Goal: Book appointment/travel/reservation

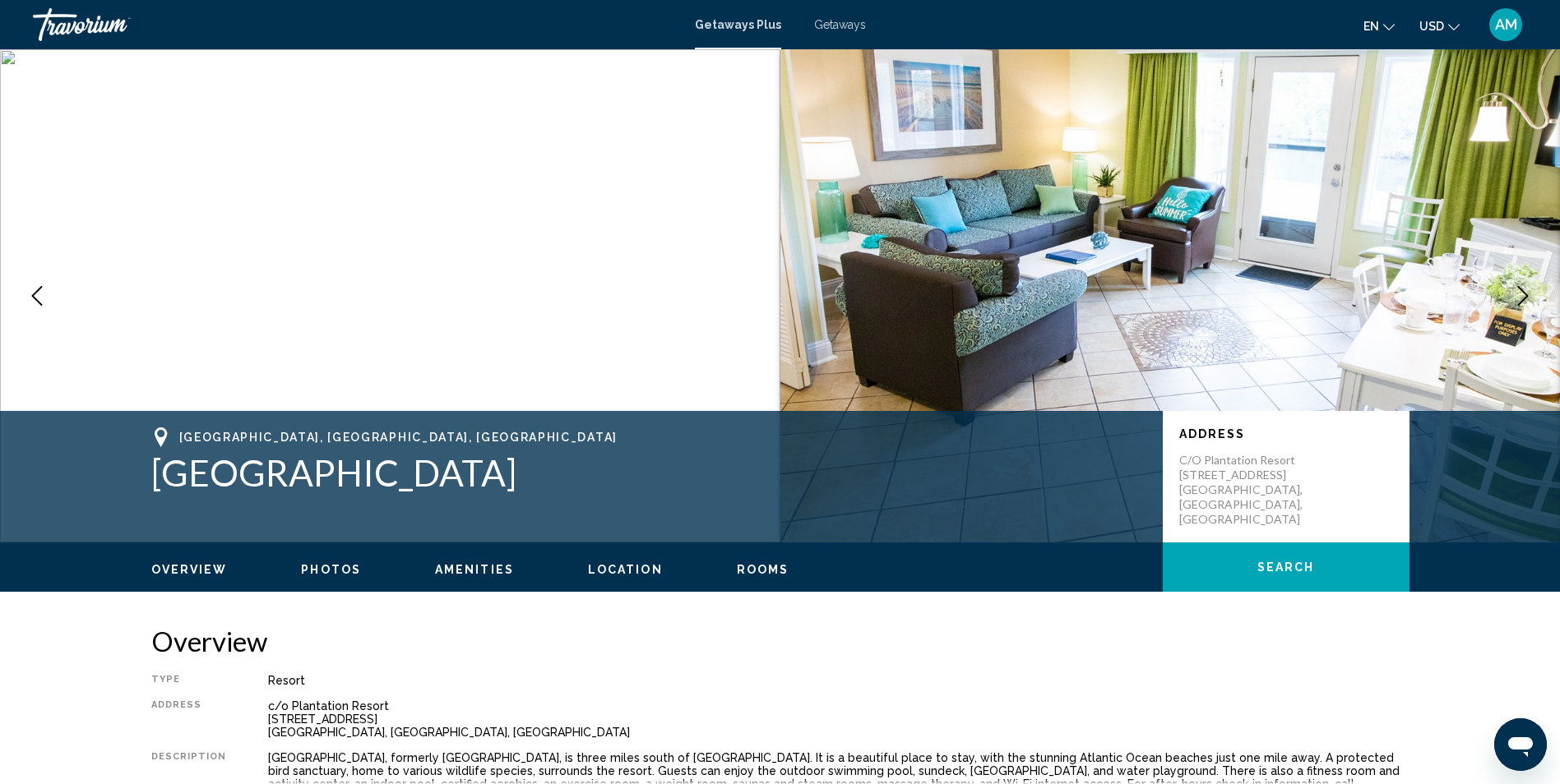
click at [618, 558] on ul "Overview Photos Amenities Location Rooms Search" at bounding box center [780, 567] width 1258 height 18
click at [618, 570] on span "Location" at bounding box center [624, 569] width 75 height 13
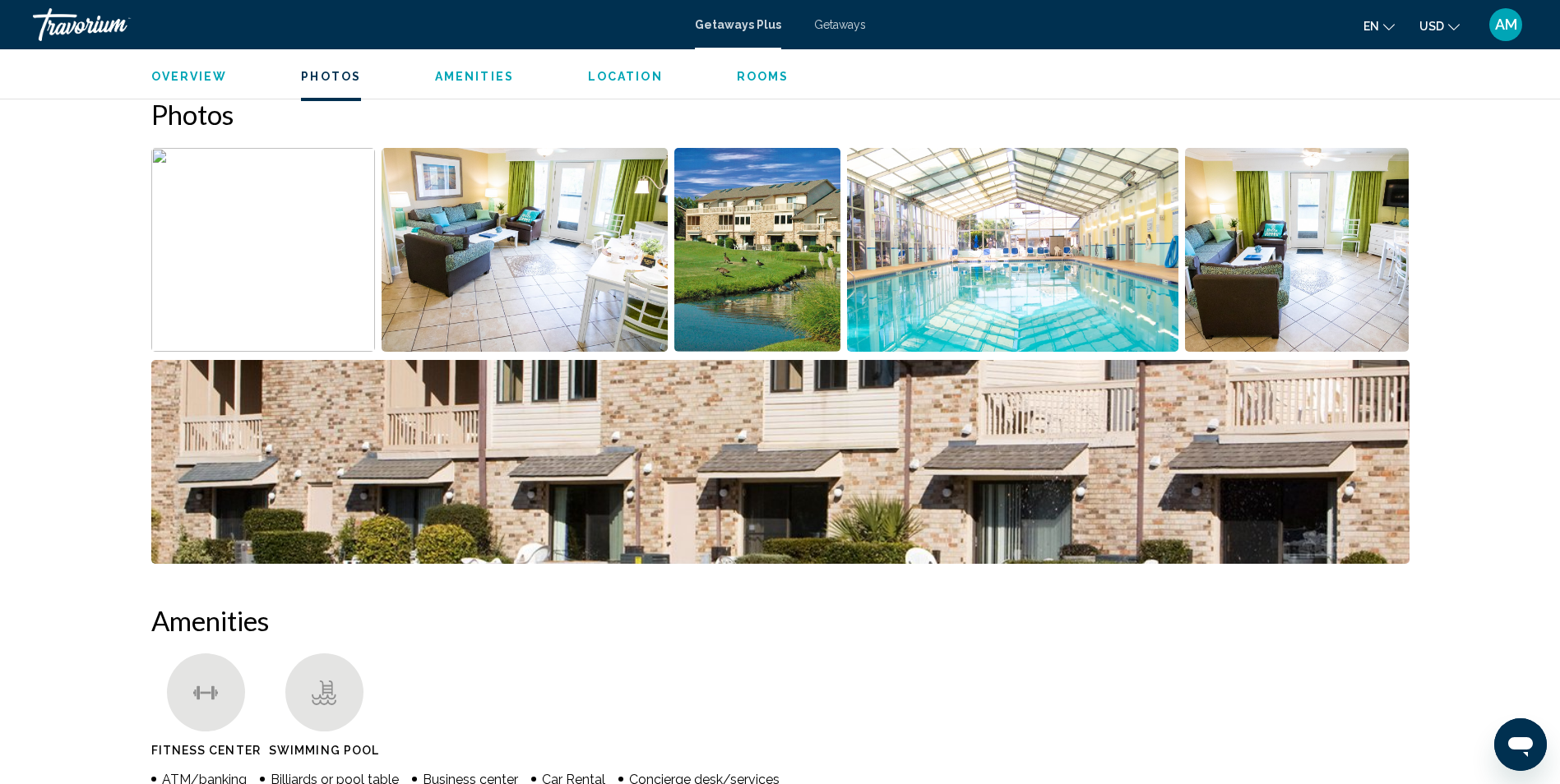
scroll to position [727, 0]
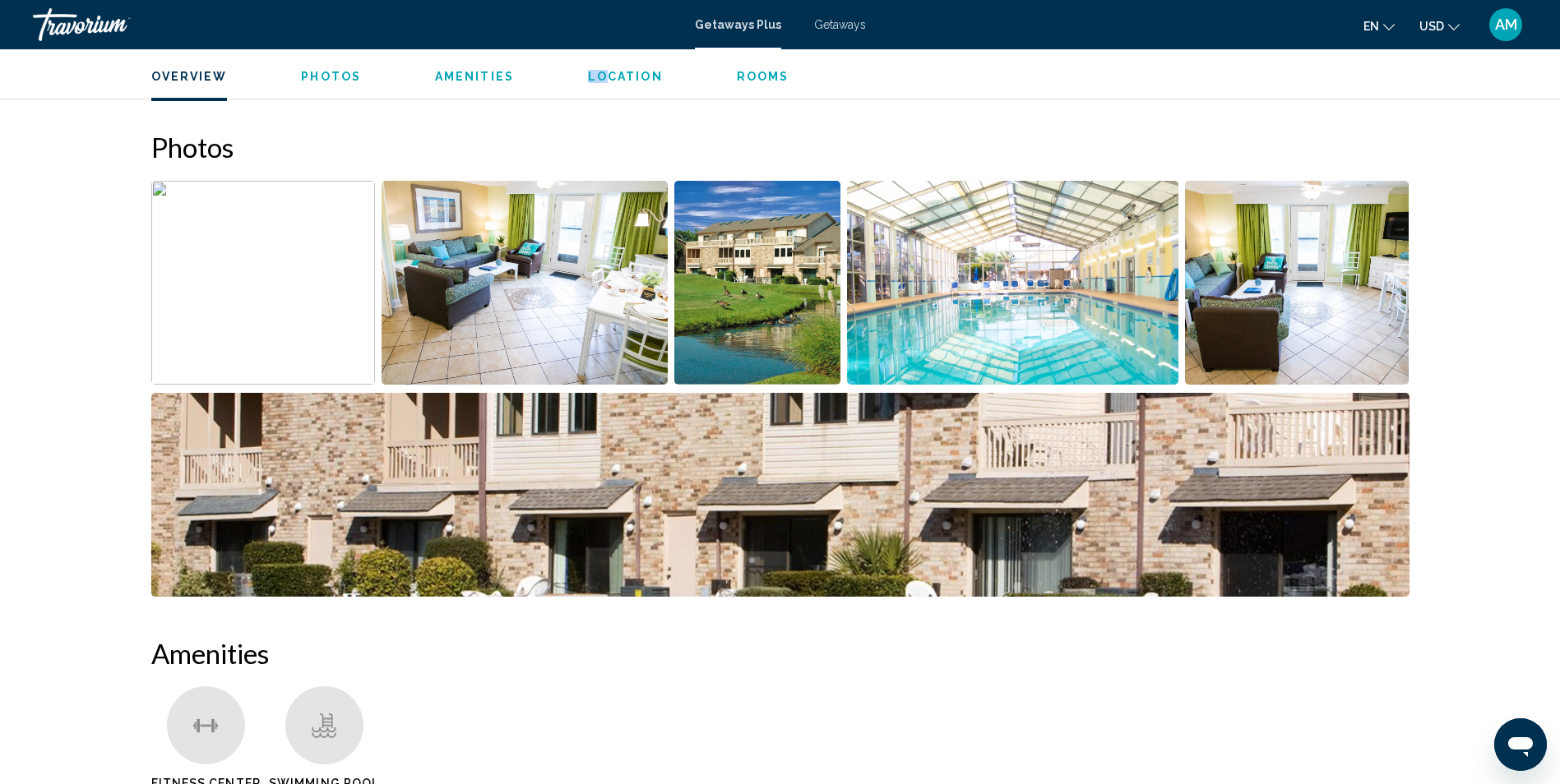
click at [599, 74] on ul "Overview Photos Amenities Location Rooms Search" at bounding box center [780, 75] width 1258 height 18
click at [599, 74] on span "Location" at bounding box center [624, 76] width 75 height 13
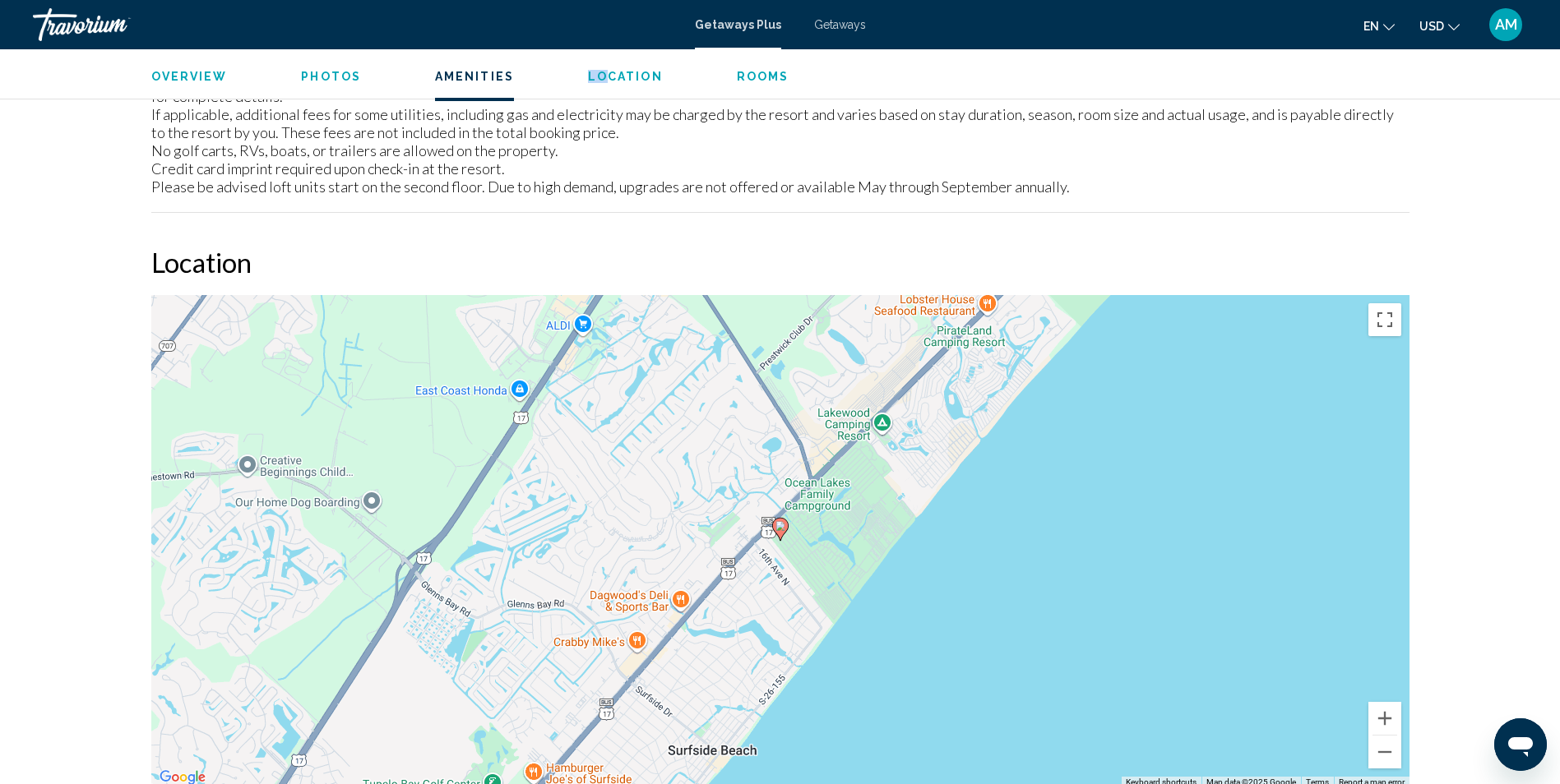
scroll to position [2549, 0]
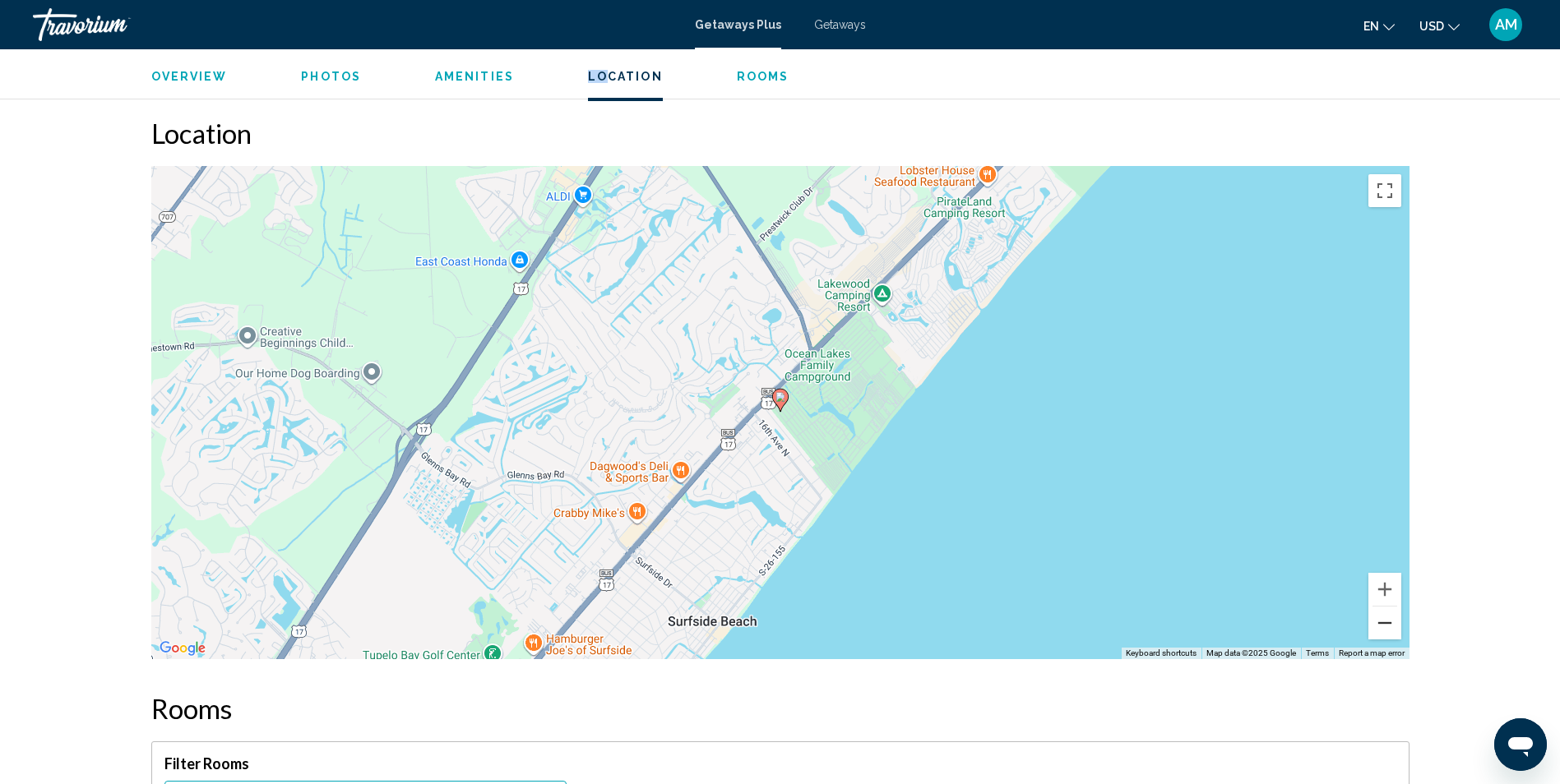
click at [1387, 606] on button "Zoom out" at bounding box center [1385, 622] width 33 height 33
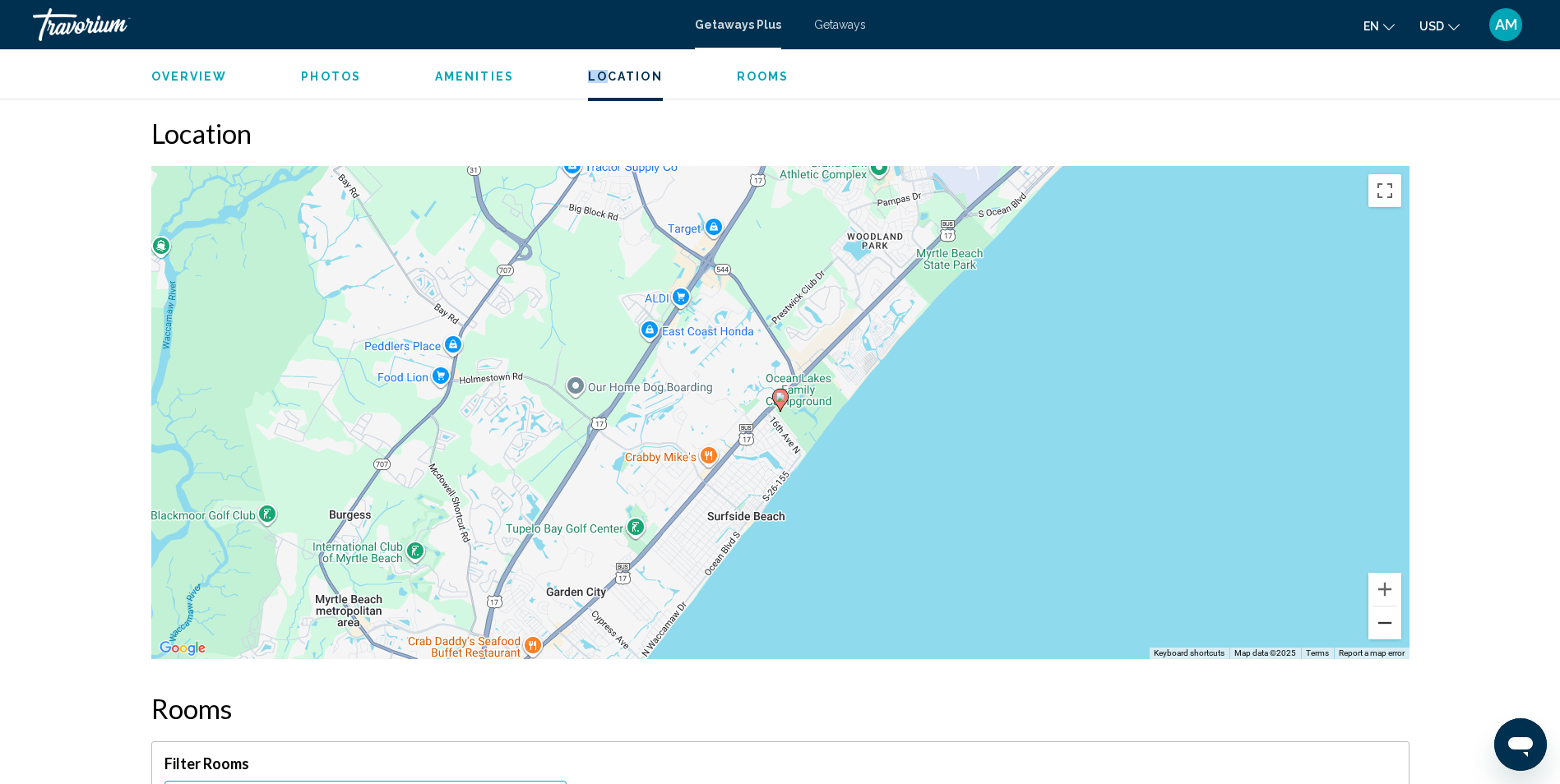
click at [1387, 606] on button "Zoom out" at bounding box center [1385, 622] width 33 height 33
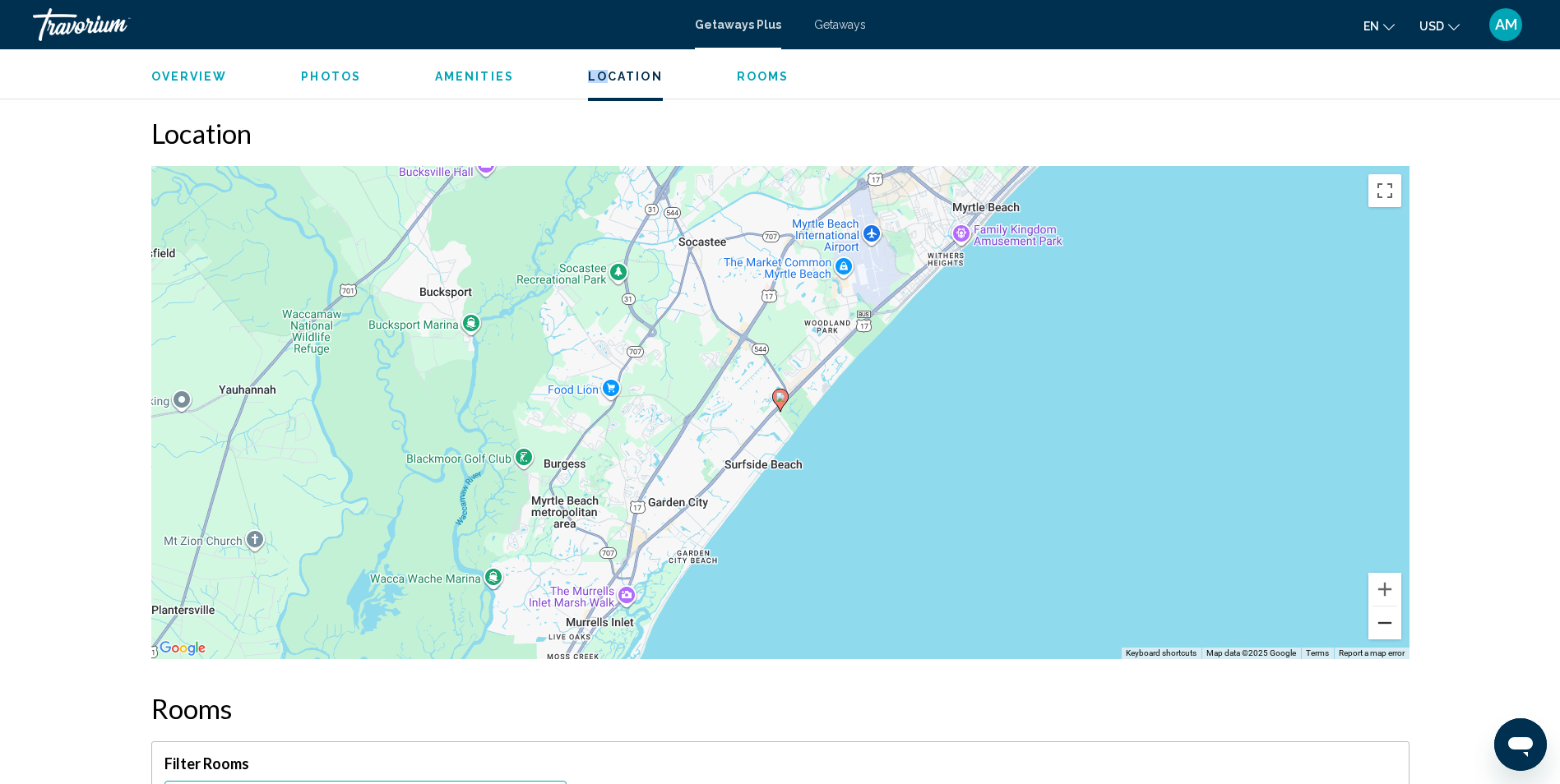
click at [1387, 606] on button "Zoom out" at bounding box center [1385, 622] width 33 height 33
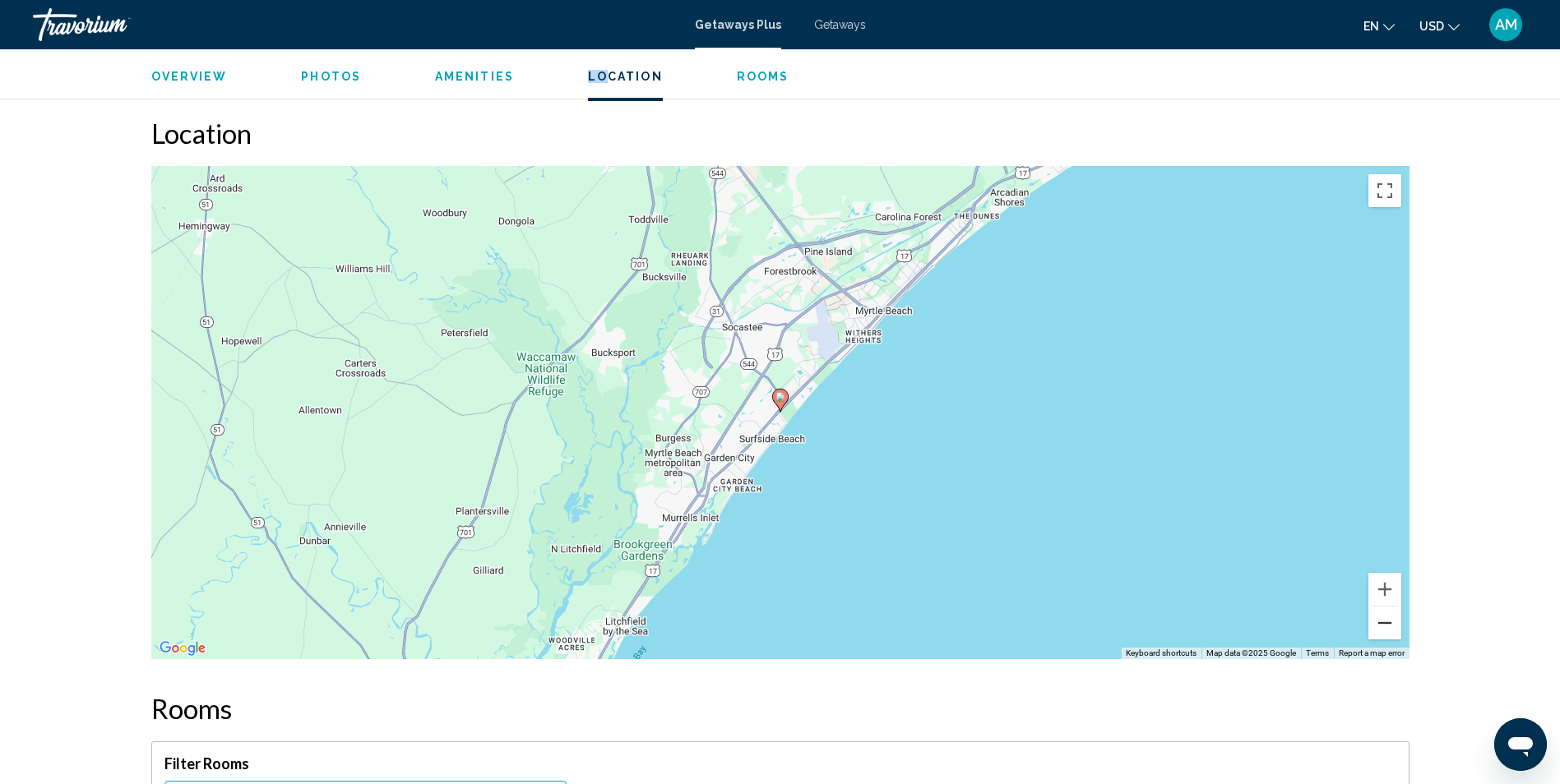
click at [1387, 606] on button "Zoom out" at bounding box center [1385, 622] width 33 height 33
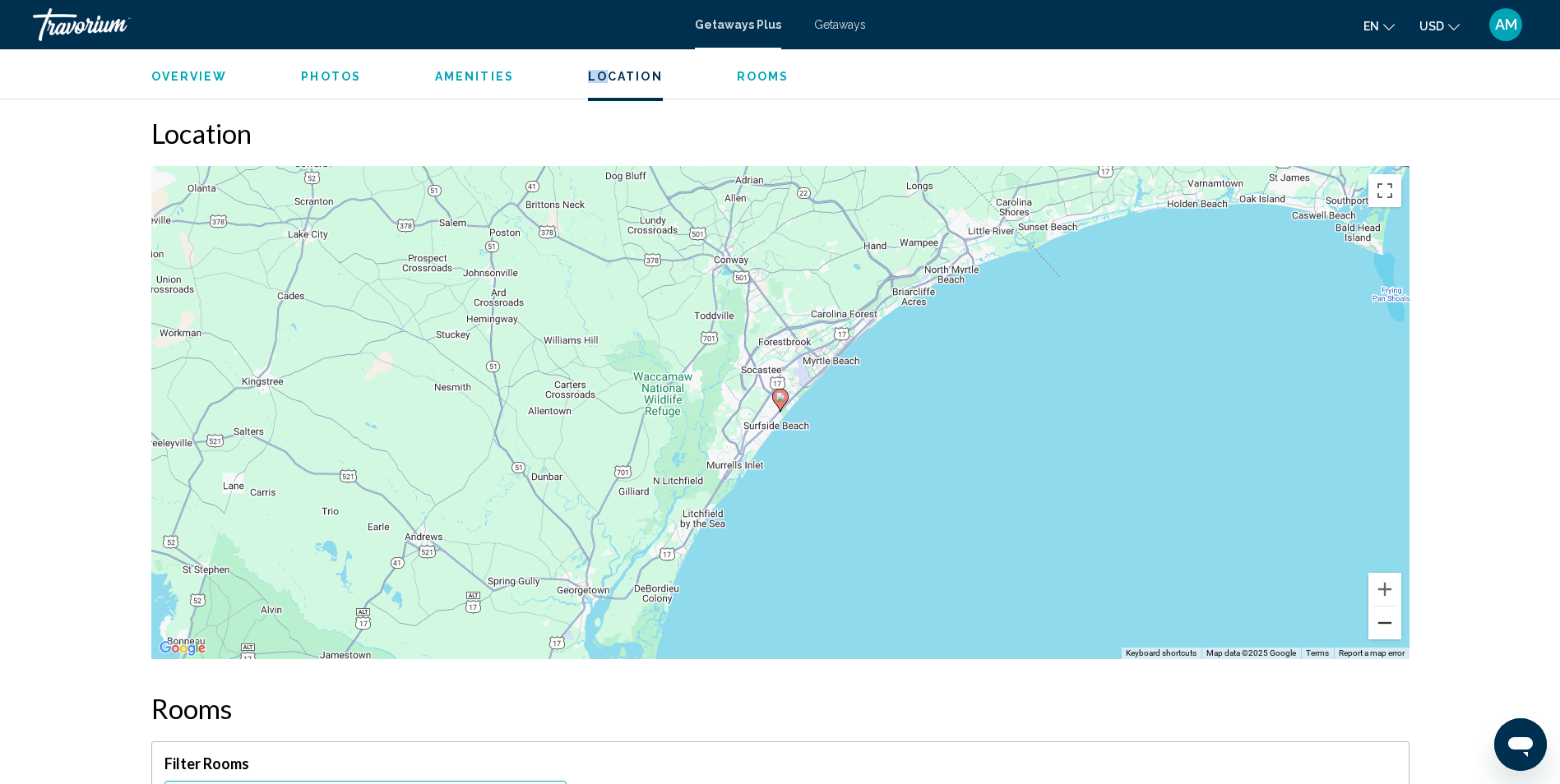
click at [1387, 606] on button "Zoom out" at bounding box center [1385, 622] width 33 height 33
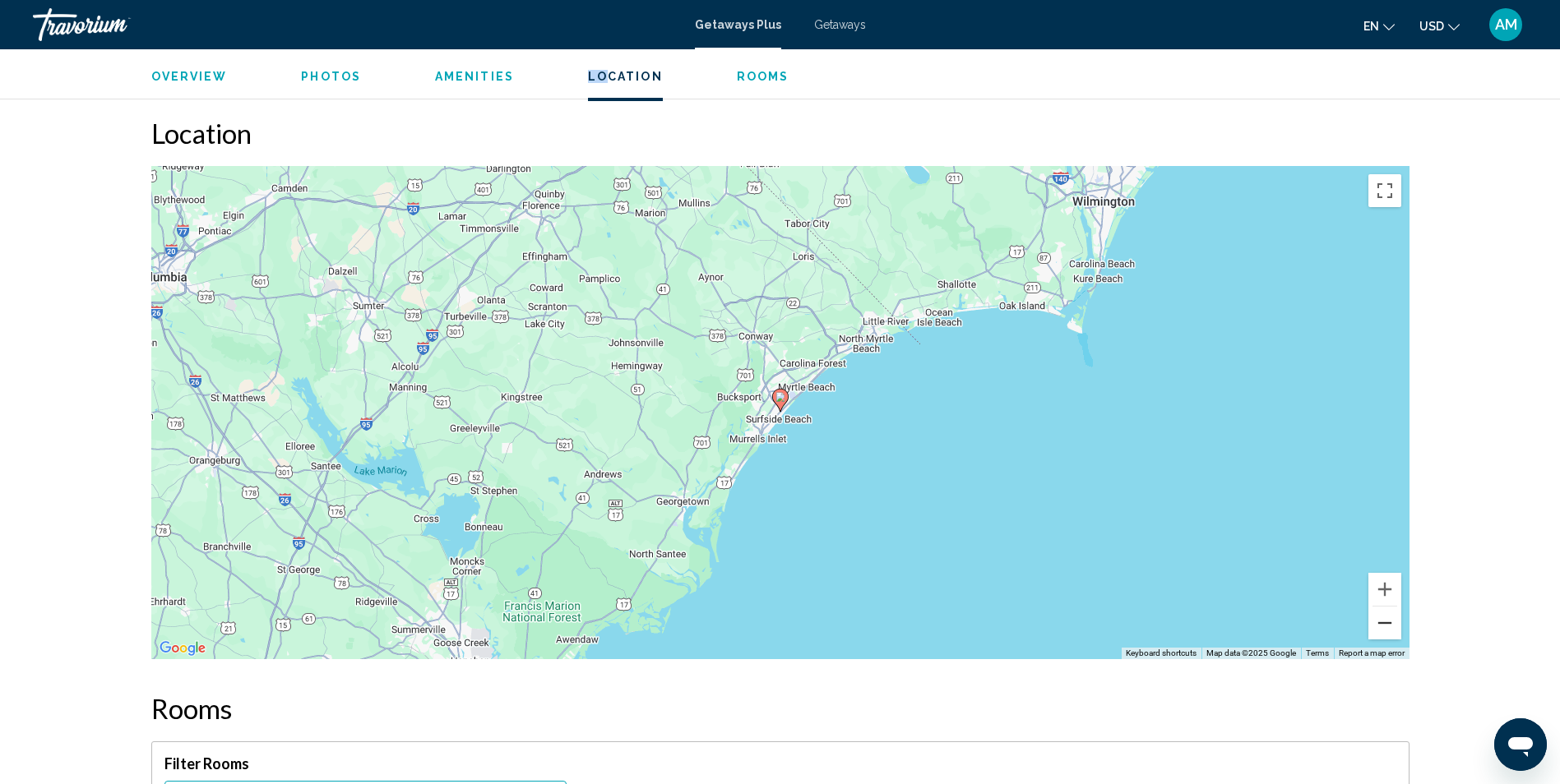
click at [1387, 606] on button "Zoom out" at bounding box center [1385, 622] width 33 height 33
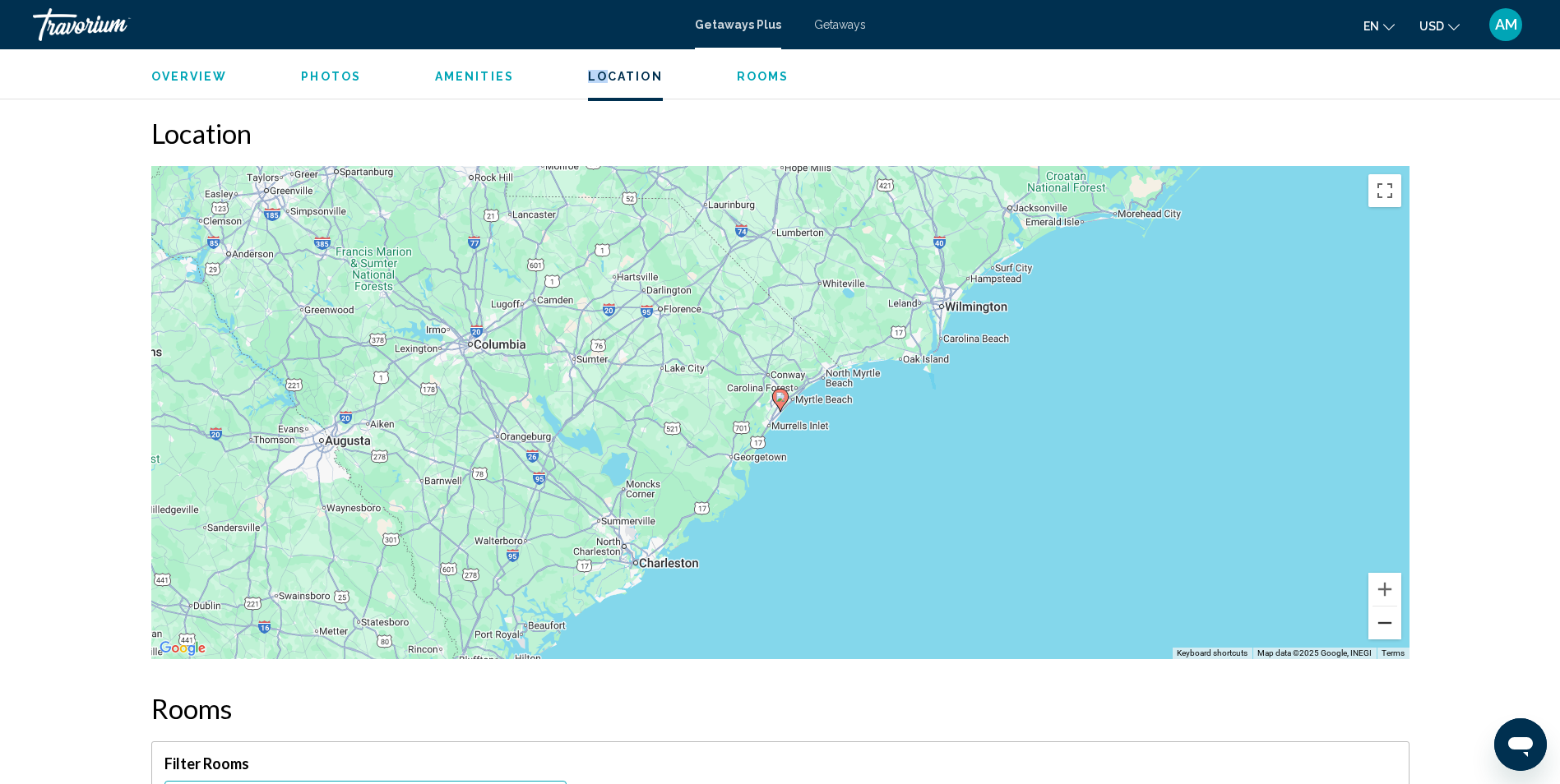
click at [1387, 606] on button "Zoom out" at bounding box center [1385, 622] width 33 height 33
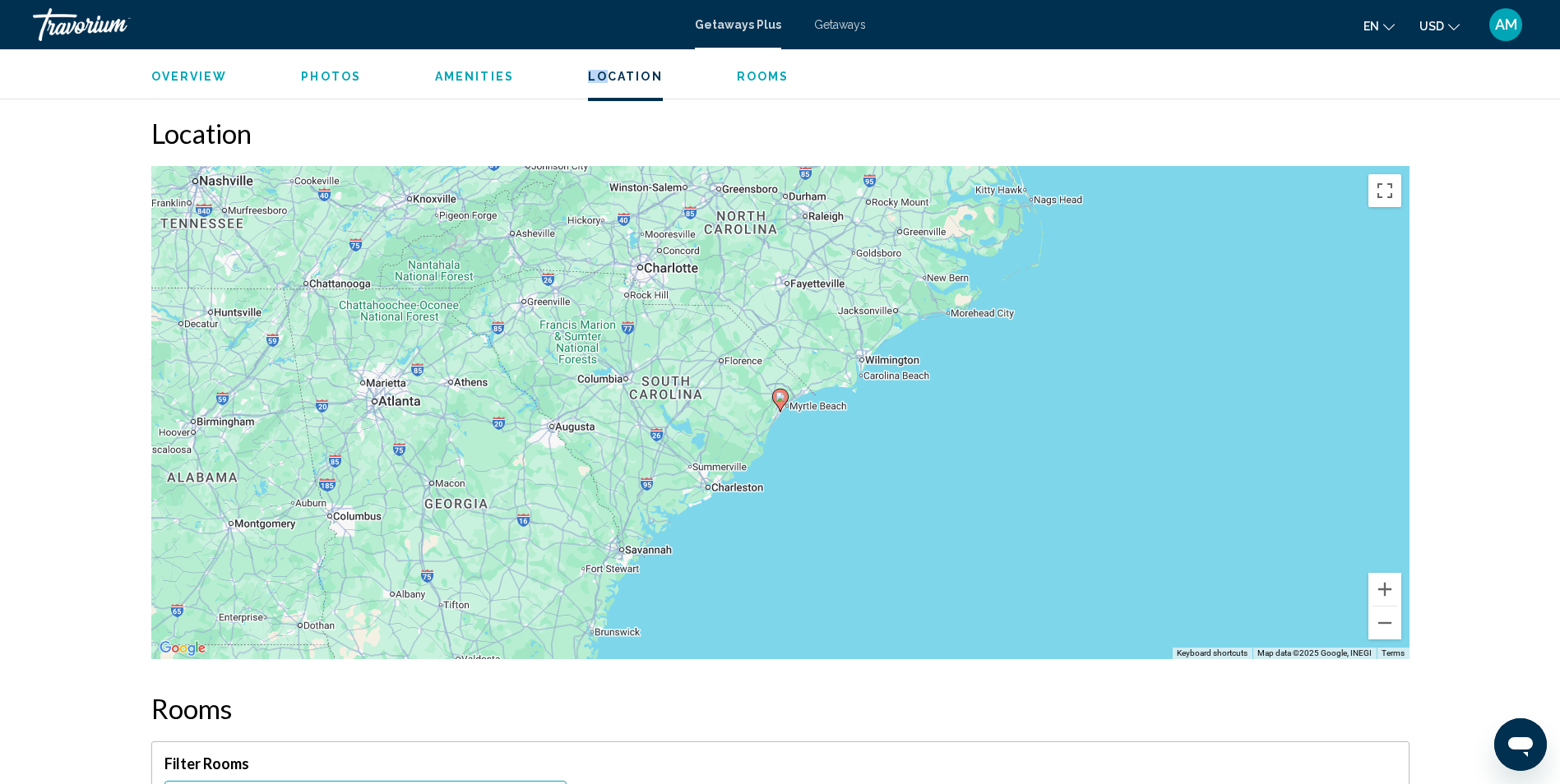
click at [722, 21] on span "Getaways Plus" at bounding box center [738, 24] width 86 height 13
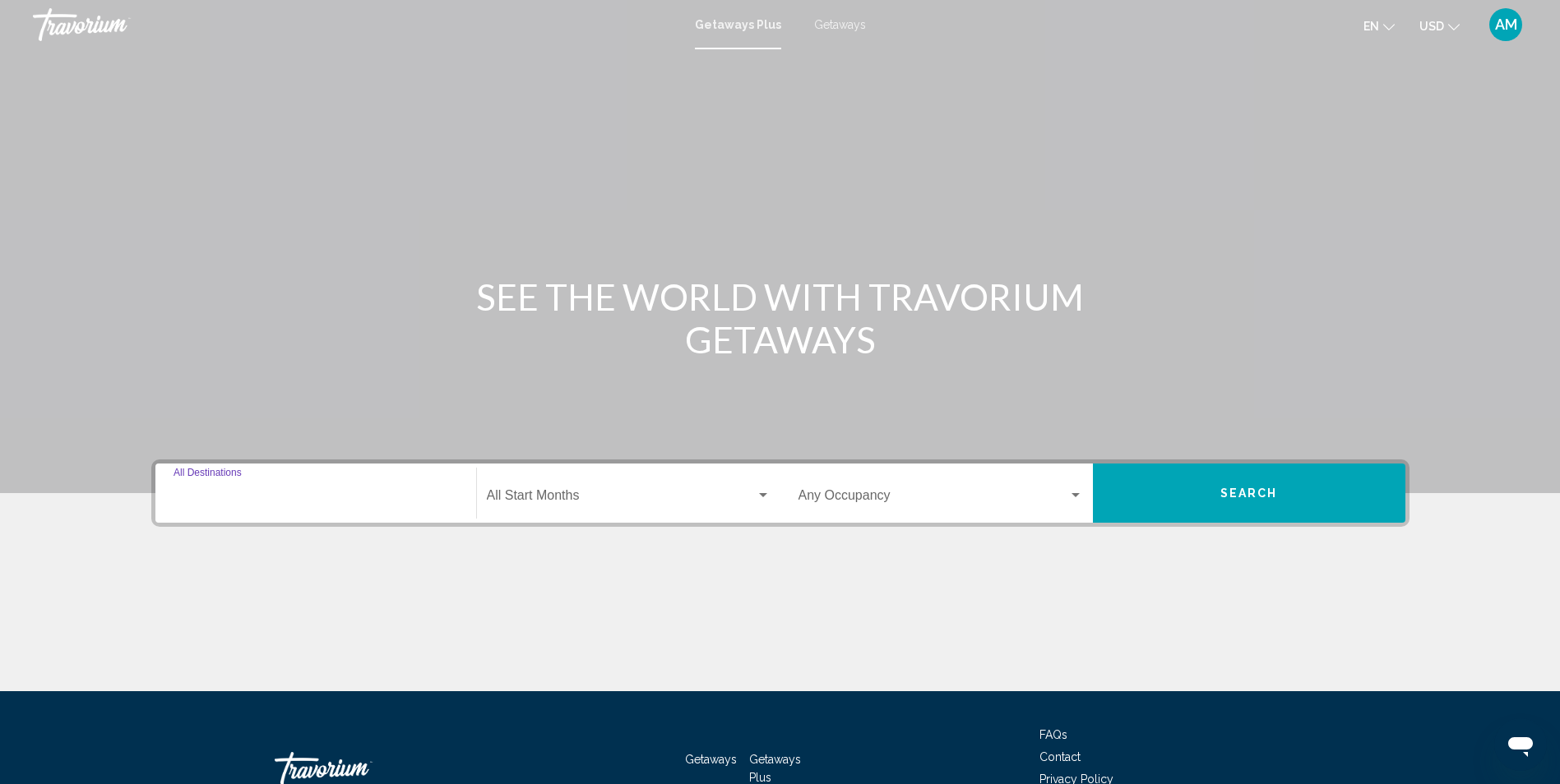
click at [229, 501] on input "Destination All Destinations" at bounding box center [316, 499] width 284 height 14
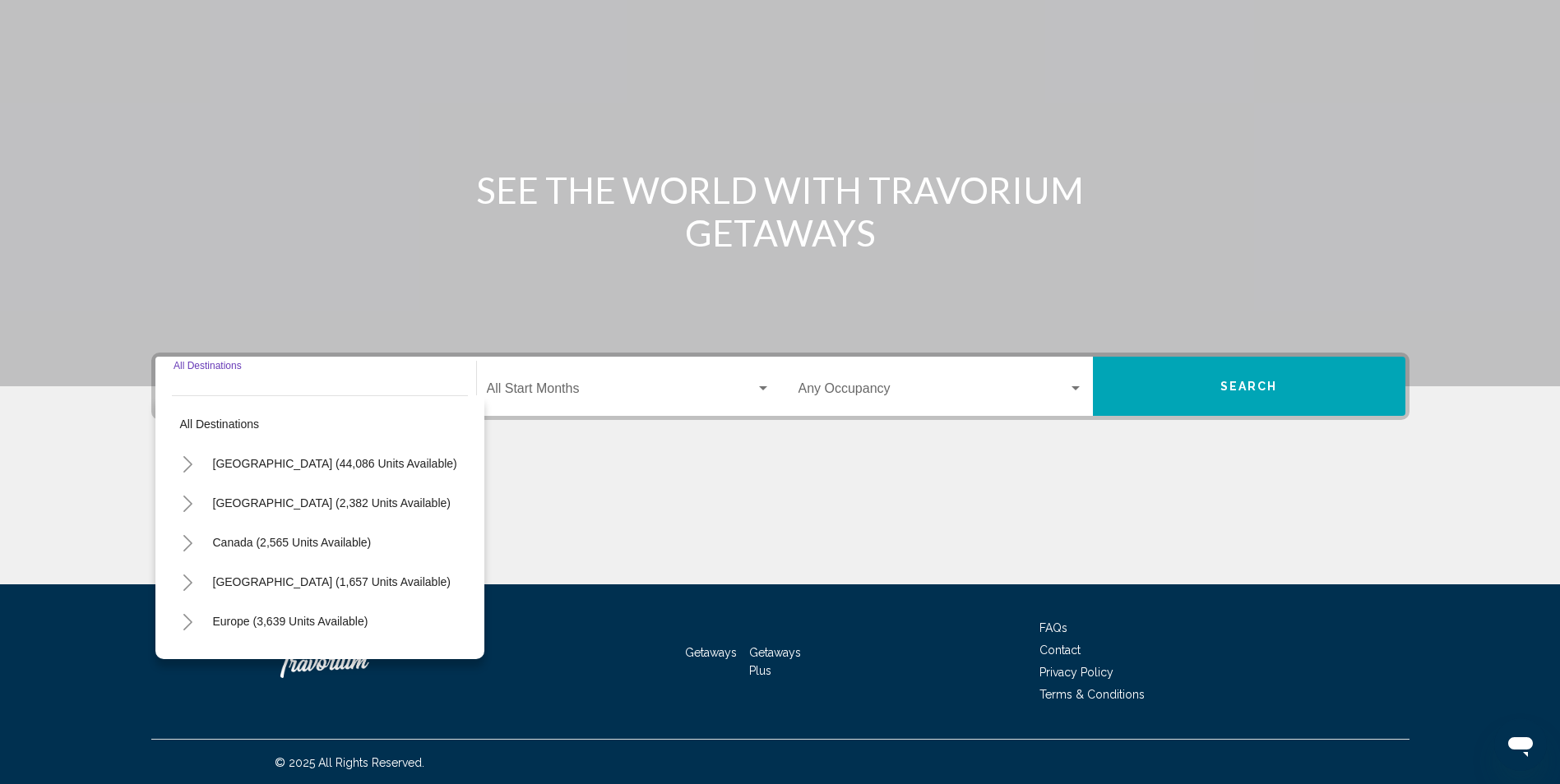
scroll to position [109, 0]
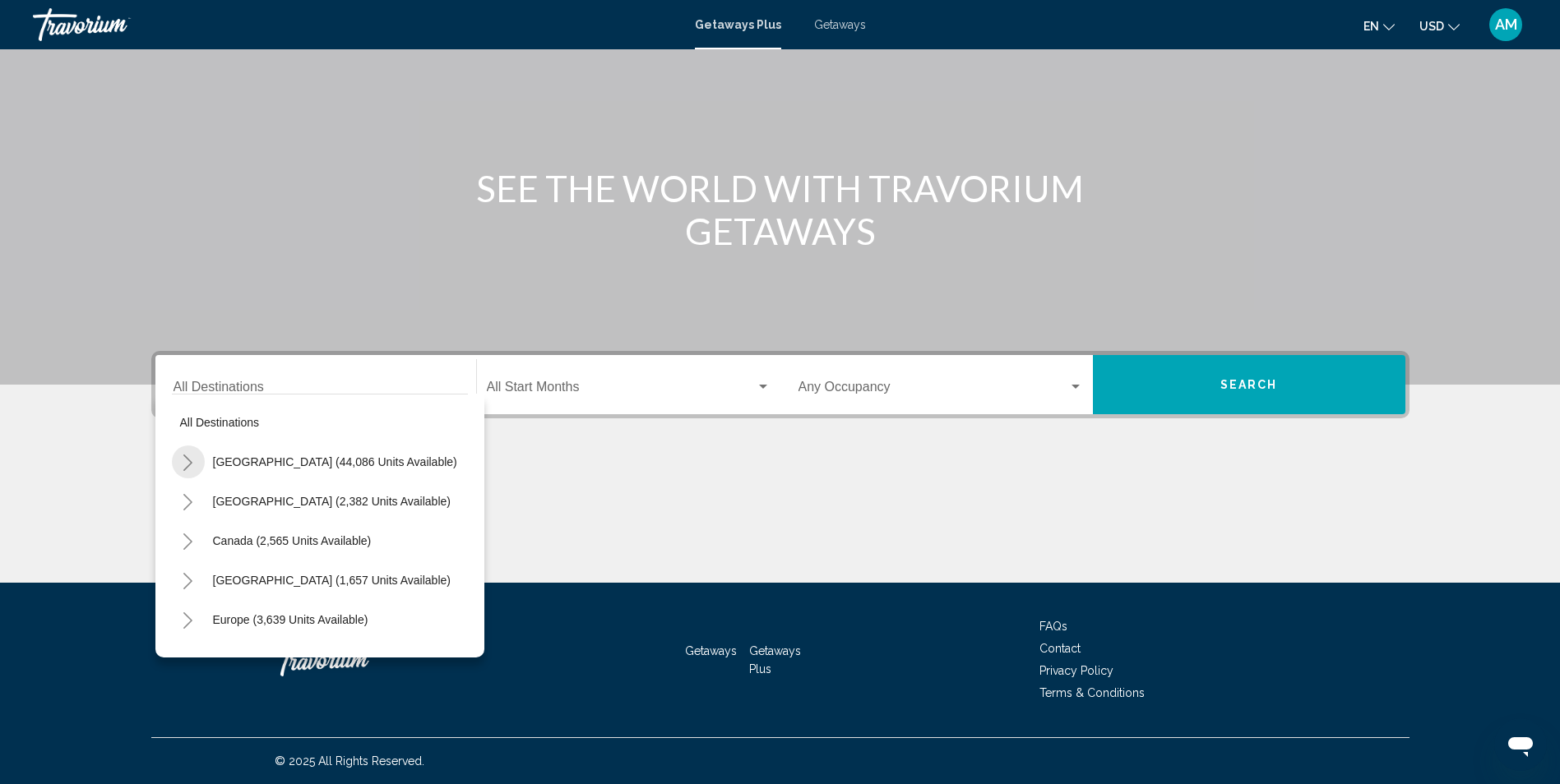
click at [185, 455] on icon "Toggle United States (44,086 units available)" at bounding box center [188, 462] width 13 height 16
drag, startPoint x: 313, startPoint y: 613, endPoint x: 430, endPoint y: 619, distance: 117.2
click at [430, 619] on div "Virginia (5,277 units available)" at bounding box center [327, 616] width 280 height 40
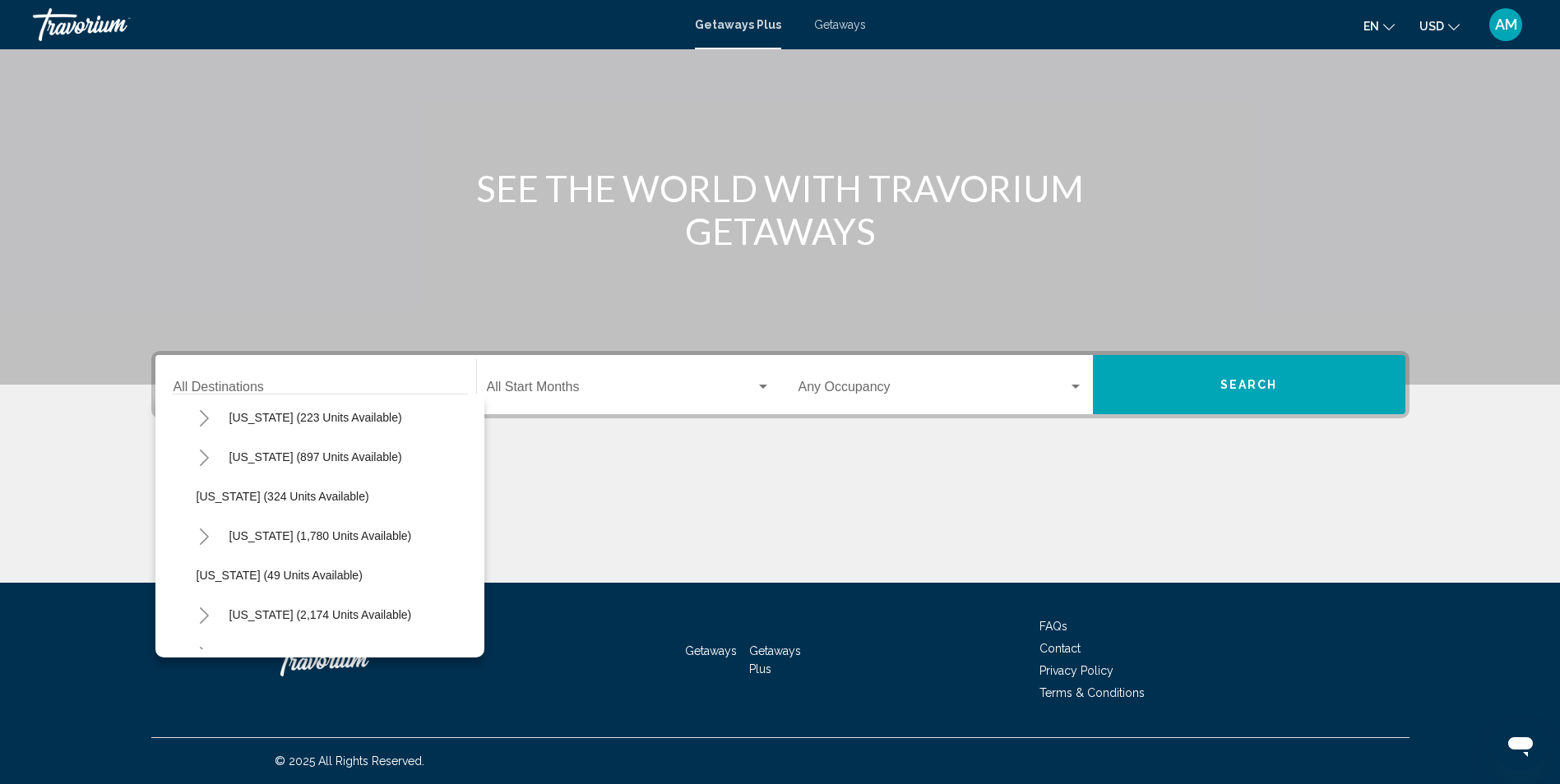
scroll to position [1108, 0]
click at [337, 461] on span "North Carolina (897 units available)" at bounding box center [316, 459] width 173 height 13
type input "**********"
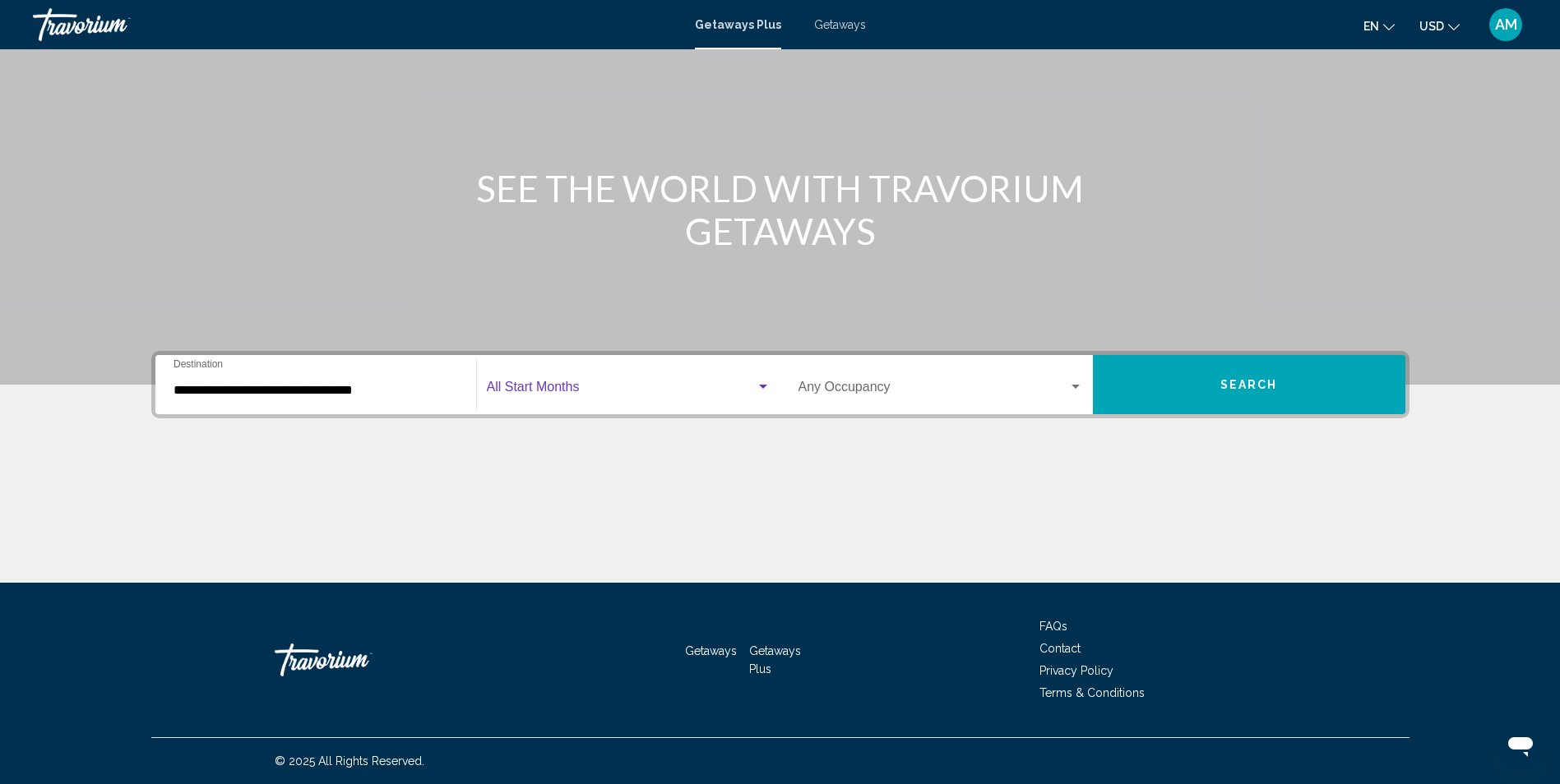
click at [549, 392] on span "Search widget" at bounding box center [621, 390] width 269 height 14
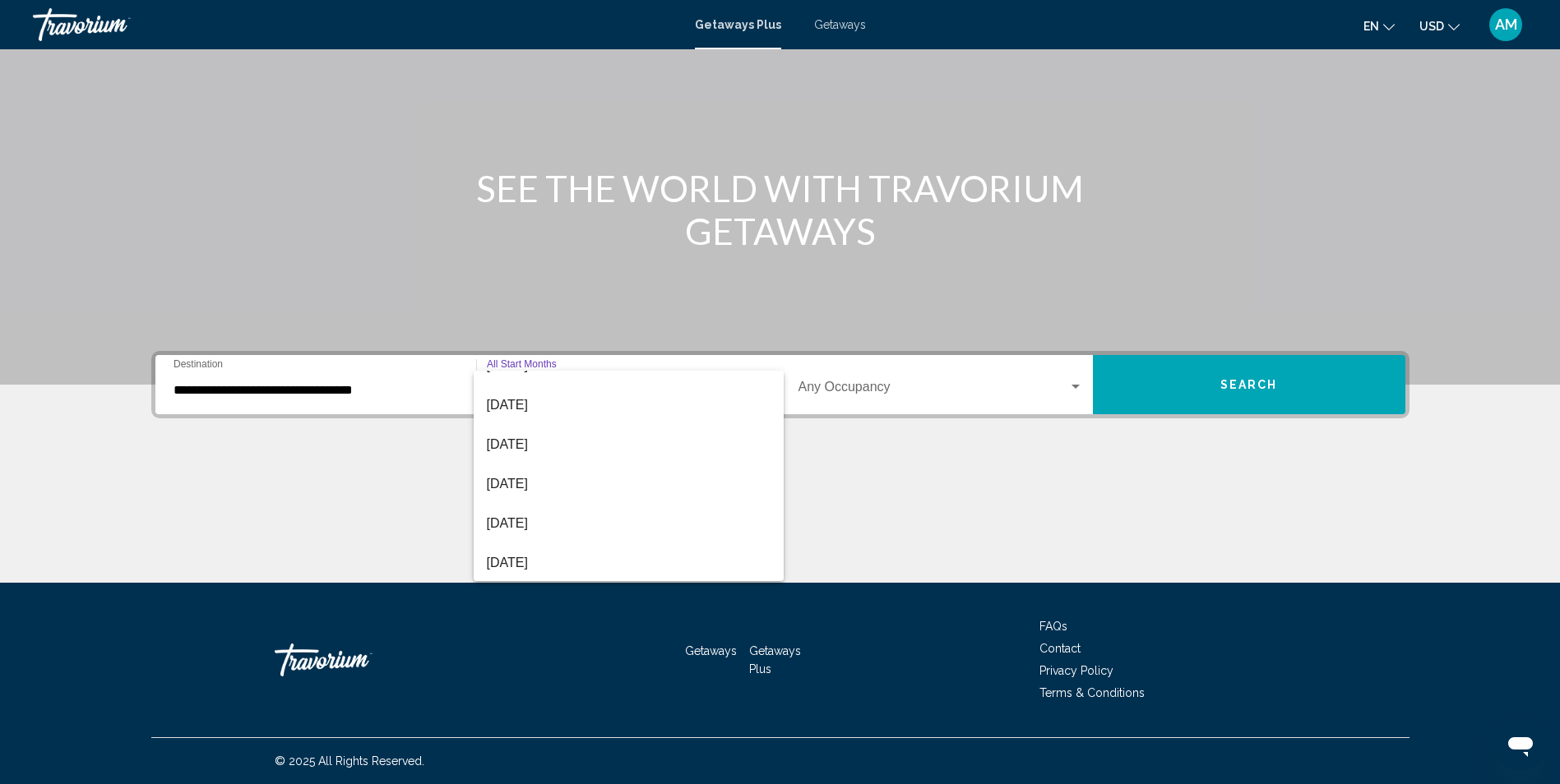
scroll to position [66, 0]
click at [593, 517] on span "December 2025" at bounding box center [628, 521] width 283 height 40
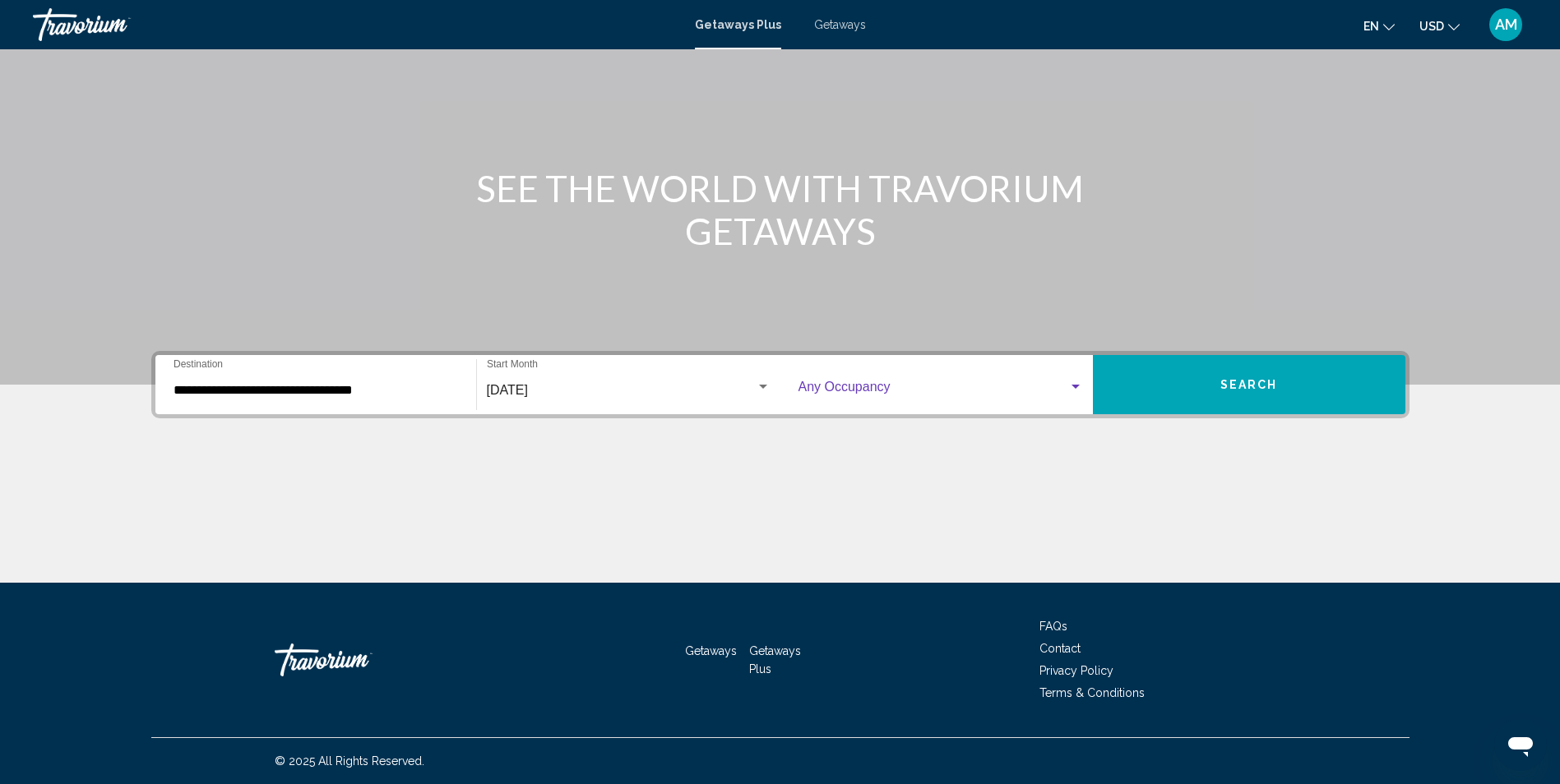
click at [1074, 382] on div "Search widget" at bounding box center [1075, 387] width 14 height 13
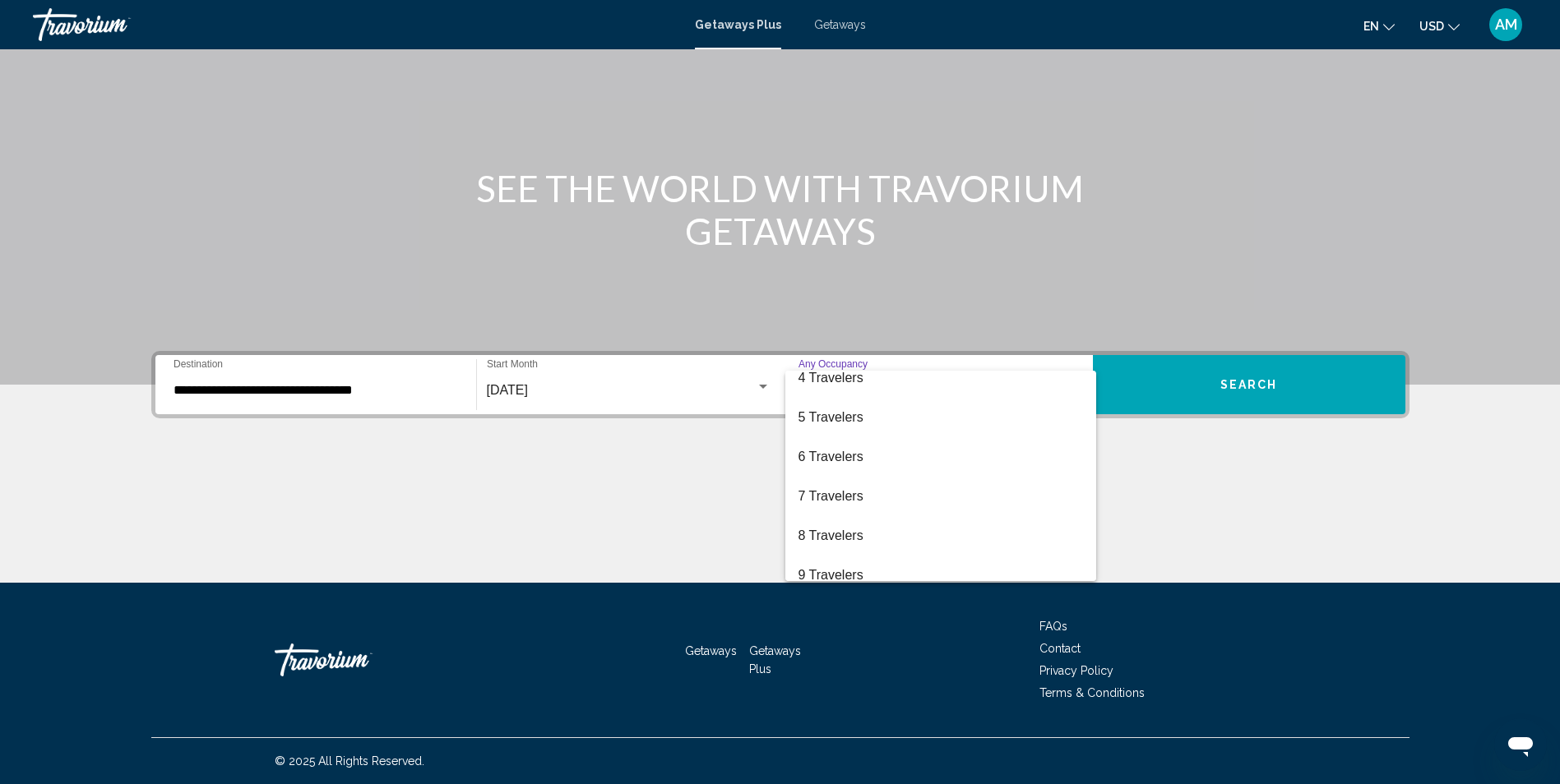
scroll to position [131, 0]
click at [841, 497] on span "7 Travelers" at bounding box center [940, 495] width 284 height 40
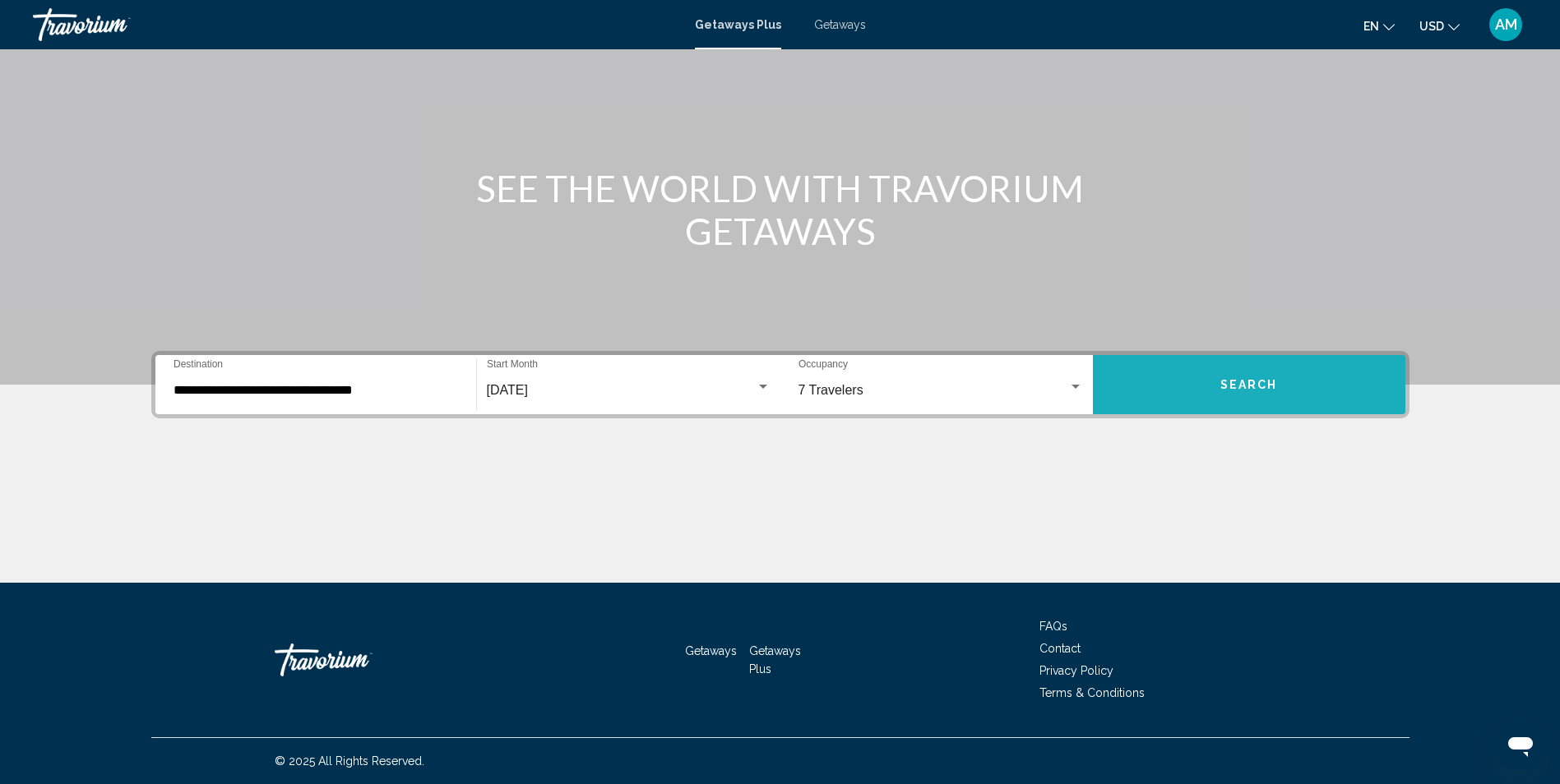
click at [1213, 382] on button "Search" at bounding box center [1249, 385] width 312 height 59
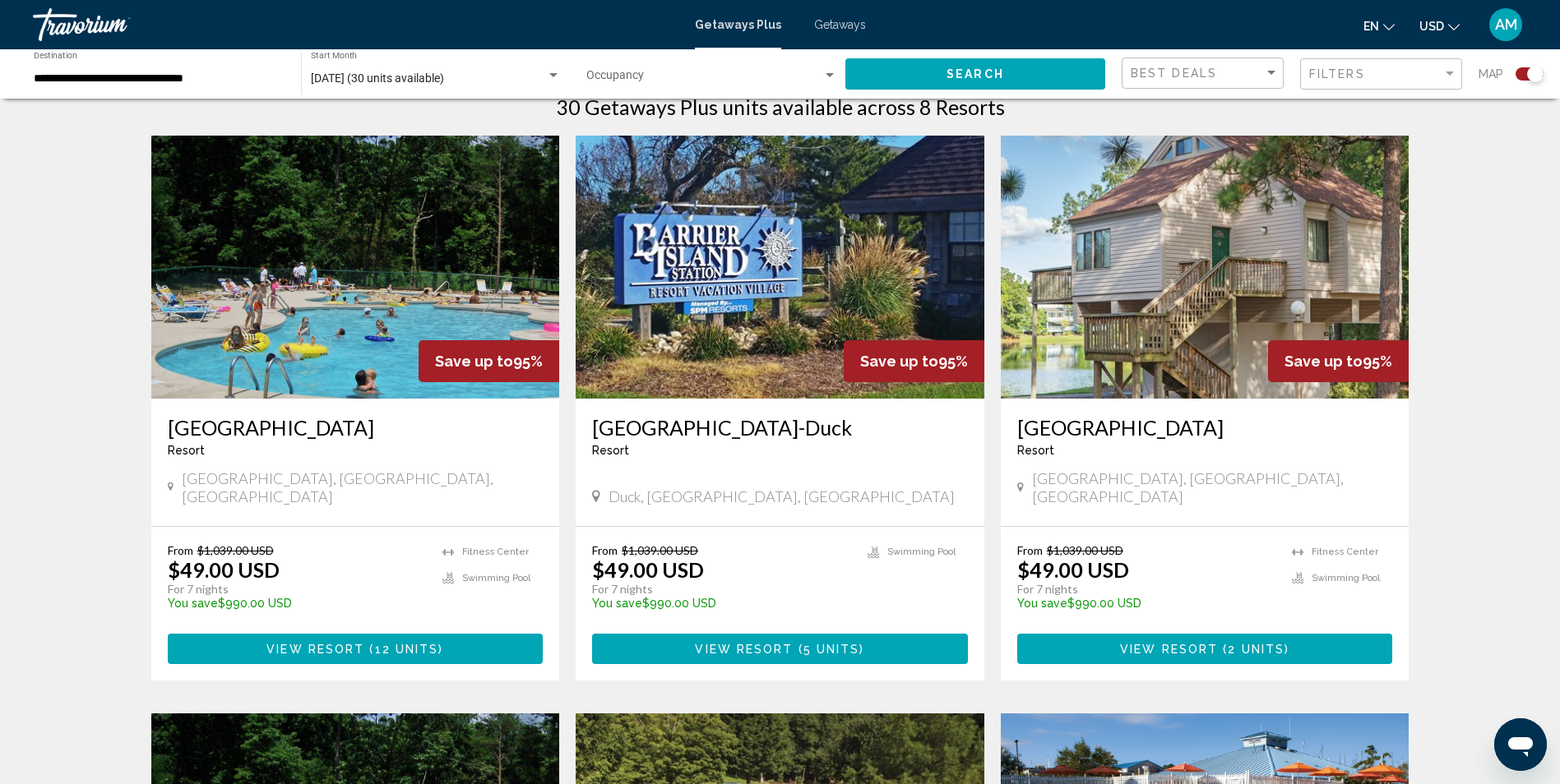
scroll to position [558, 0]
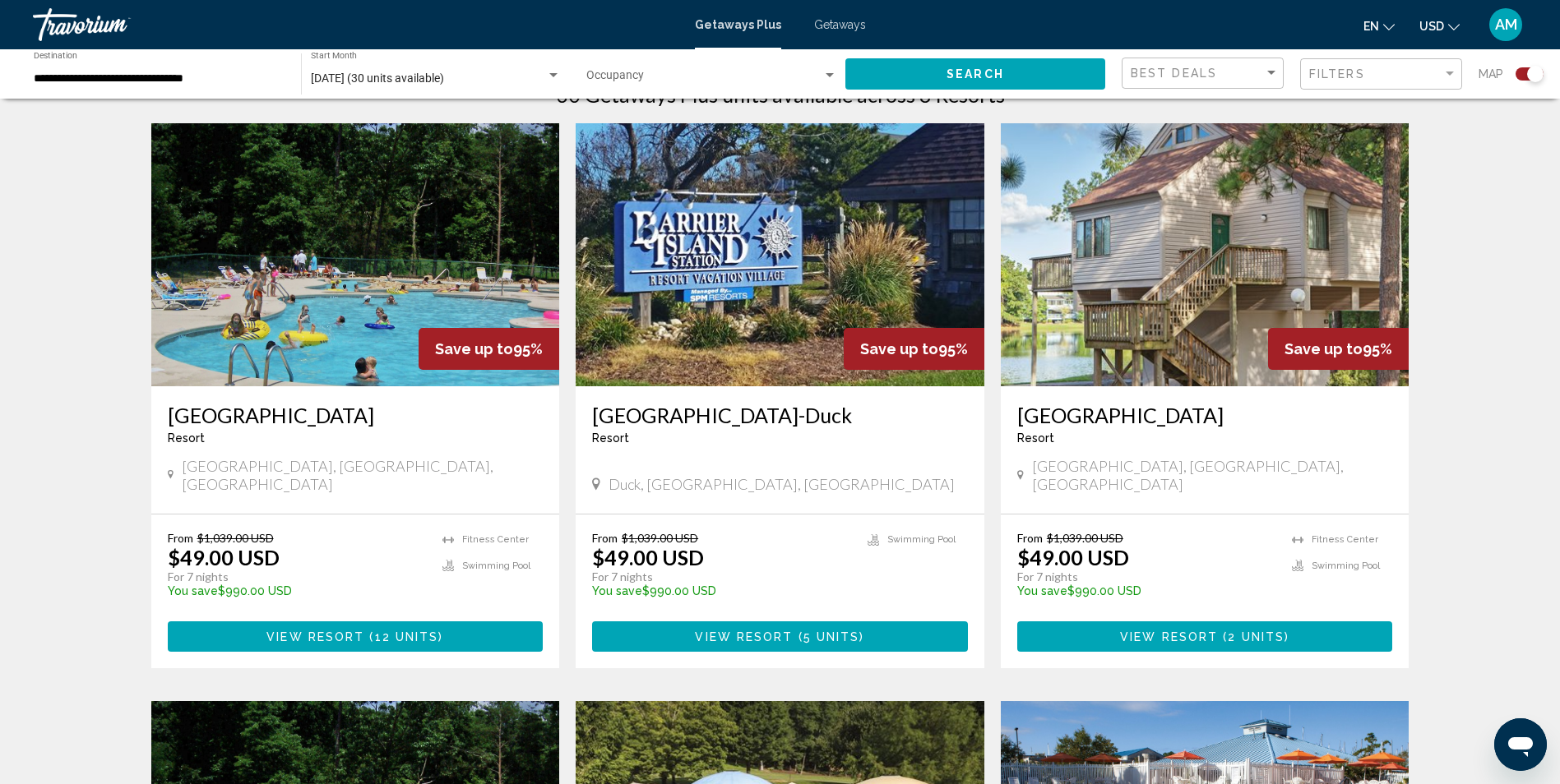
click at [348, 630] on span "View Resort" at bounding box center [315, 637] width 98 height 13
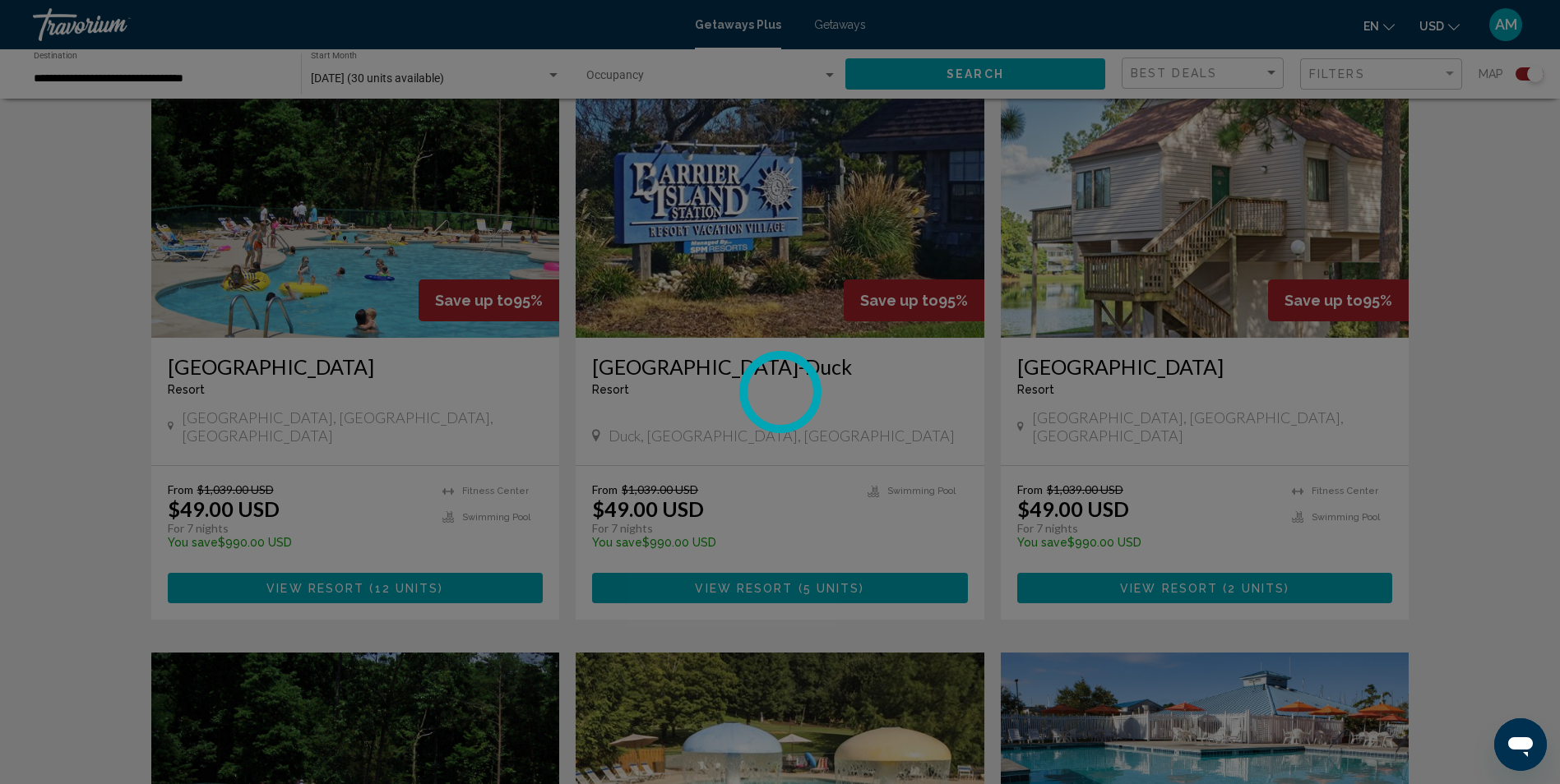
scroll to position [608, 0]
click at [339, 570] on div at bounding box center [780, 392] width 1560 height 784
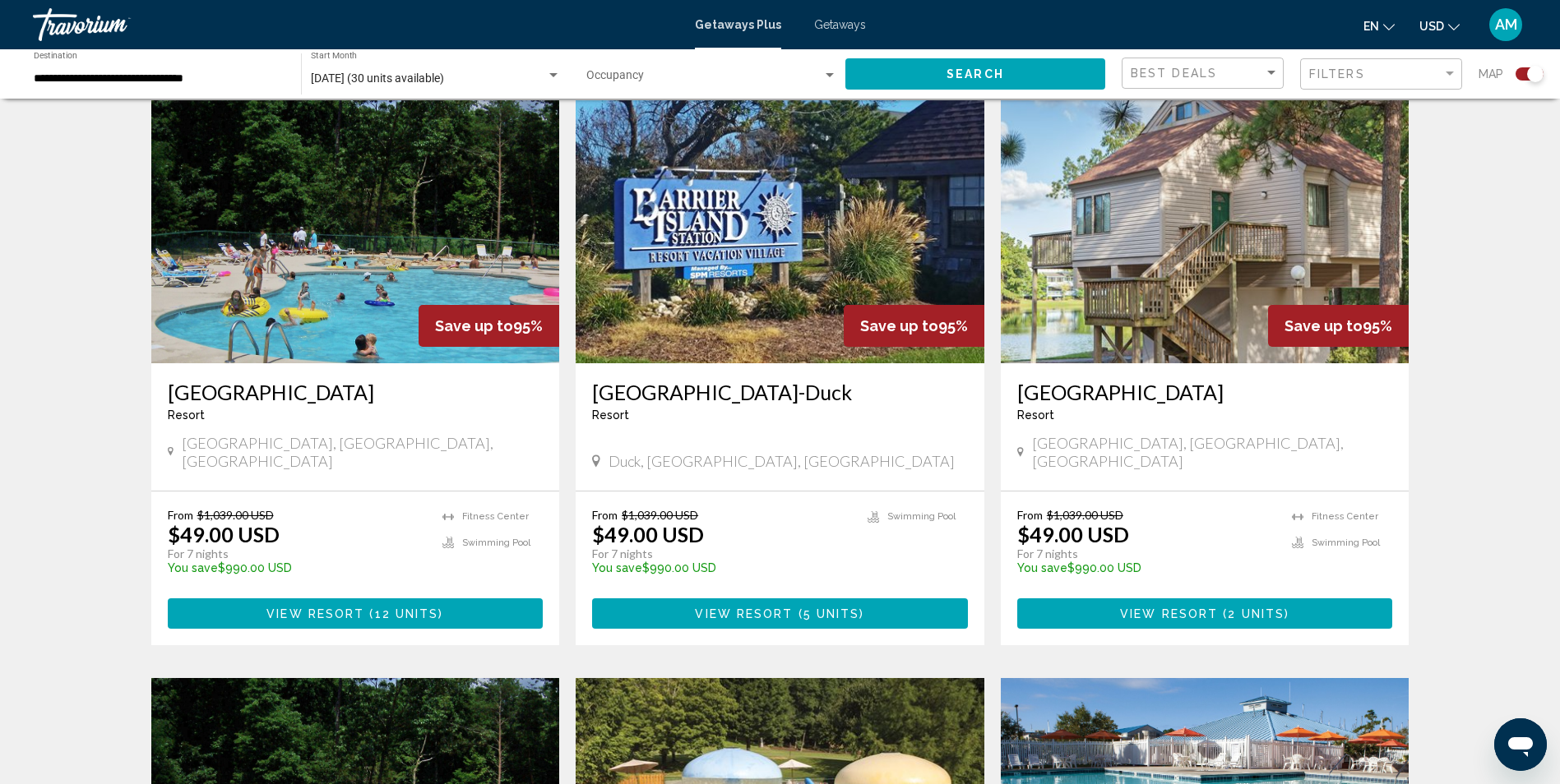
scroll to position [627, 0]
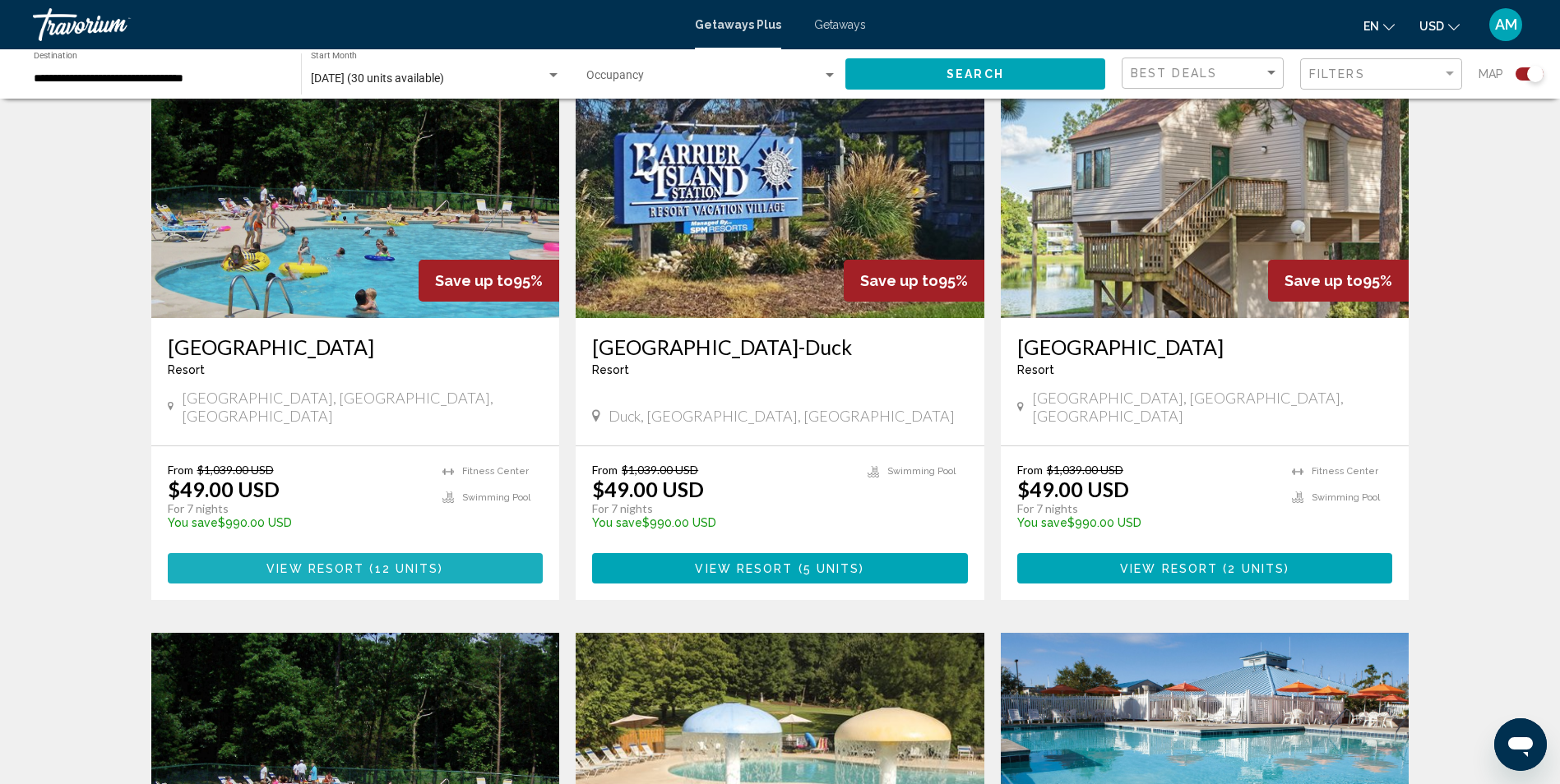
click at [353, 562] on span "View Resort" at bounding box center [315, 568] width 98 height 13
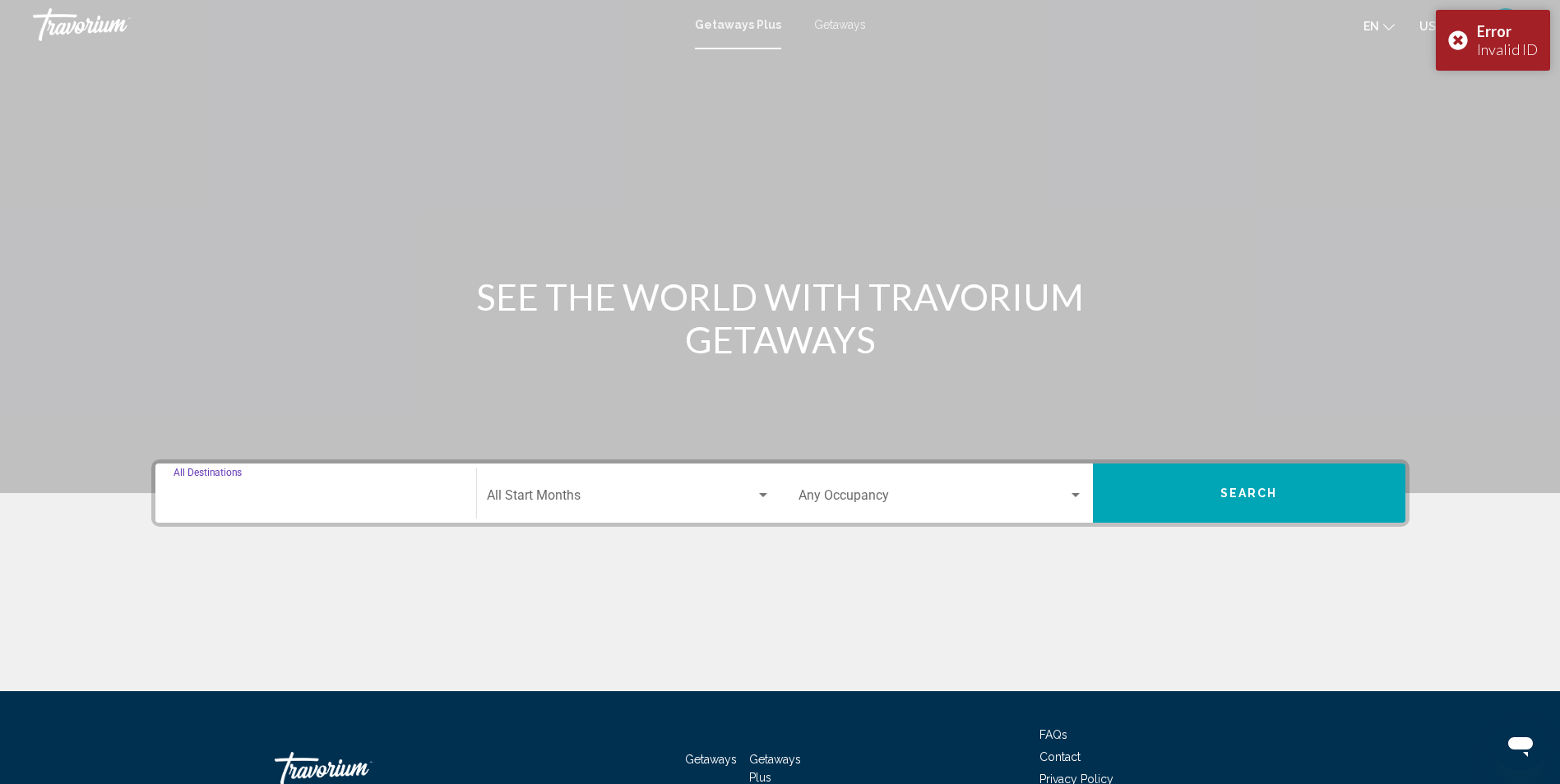
click at [300, 503] on input "Destination All Destinations" at bounding box center [316, 499] width 284 height 14
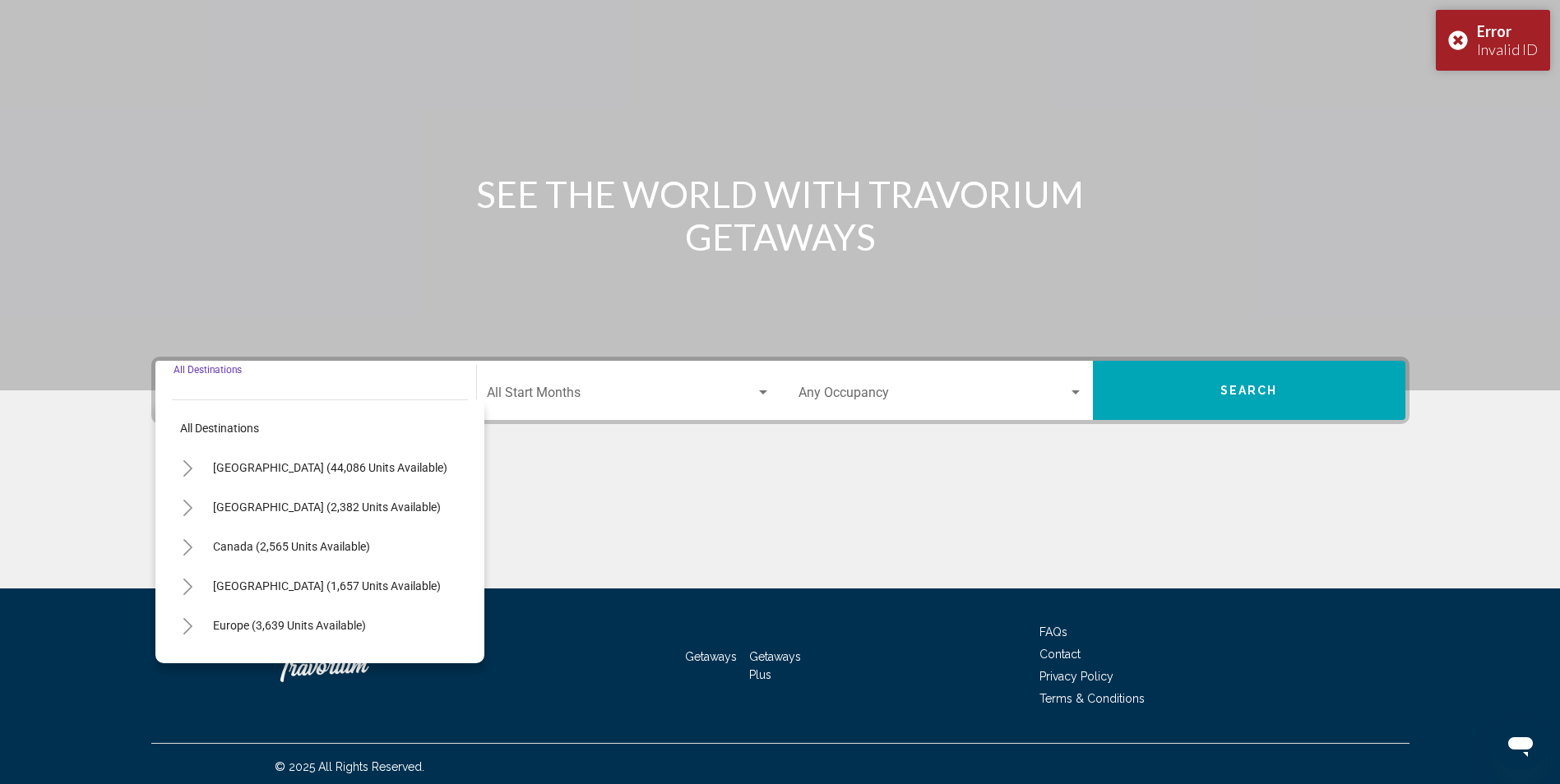
scroll to position [109, 0]
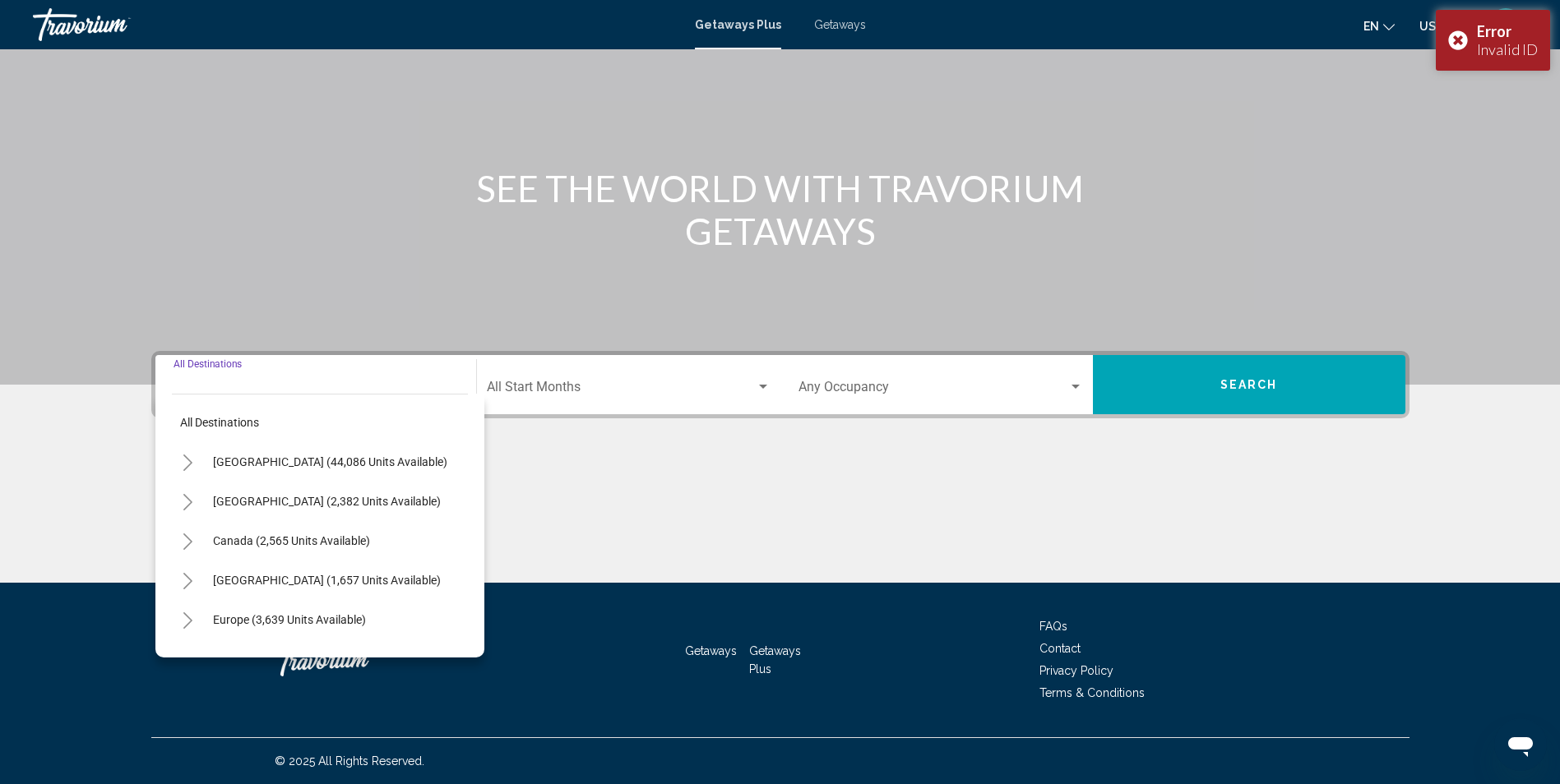
click at [185, 459] on icon "Toggle United States (44,086 units available)" at bounding box center [188, 462] width 13 height 16
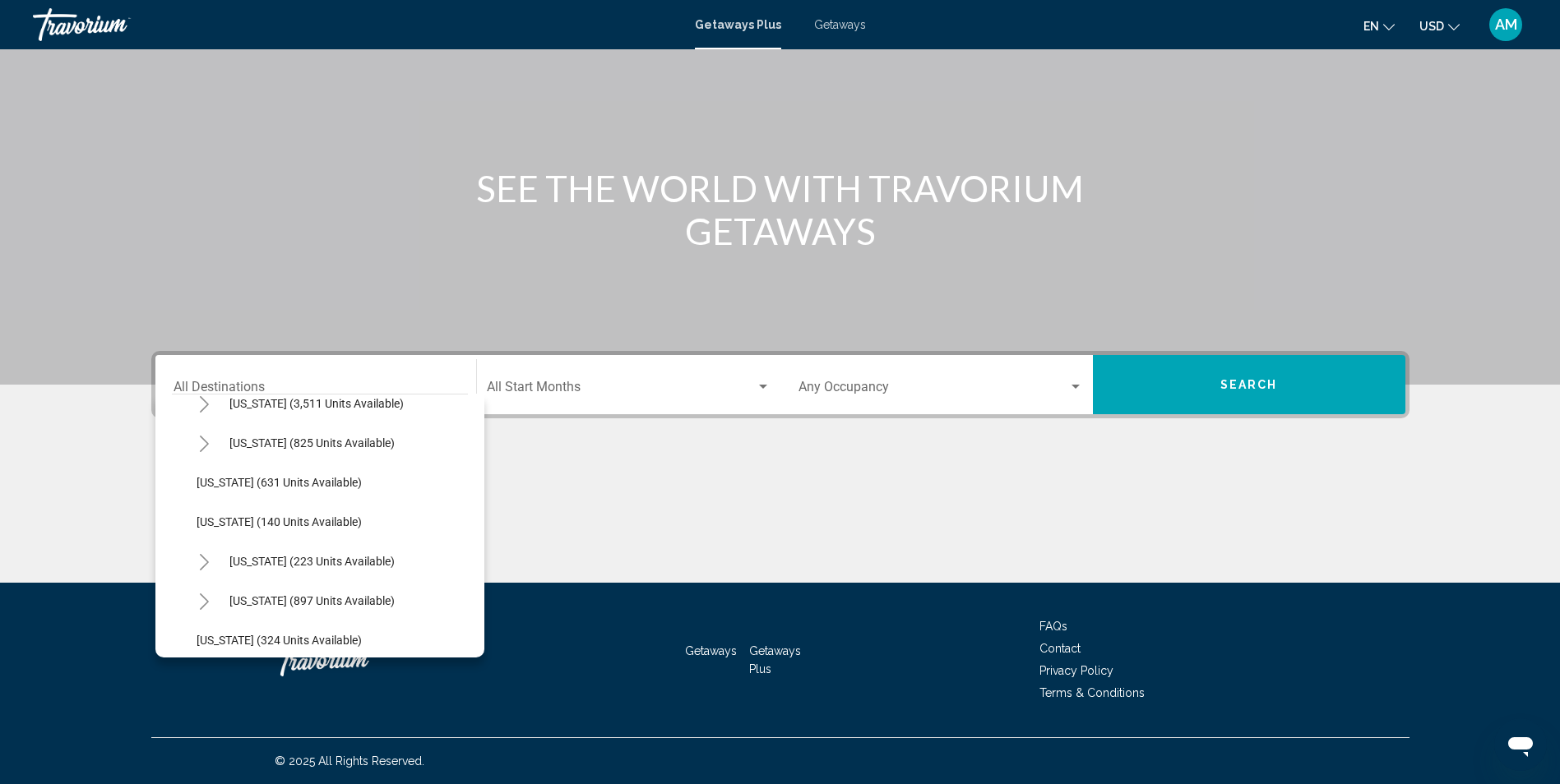
scroll to position [967, 0]
click at [377, 604] on span "North Carolina (897 units available)" at bounding box center [312, 600] width 166 height 13
type input "**********"
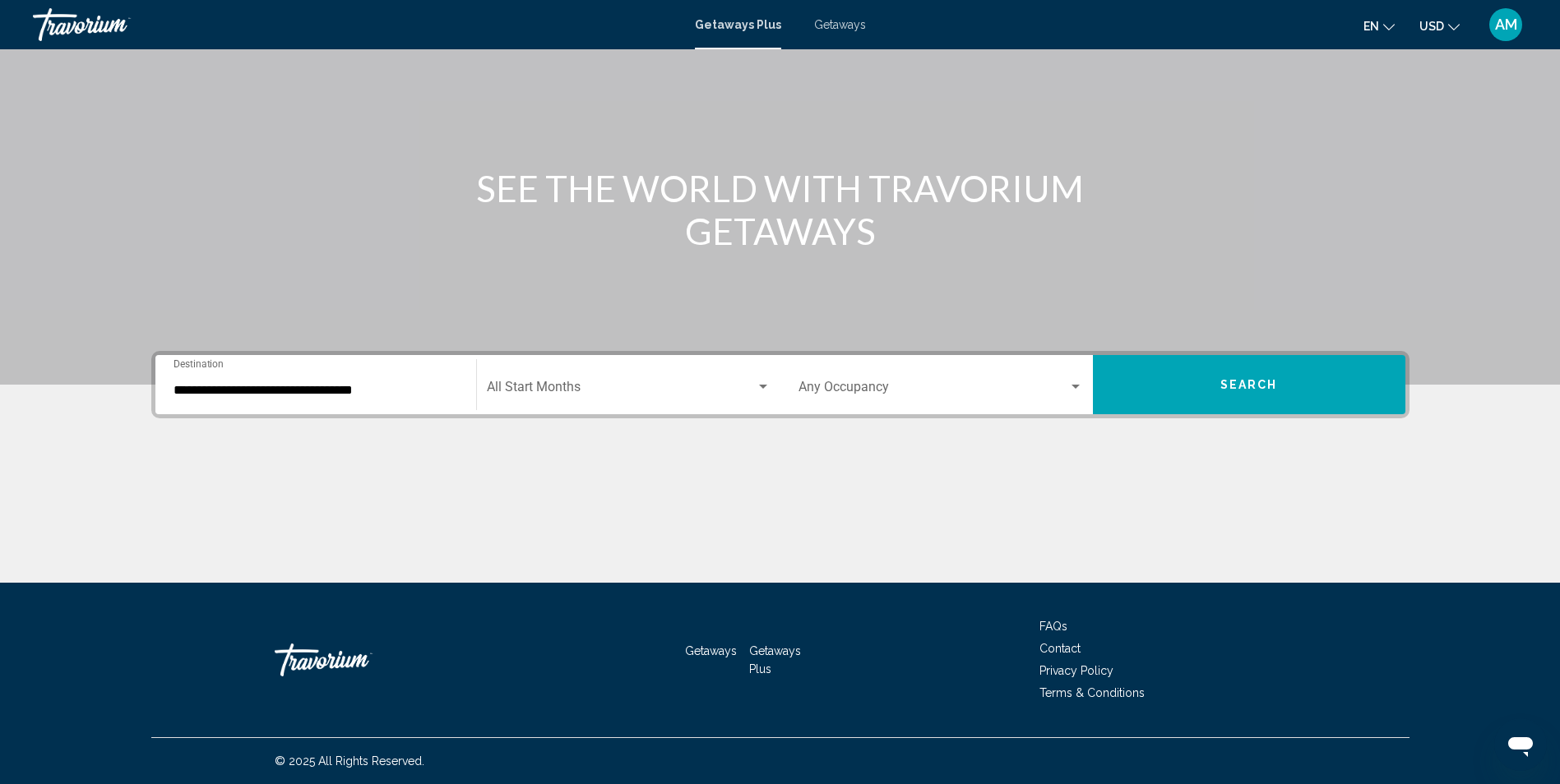
click at [672, 378] on div "Start Month All Start Months" at bounding box center [628, 385] width 283 height 52
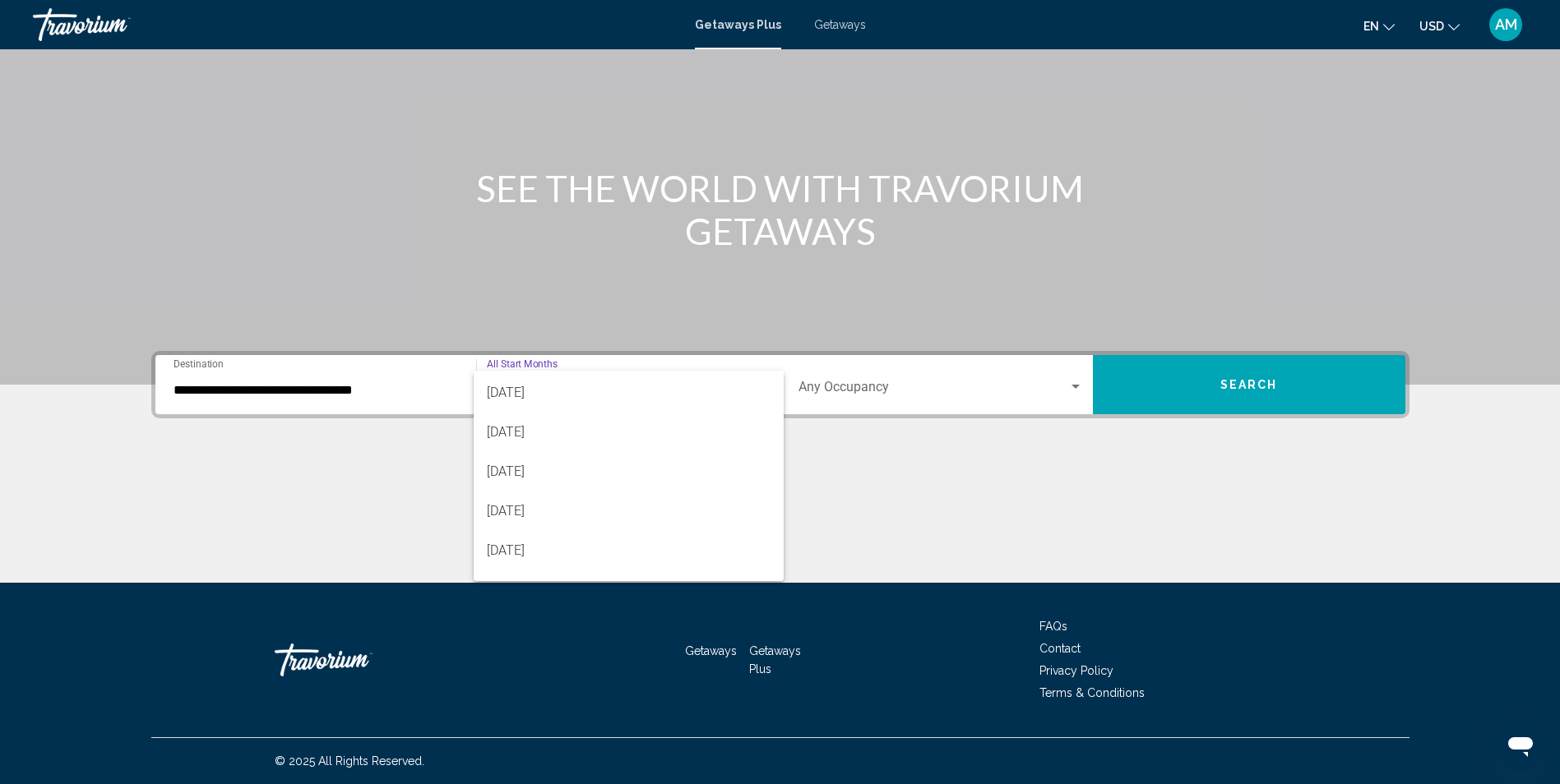
scroll to position [99, 0]
click at [543, 494] on span "December 2025" at bounding box center [628, 489] width 283 height 40
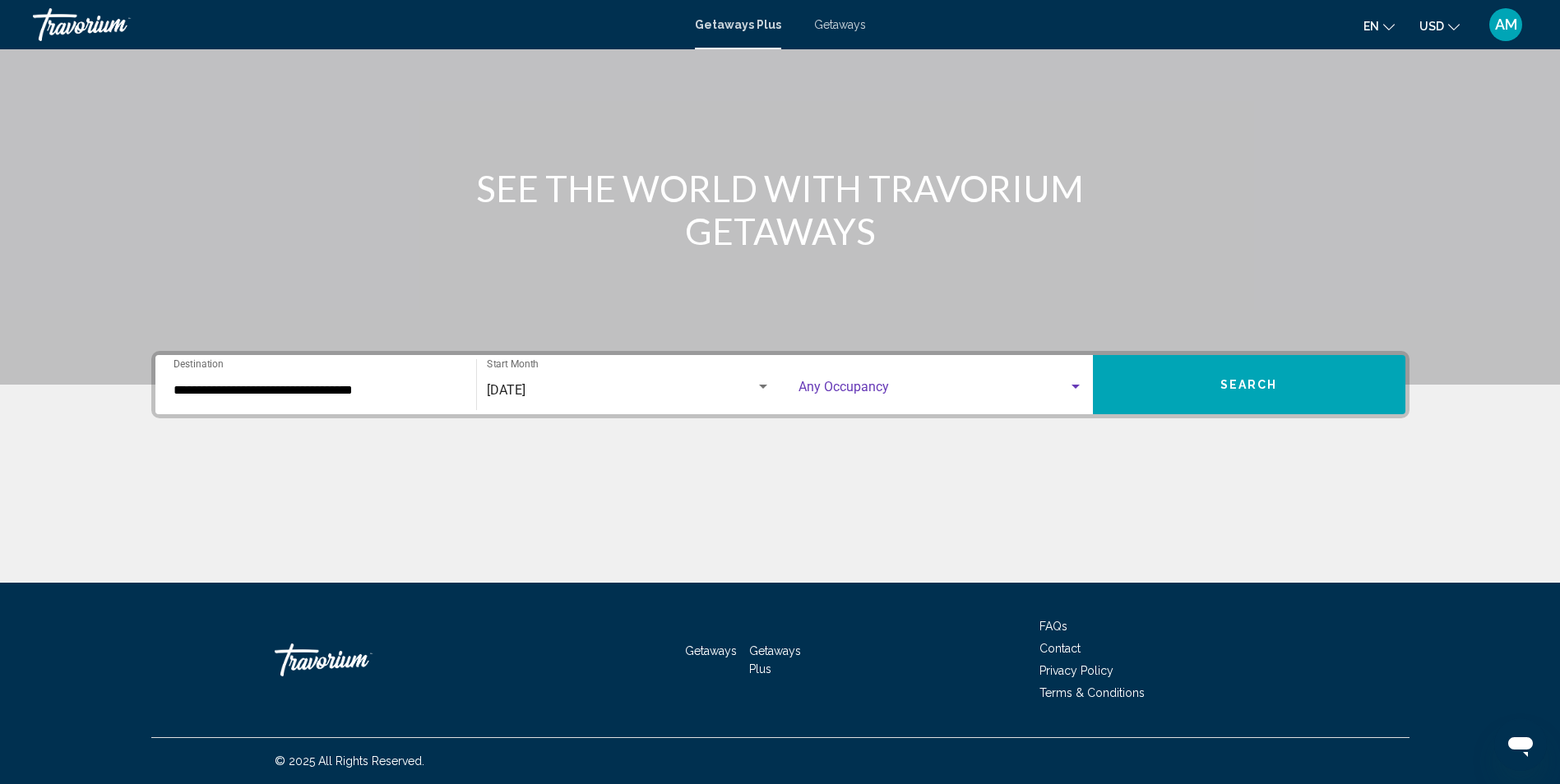
click at [1073, 387] on div "Search widget" at bounding box center [1075, 387] width 8 height 4
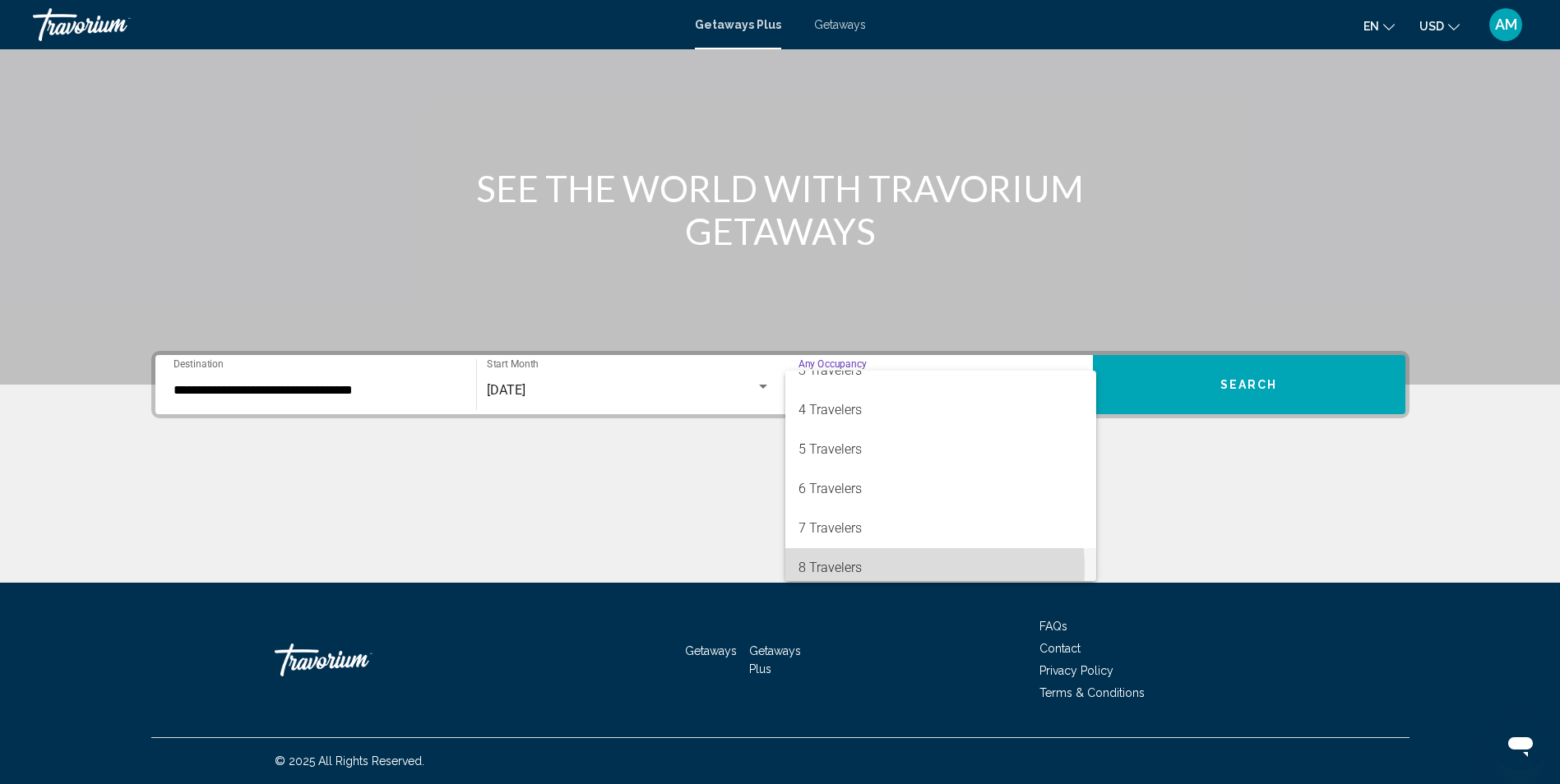
click at [870, 568] on span "8 Travelers" at bounding box center [940, 568] width 284 height 40
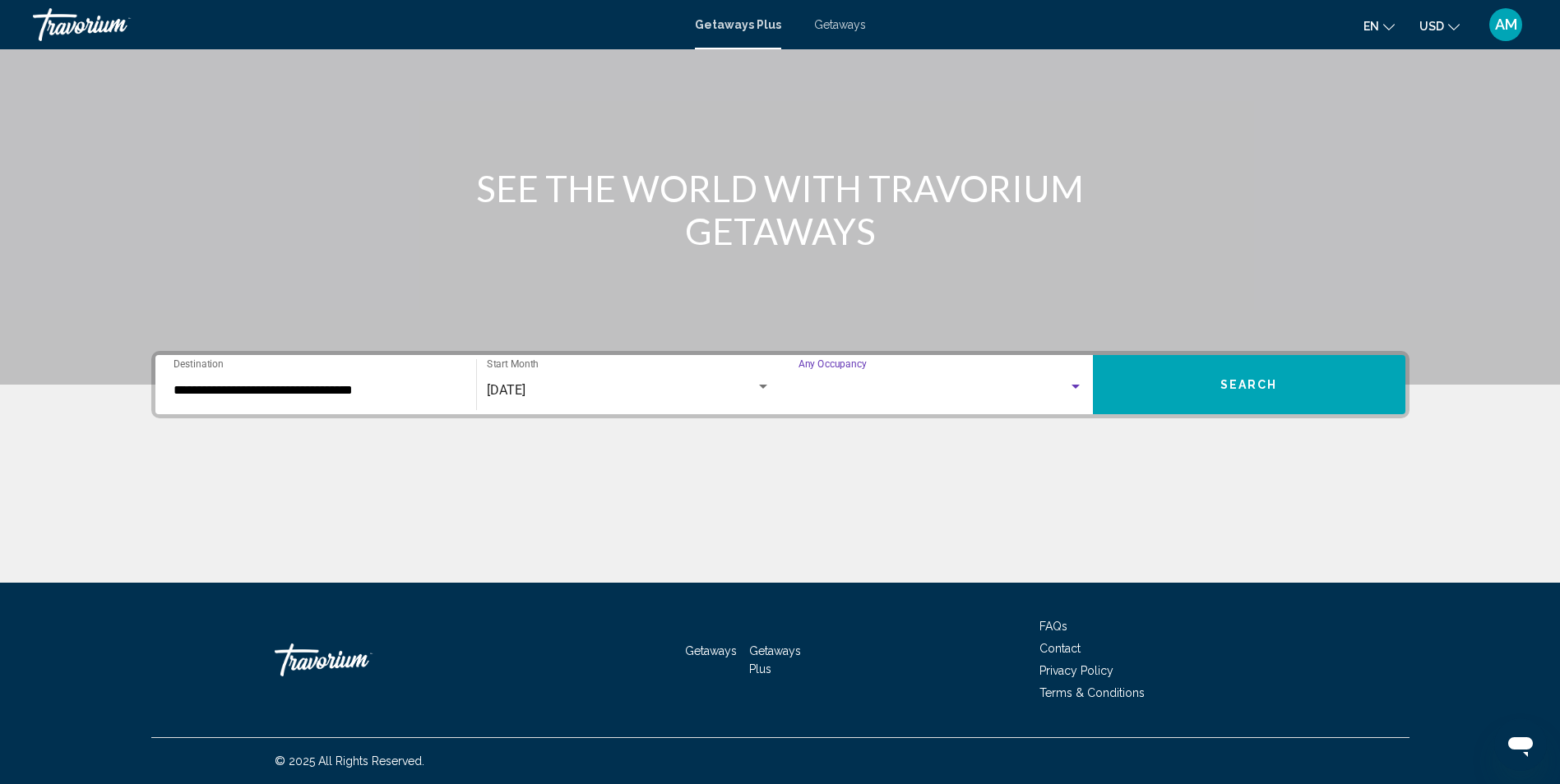
scroll to position [105, 0]
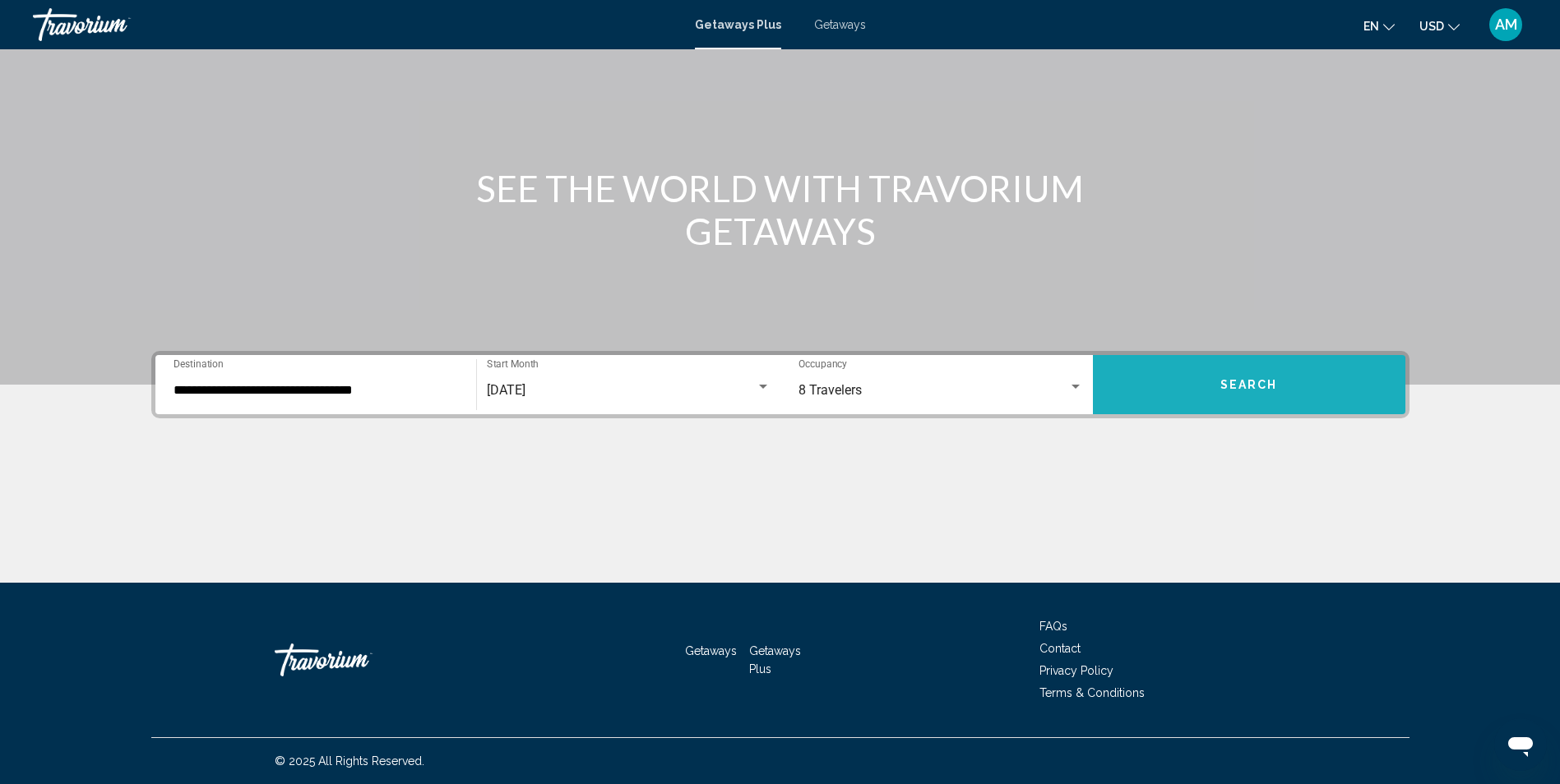
click at [1188, 387] on button "Search" at bounding box center [1249, 385] width 312 height 59
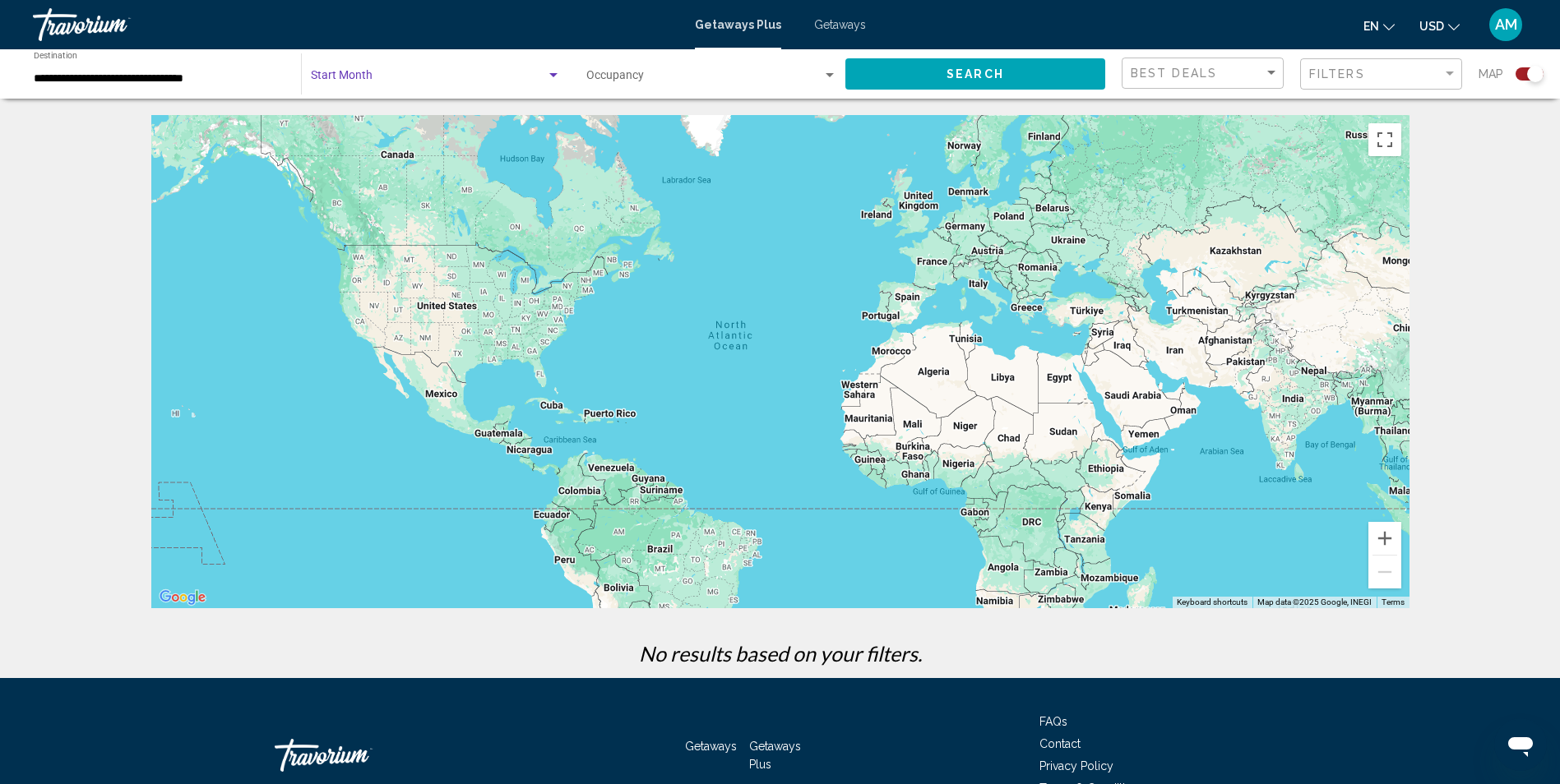
click at [368, 84] on span "Search widget" at bounding box center [427, 78] width 235 height 13
click at [1269, 67] on div "Sort by" at bounding box center [1271, 73] width 14 height 13
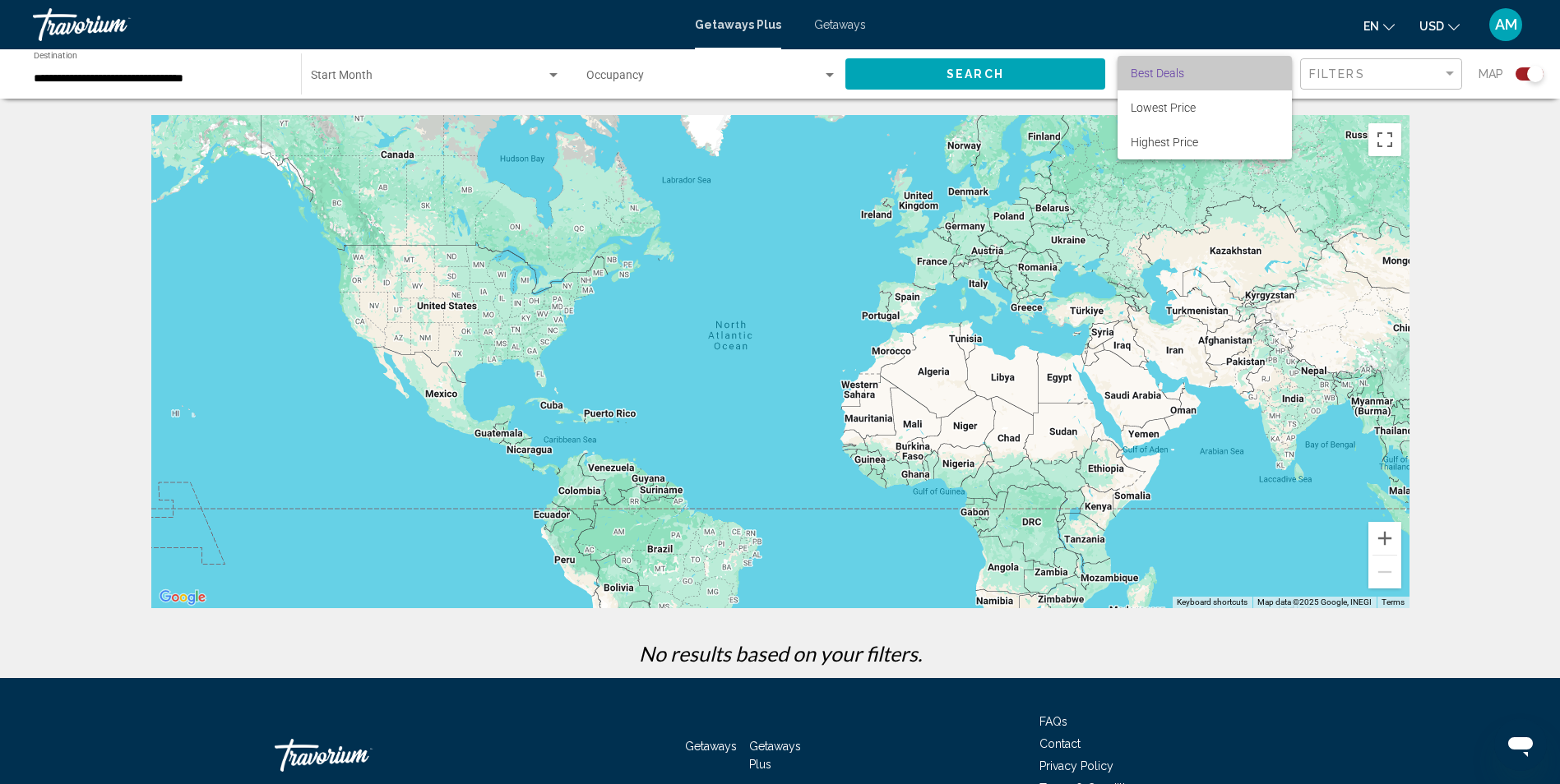
click at [1269, 67] on span "Best Deals" at bounding box center [1205, 73] width 148 height 34
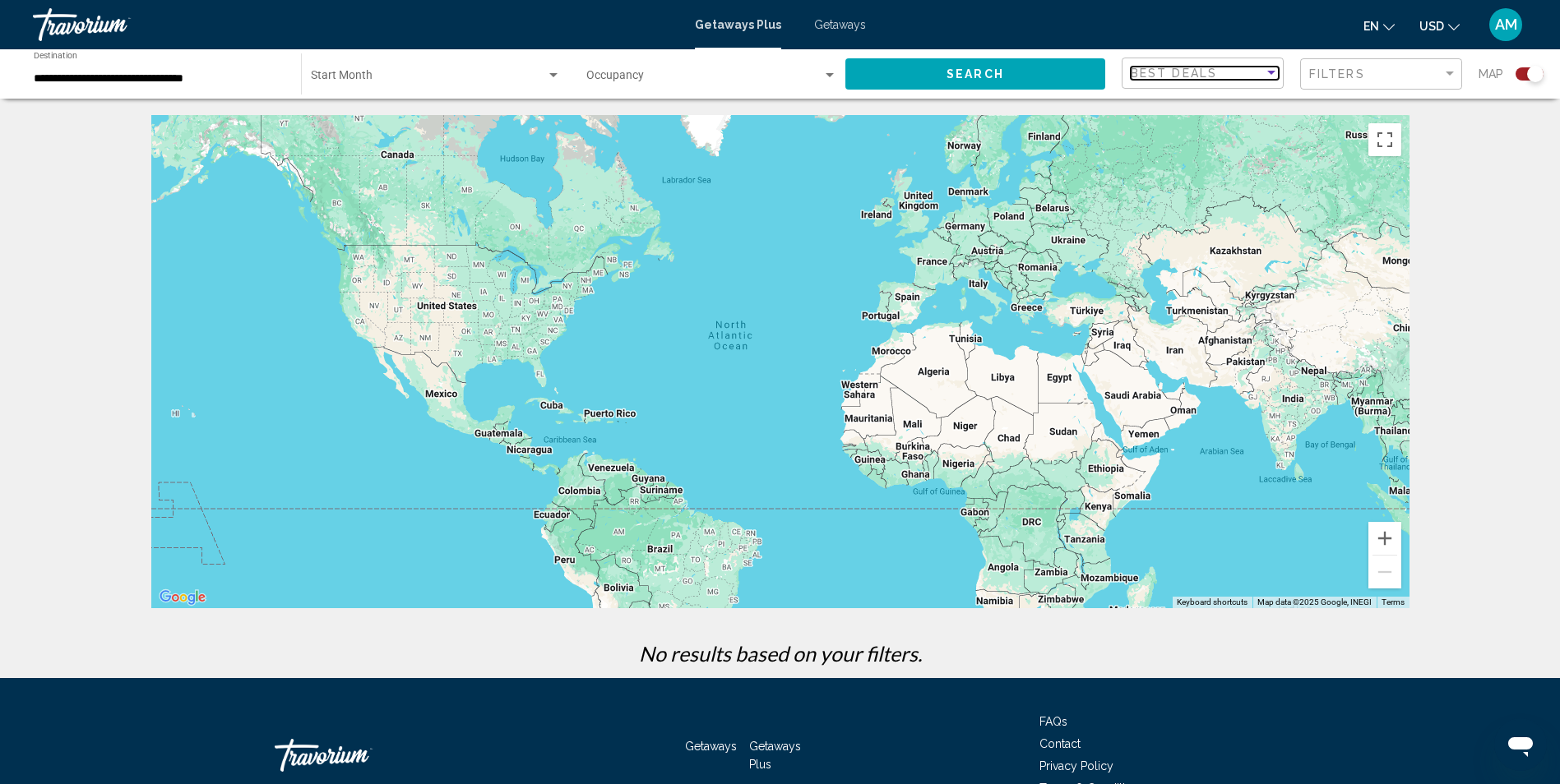
click at [1275, 71] on div "Sort by" at bounding box center [1270, 73] width 8 height 4
click at [1184, 109] on span "Lowest Price" at bounding box center [1163, 107] width 65 height 13
click at [827, 28] on span "Getaways" at bounding box center [840, 24] width 52 height 13
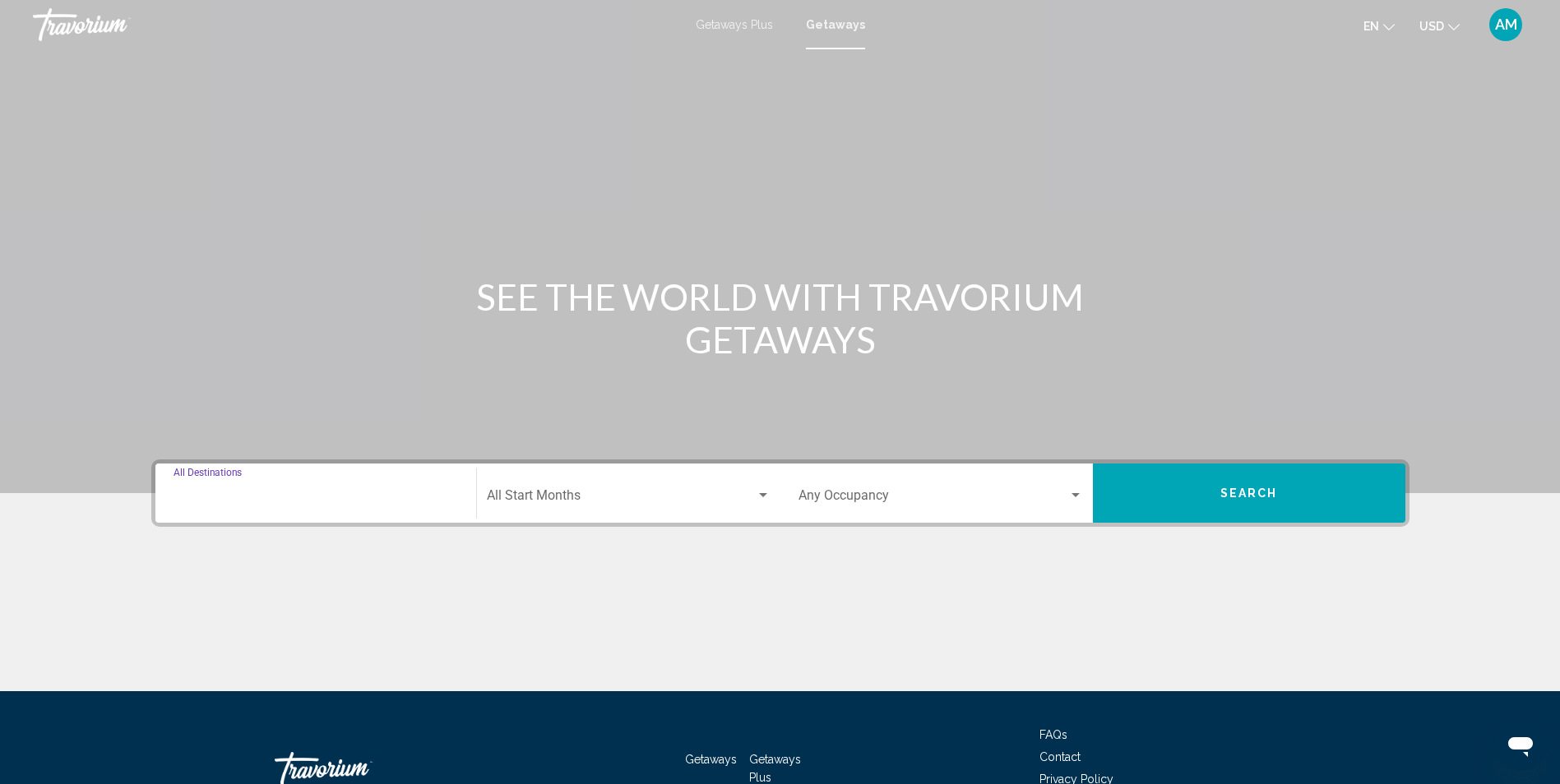
click at [317, 496] on input "Destination All Destinations" at bounding box center [316, 499] width 284 height 14
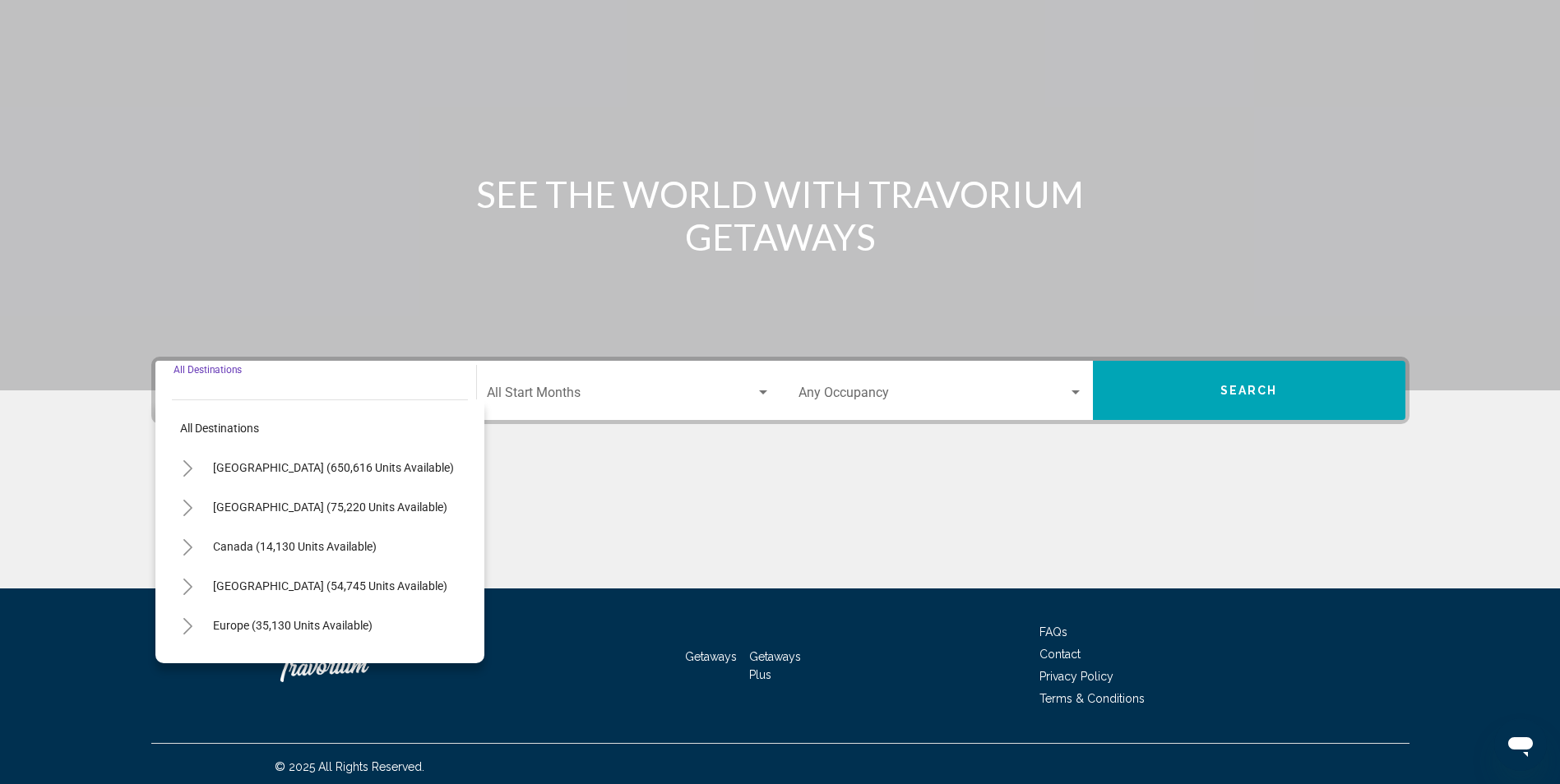
scroll to position [109, 0]
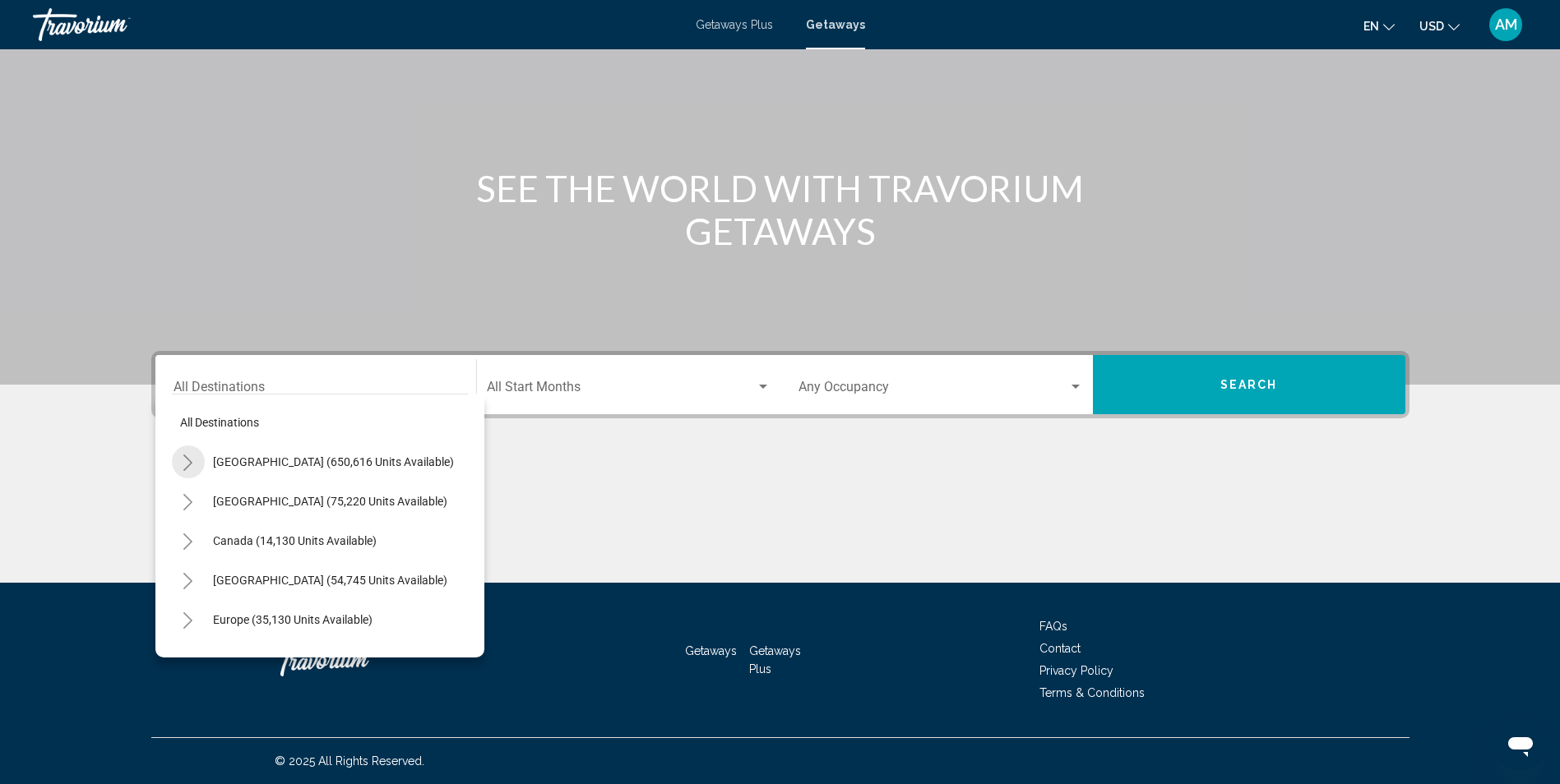
click at [185, 467] on icon "Toggle United States (650,616 units available)" at bounding box center [188, 462] width 13 height 16
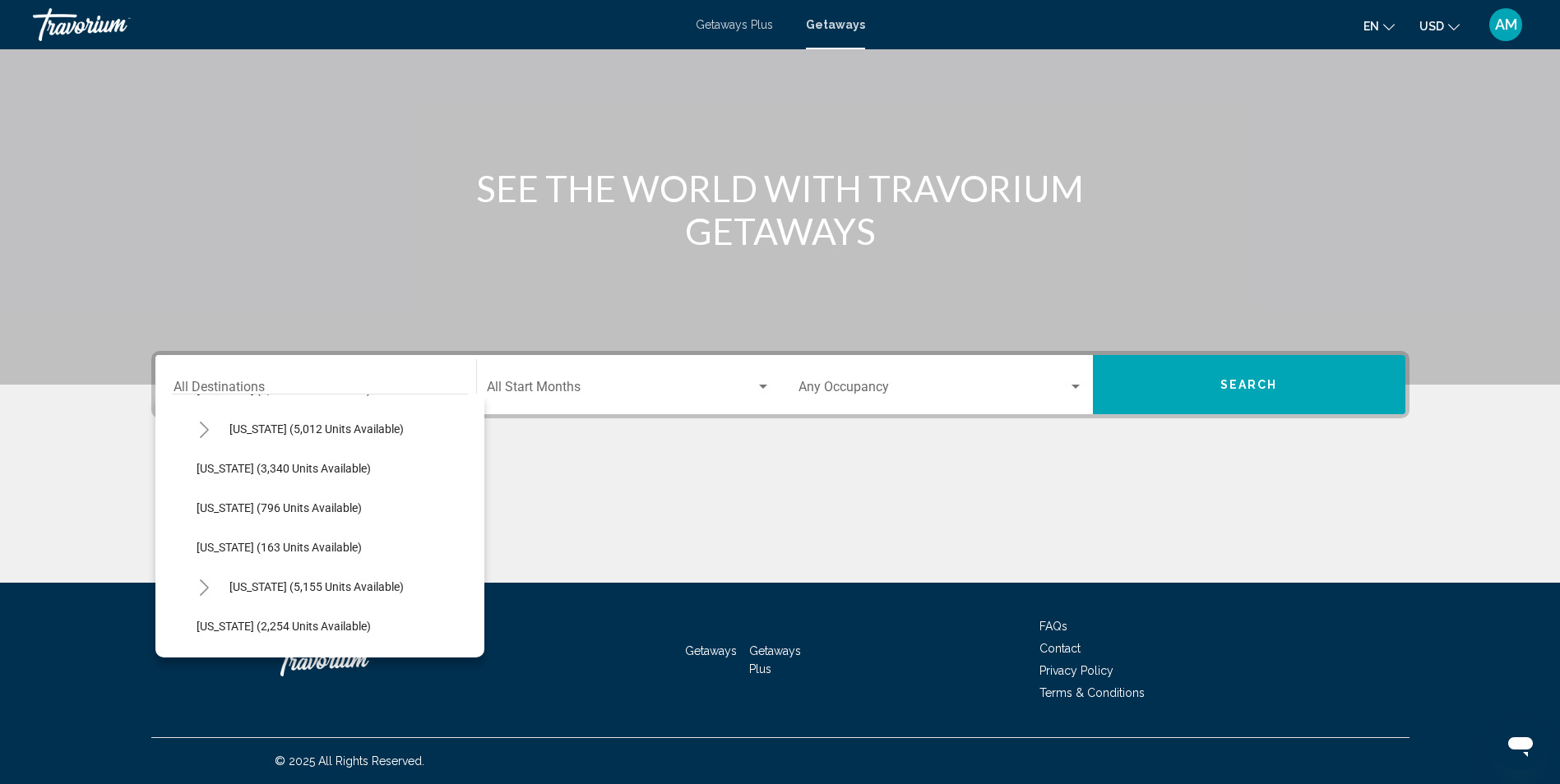
scroll to position [756, 0]
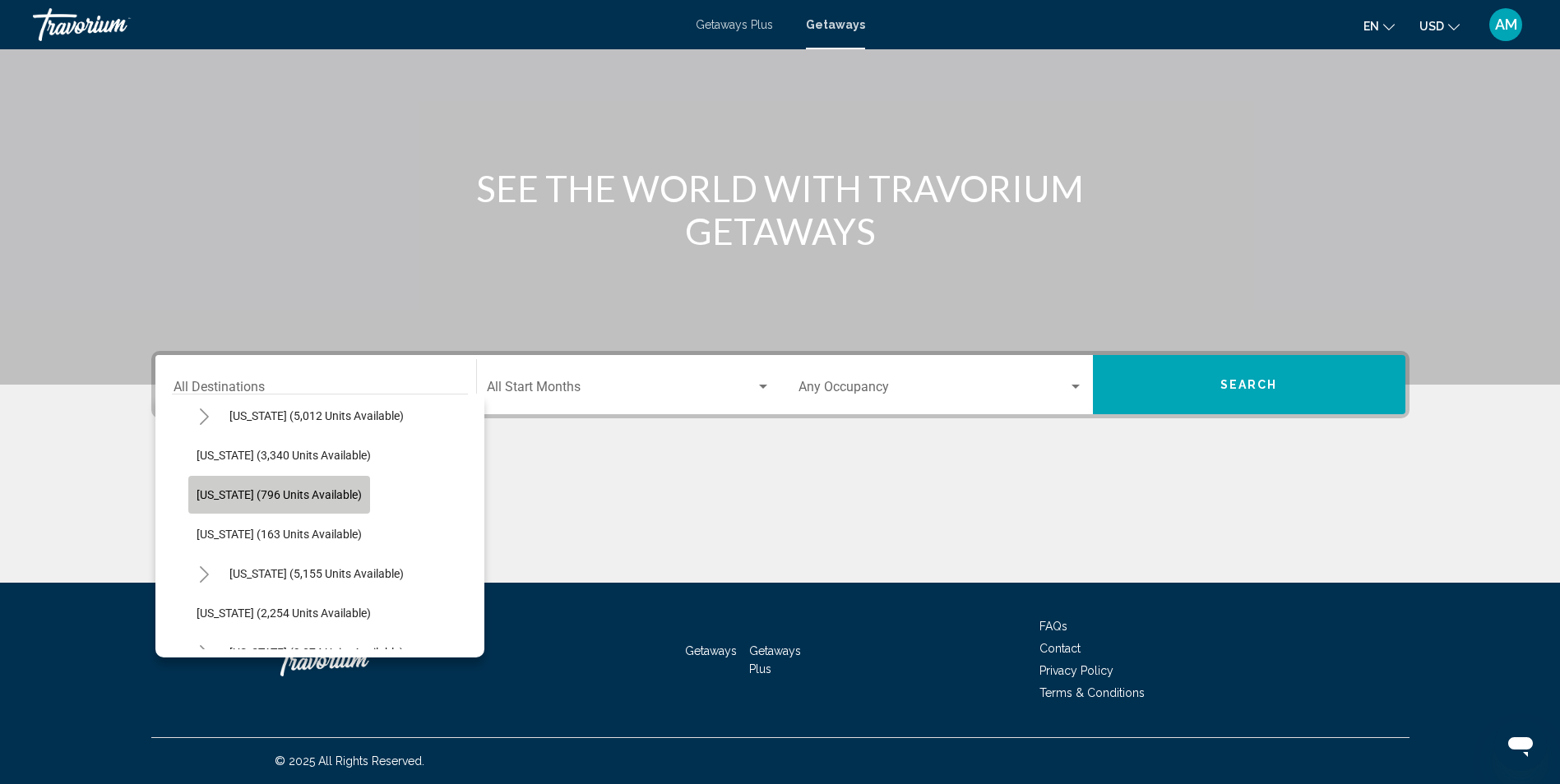
click at [282, 494] on span "Minnesota (796 units available)" at bounding box center [279, 494] width 166 height 13
type input "**********"
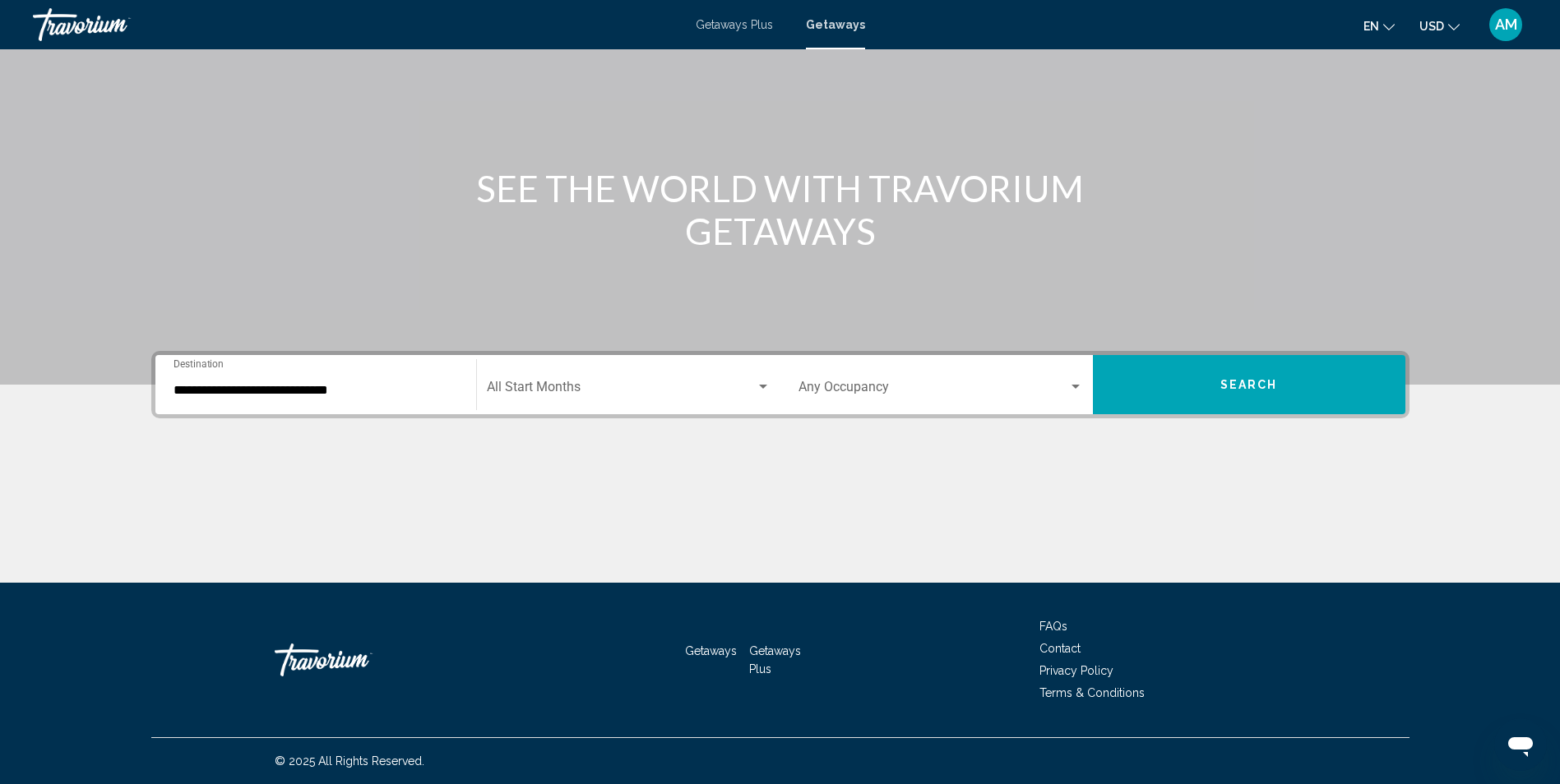
click at [703, 379] on div "Start Month All Start Months" at bounding box center [628, 385] width 283 height 52
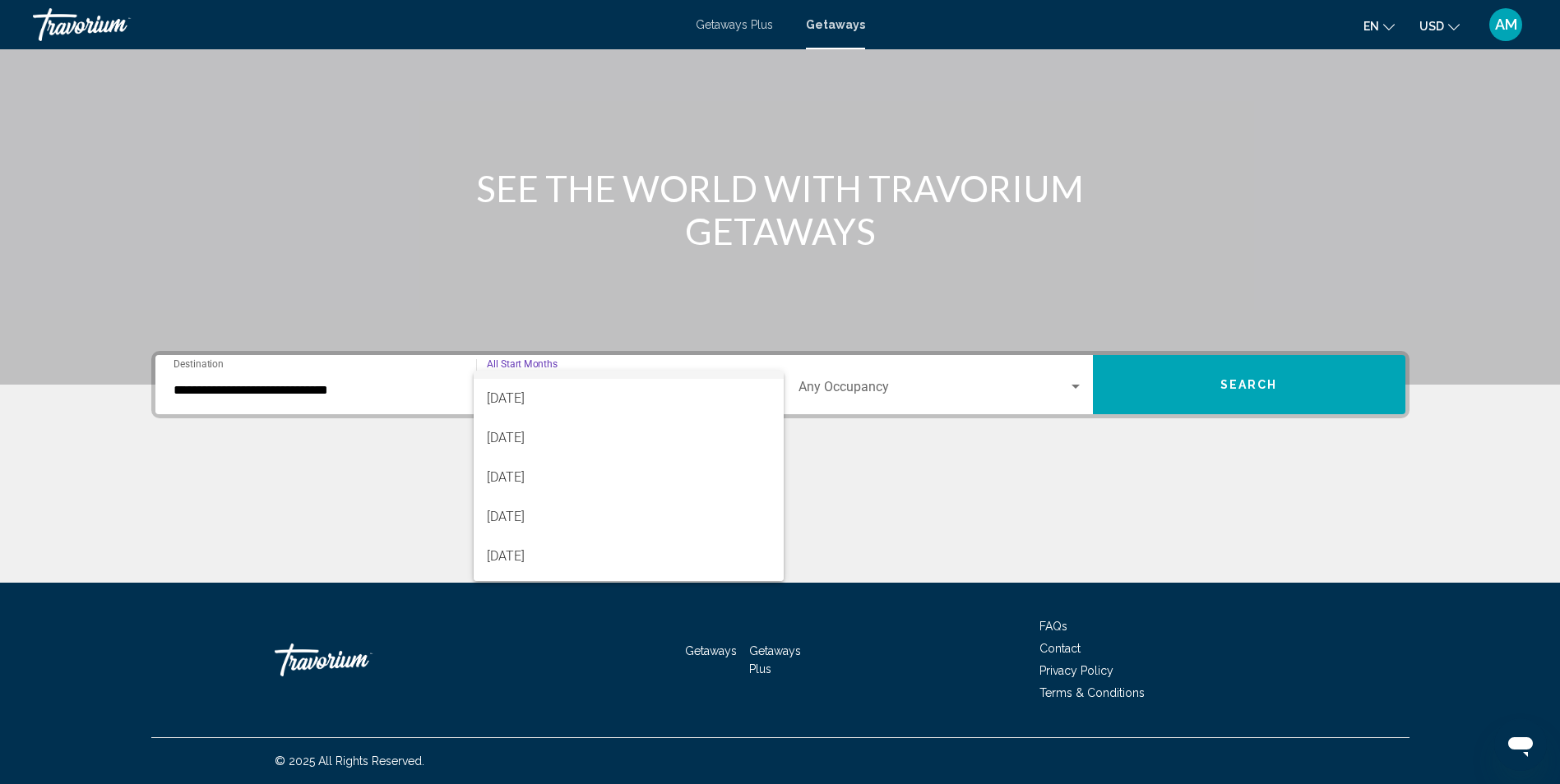
scroll to position [33, 0]
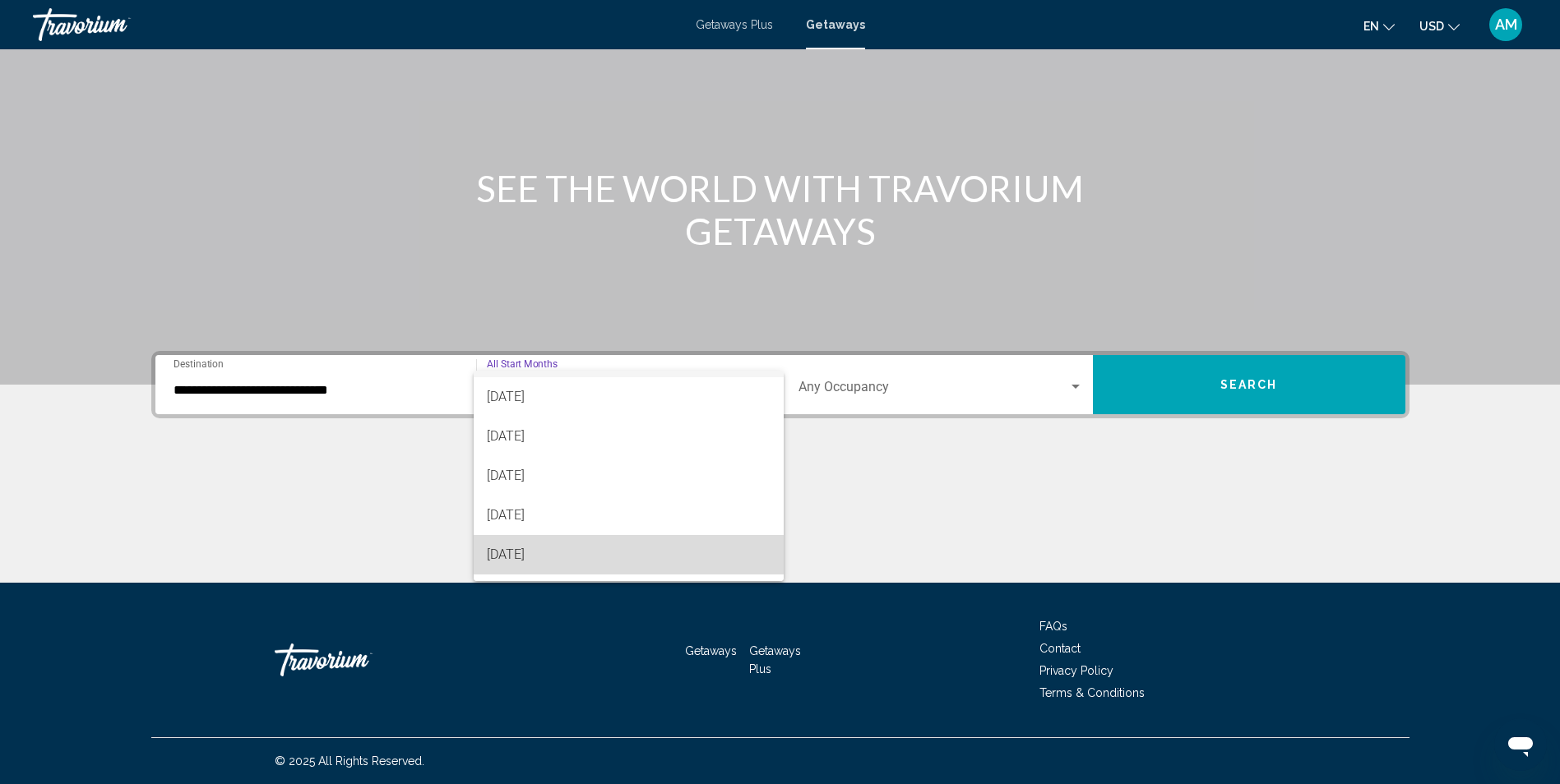
click at [642, 548] on span "December 2025" at bounding box center [628, 555] width 283 height 40
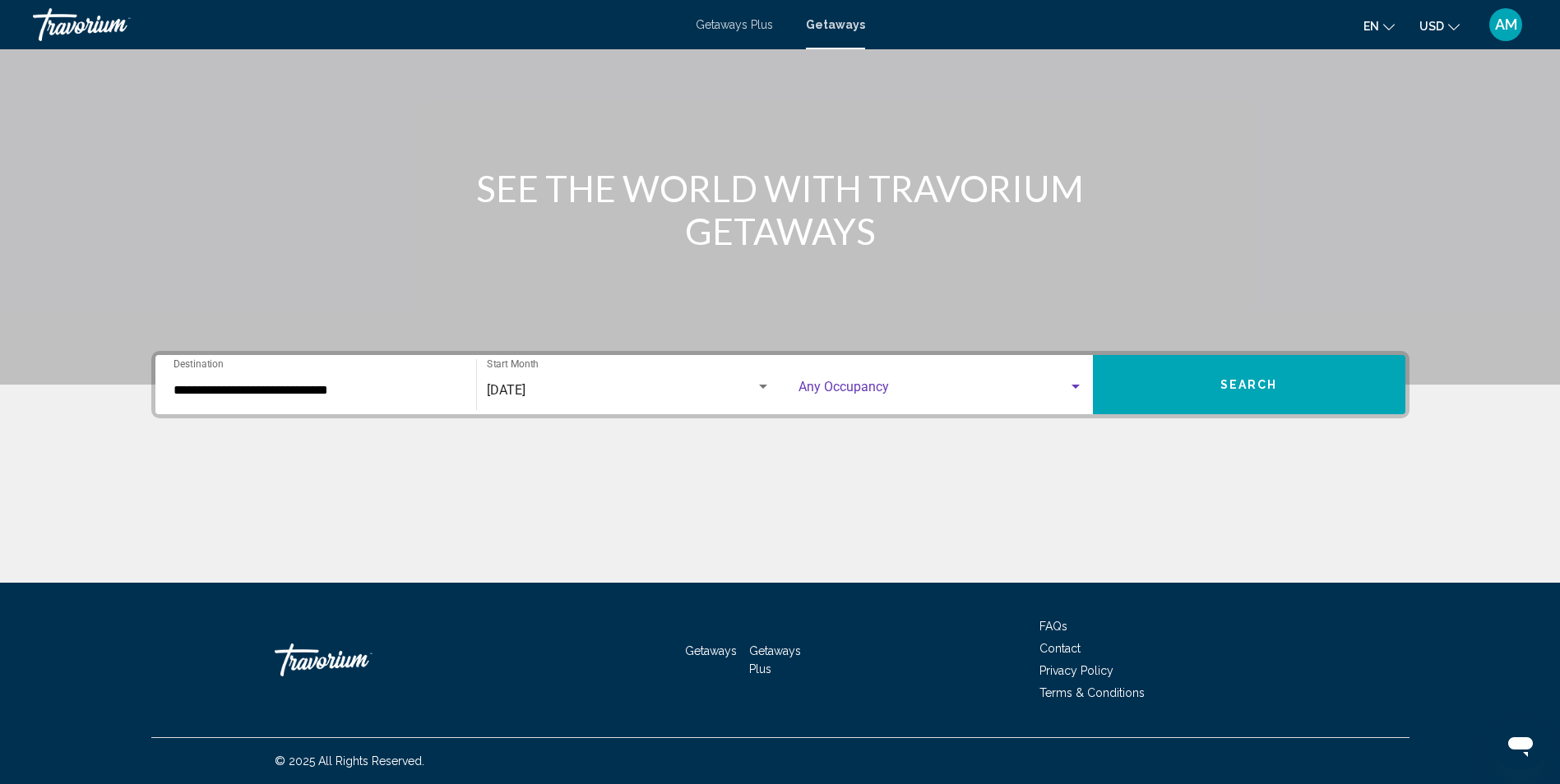
click at [1075, 380] on div "Search widget" at bounding box center [1075, 387] width 14 height 13
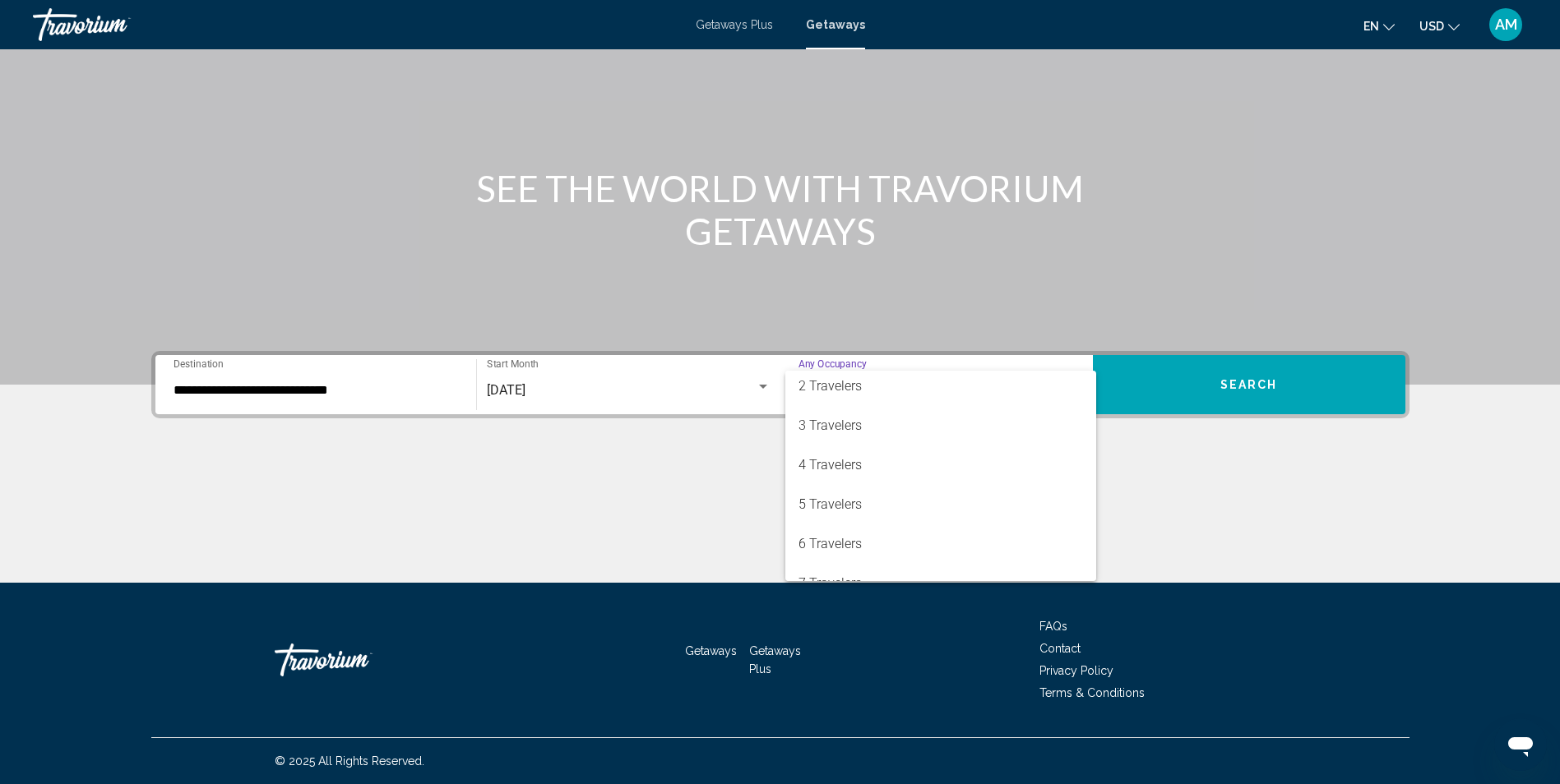
scroll to position [66, 0]
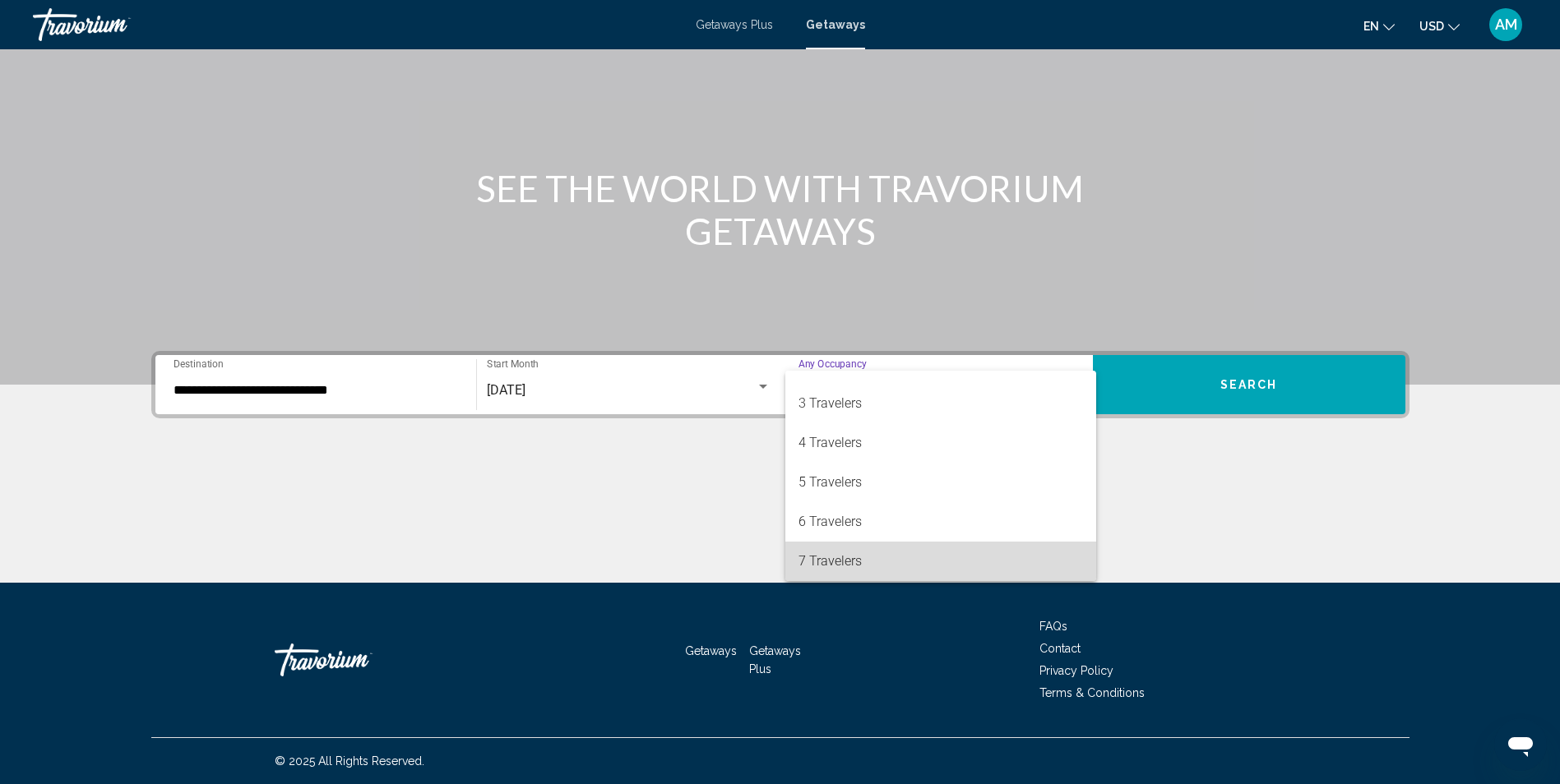
click at [988, 563] on span "7 Travelers" at bounding box center [940, 561] width 284 height 40
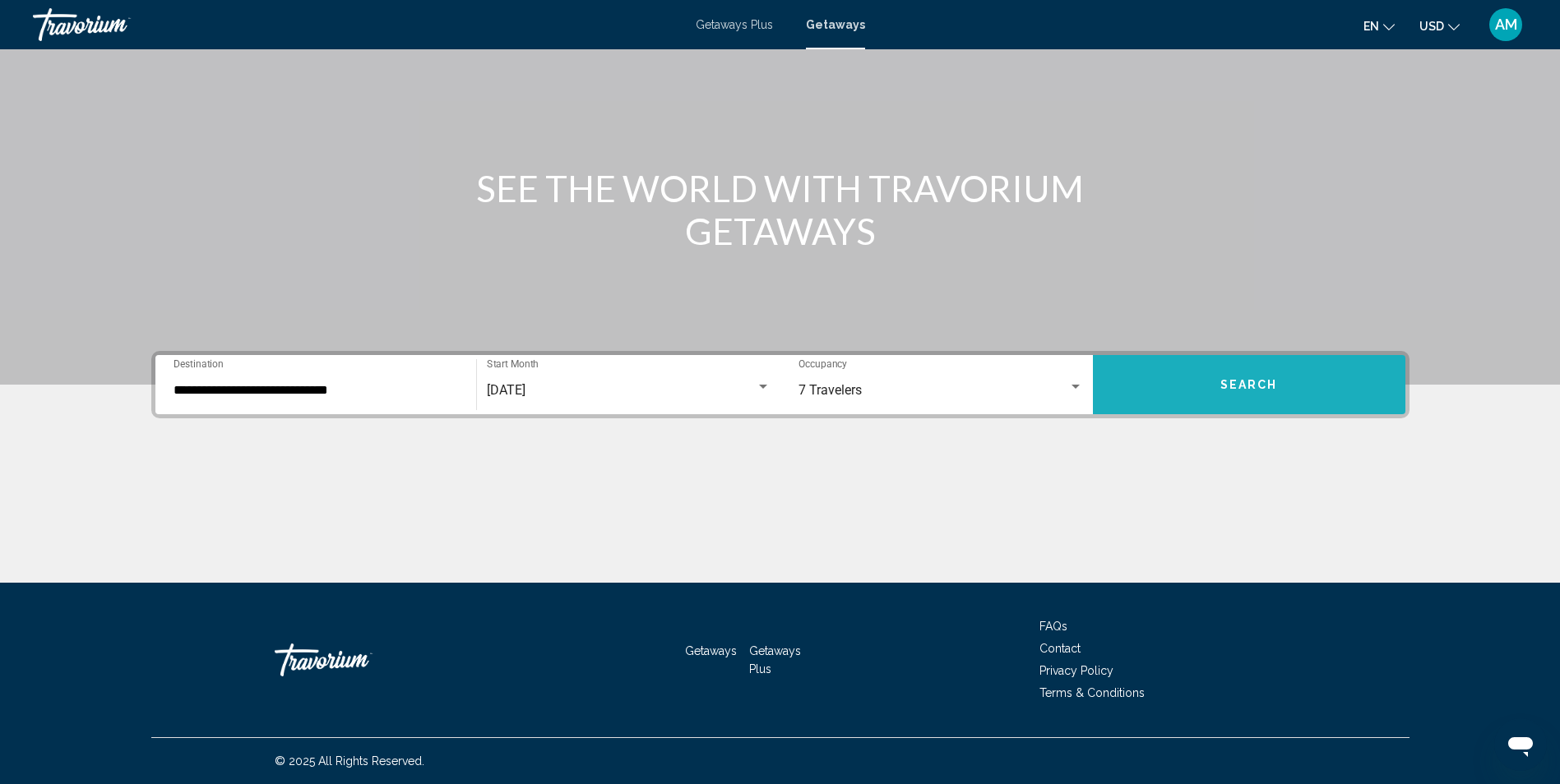
click at [1218, 387] on button "Search" at bounding box center [1249, 385] width 312 height 59
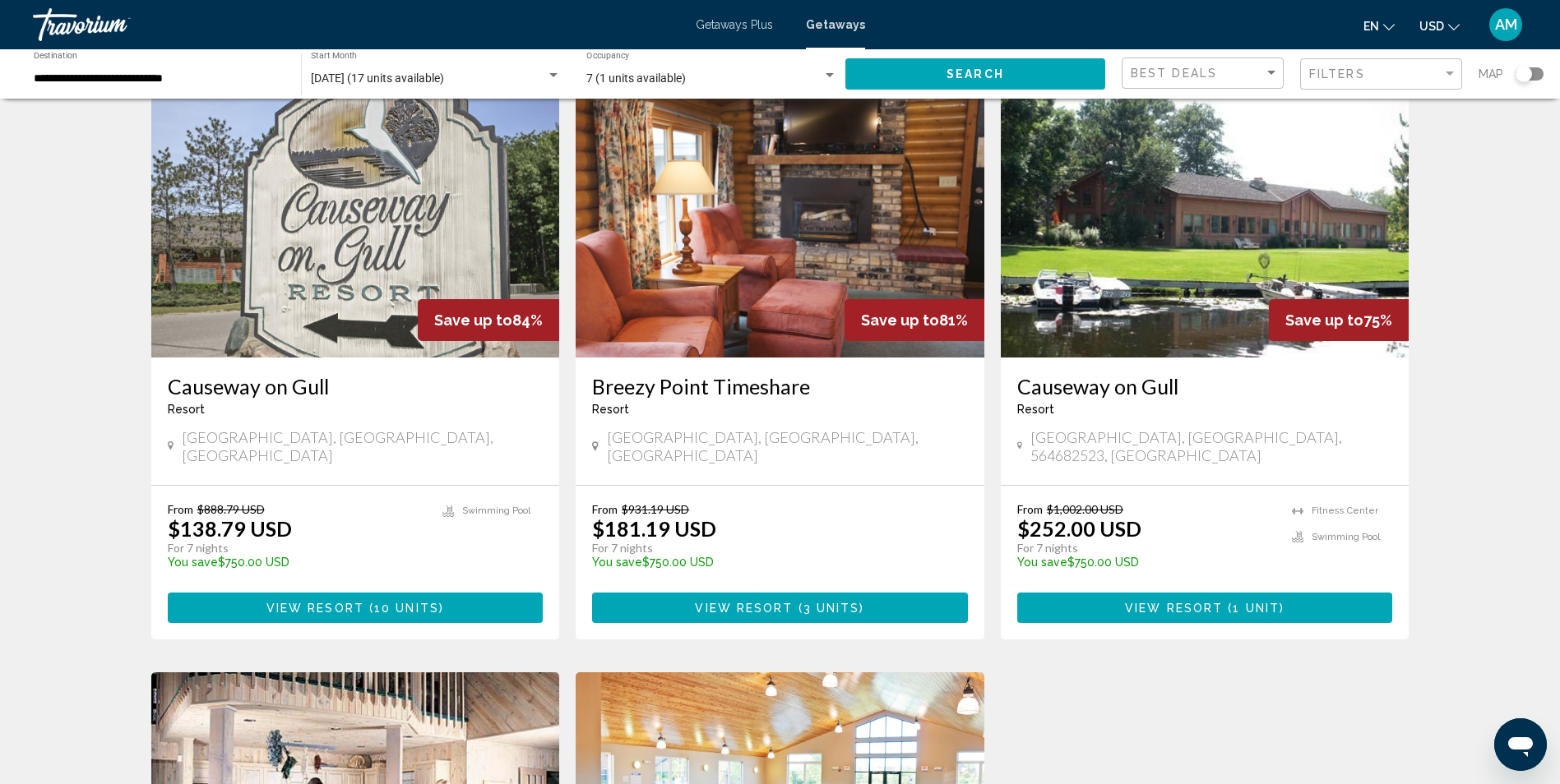
scroll to position [52, 0]
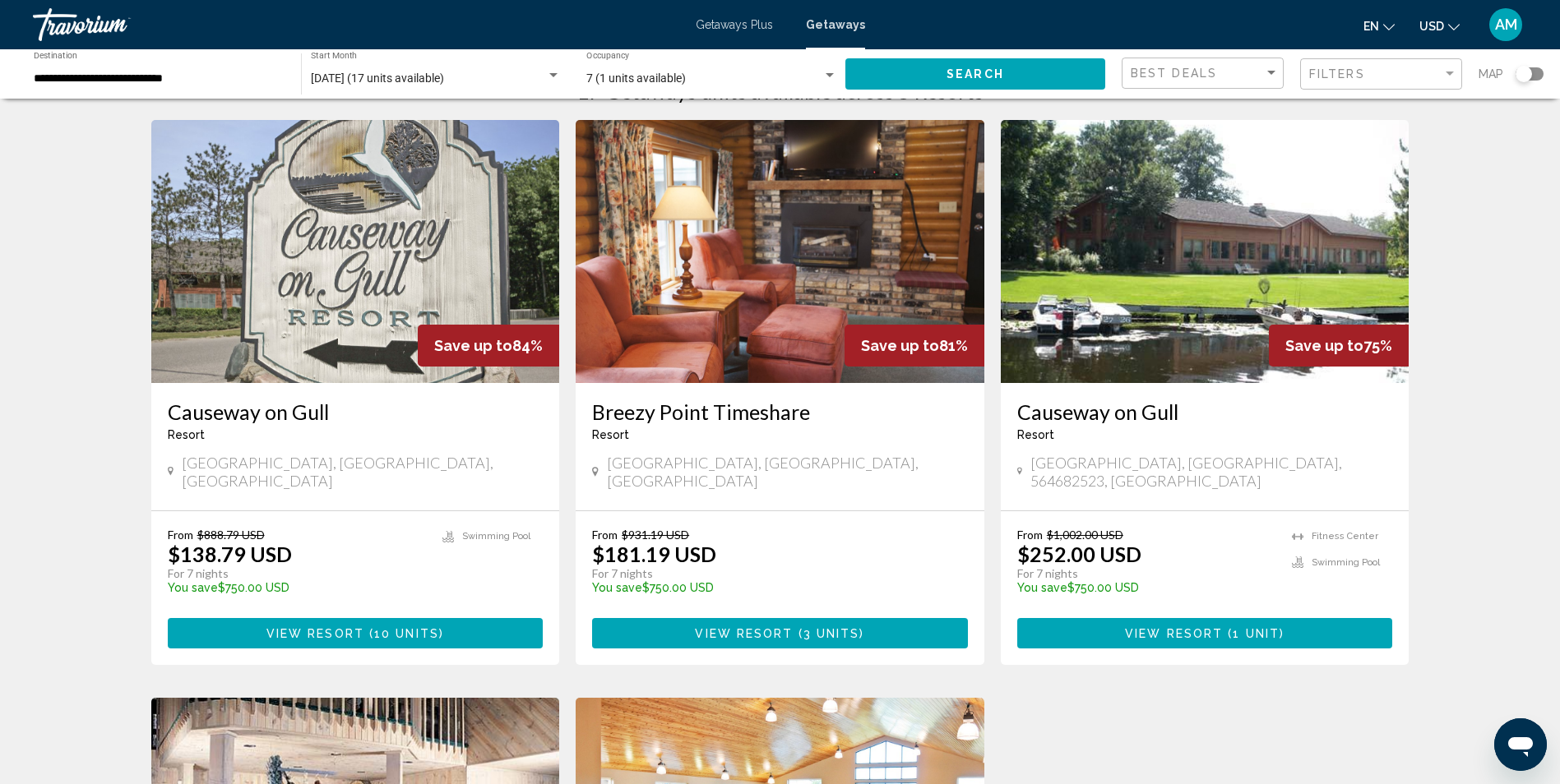
click at [345, 627] on span "View Resort" at bounding box center [315, 633] width 98 height 13
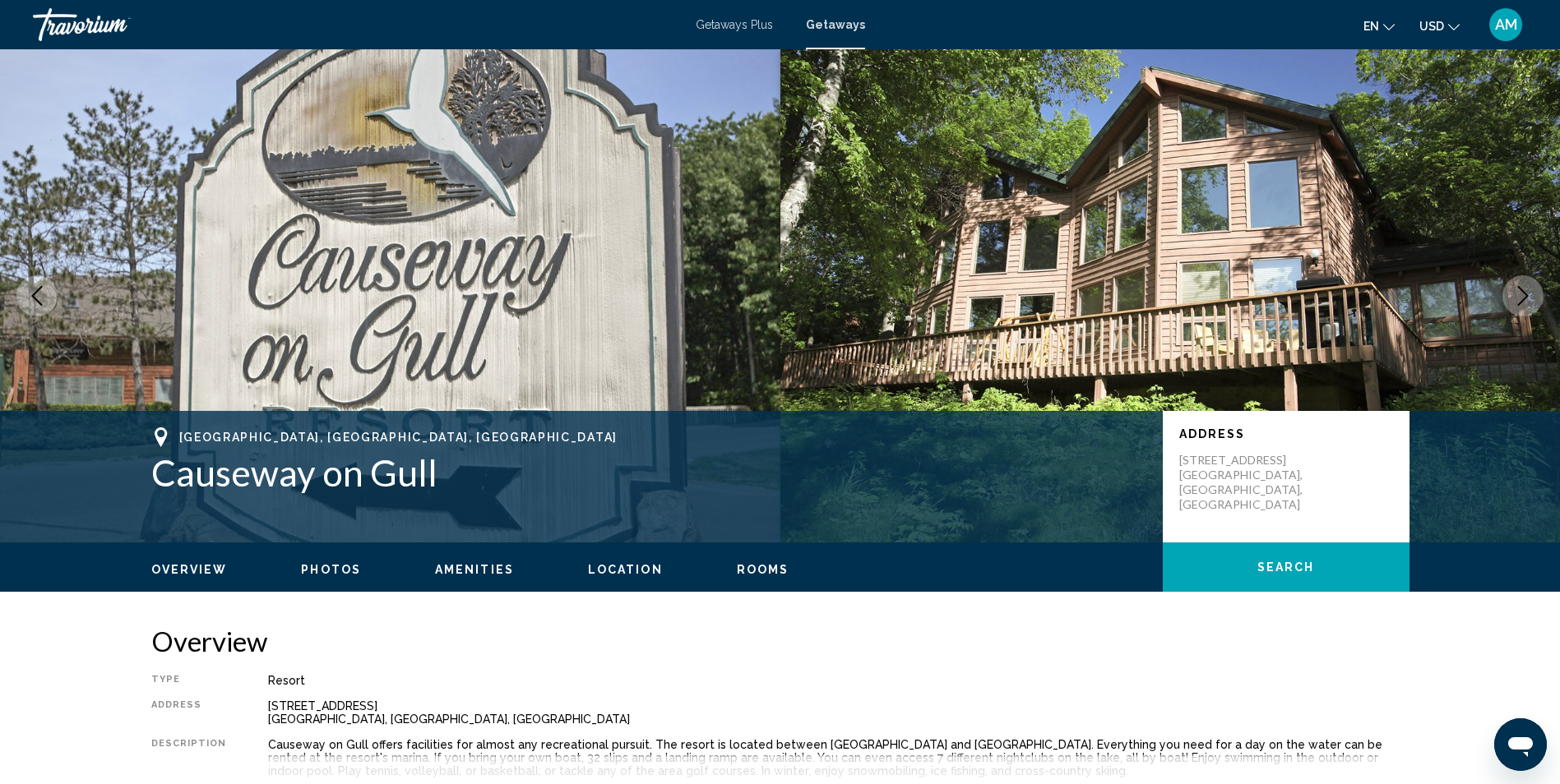
click at [750, 570] on span "Rooms" at bounding box center [763, 569] width 52 height 13
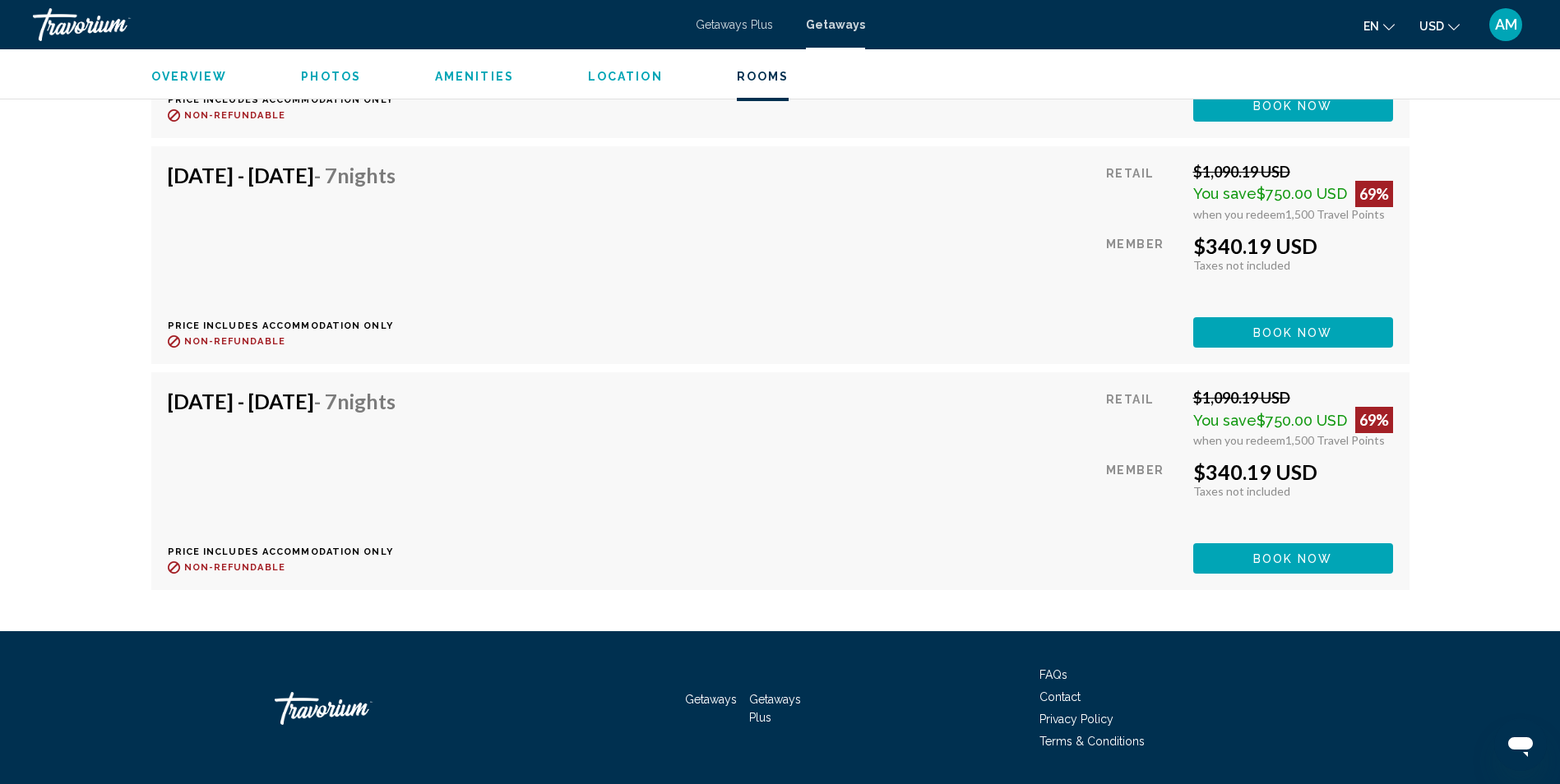
scroll to position [3992, 0]
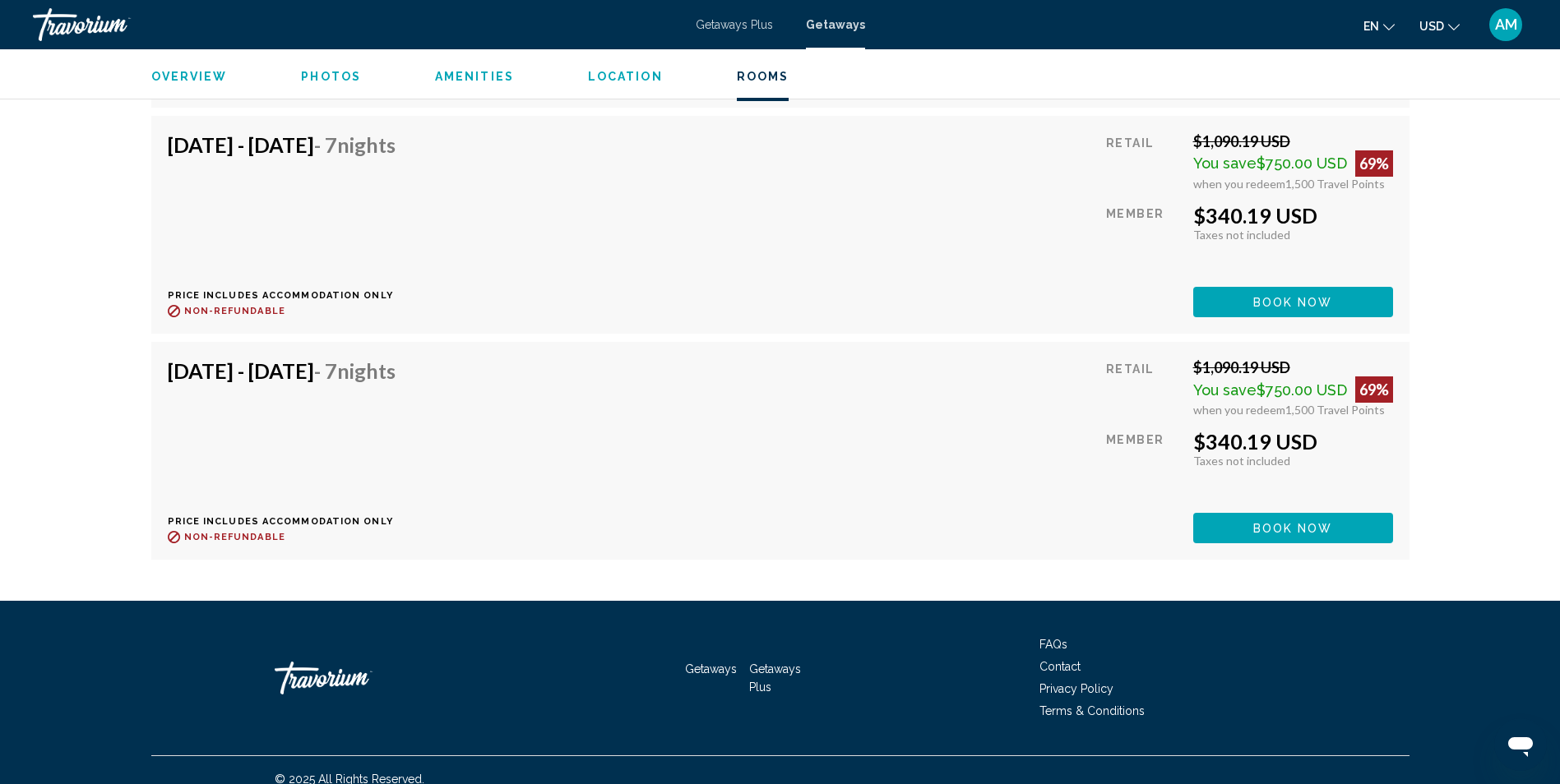
click at [628, 86] on div "Overview Photos Amenities Location Rooms Search" at bounding box center [780, 75] width 1323 height 51
click at [621, 79] on span "Location" at bounding box center [624, 76] width 75 height 13
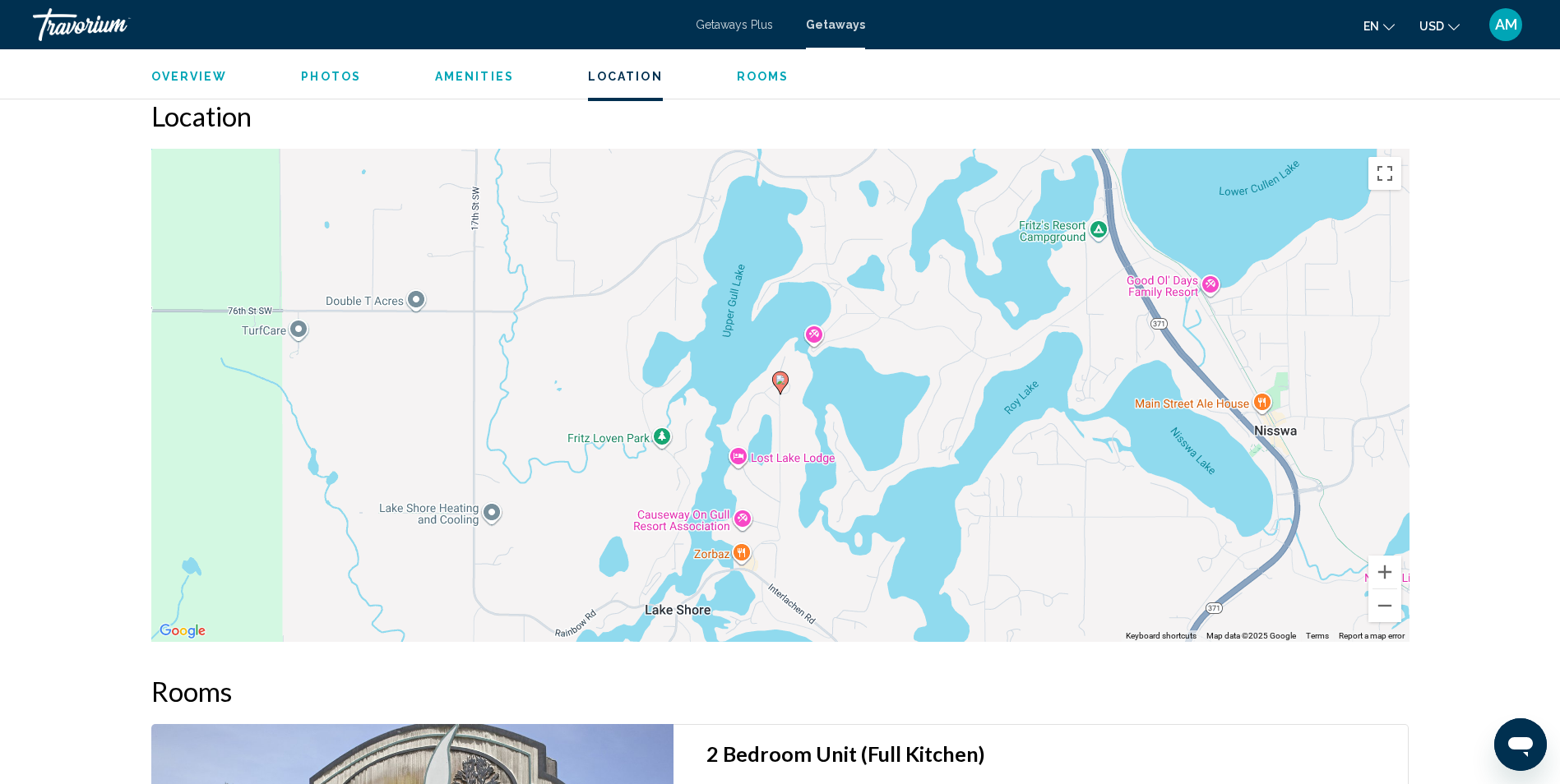
scroll to position [2055, 0]
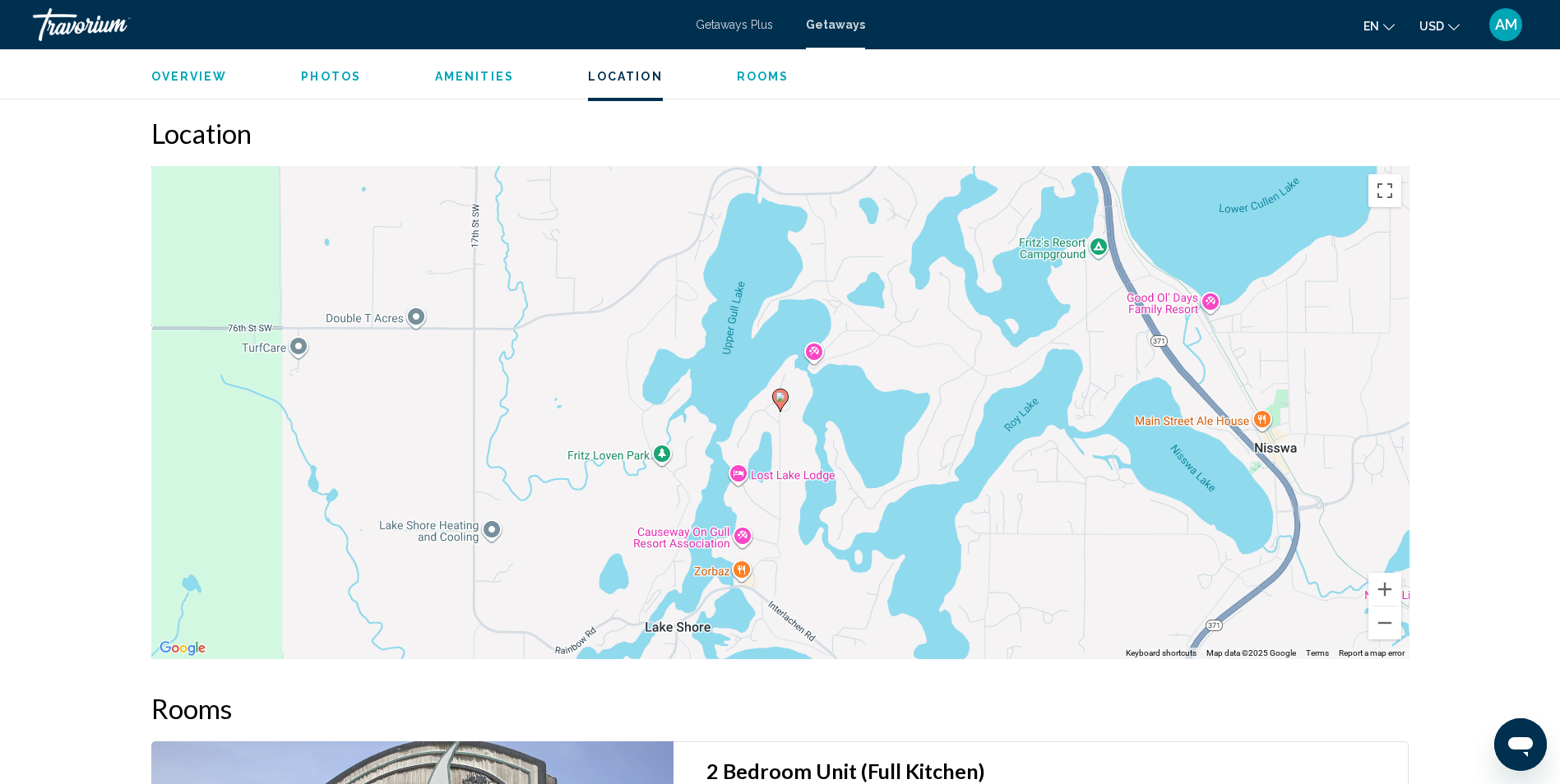
click at [339, 75] on span "Photos" at bounding box center [330, 76] width 60 height 13
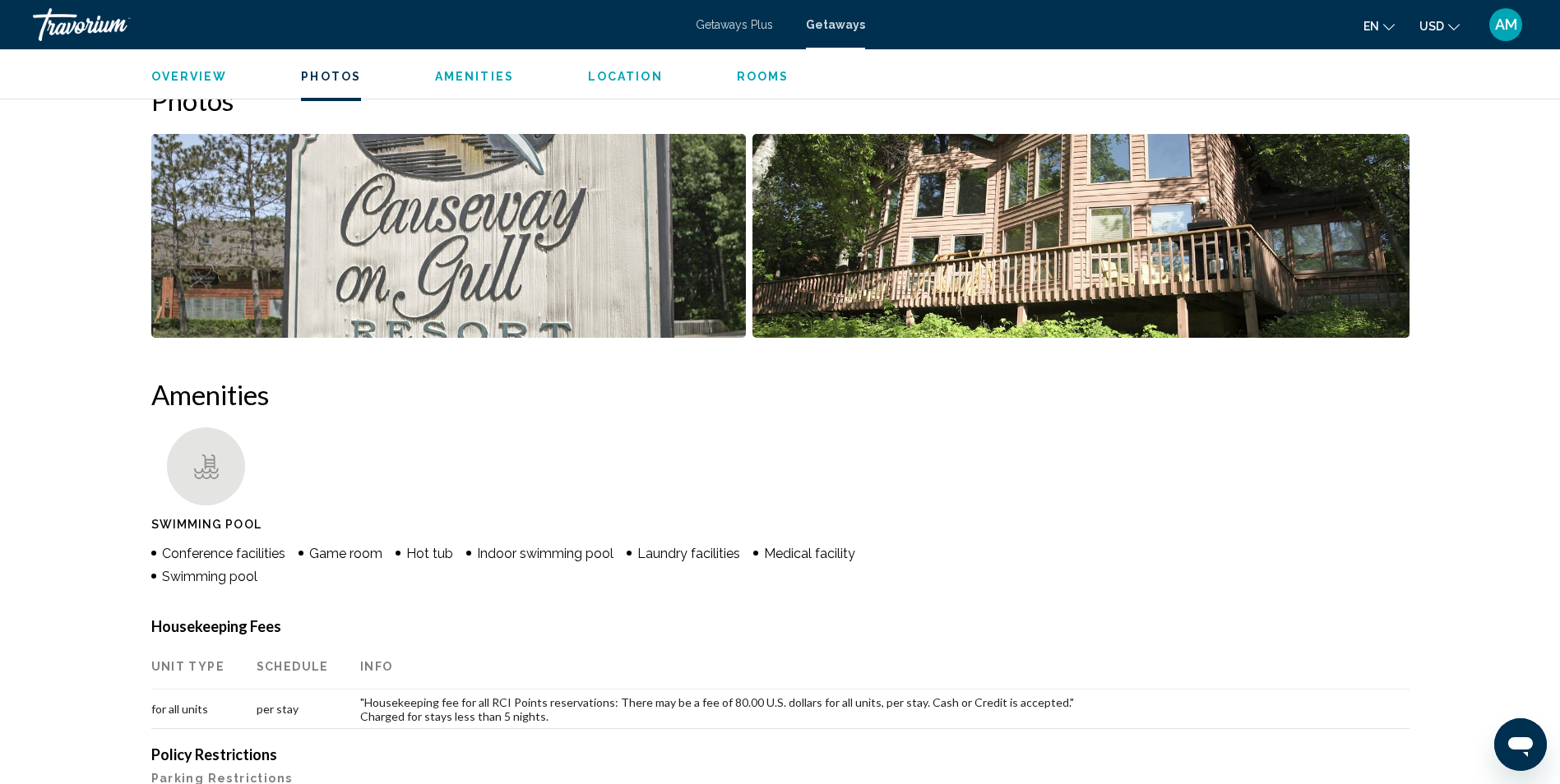
scroll to position [733, 0]
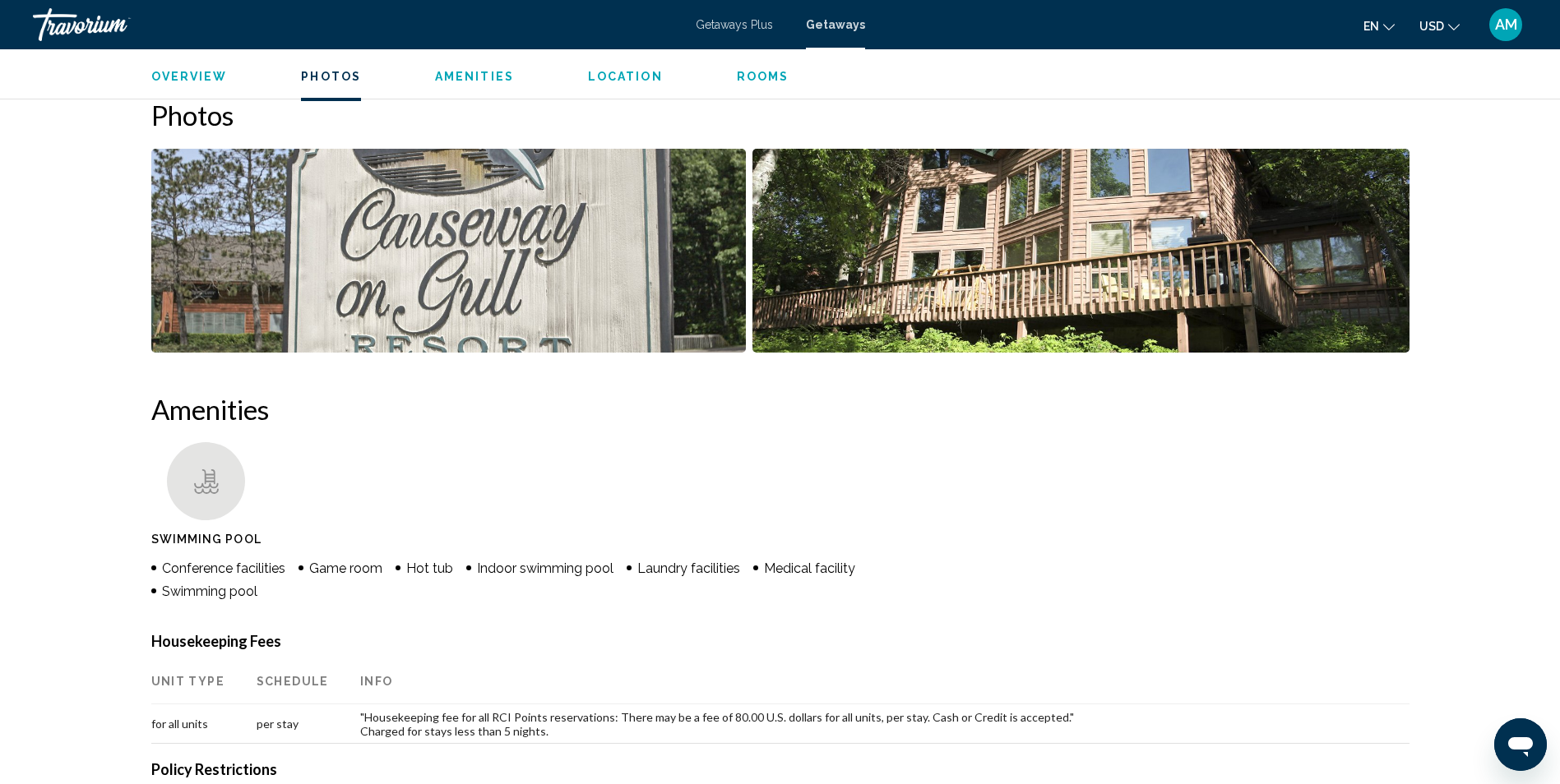
click at [1283, 269] on img "Open full-screen image slider" at bounding box center [1080, 250] width 657 height 204
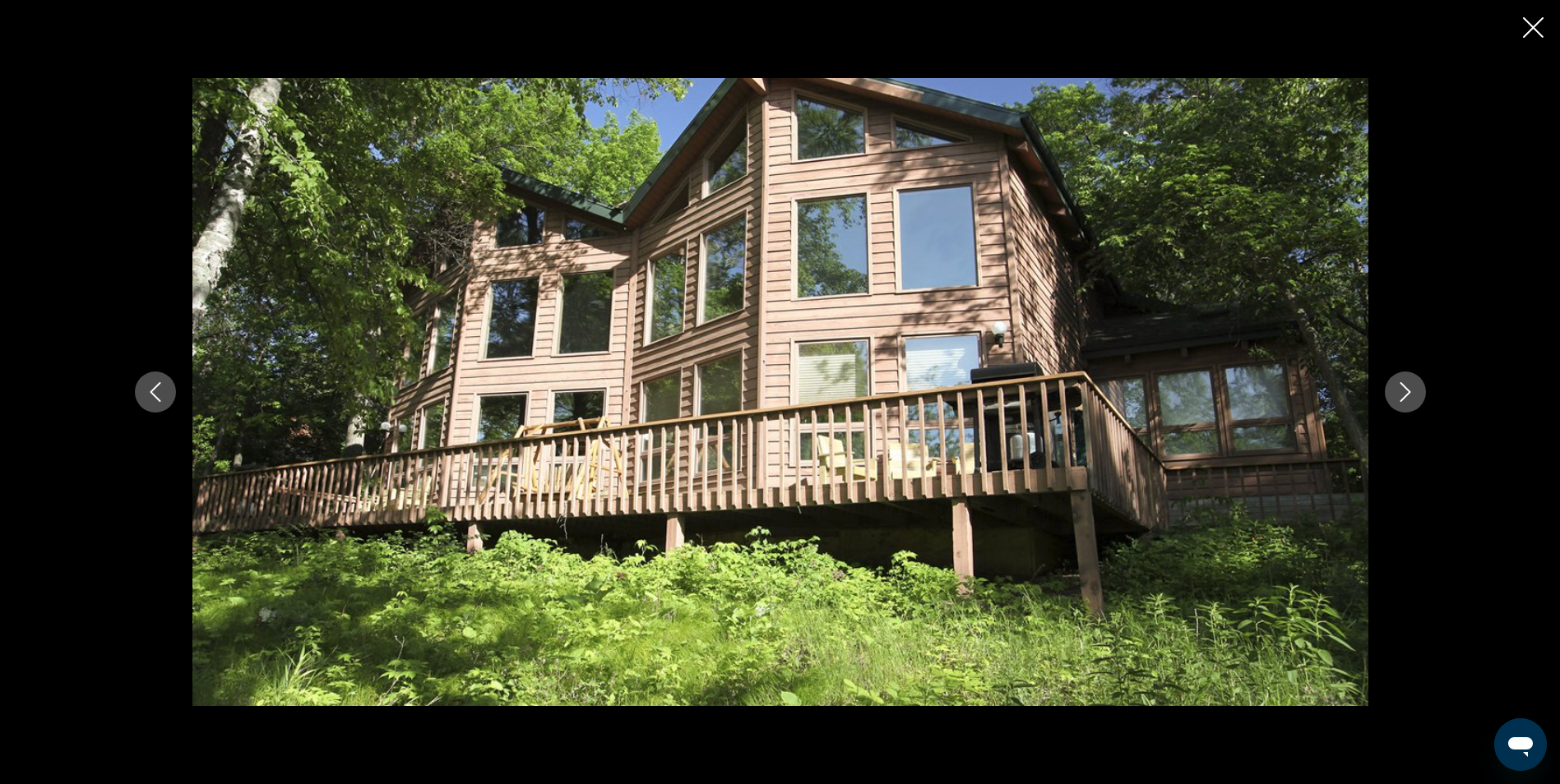
click at [1405, 387] on icon "Next image" at bounding box center [1404, 392] width 11 height 20
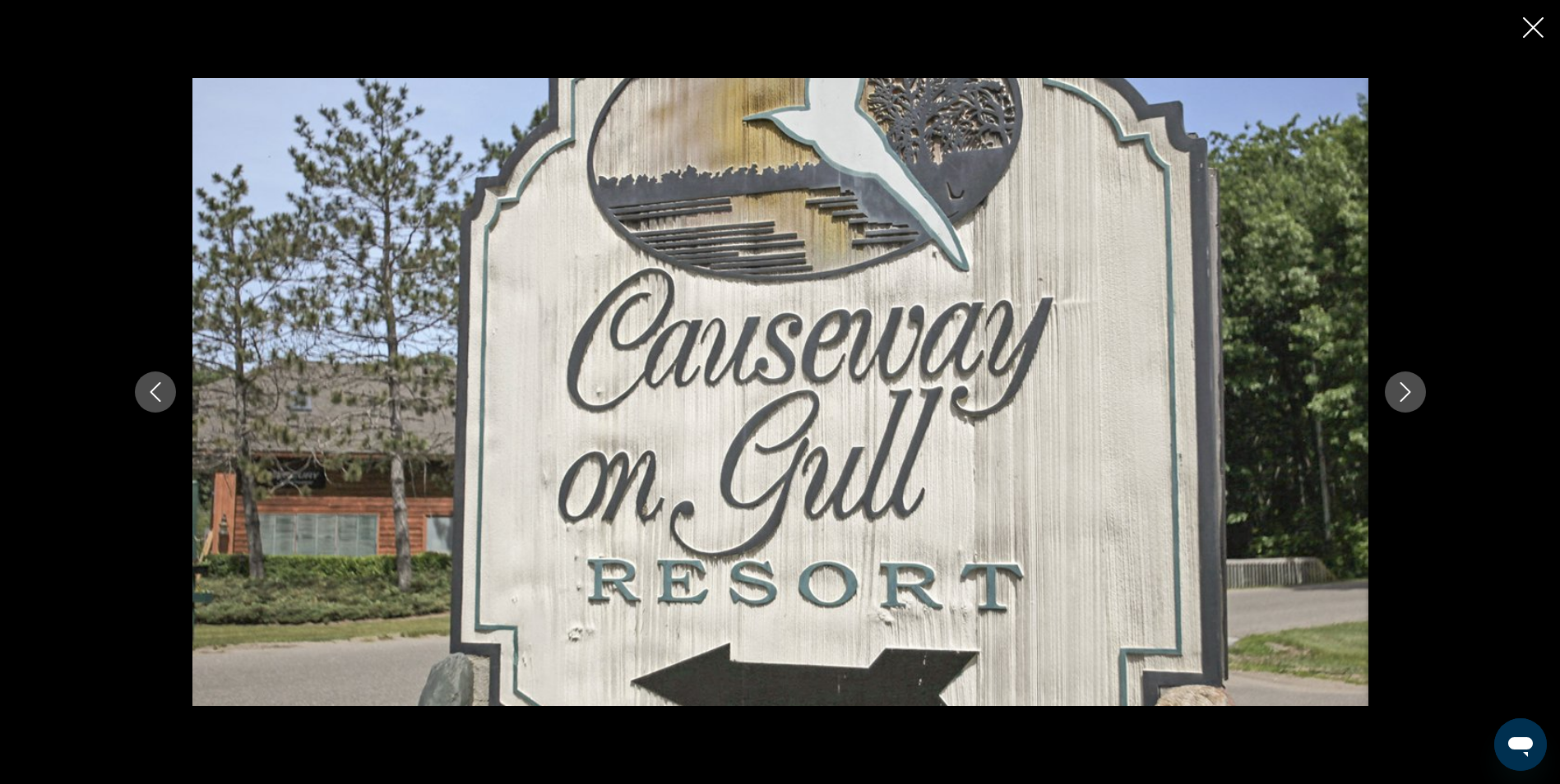
click at [1405, 387] on icon "Next image" at bounding box center [1404, 392] width 11 height 20
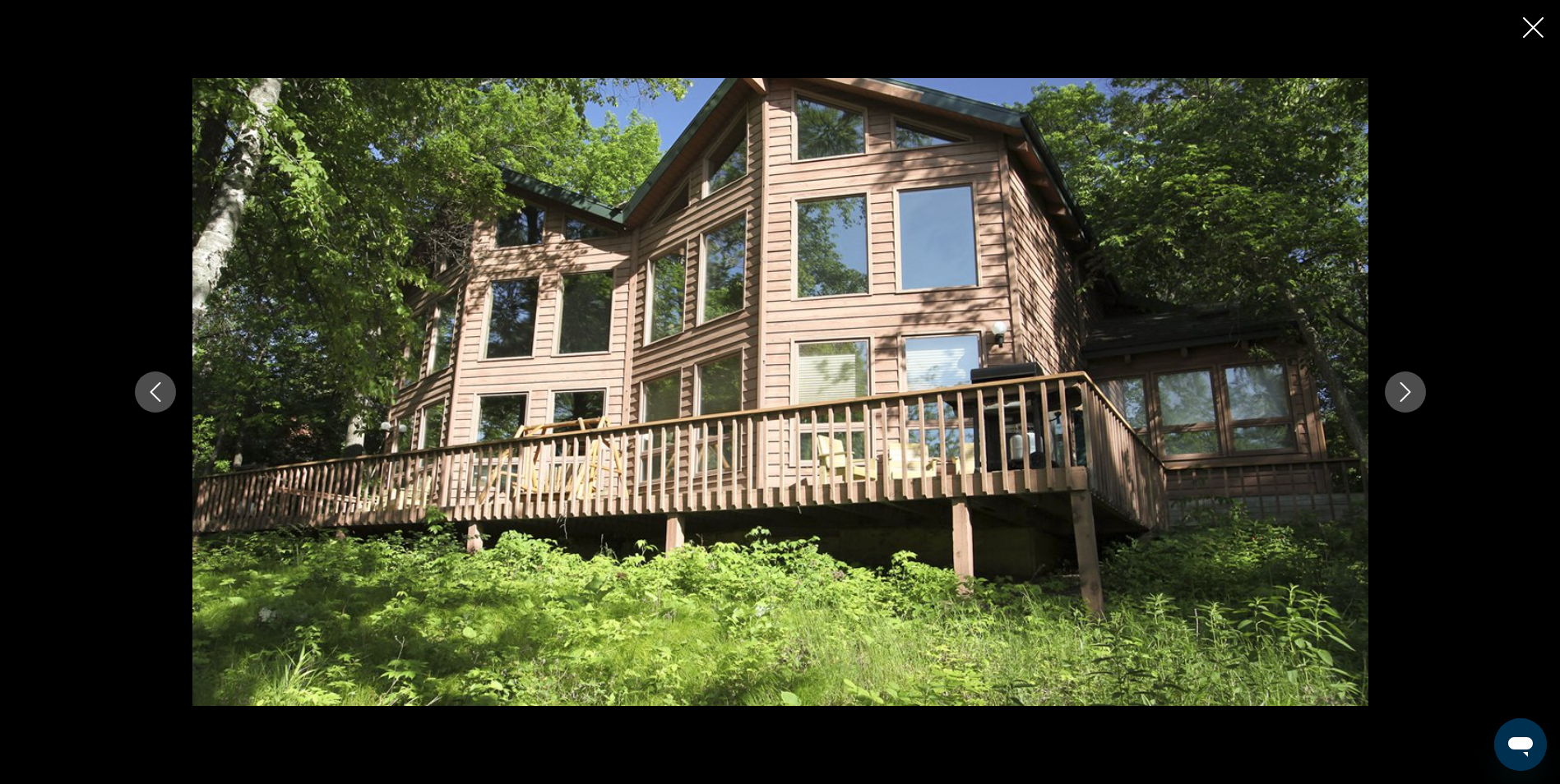
click at [1405, 387] on icon "Next image" at bounding box center [1404, 392] width 11 height 20
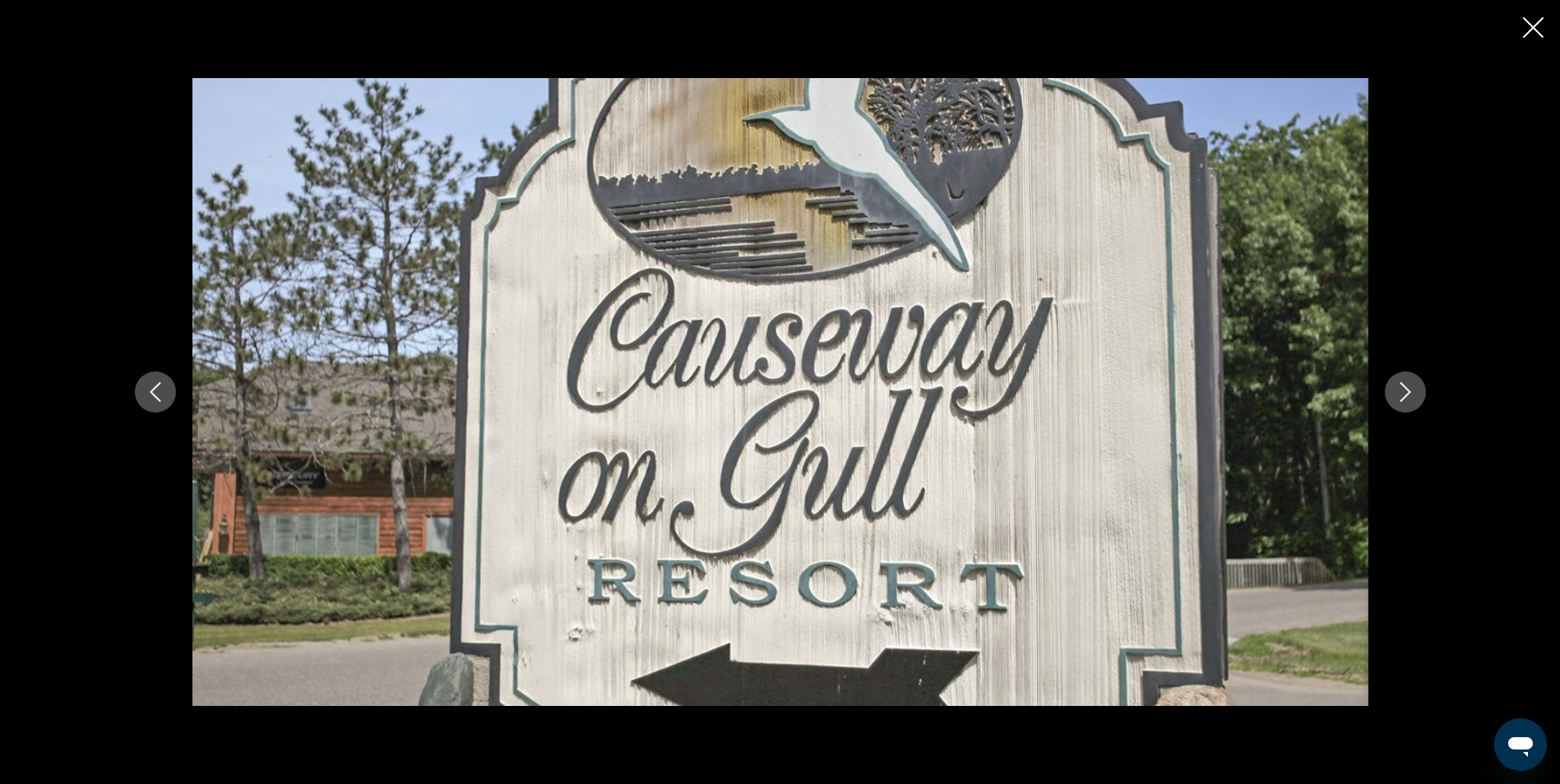
click at [1537, 21] on icon "Close slideshow" at bounding box center [1533, 27] width 21 height 21
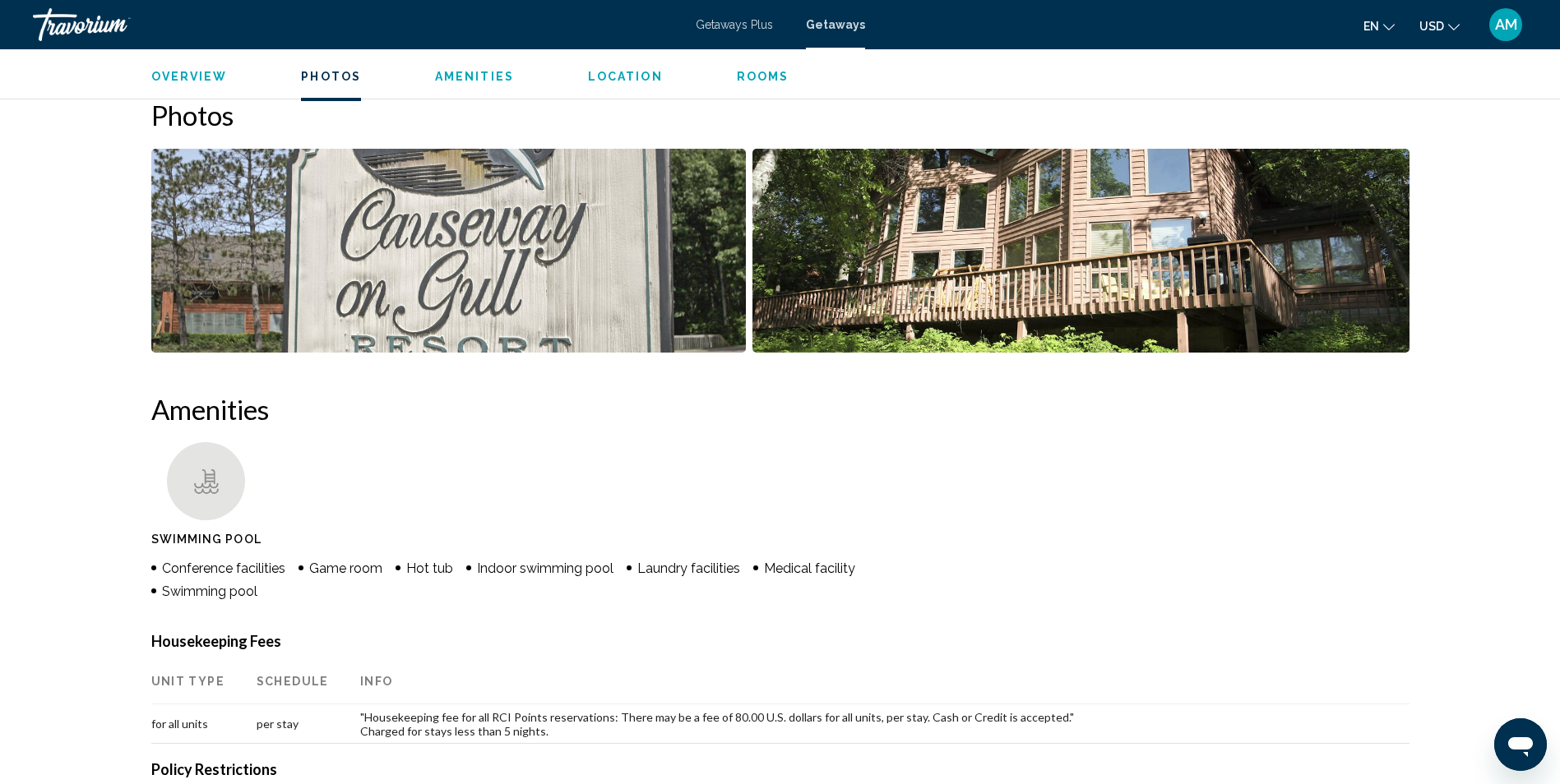
scroll to position [48, 0]
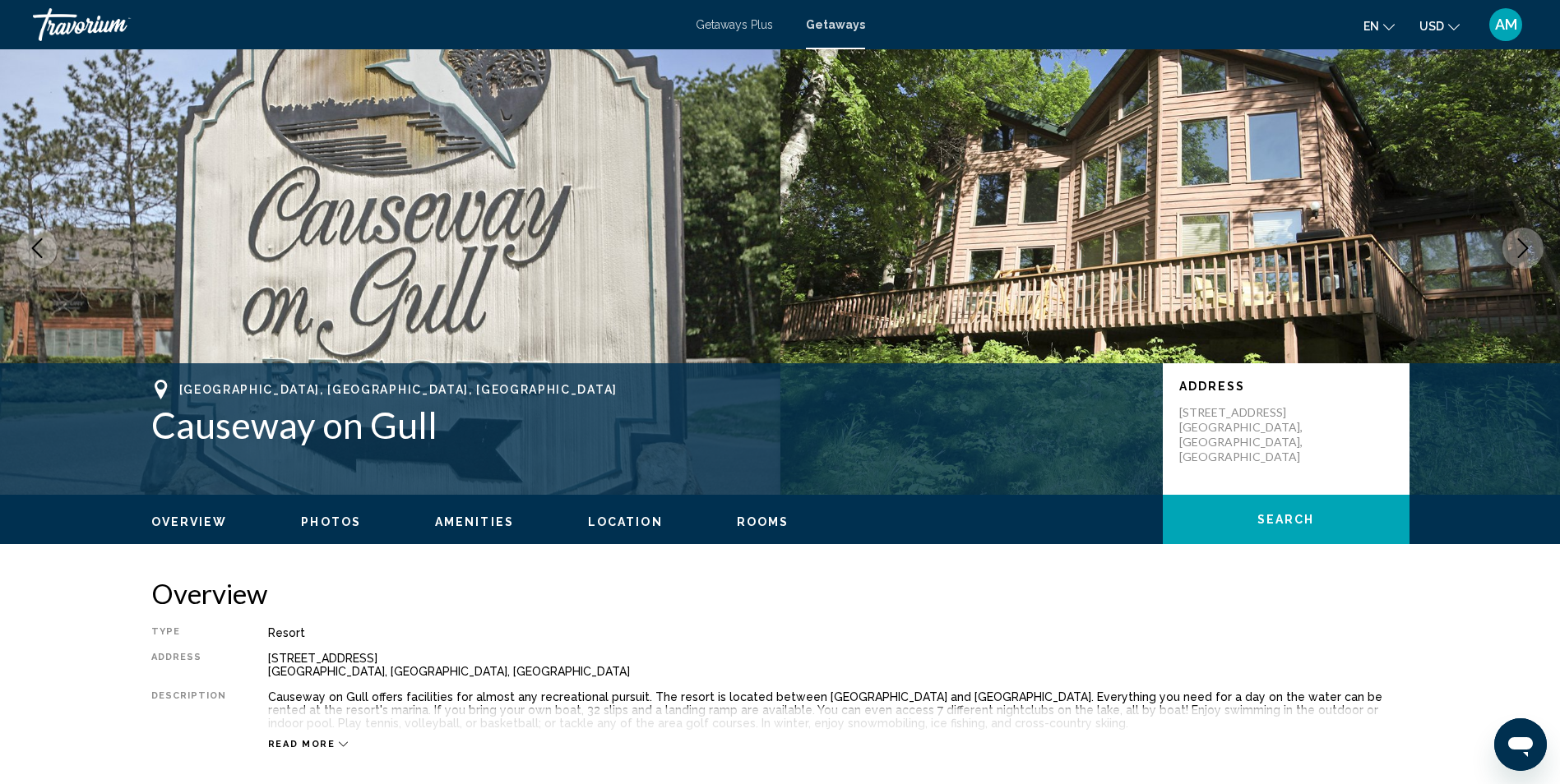
click at [829, 24] on span "Getaways" at bounding box center [836, 24] width 59 height 13
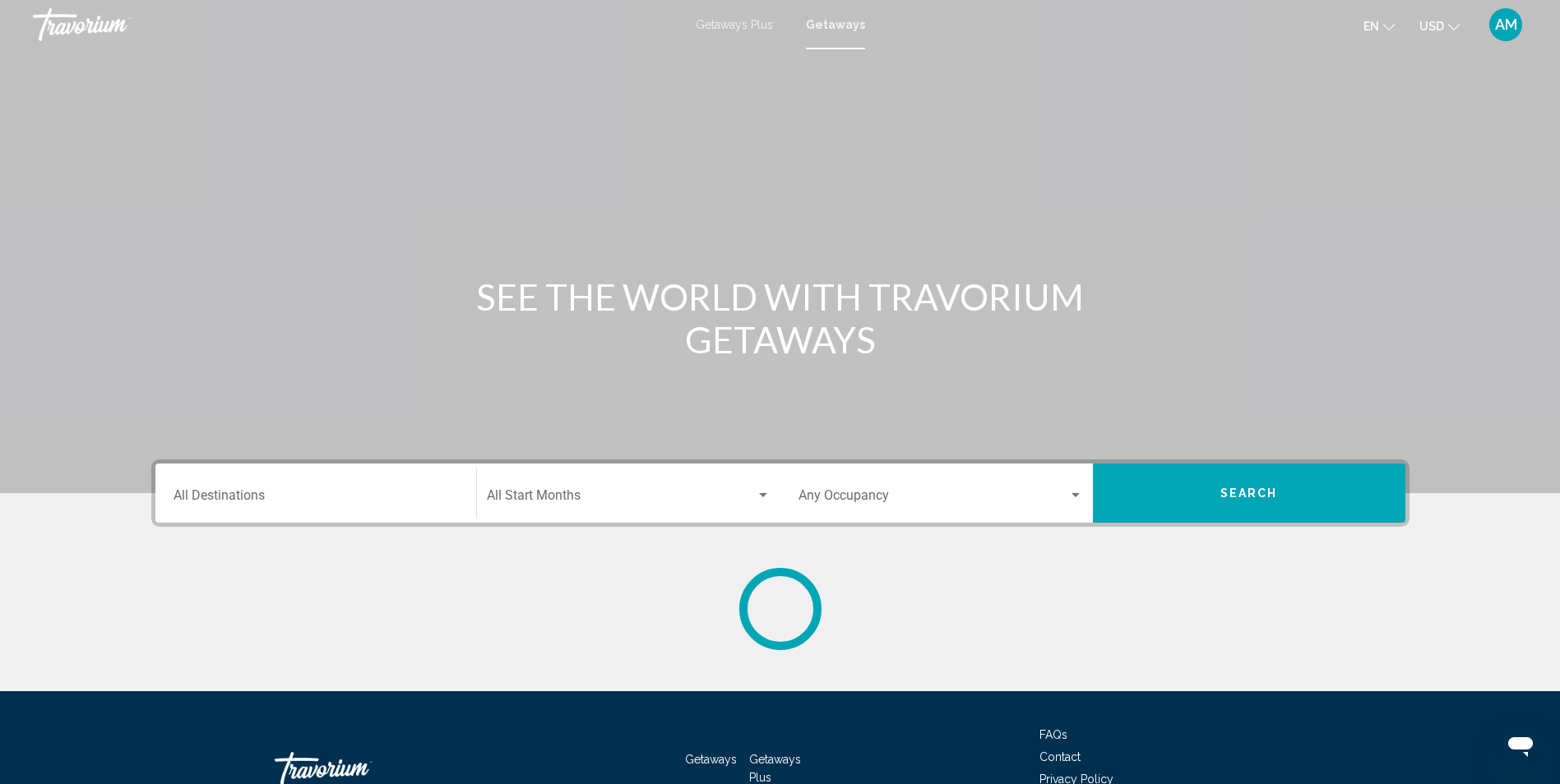
click at [215, 509] on div "Destination All Destinations" at bounding box center [316, 494] width 284 height 52
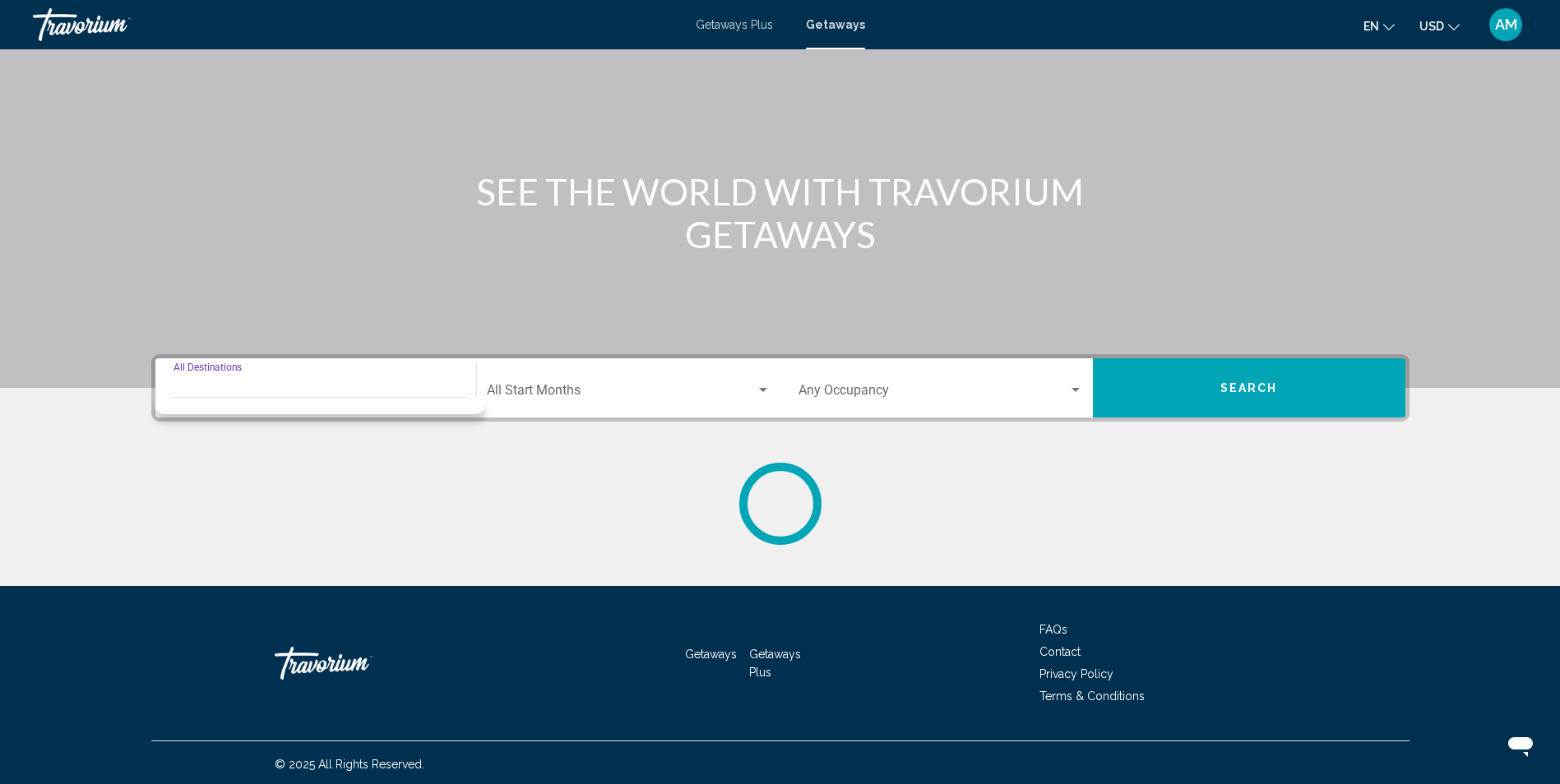
scroll to position [109, 0]
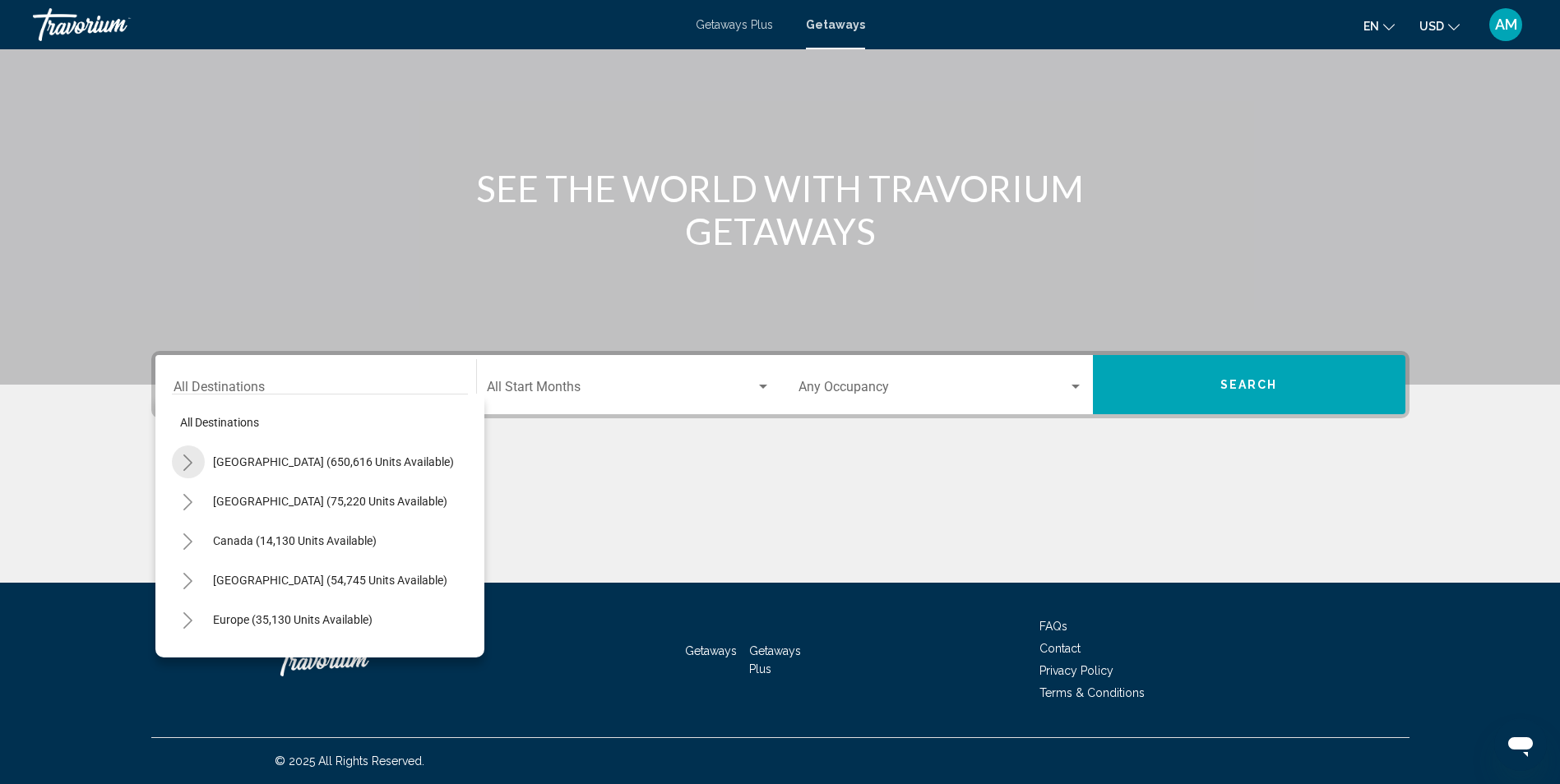
click at [186, 461] on icon "Toggle United States (650,616 units available)" at bounding box center [188, 462] width 13 height 16
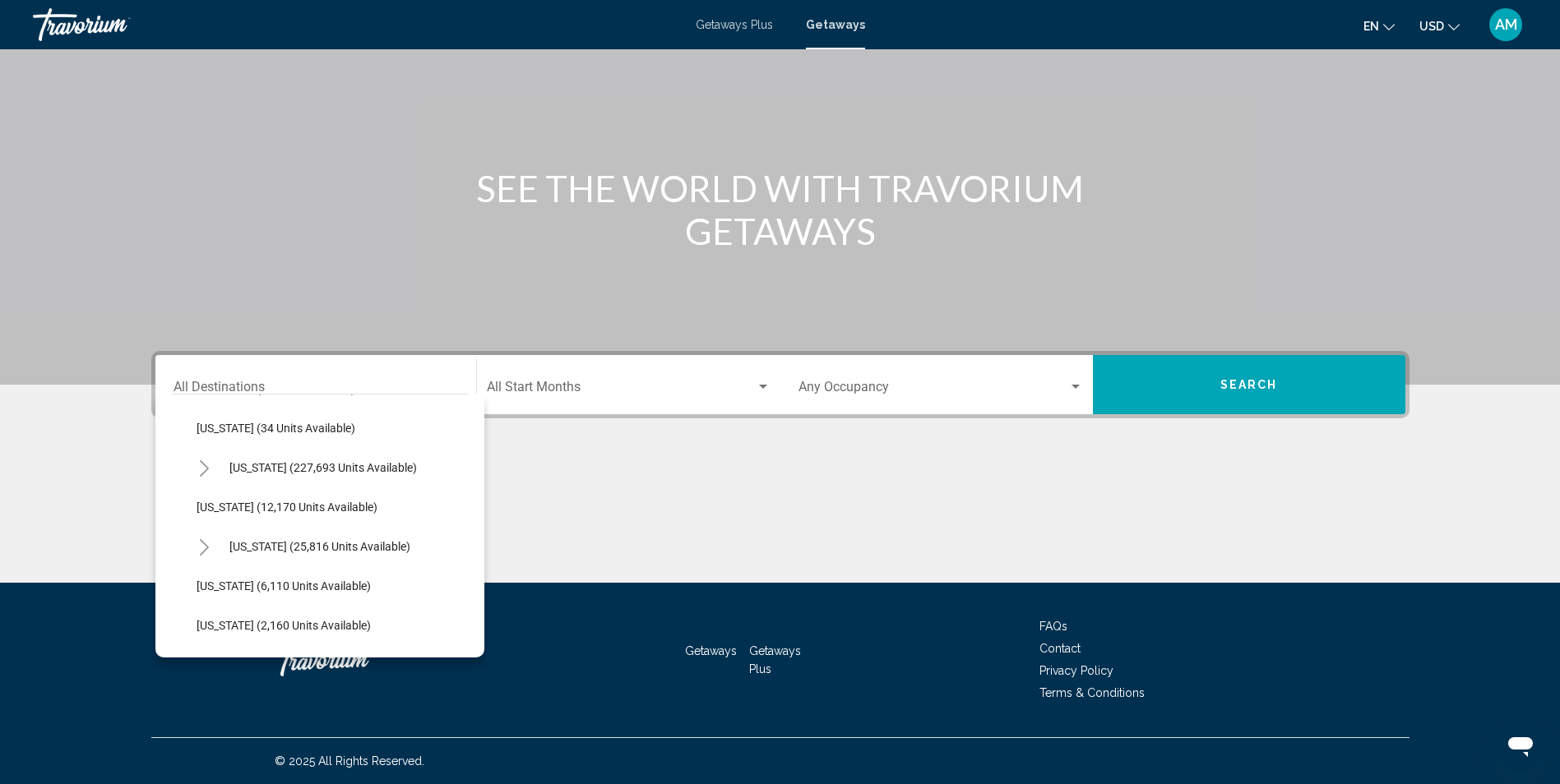
scroll to position [272, 0]
click at [297, 510] on span "Georgia (12,170 units available)" at bounding box center [286, 505] width 181 height 13
type input "**********"
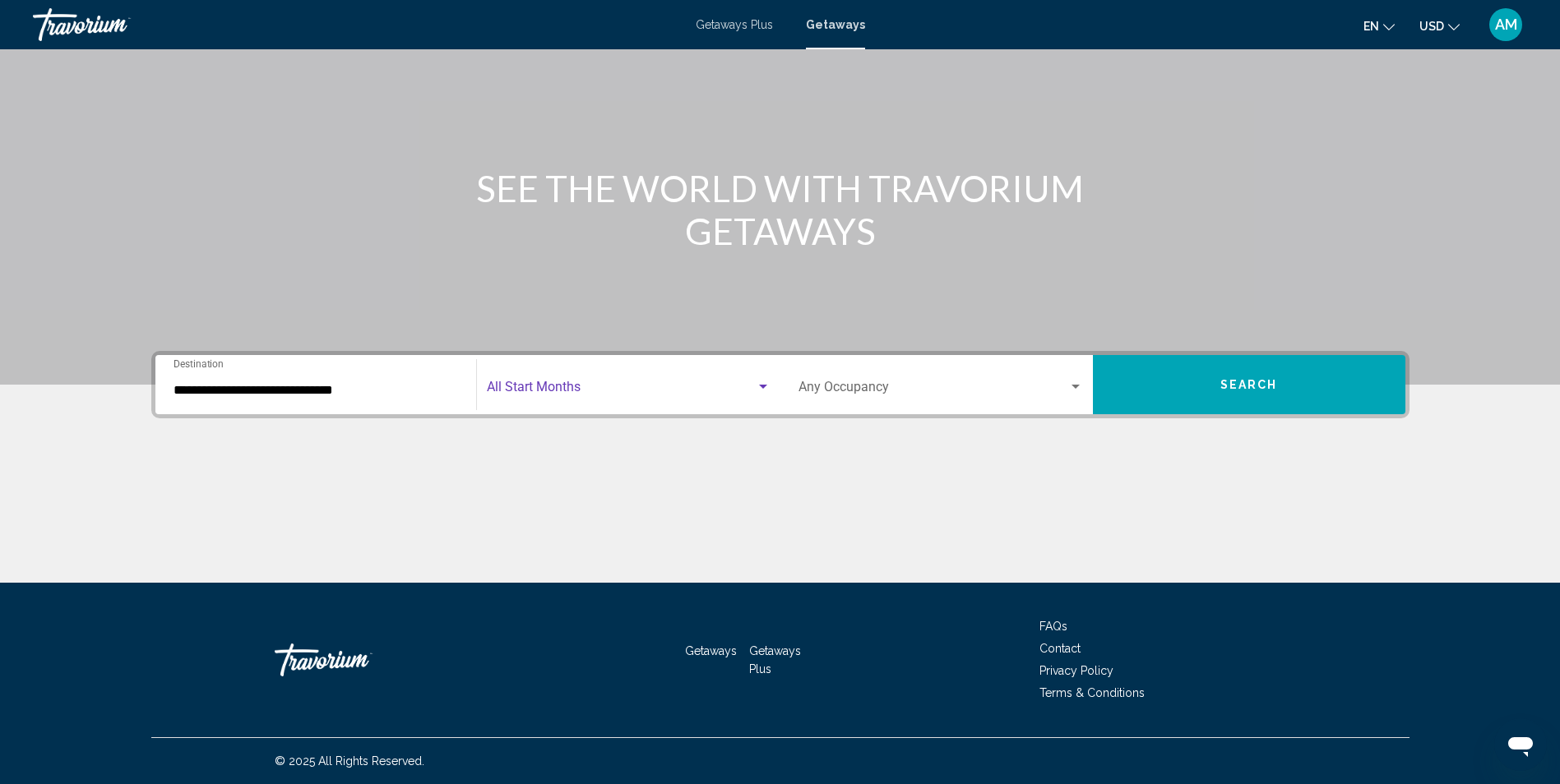
click at [759, 387] on div "Search widget" at bounding box center [763, 387] width 8 height 4
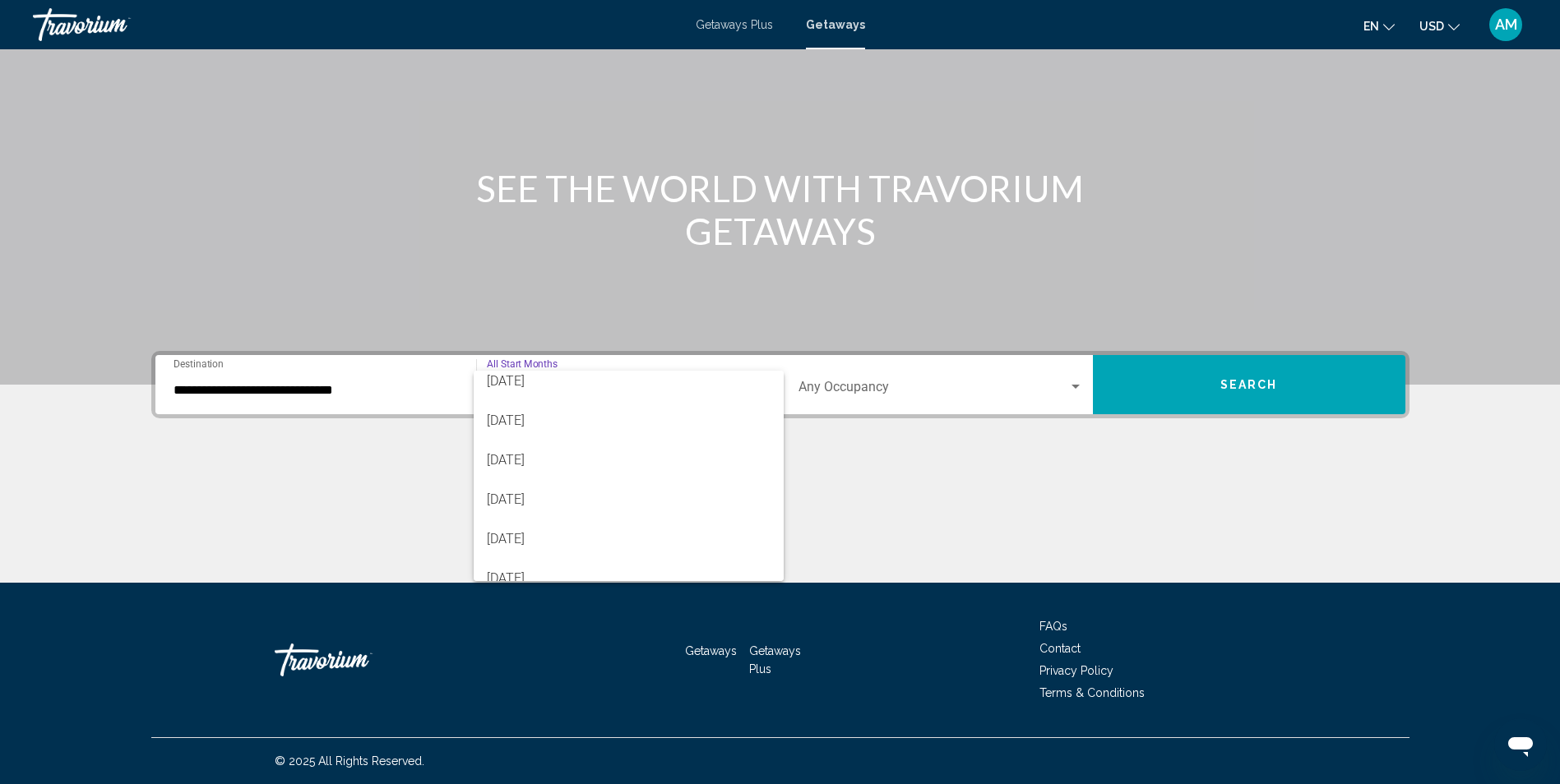
scroll to position [66, 0]
click at [596, 531] on span "December 2025" at bounding box center [628, 521] width 283 height 40
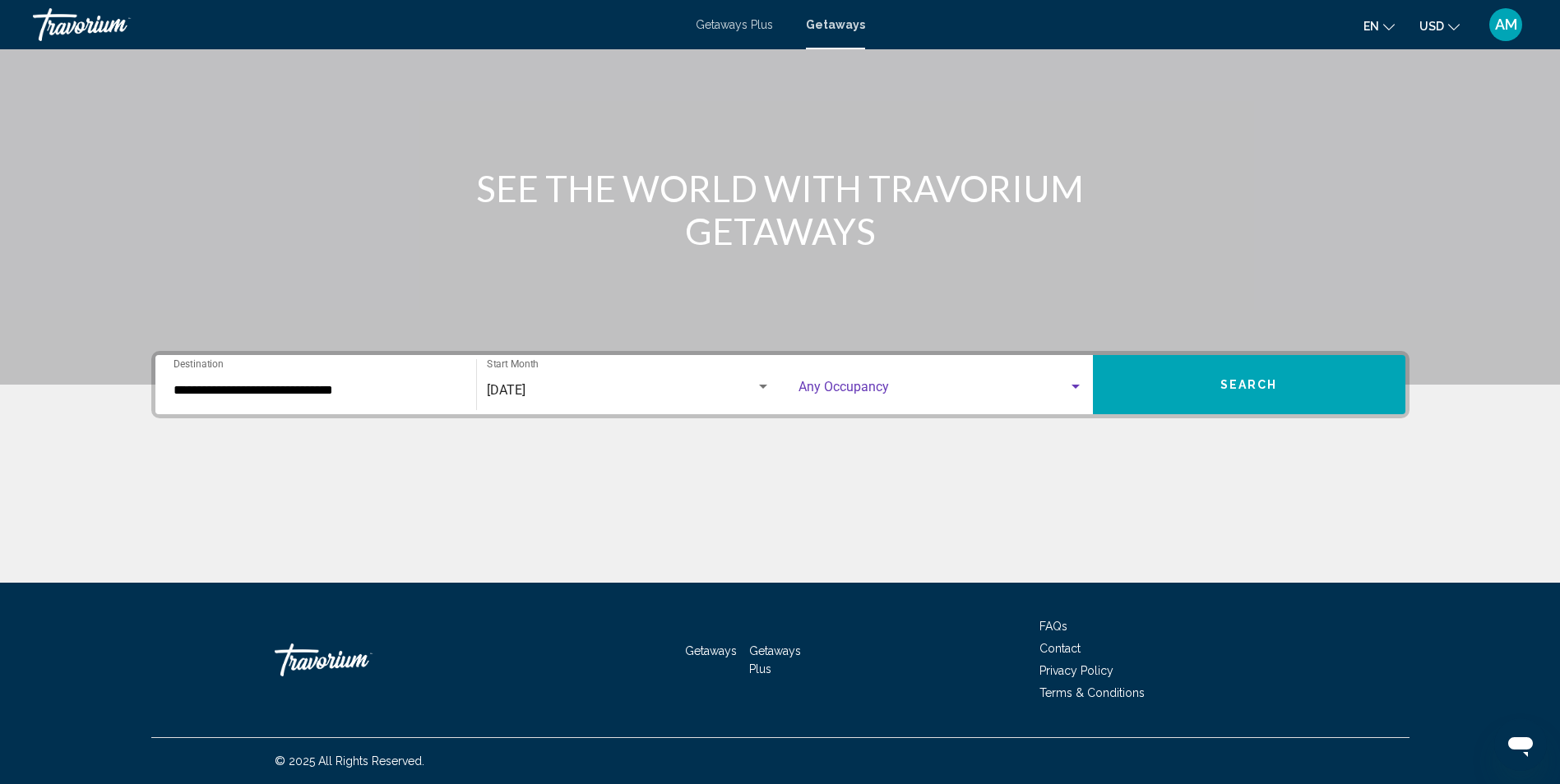
click at [1075, 385] on div "Search widget" at bounding box center [1075, 387] width 8 height 4
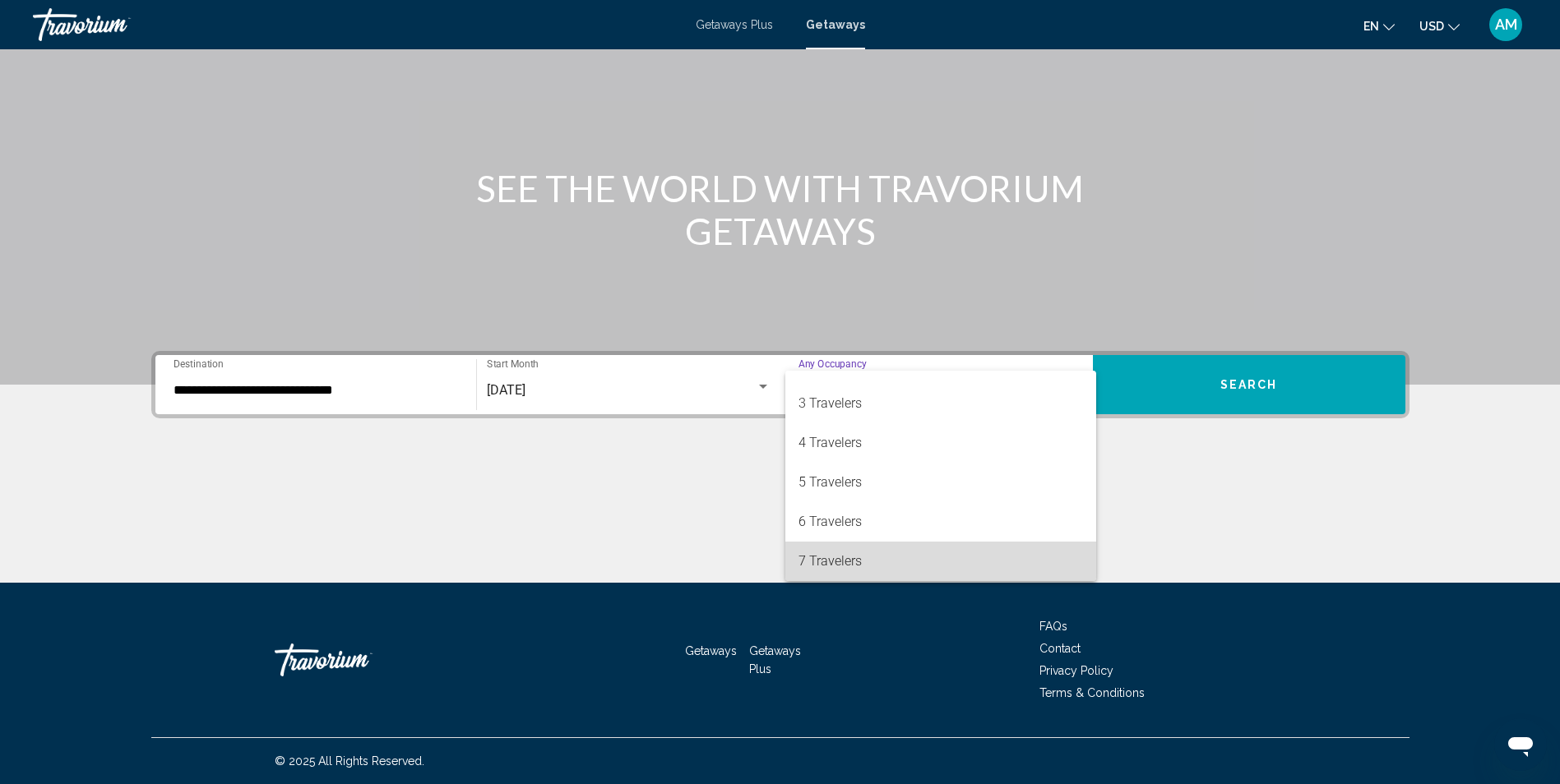
click at [975, 556] on span "7 Travelers" at bounding box center [940, 561] width 284 height 40
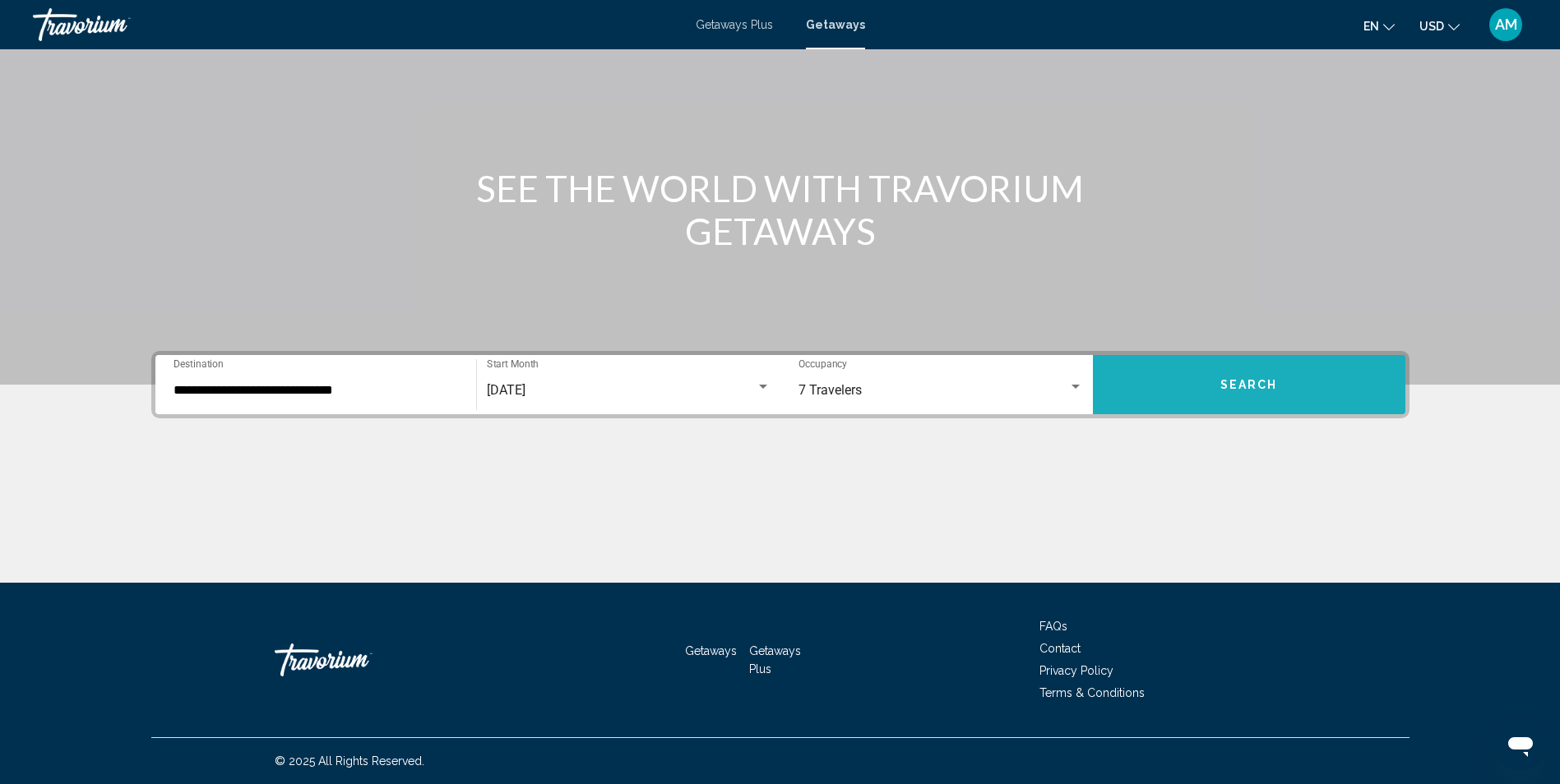
click at [1248, 386] on span "Search" at bounding box center [1249, 385] width 58 height 13
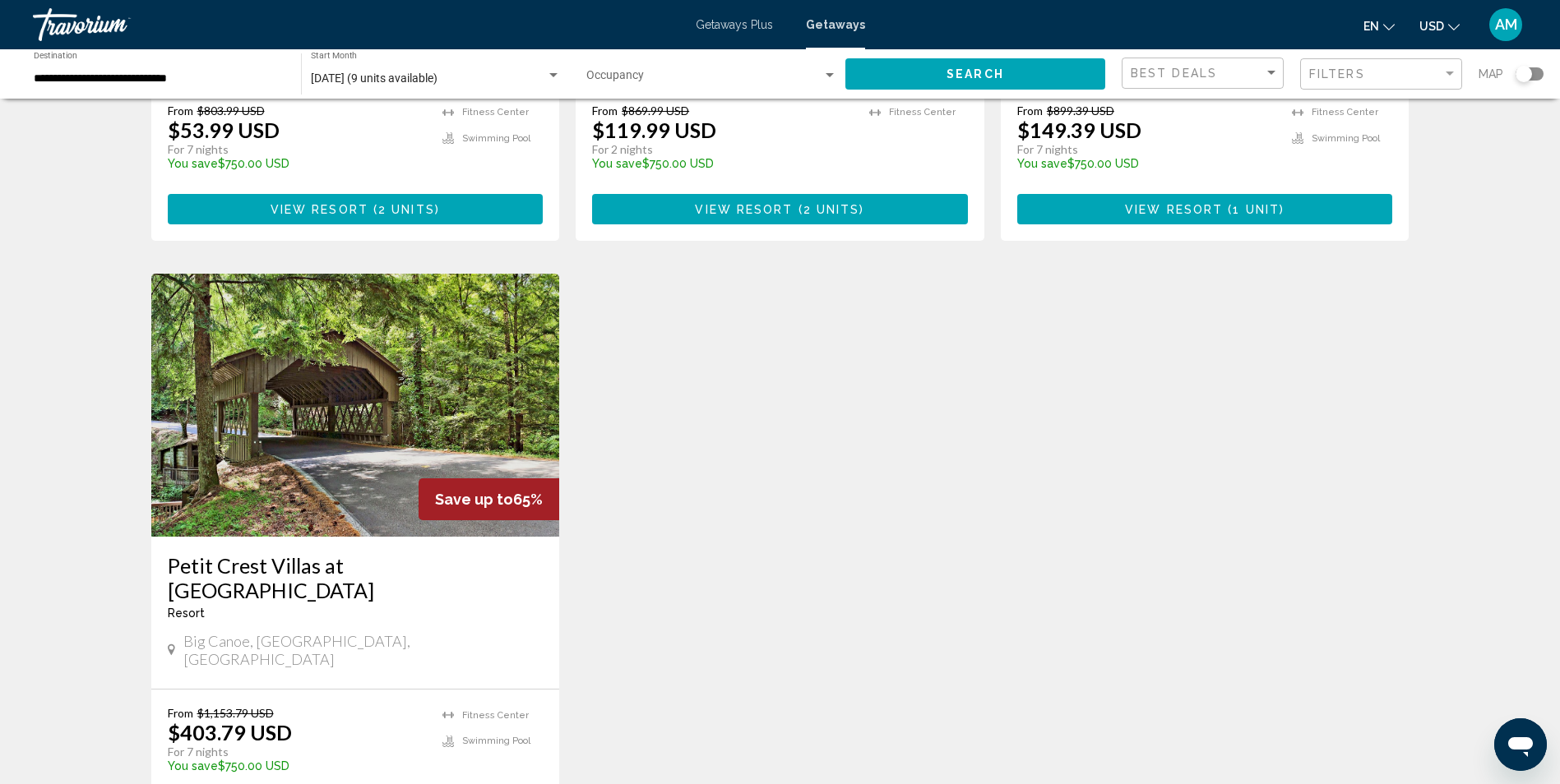
scroll to position [489, 0]
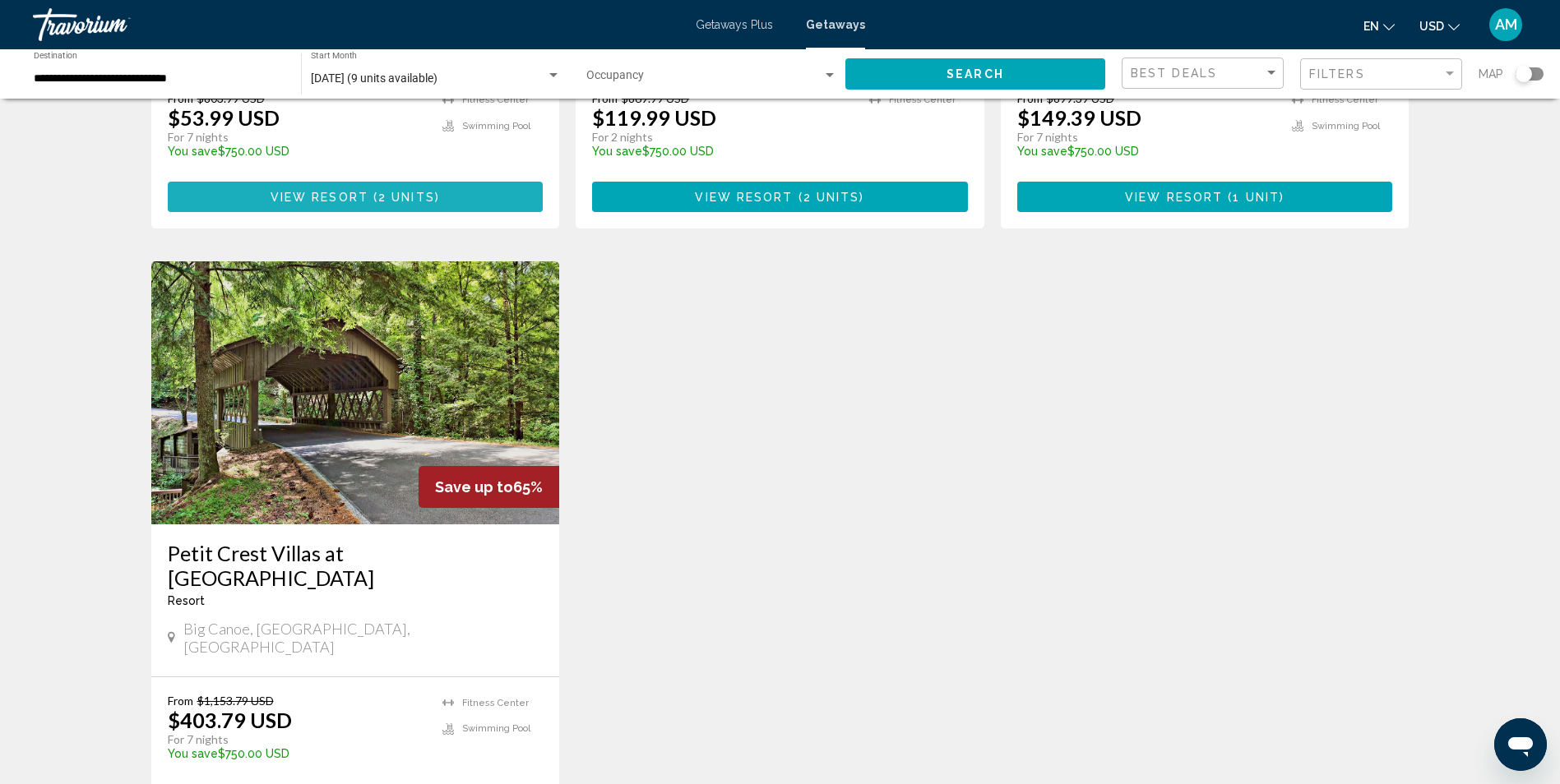
click at [387, 191] on span "2 units" at bounding box center [406, 197] width 57 height 13
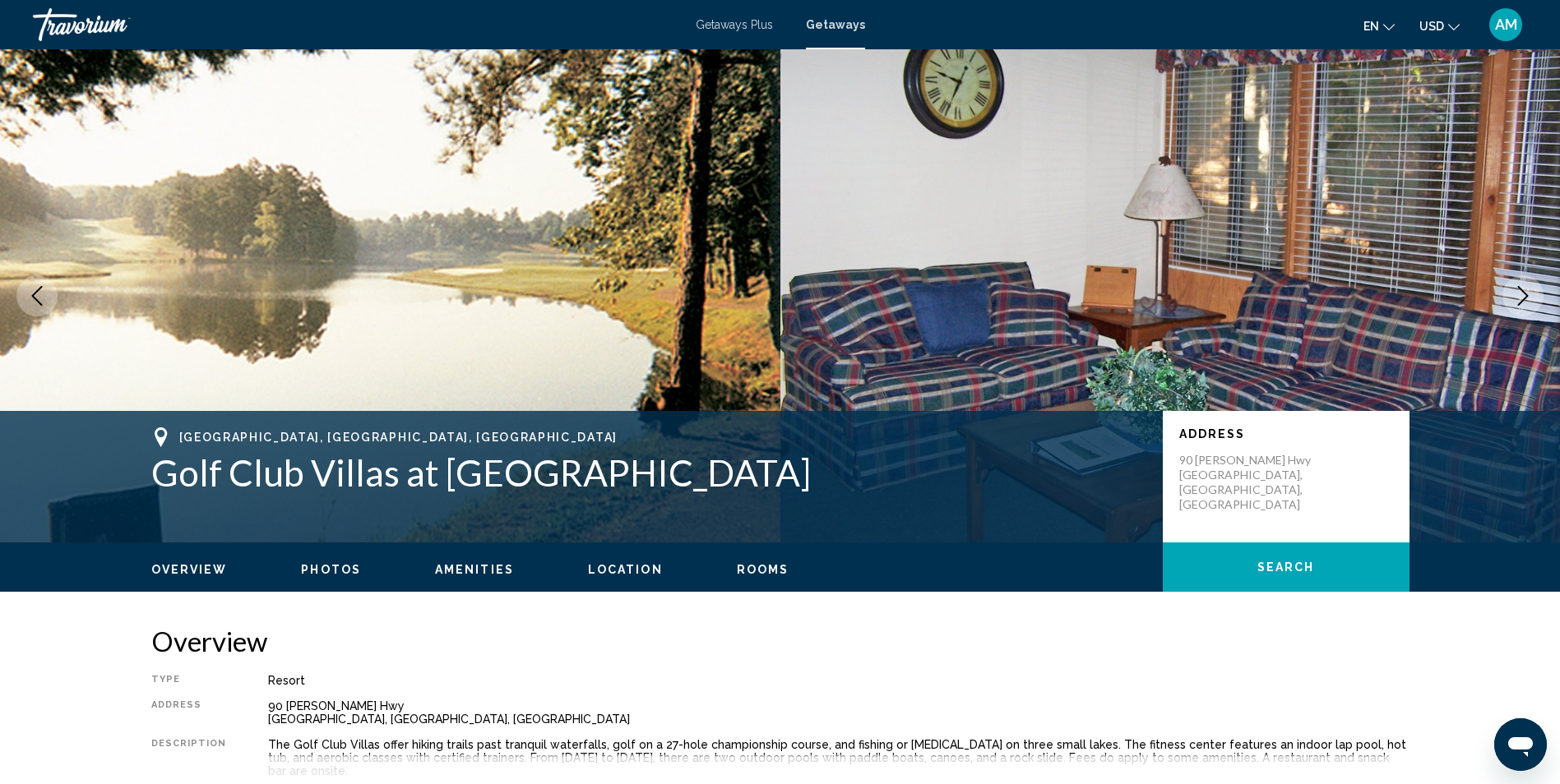
click at [763, 565] on span "Rooms" at bounding box center [763, 569] width 52 height 13
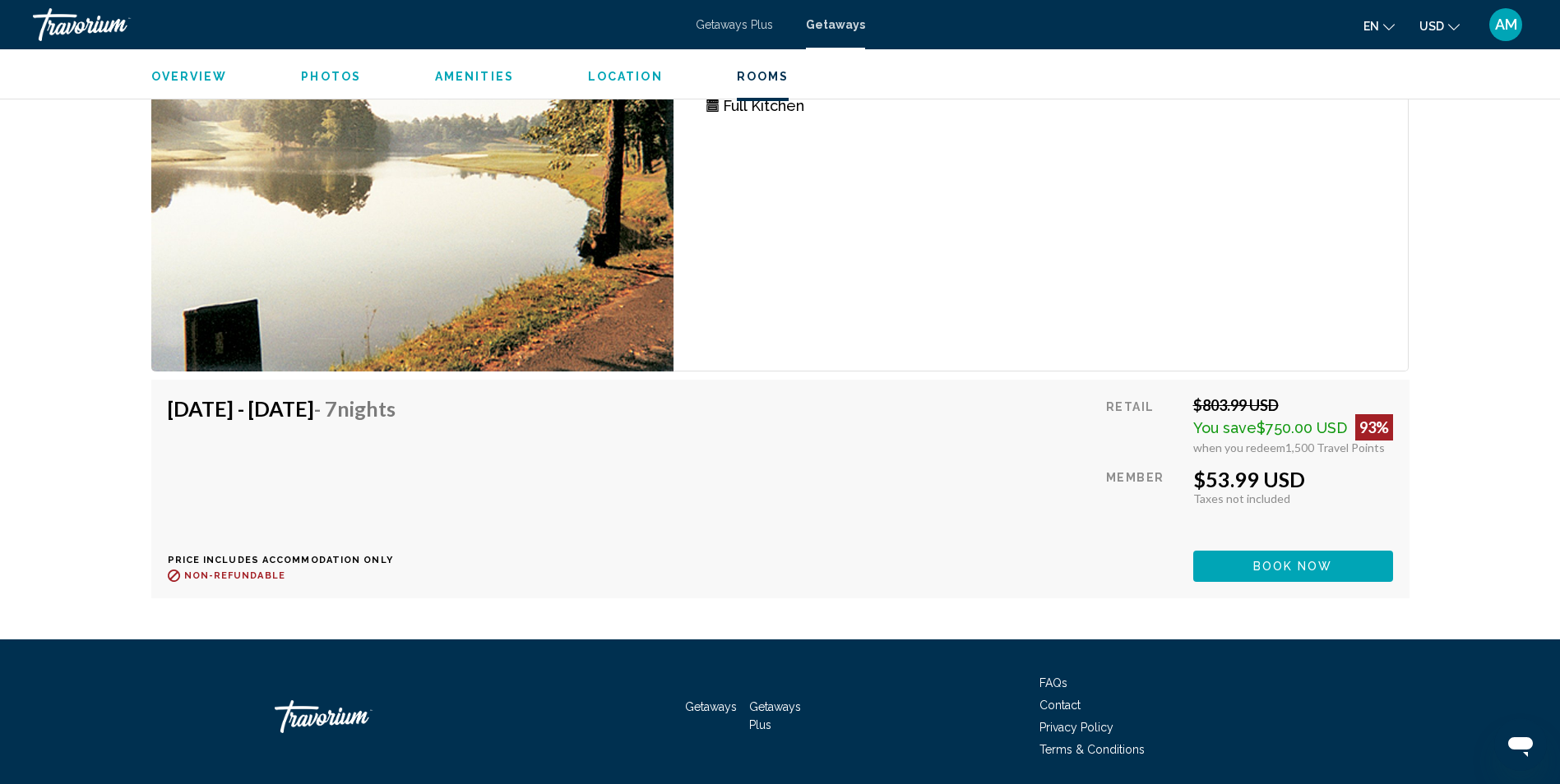
scroll to position [3143, 0]
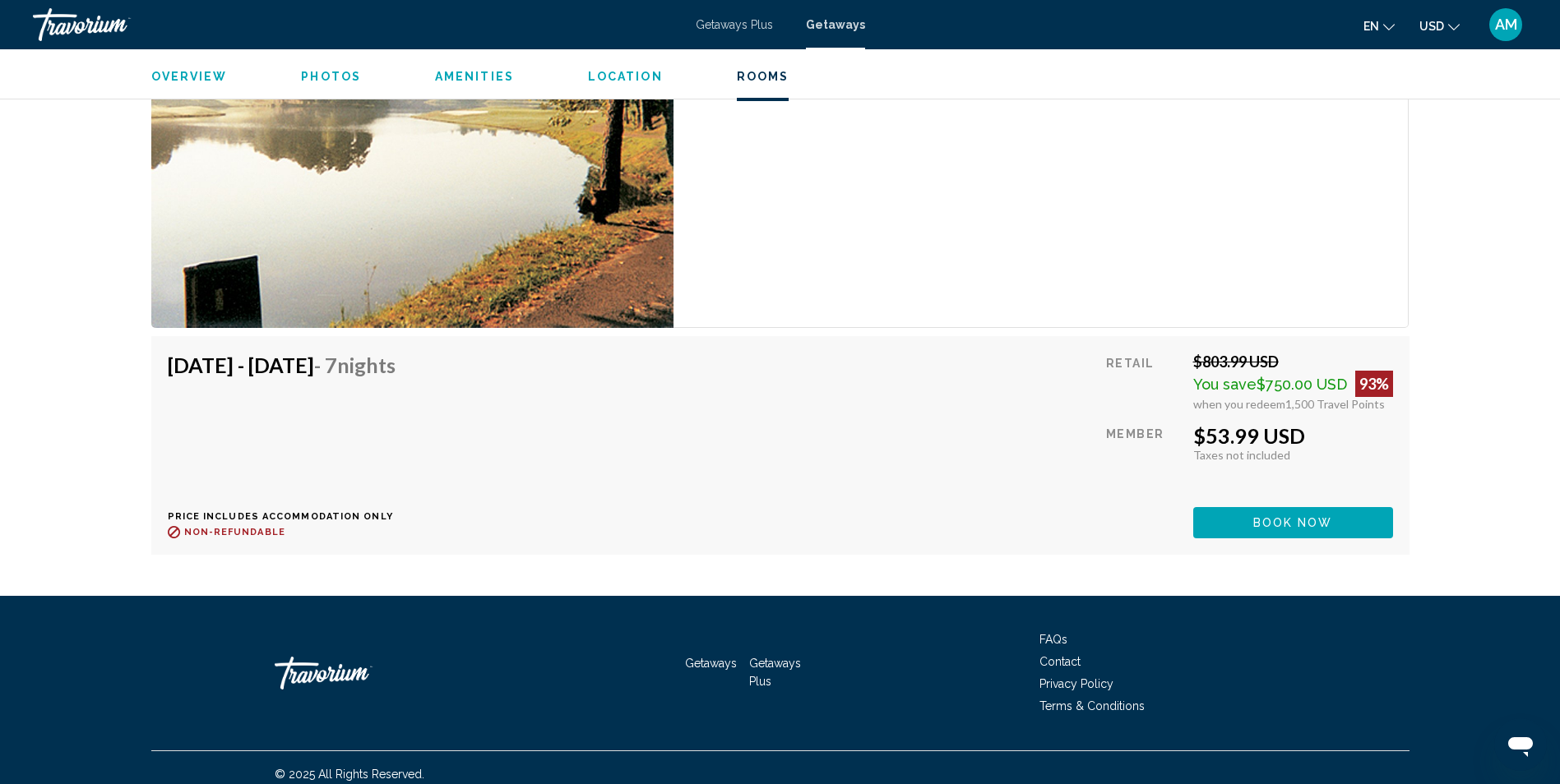
click at [755, 19] on span "Getaways Plus" at bounding box center [734, 24] width 77 height 13
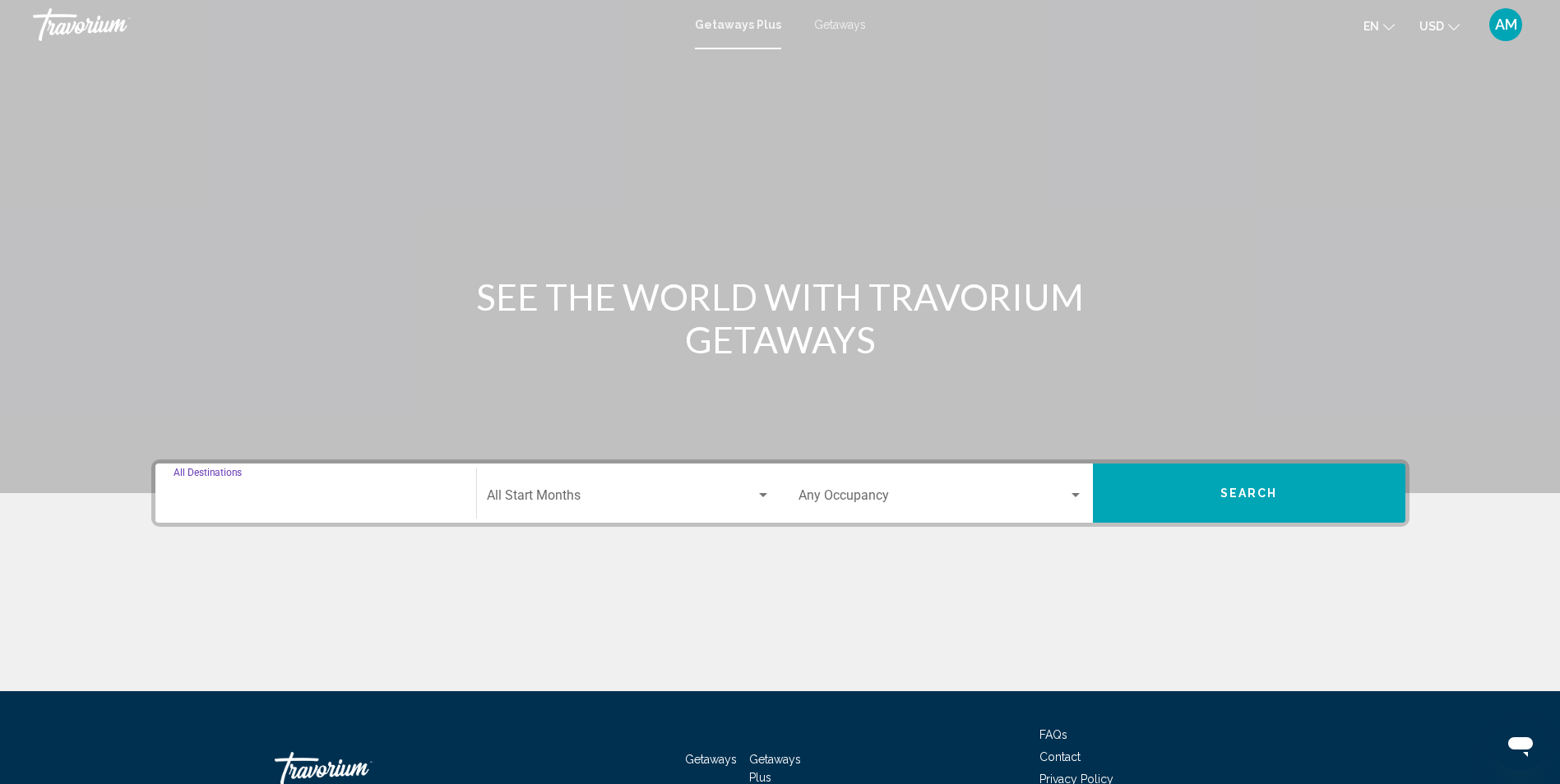
click at [349, 494] on input "Destination All Destinations" at bounding box center [316, 499] width 284 height 14
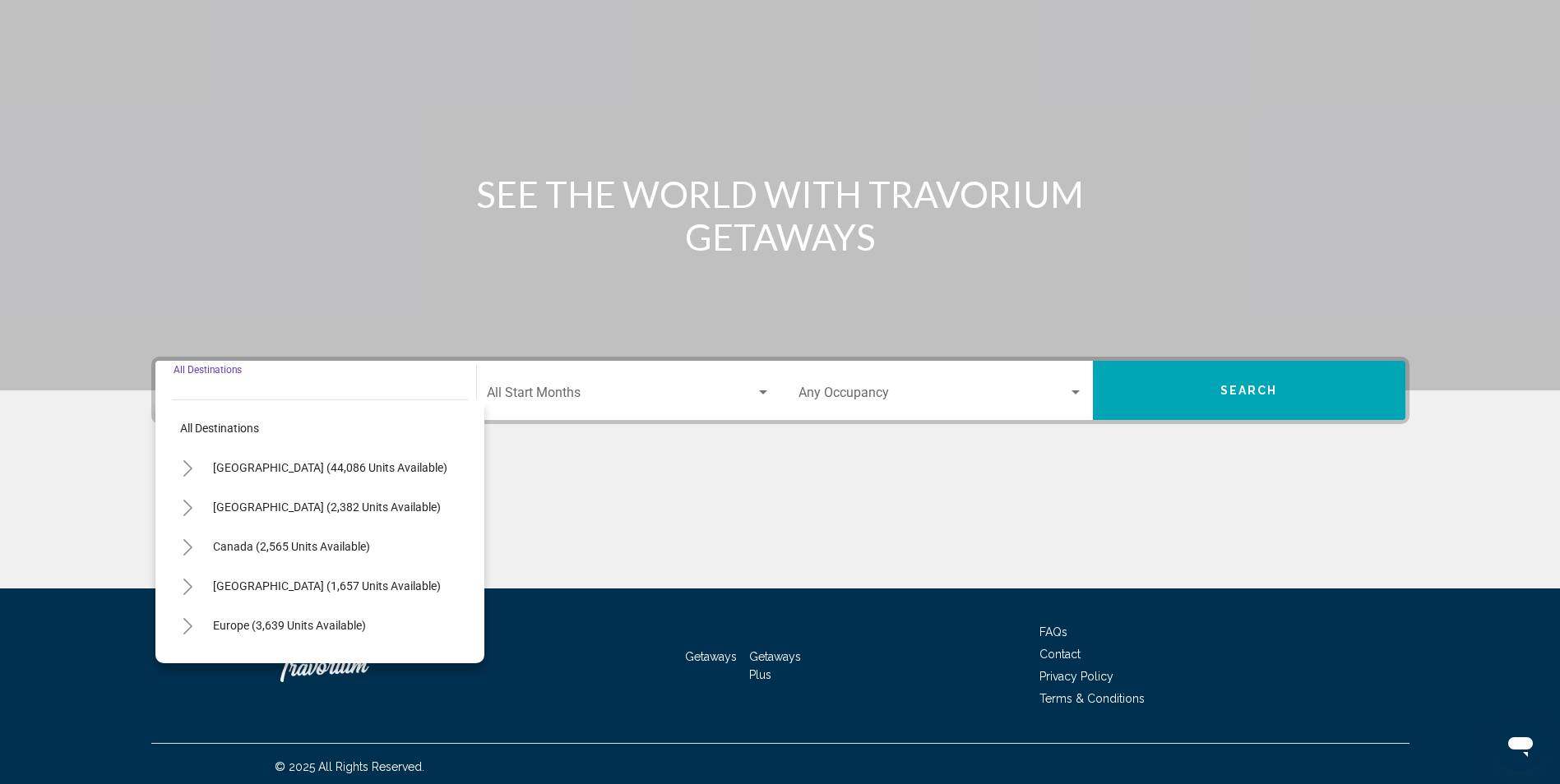
scroll to position [109, 0]
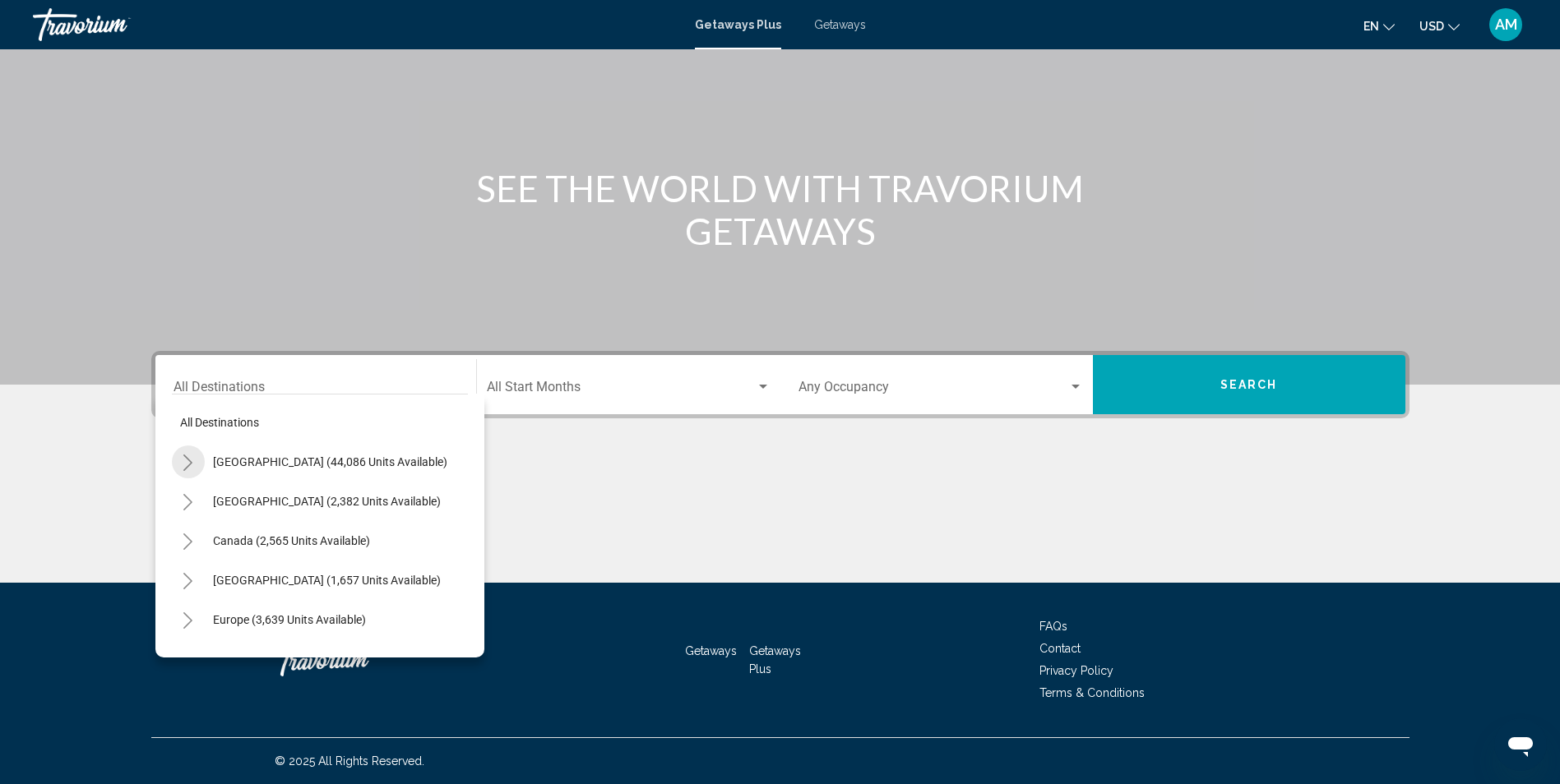
click at [188, 464] on icon "Toggle United States (44,086 units available)" at bounding box center [188, 462] width 13 height 16
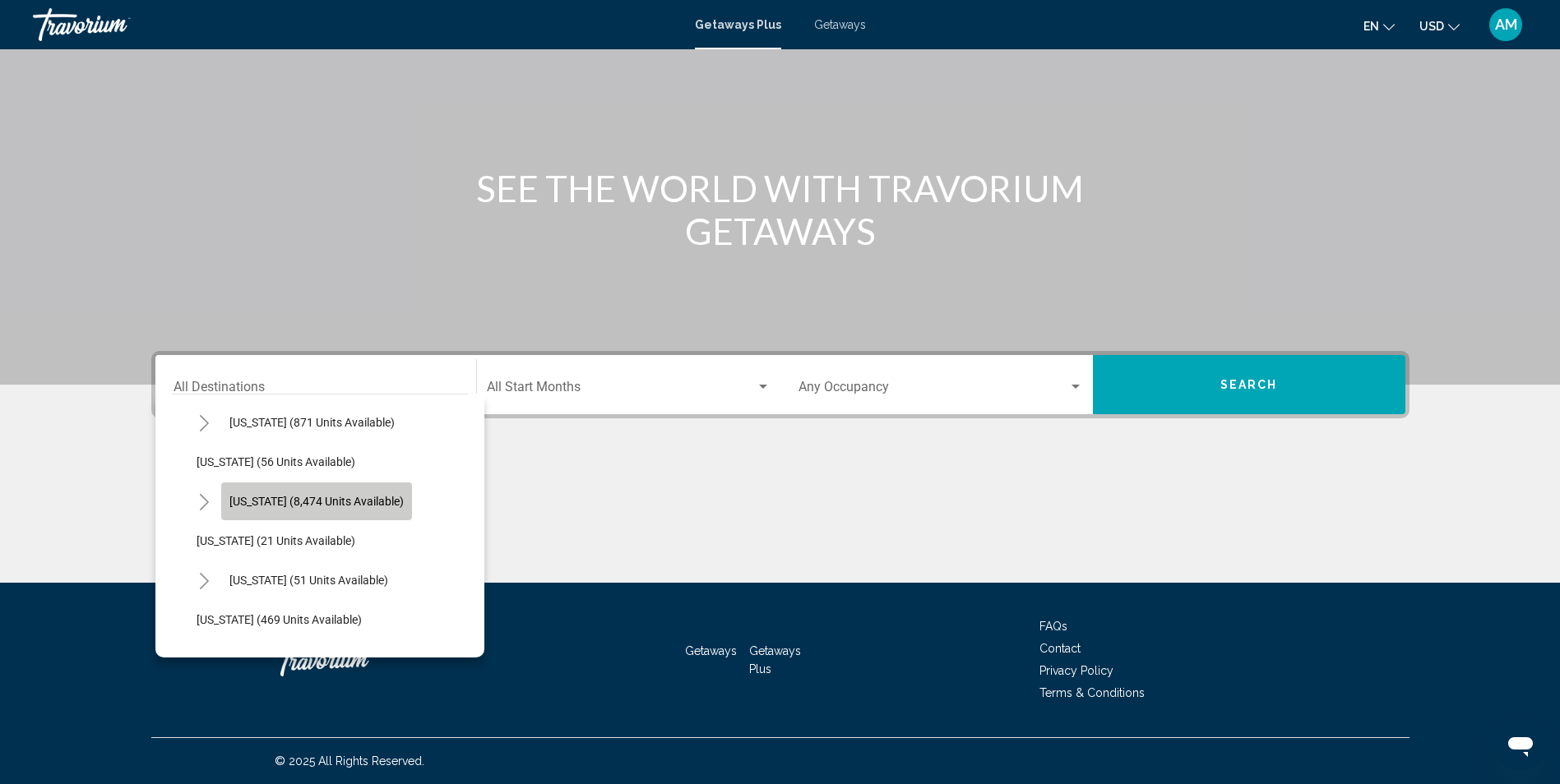
click at [322, 505] on span "Florida (8,474 units available)" at bounding box center [317, 501] width 175 height 13
type input "**********"
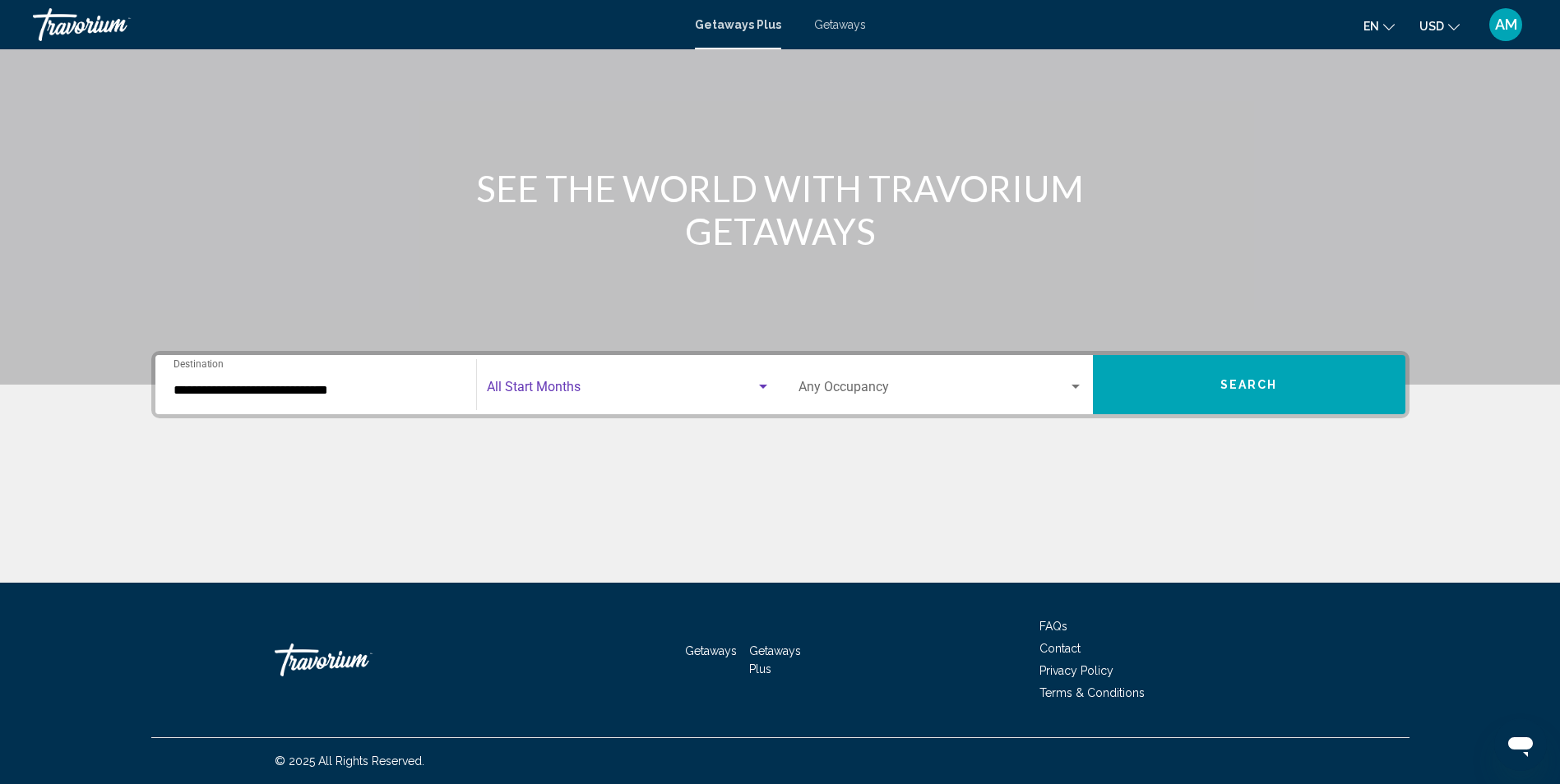
click at [756, 385] on div "Search widget" at bounding box center [763, 387] width 14 height 13
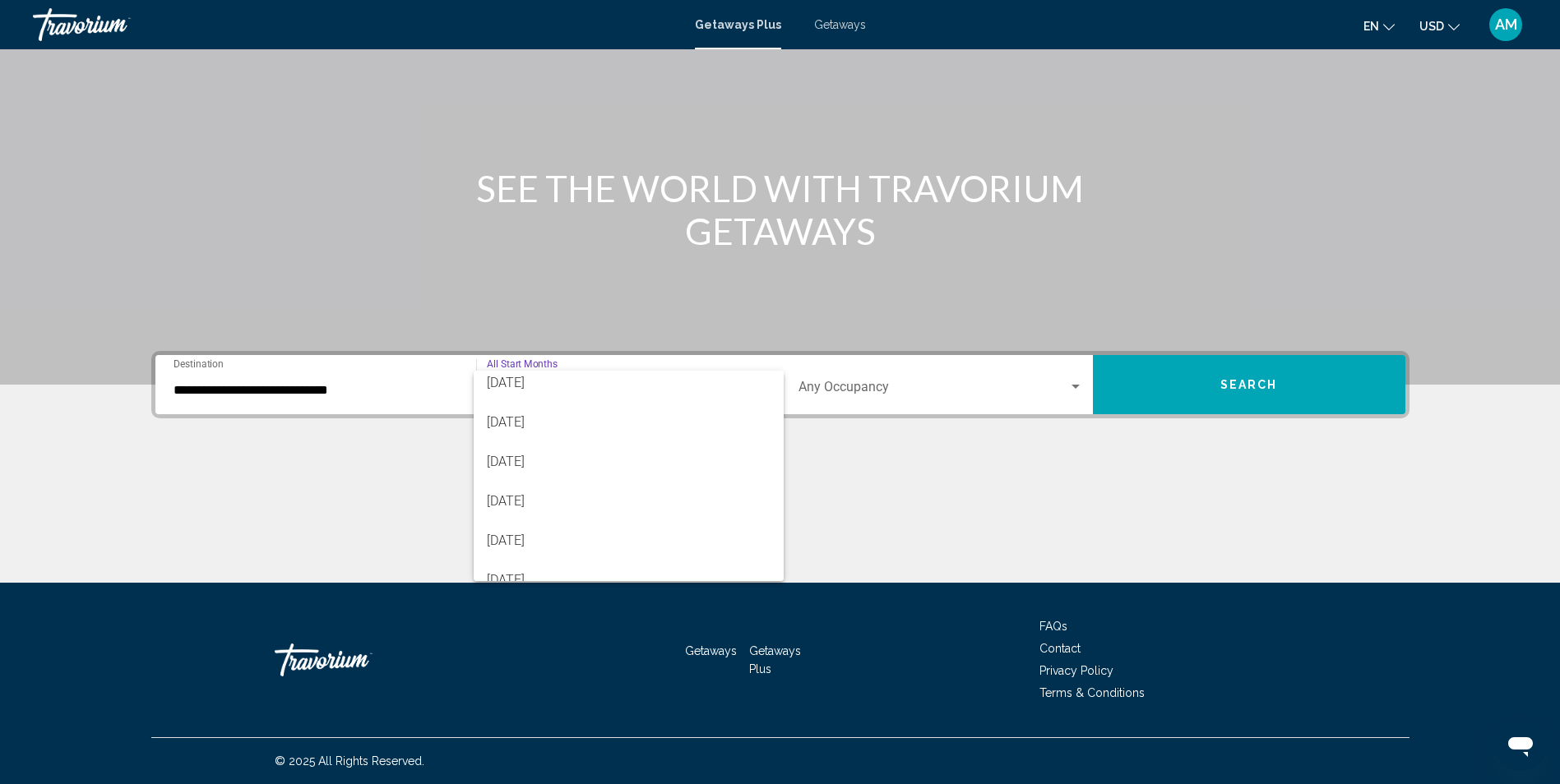
scroll to position [66, 0]
click at [602, 519] on span "December 2025" at bounding box center [628, 521] width 283 height 40
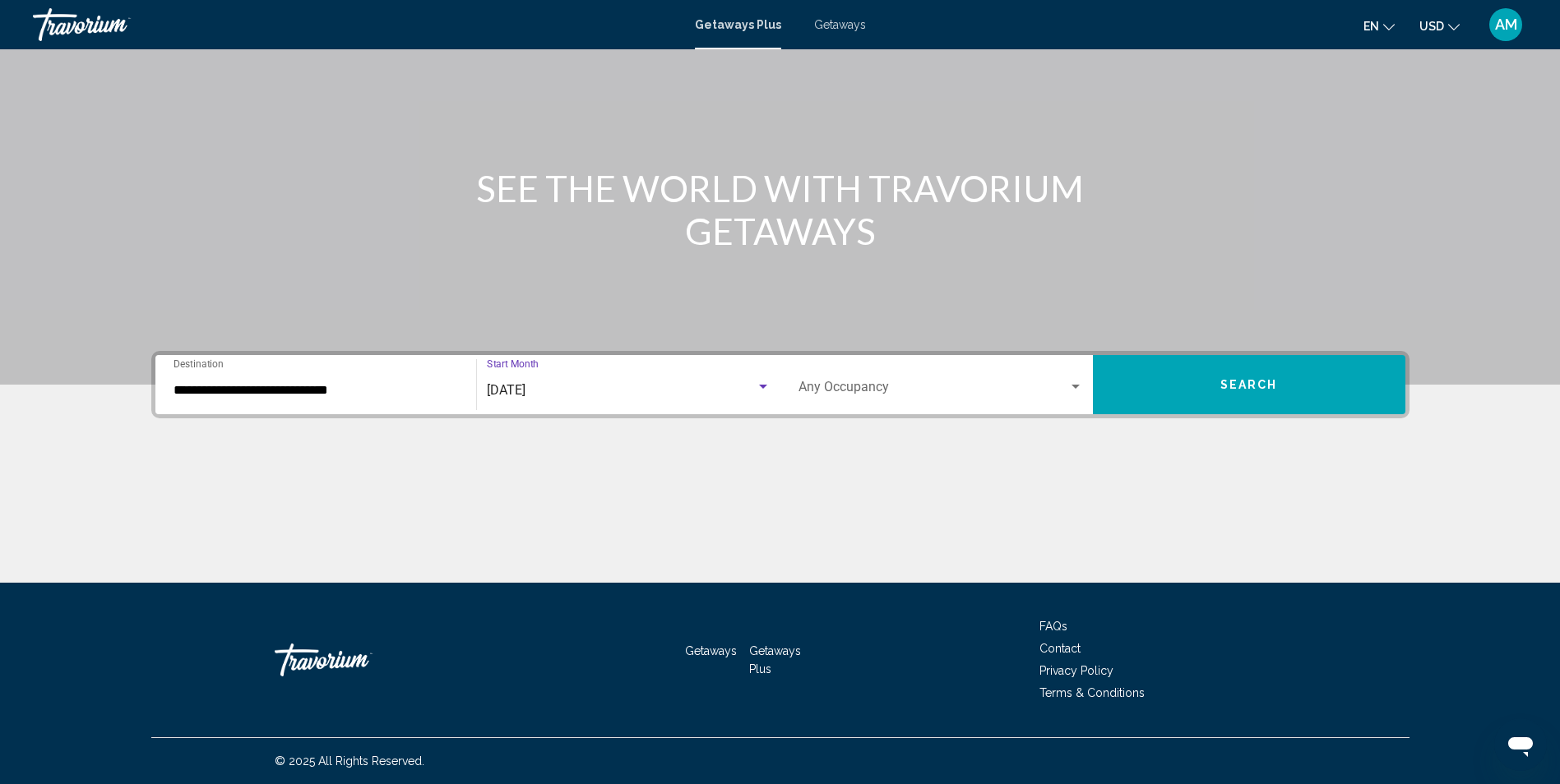
click at [1079, 389] on div "Search widget" at bounding box center [1075, 387] width 14 height 13
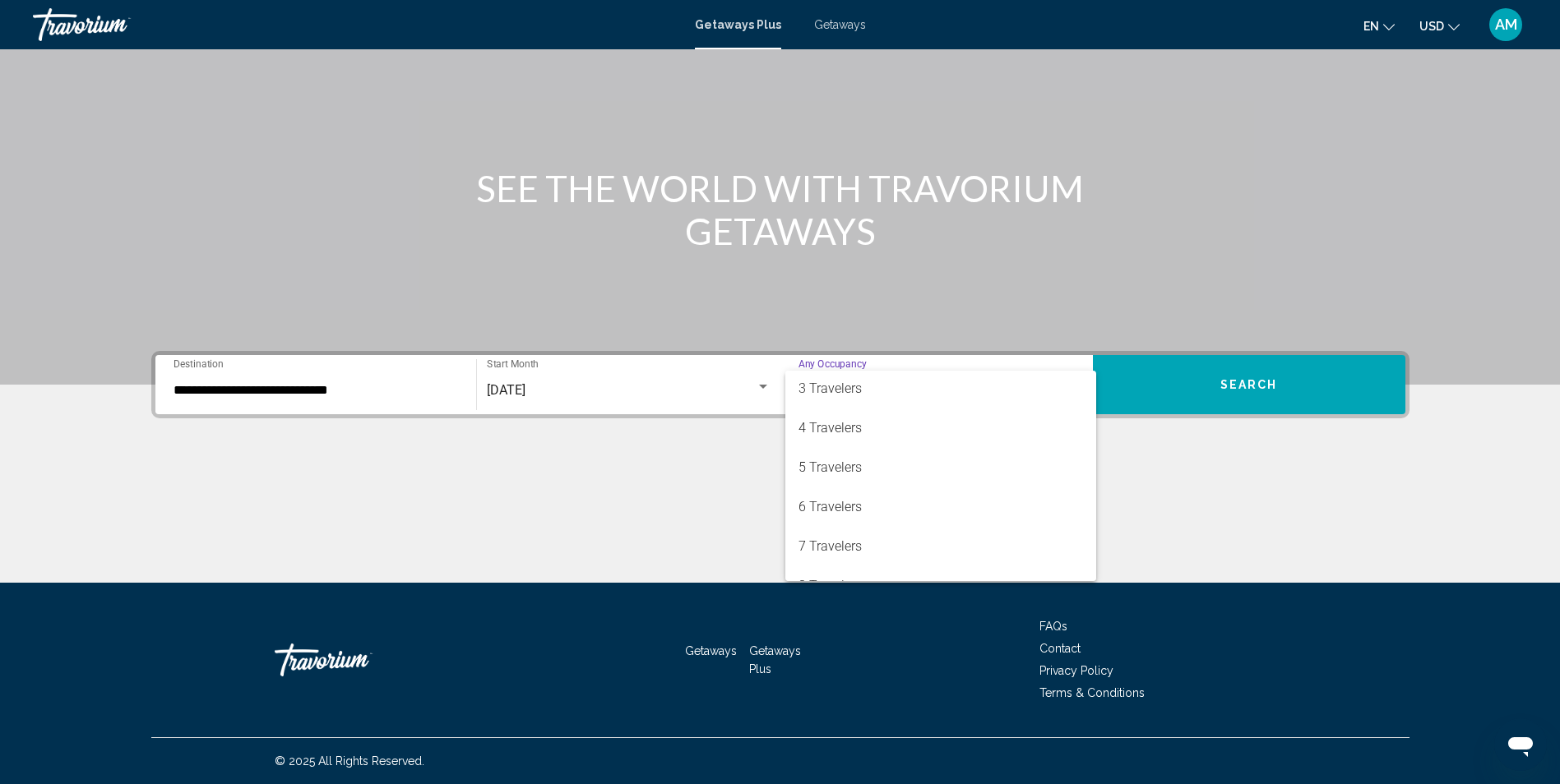
scroll to position [99, 0]
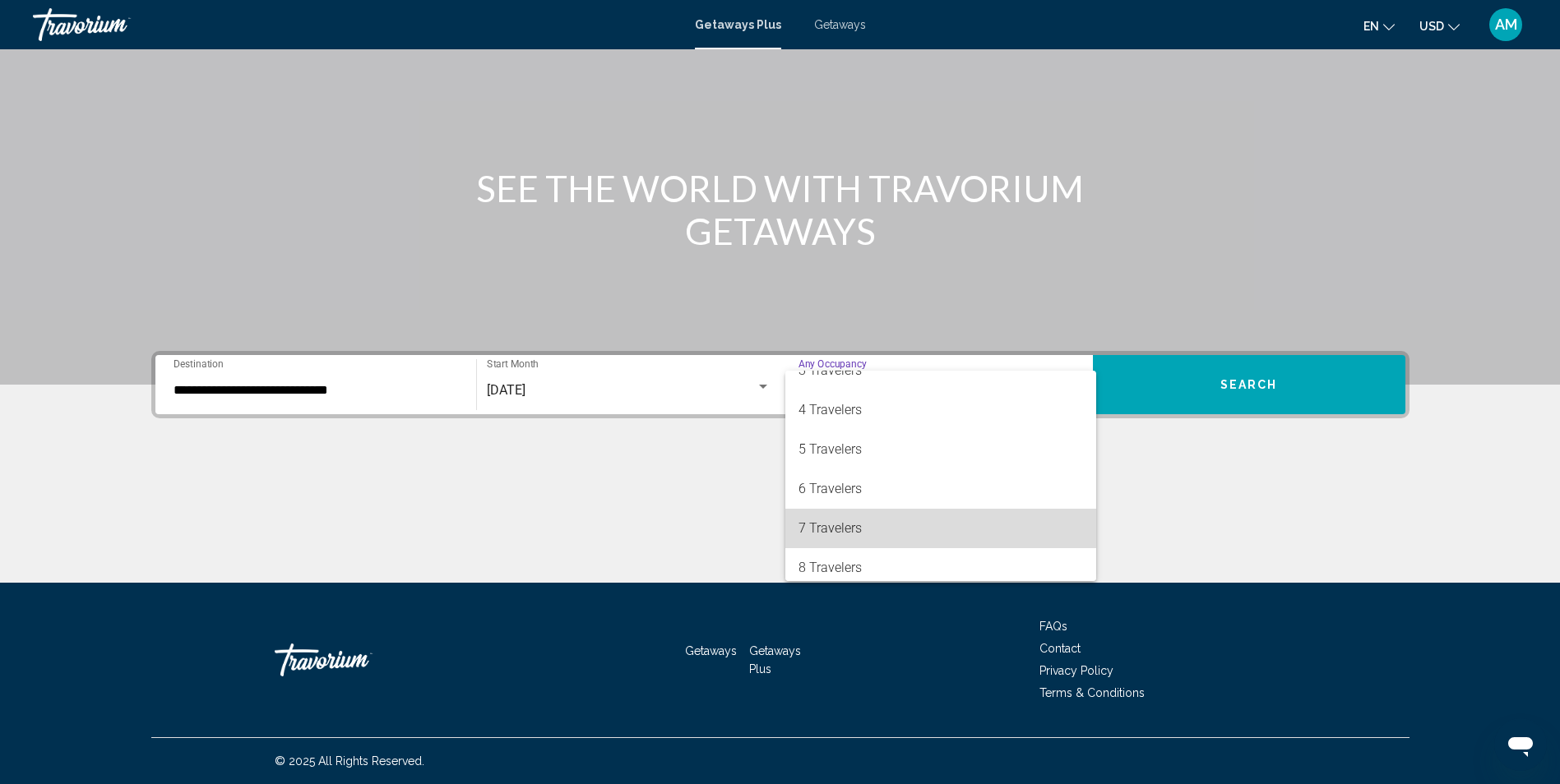
click at [974, 532] on span "7 Travelers" at bounding box center [940, 529] width 284 height 40
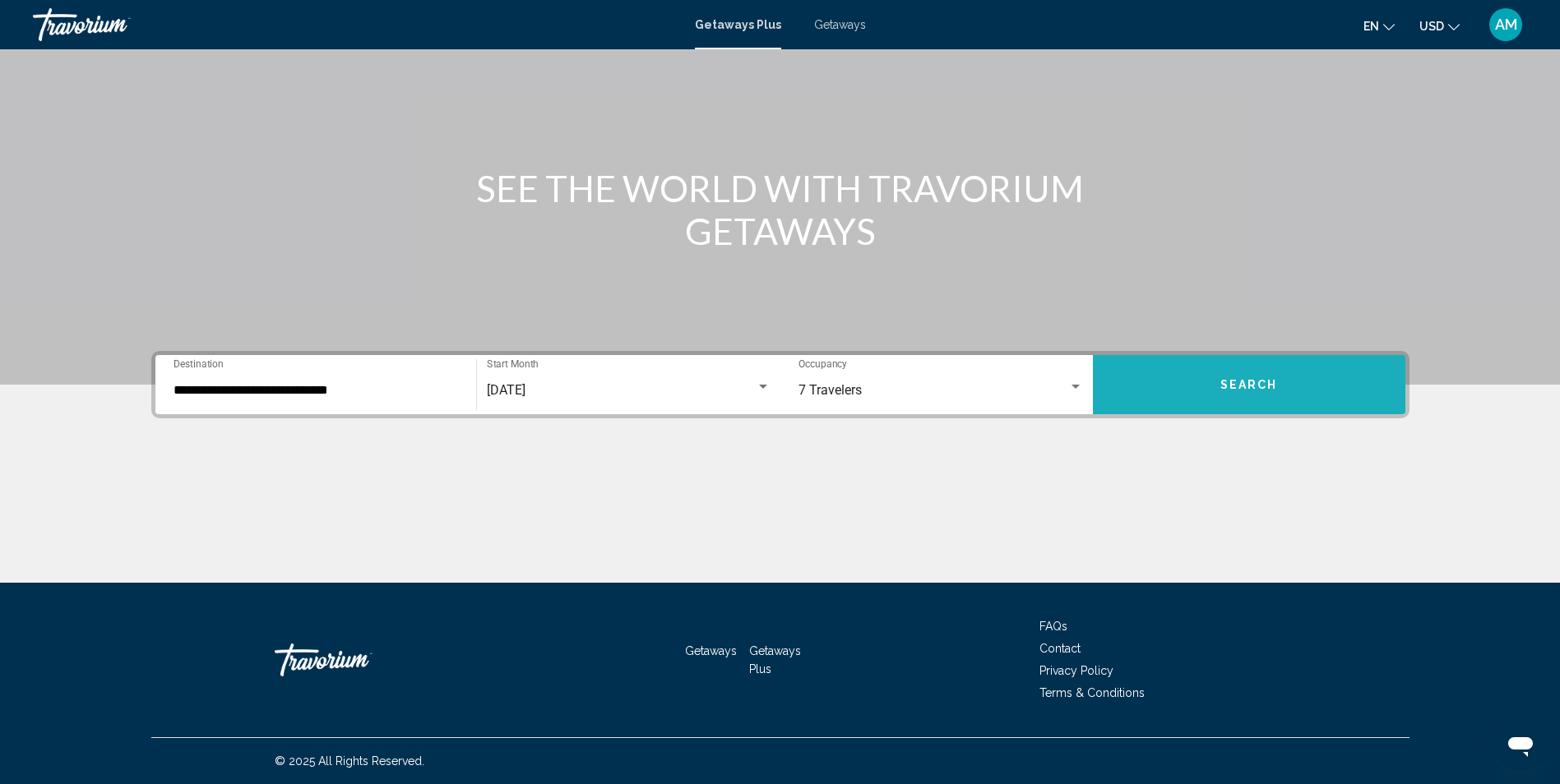
click at [1214, 400] on button "Search" at bounding box center [1249, 385] width 312 height 59
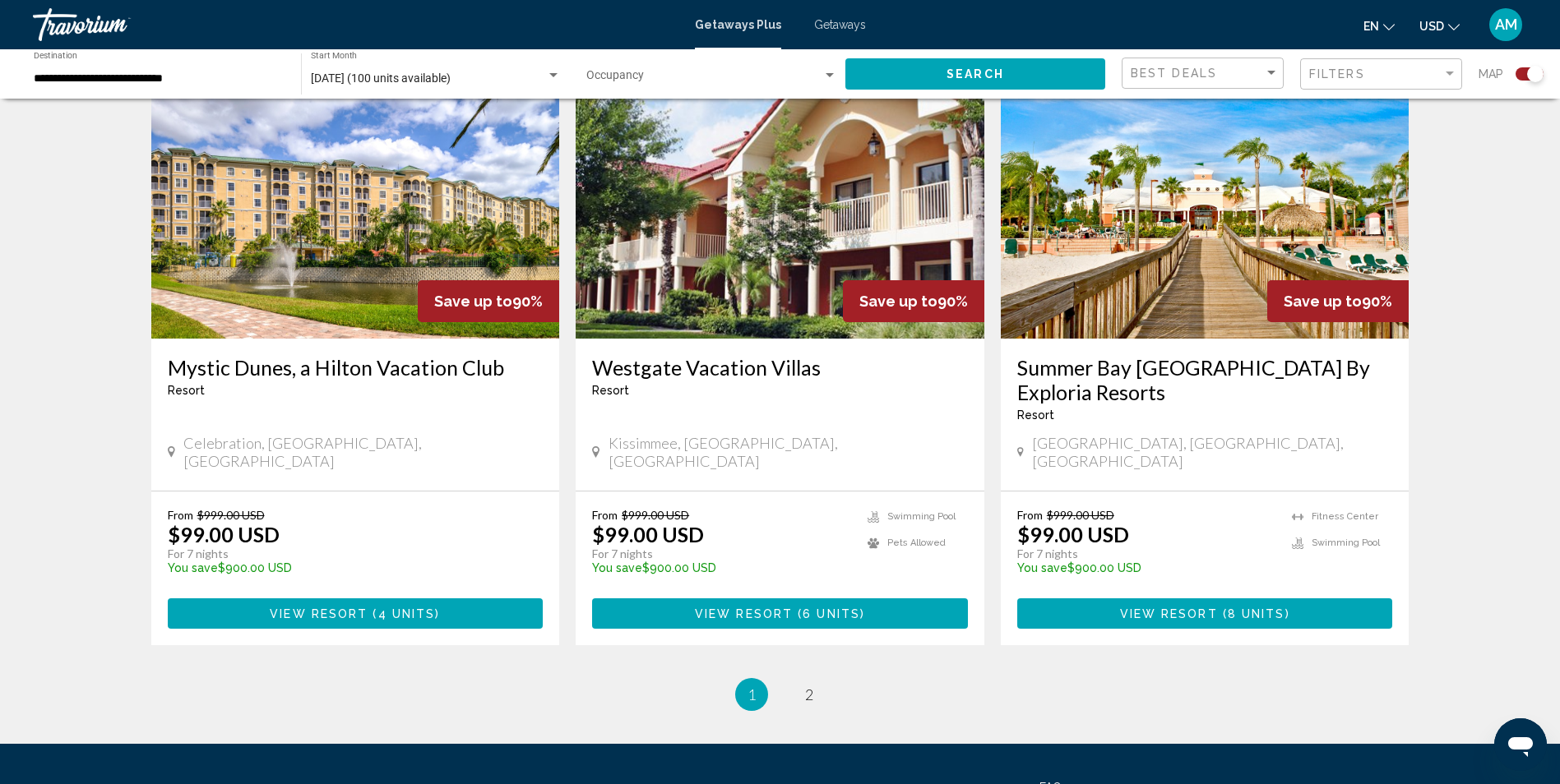
scroll to position [2428, 0]
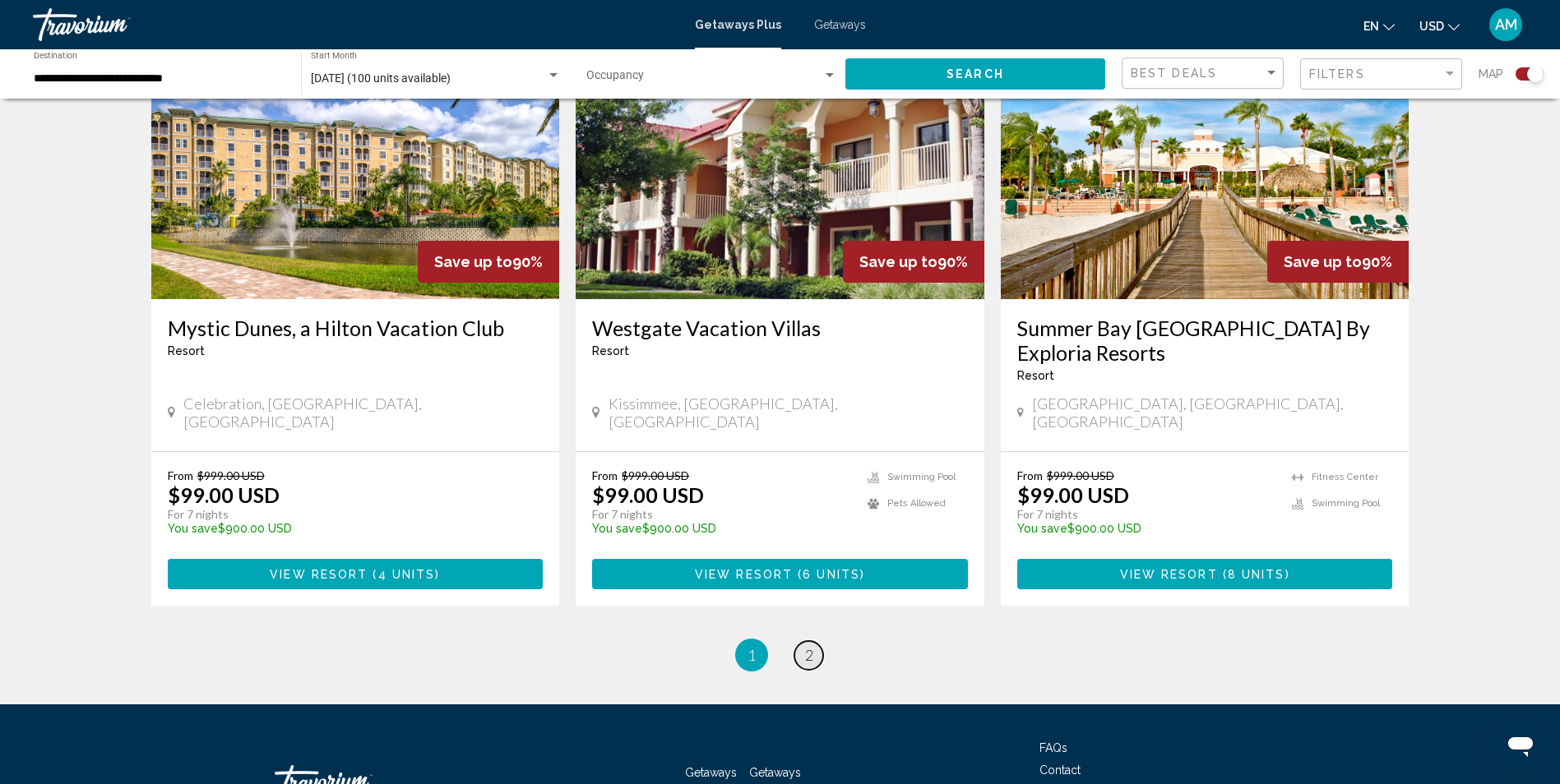
click at [818, 641] on link "page 2" at bounding box center [809, 655] width 29 height 29
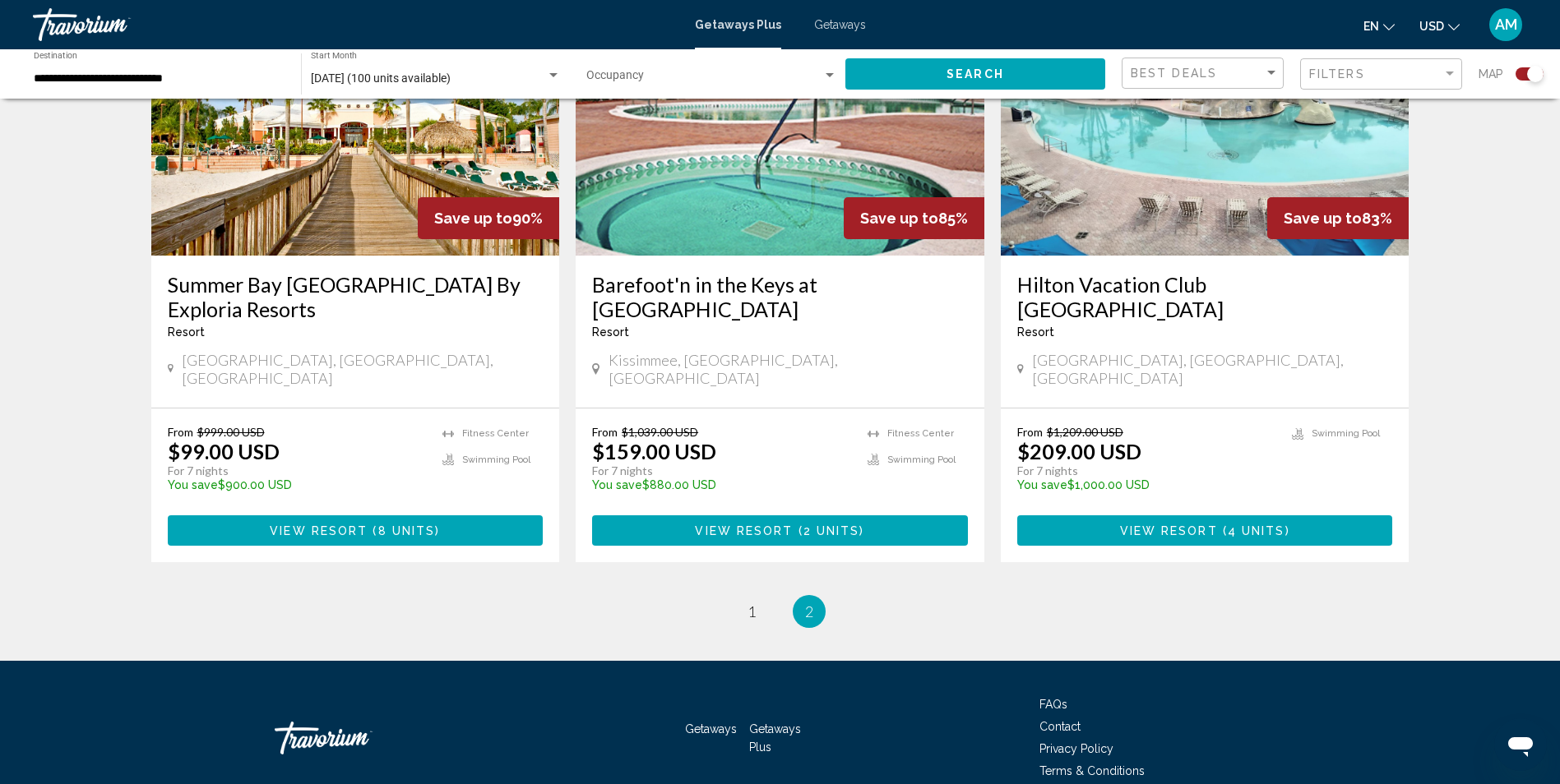
scroll to position [749, 0]
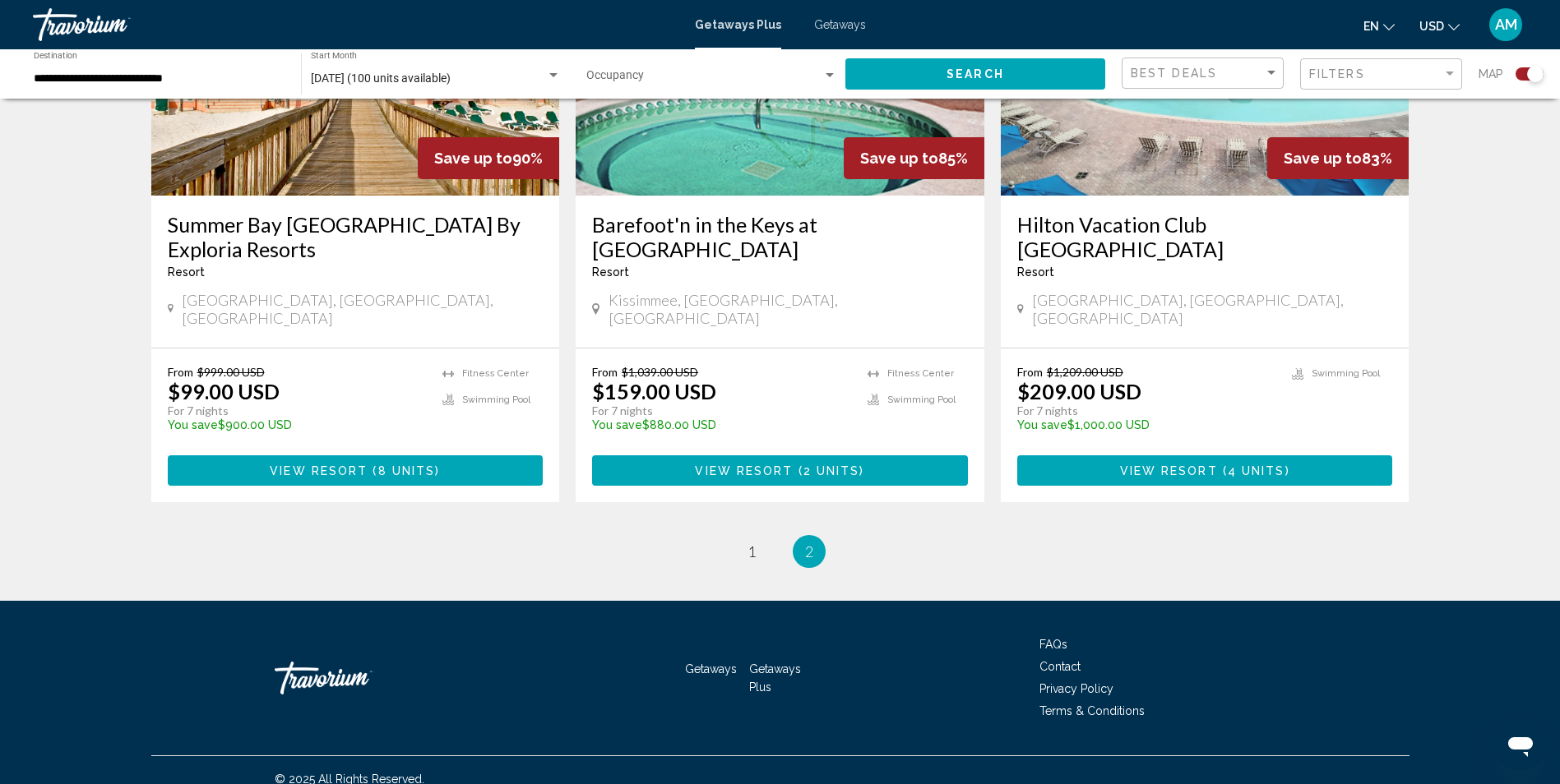
click at [838, 23] on span "Getaways" at bounding box center [840, 24] width 52 height 13
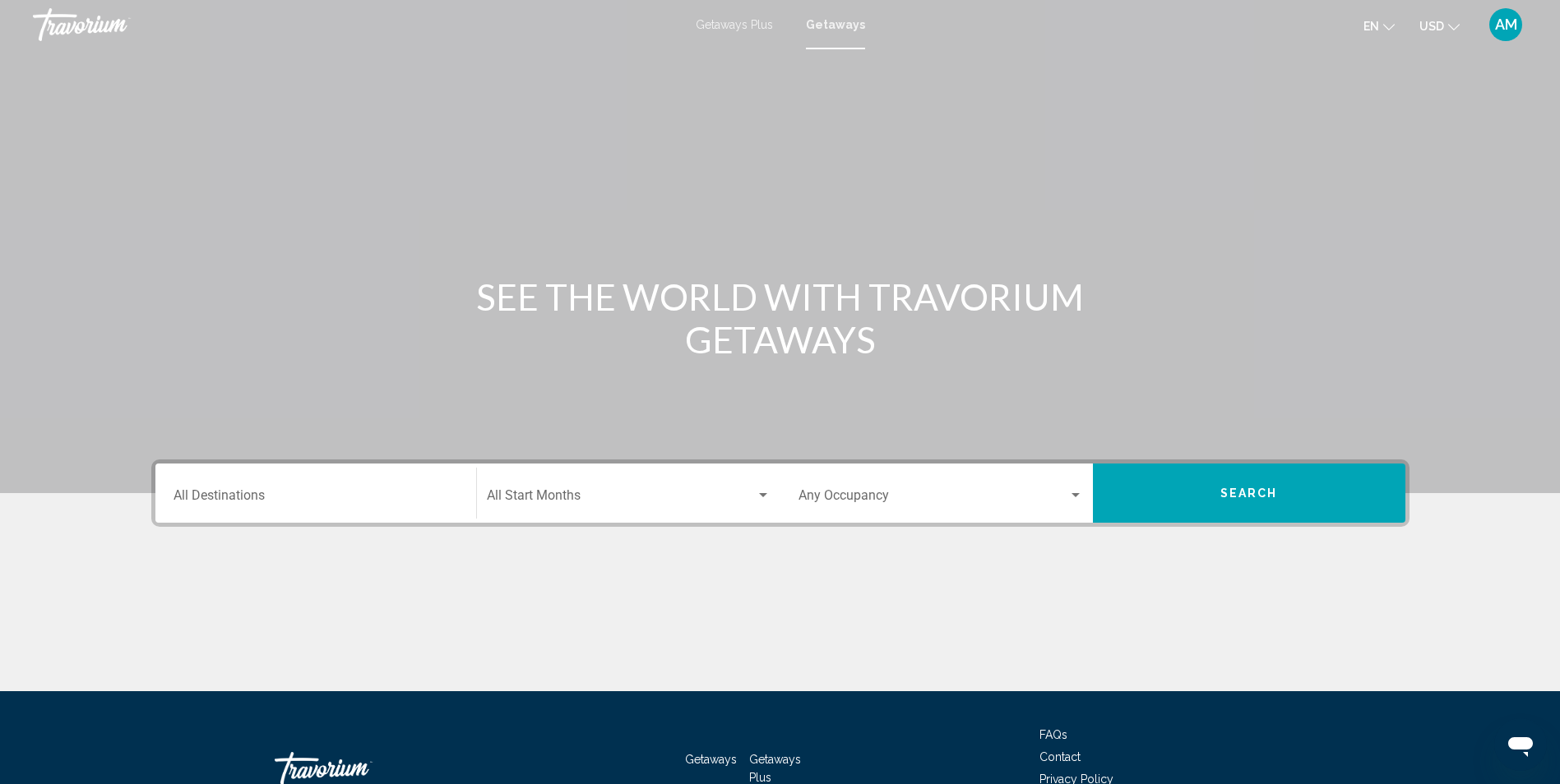
click at [328, 510] on div "Destination All Destinations" at bounding box center [316, 494] width 284 height 52
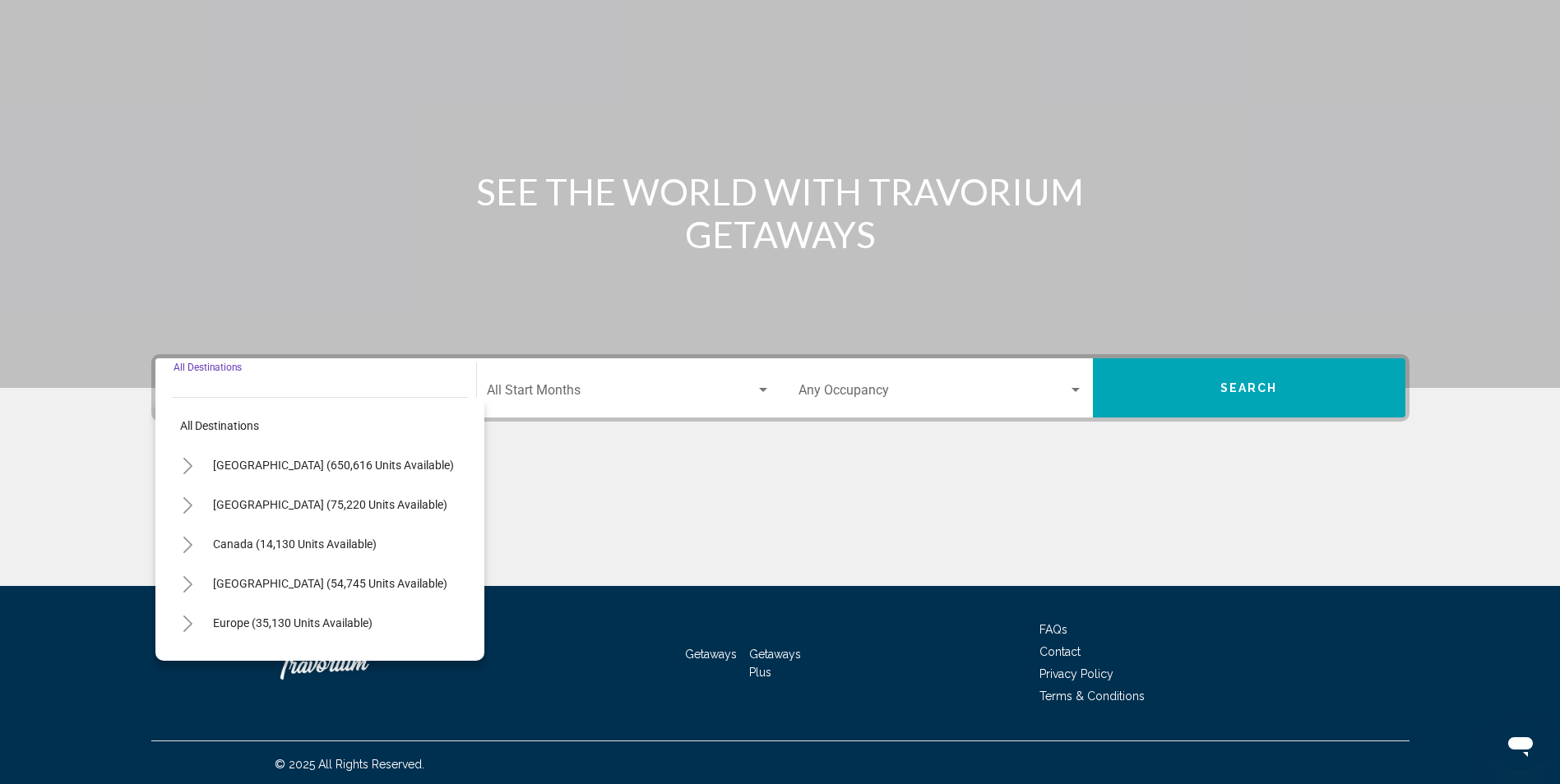
scroll to position [109, 0]
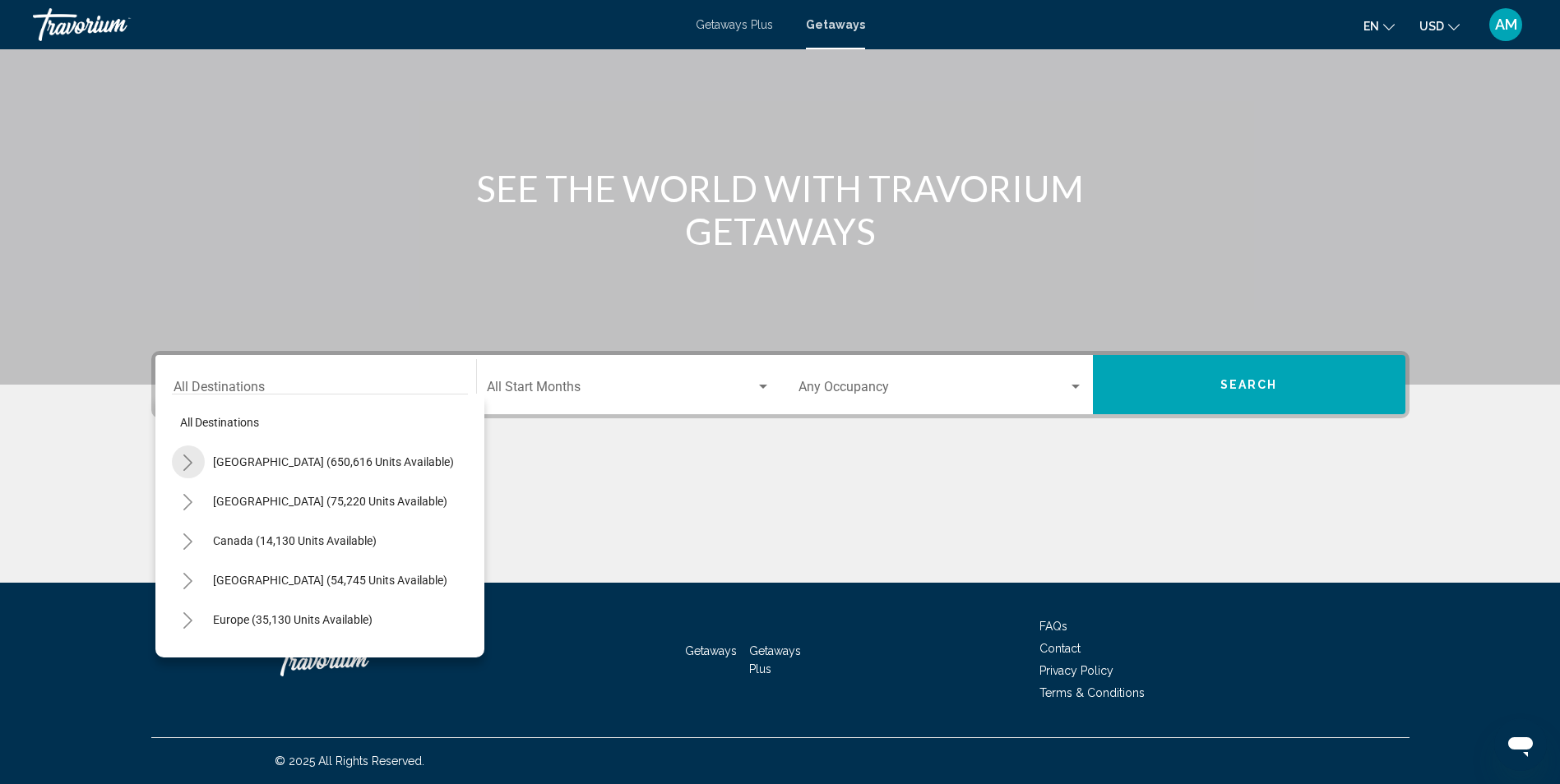
click at [193, 463] on icon "Toggle United States (650,616 units available)" at bounding box center [188, 462] width 13 height 16
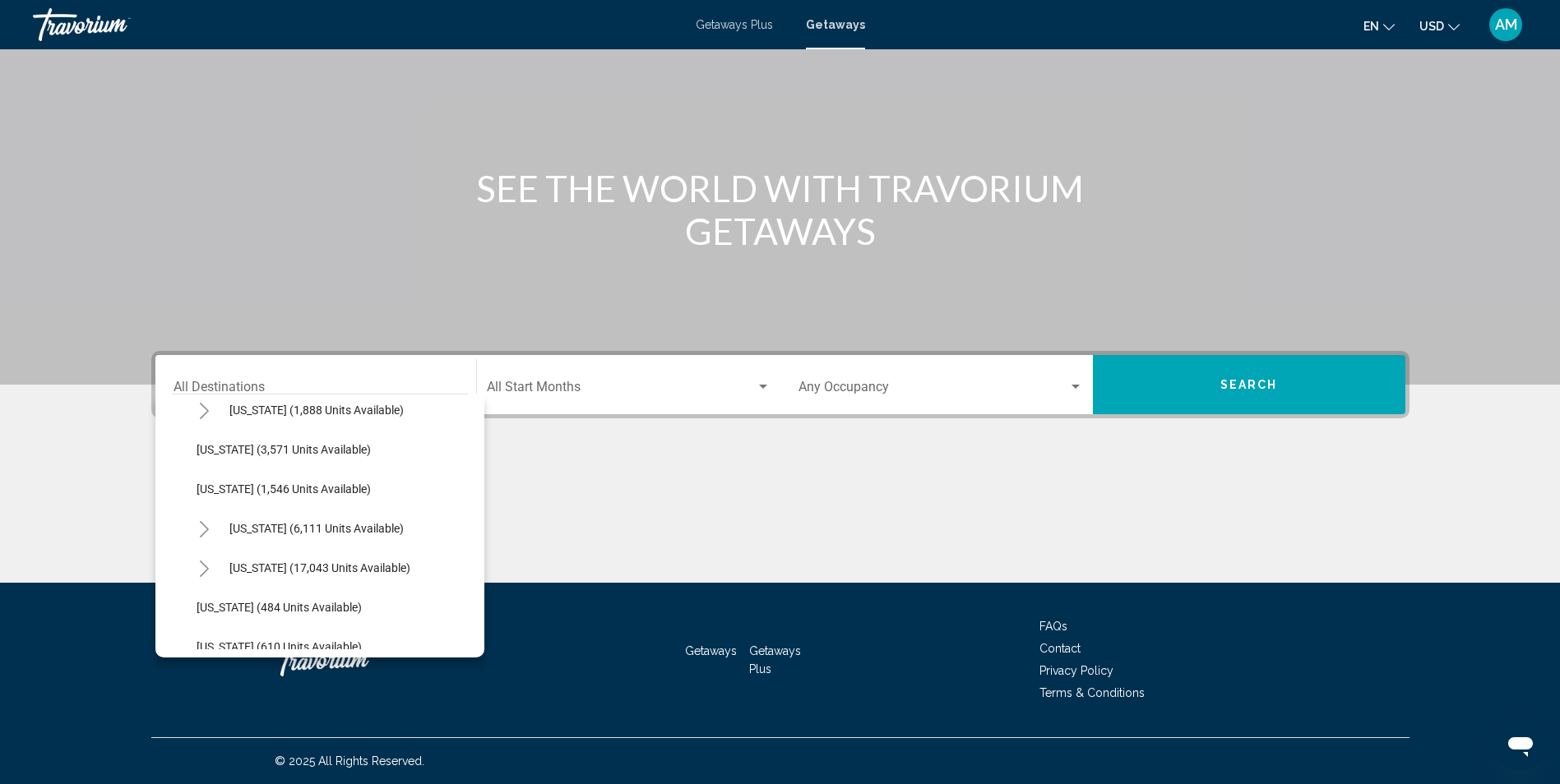
scroll to position [1040, 0]
click at [368, 567] on span "North Carolina (17,043 units available)" at bounding box center [319, 565] width 181 height 13
type input "**********"
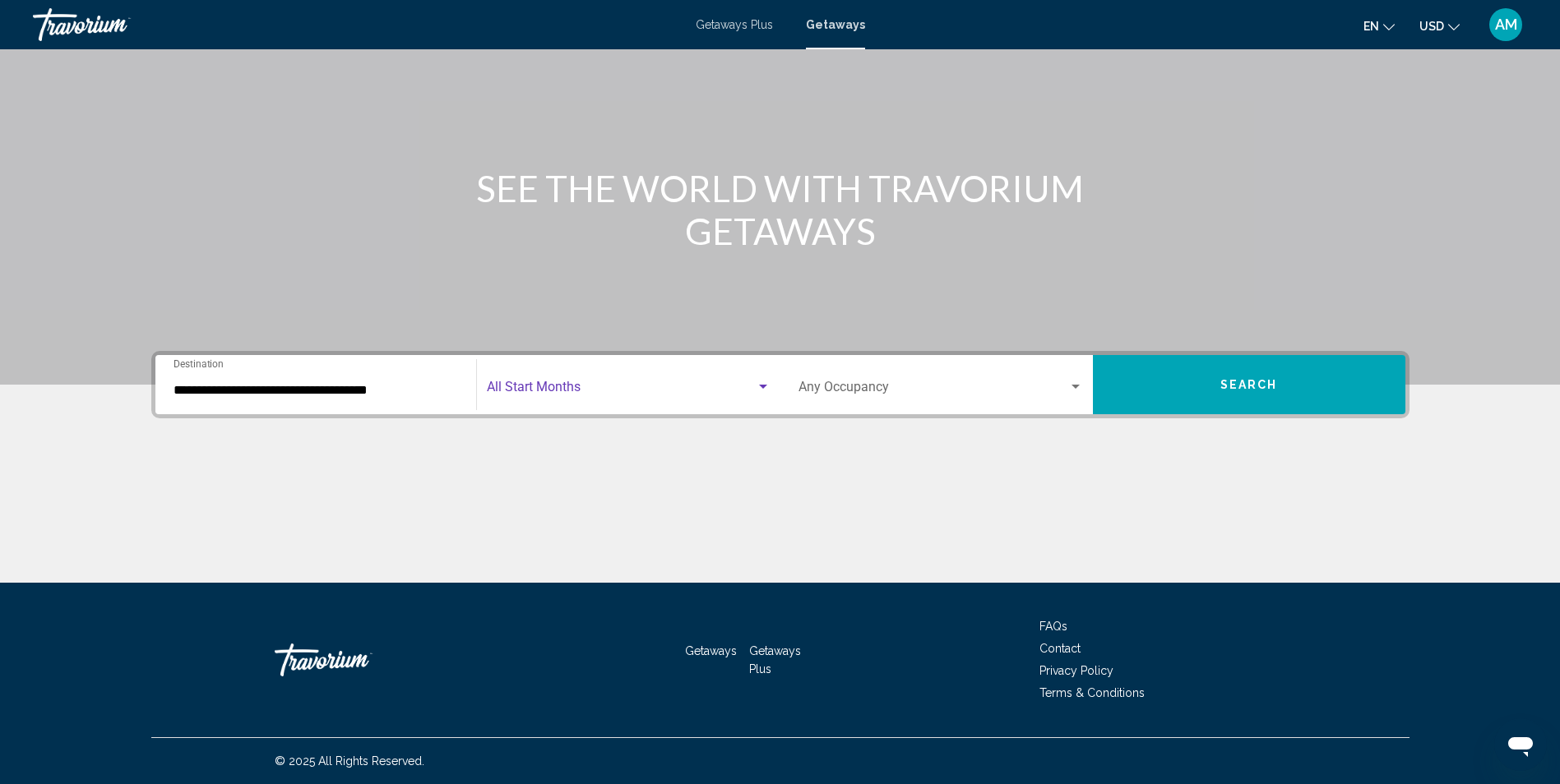
click at [761, 381] on div "Search widget" at bounding box center [763, 387] width 14 height 13
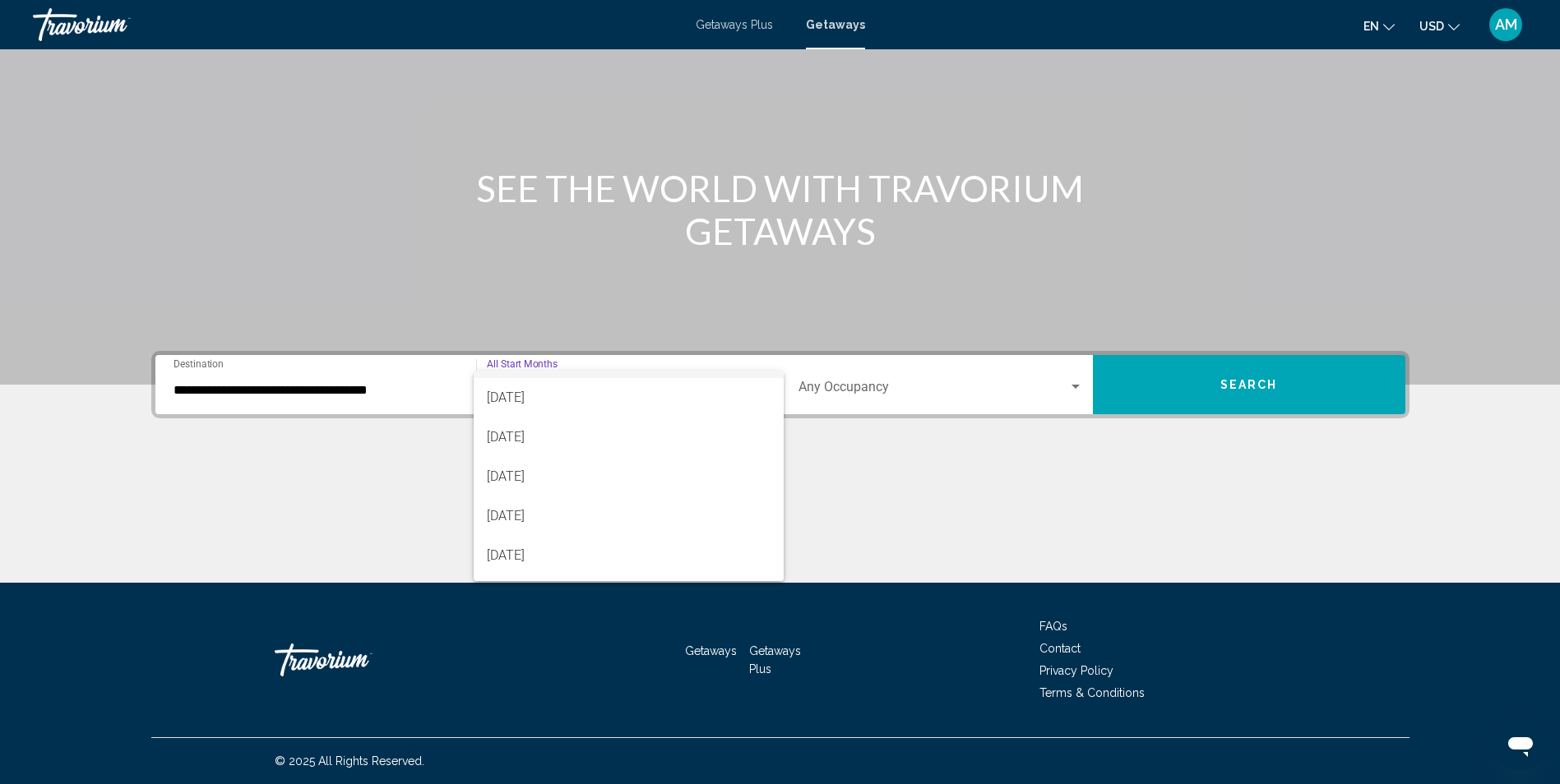
scroll to position [33, 0]
click at [604, 560] on span "December 2025" at bounding box center [628, 555] width 283 height 40
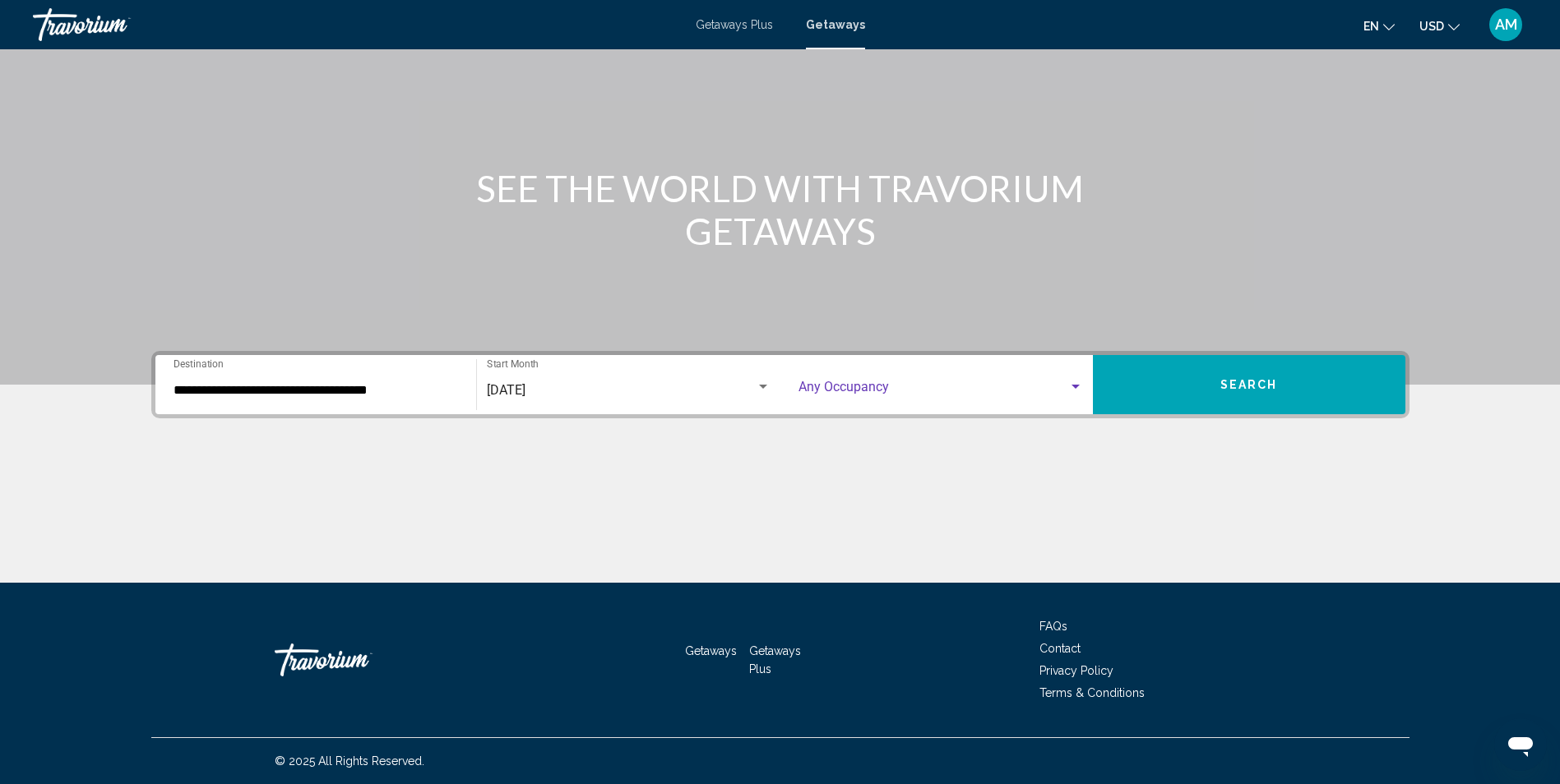
click at [1073, 388] on div "Search widget" at bounding box center [1075, 387] width 14 height 13
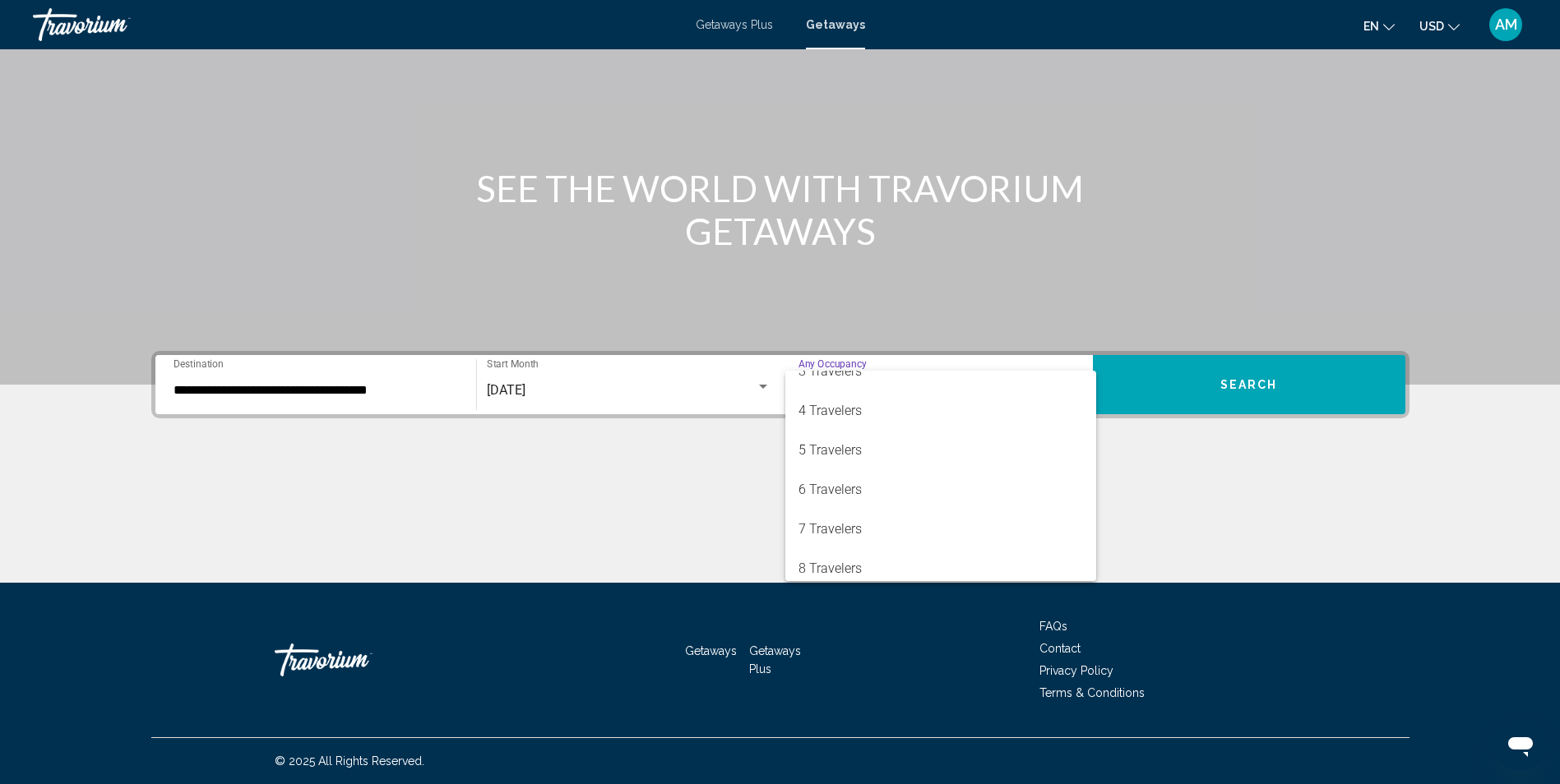
scroll to position [99, 0]
click at [858, 530] on span "7 Travelers" at bounding box center [940, 529] width 284 height 40
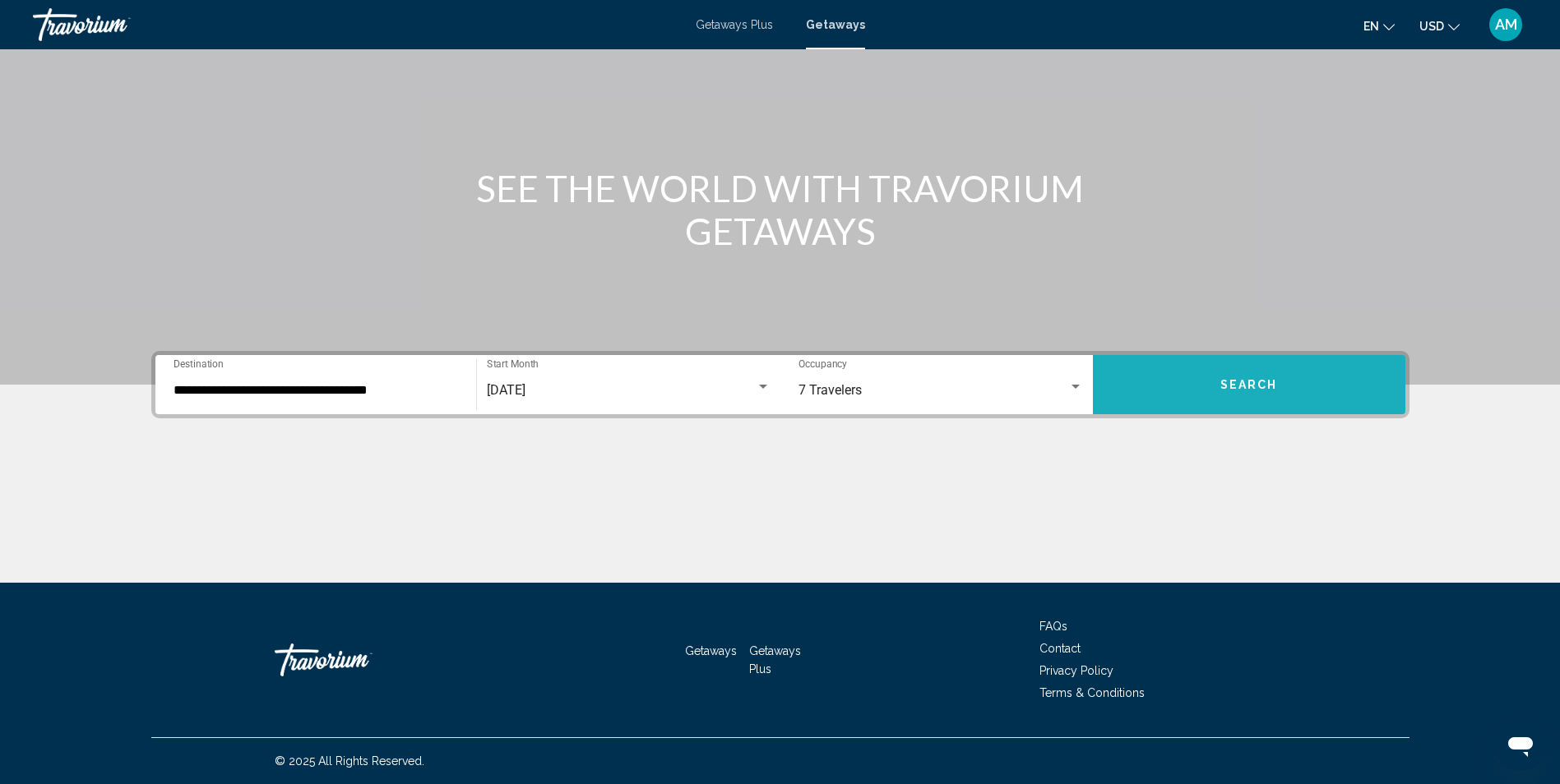
click at [1217, 387] on button "Search" at bounding box center [1249, 385] width 312 height 59
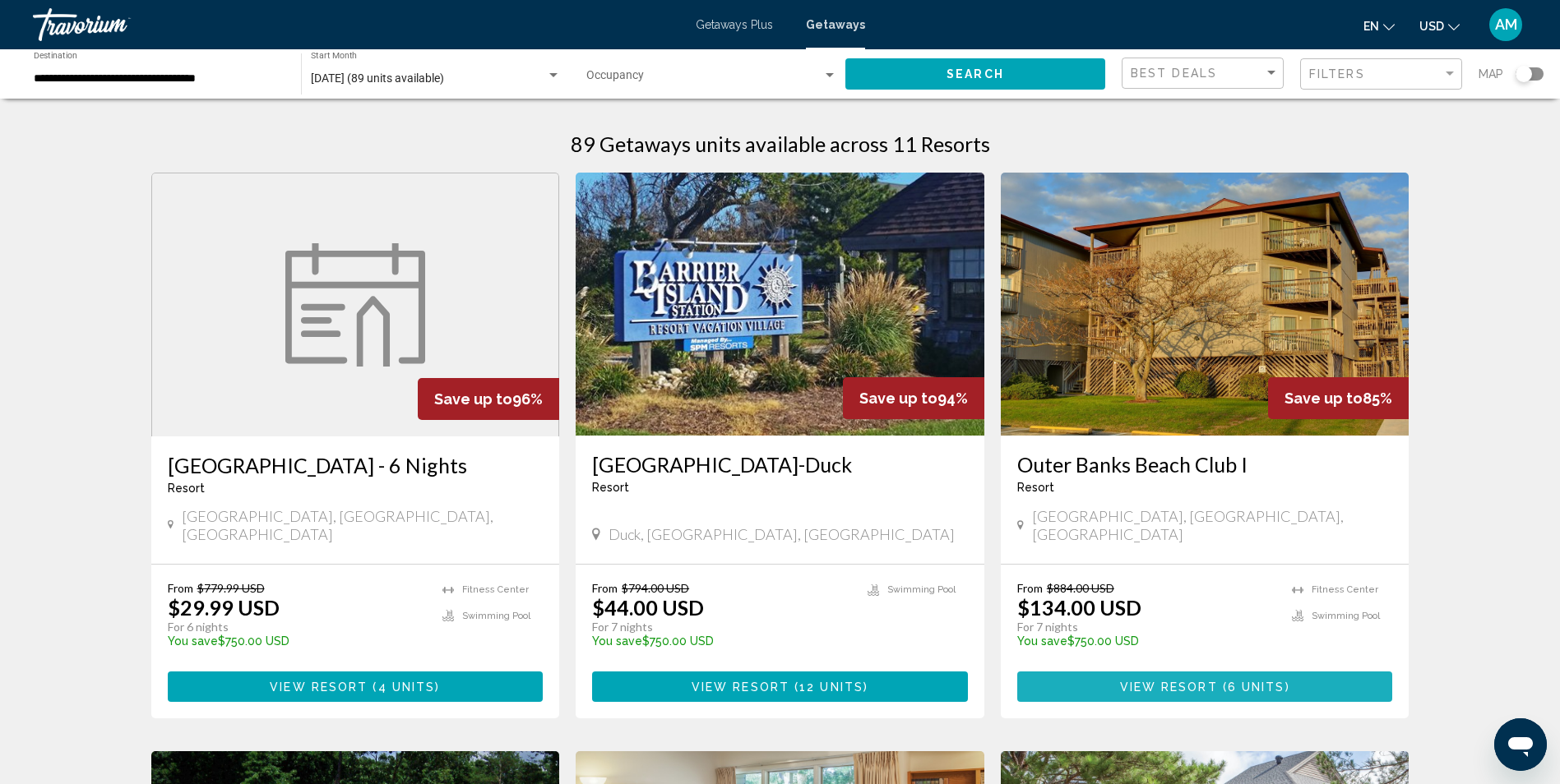
click at [1176, 681] on span "View Resort" at bounding box center [1169, 687] width 98 height 13
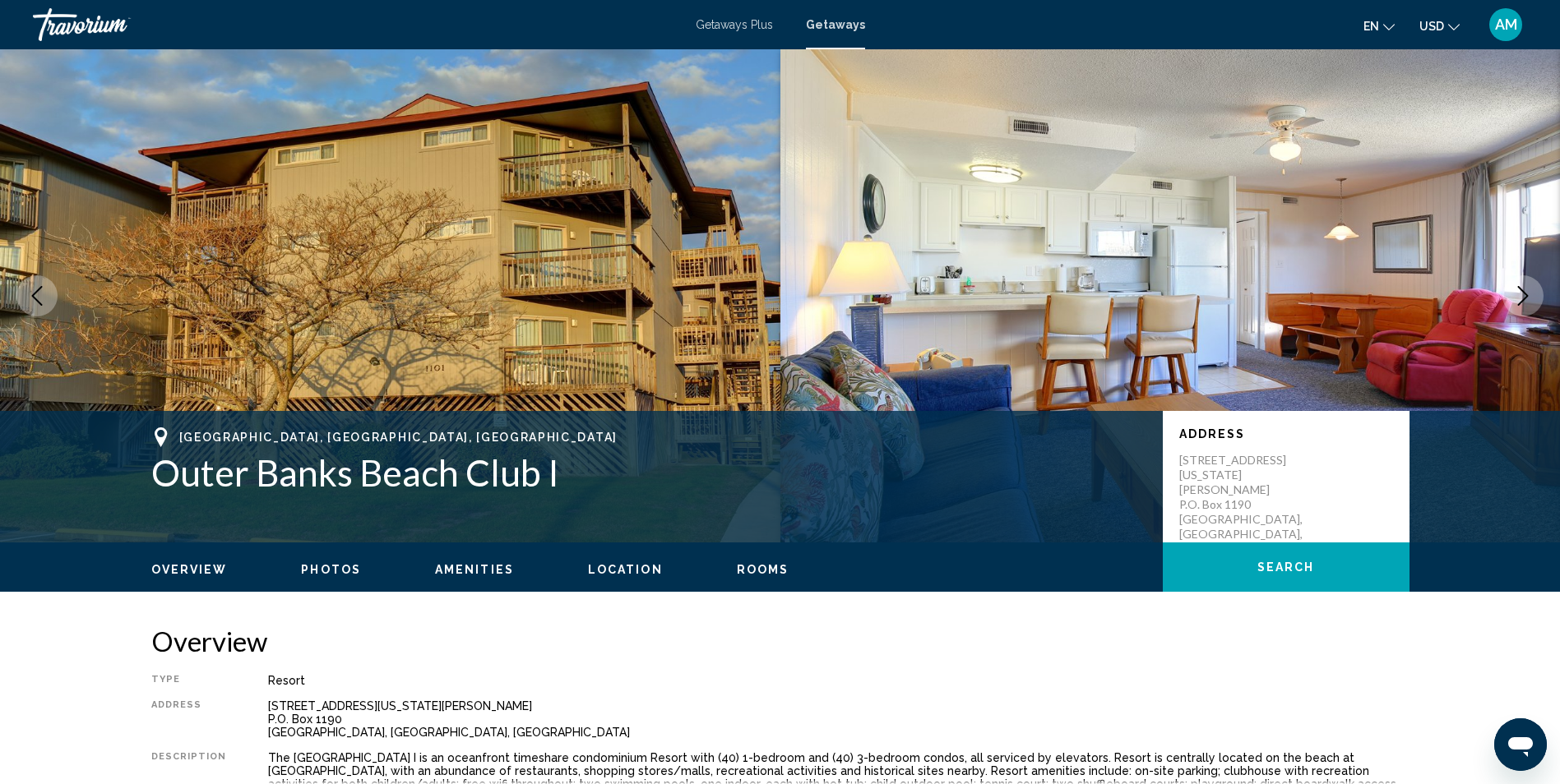
click at [598, 568] on span "Location" at bounding box center [624, 569] width 75 height 13
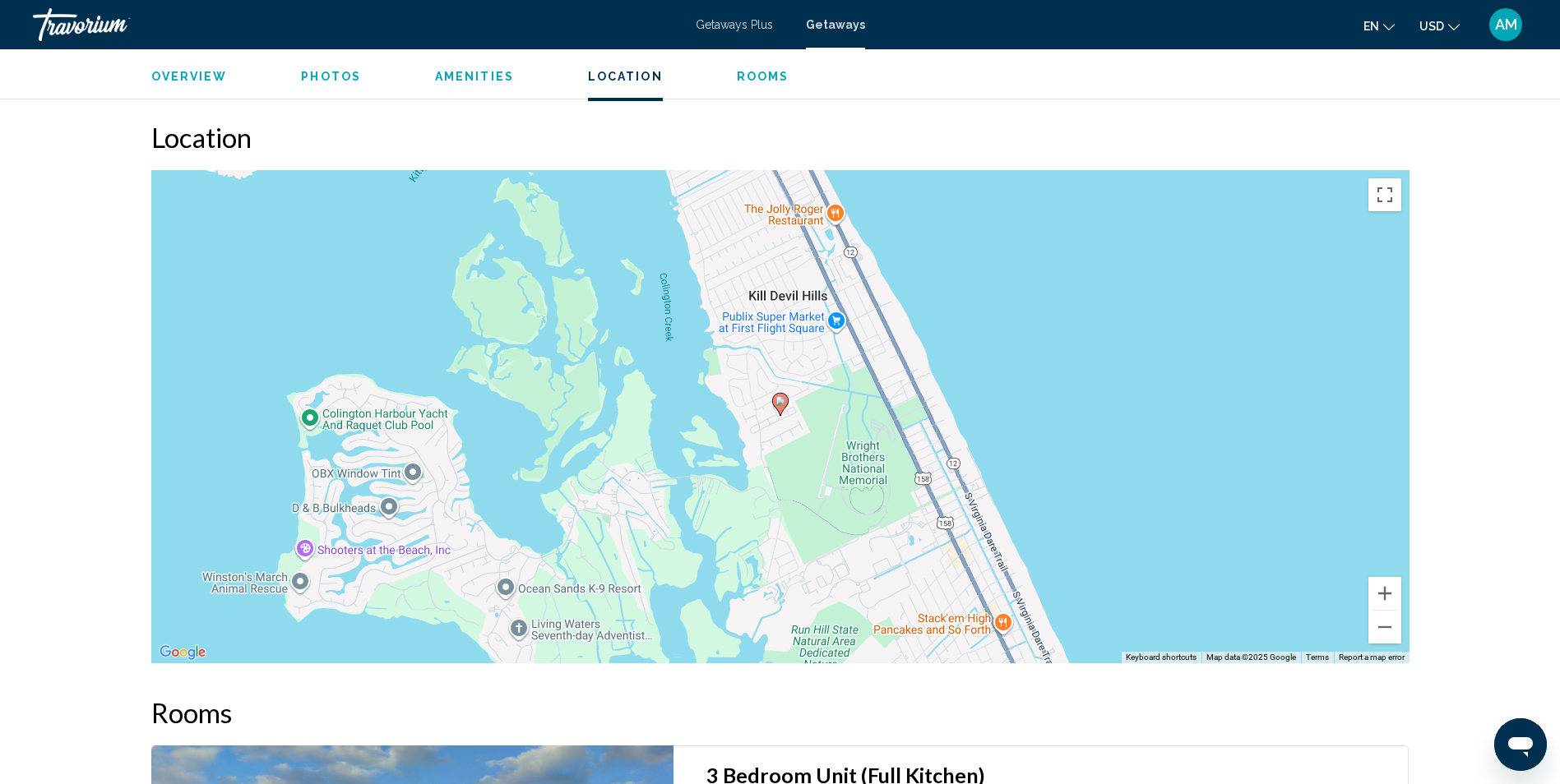
scroll to position [2158, 0]
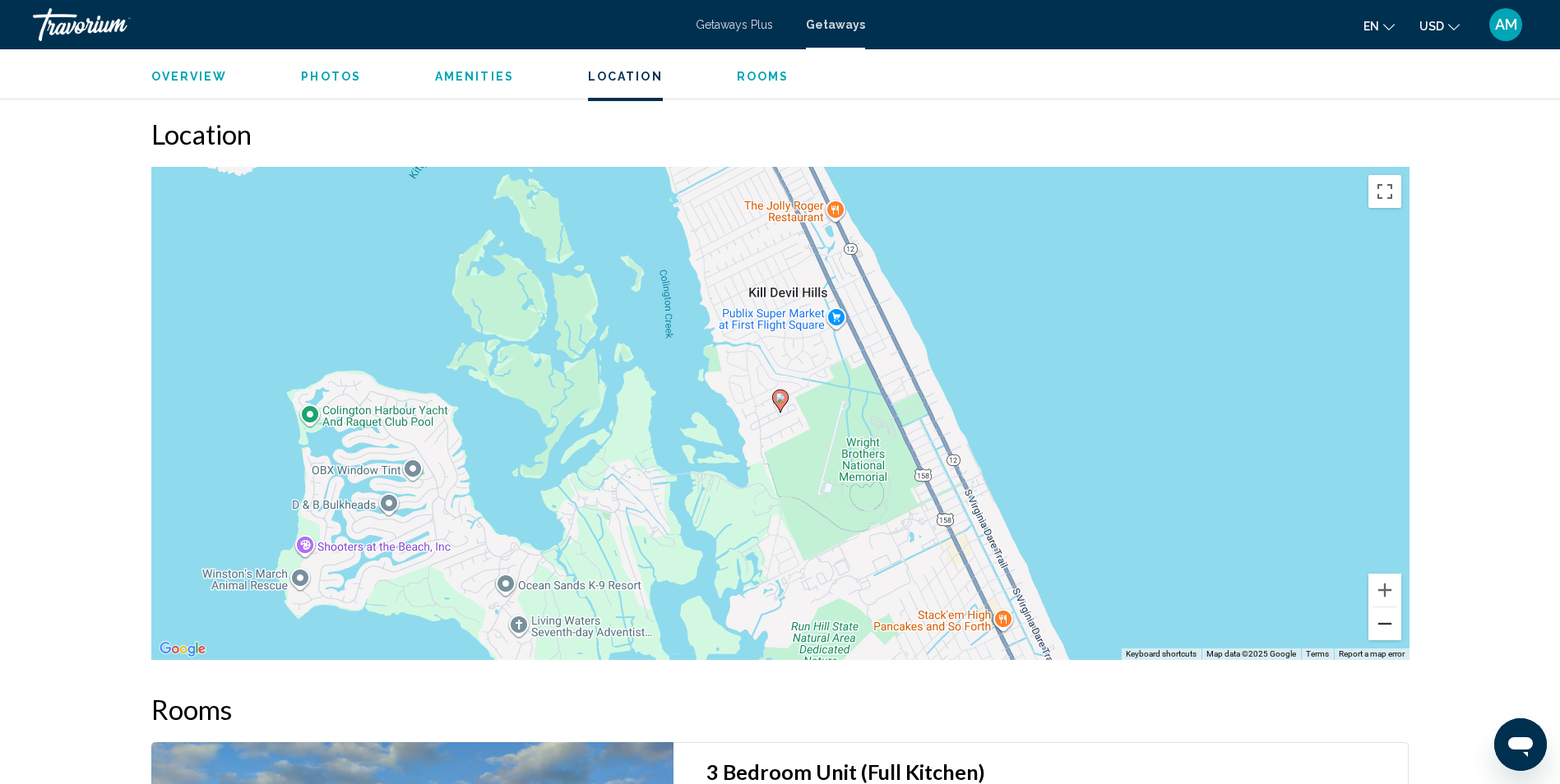
click at [1394, 610] on button "Zoom out" at bounding box center [1385, 623] width 33 height 33
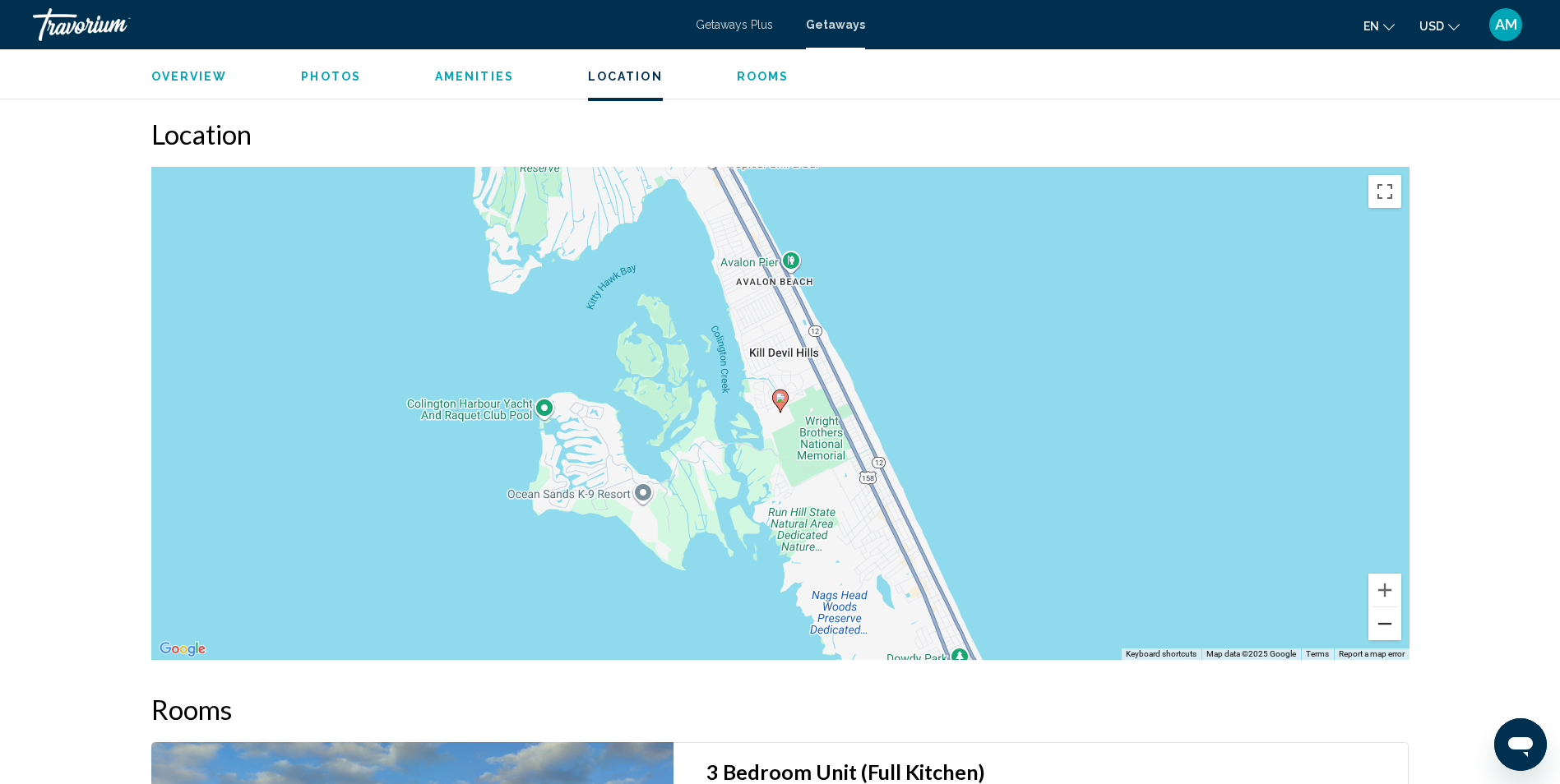
click at [1394, 610] on button "Zoom out" at bounding box center [1385, 623] width 33 height 33
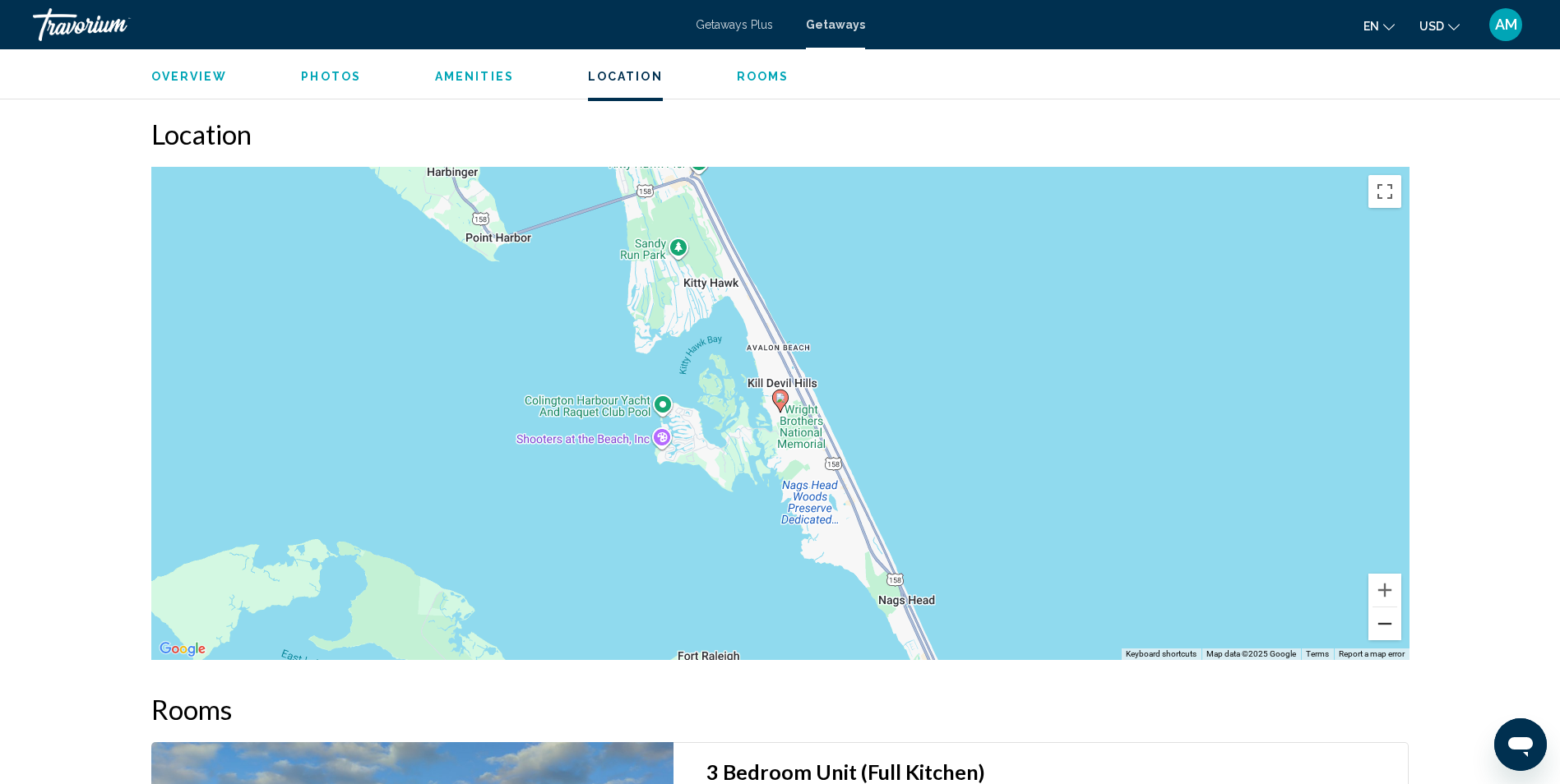
click at [1394, 610] on button "Zoom out" at bounding box center [1385, 623] width 33 height 33
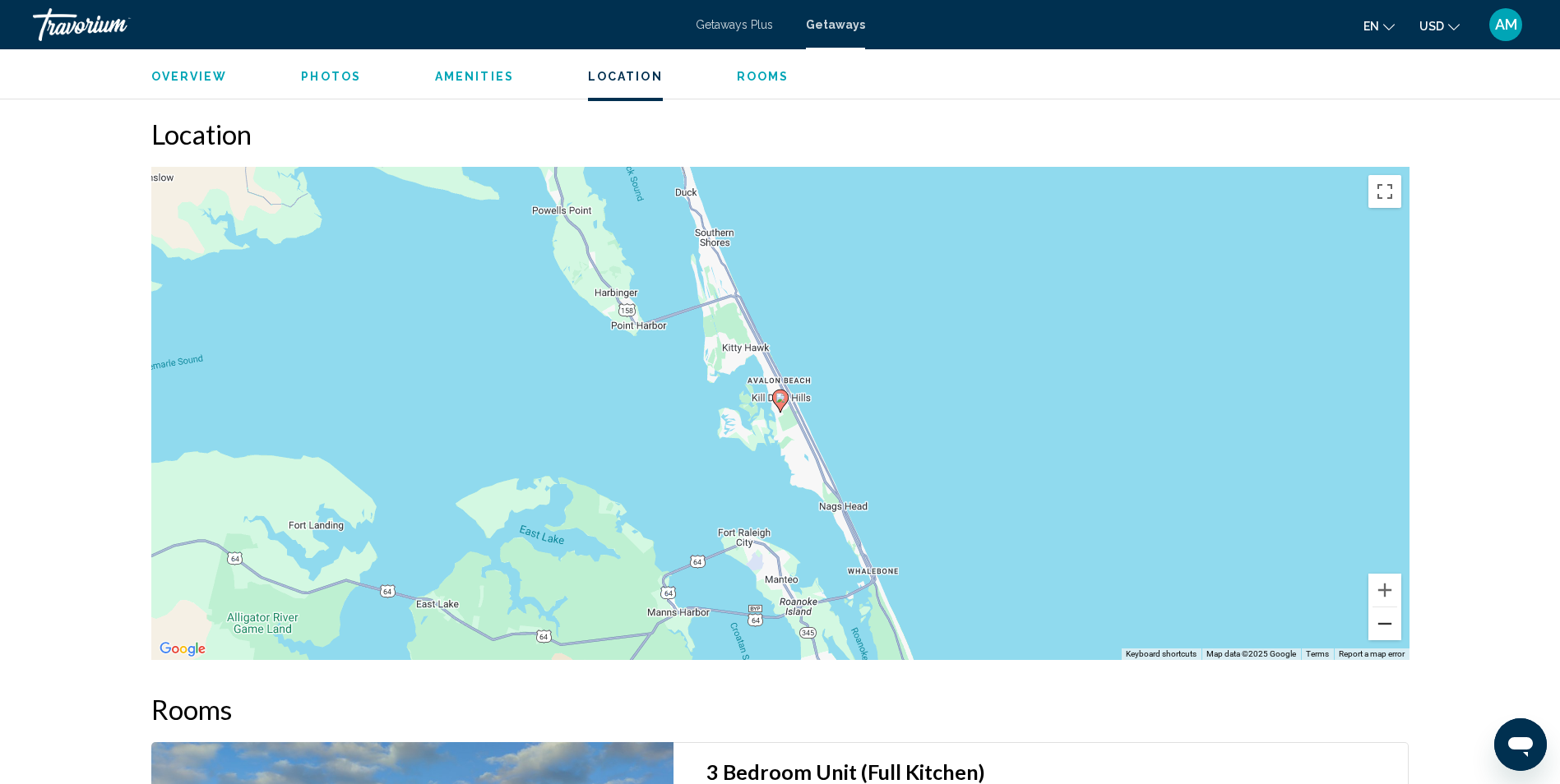
click at [1387, 607] on button "Zoom out" at bounding box center [1385, 623] width 33 height 33
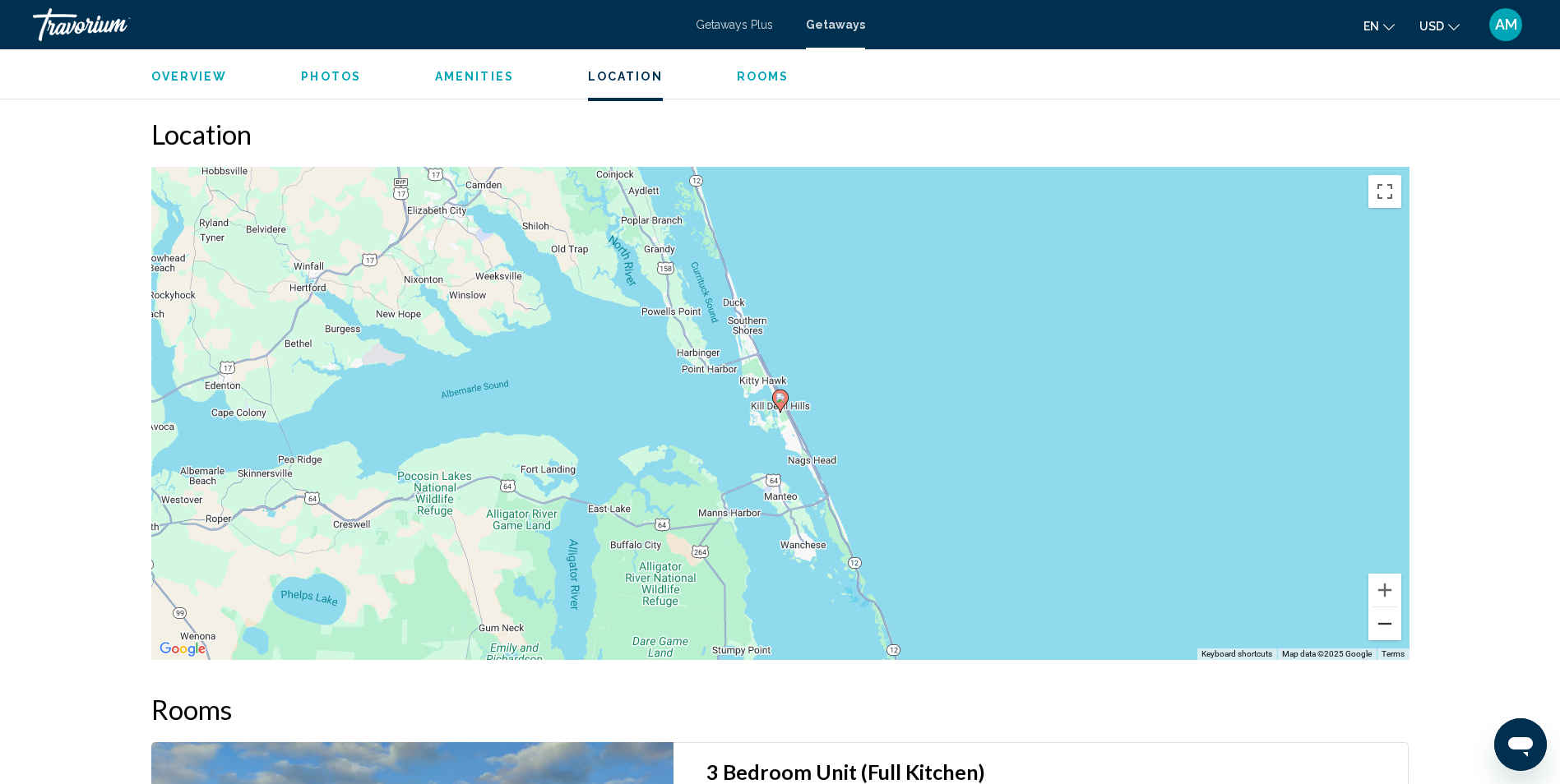
click at [1387, 607] on button "Zoom out" at bounding box center [1385, 623] width 33 height 33
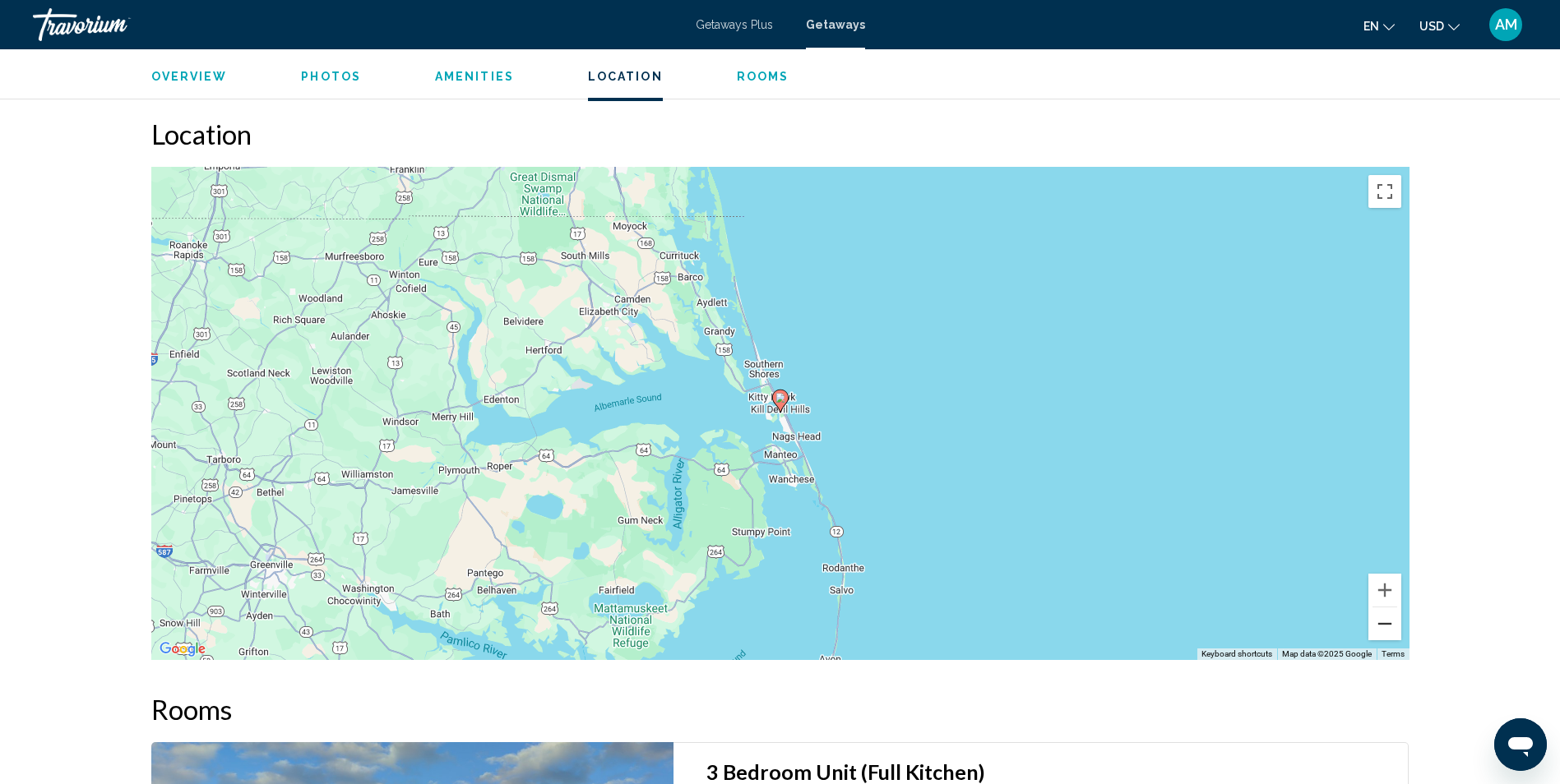
click at [1387, 607] on button "Zoom out" at bounding box center [1385, 623] width 33 height 33
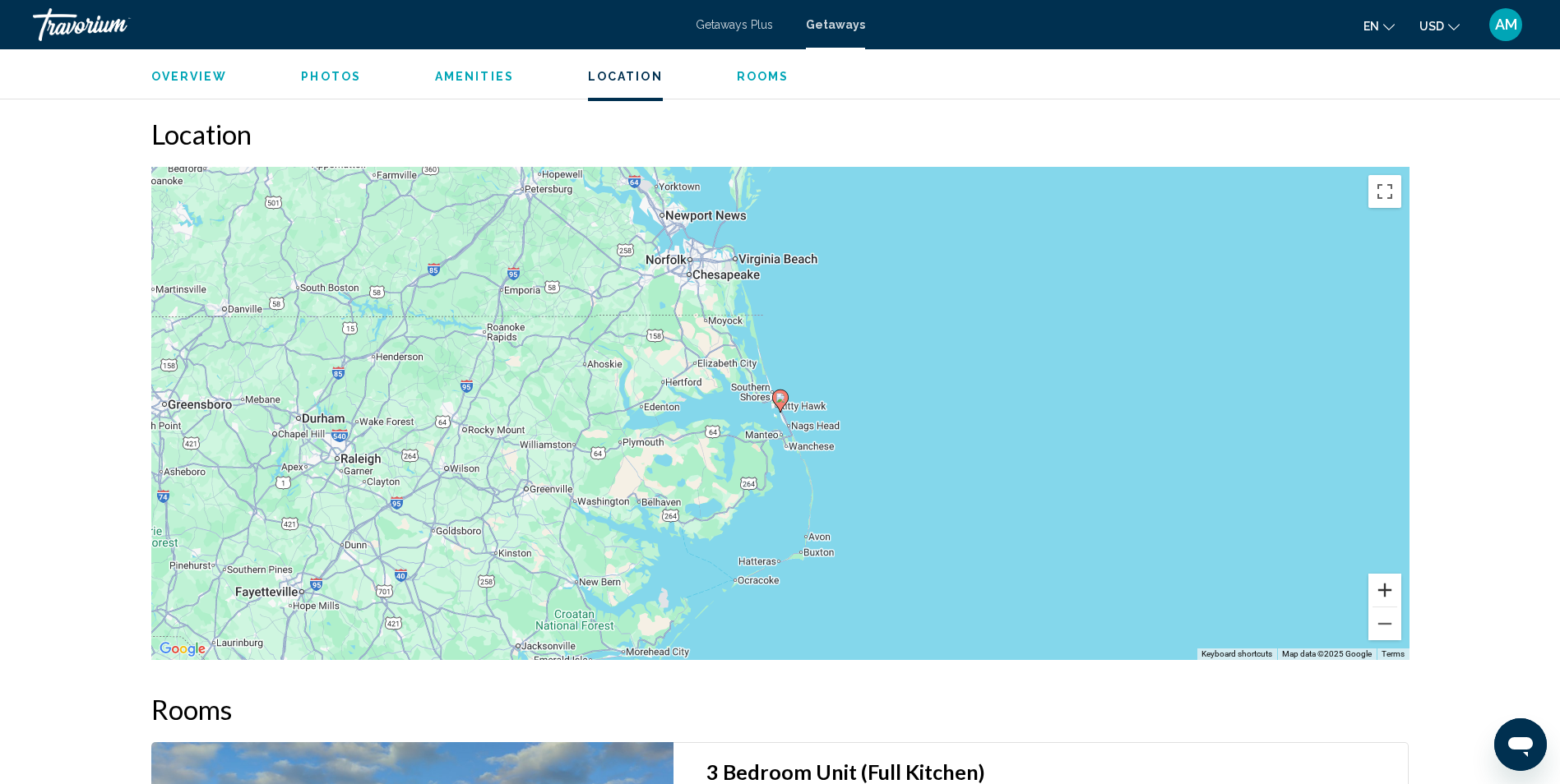
click at [1386, 574] on button "Zoom in" at bounding box center [1385, 590] width 33 height 33
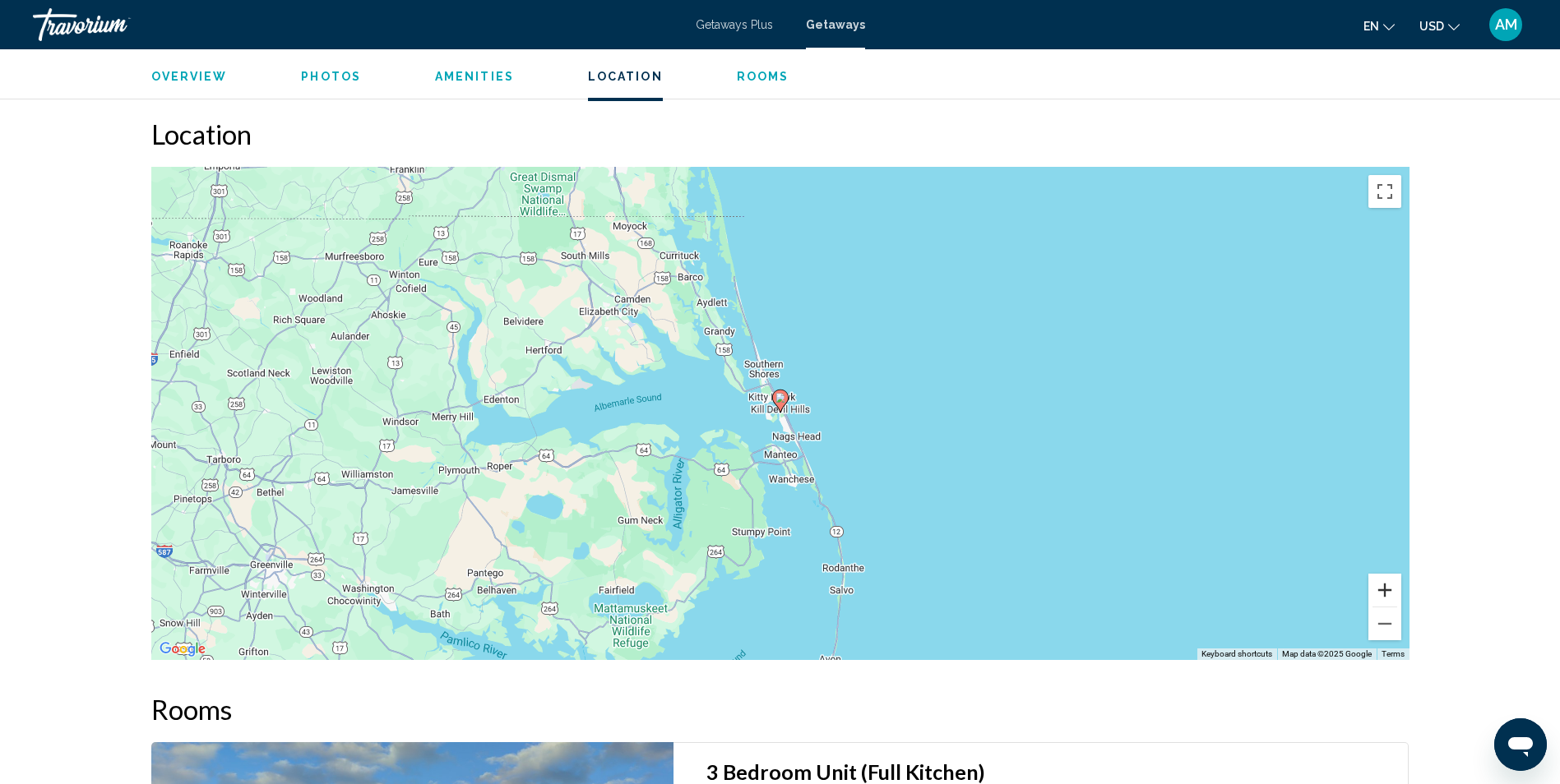
click at [1386, 574] on button "Zoom in" at bounding box center [1385, 590] width 33 height 33
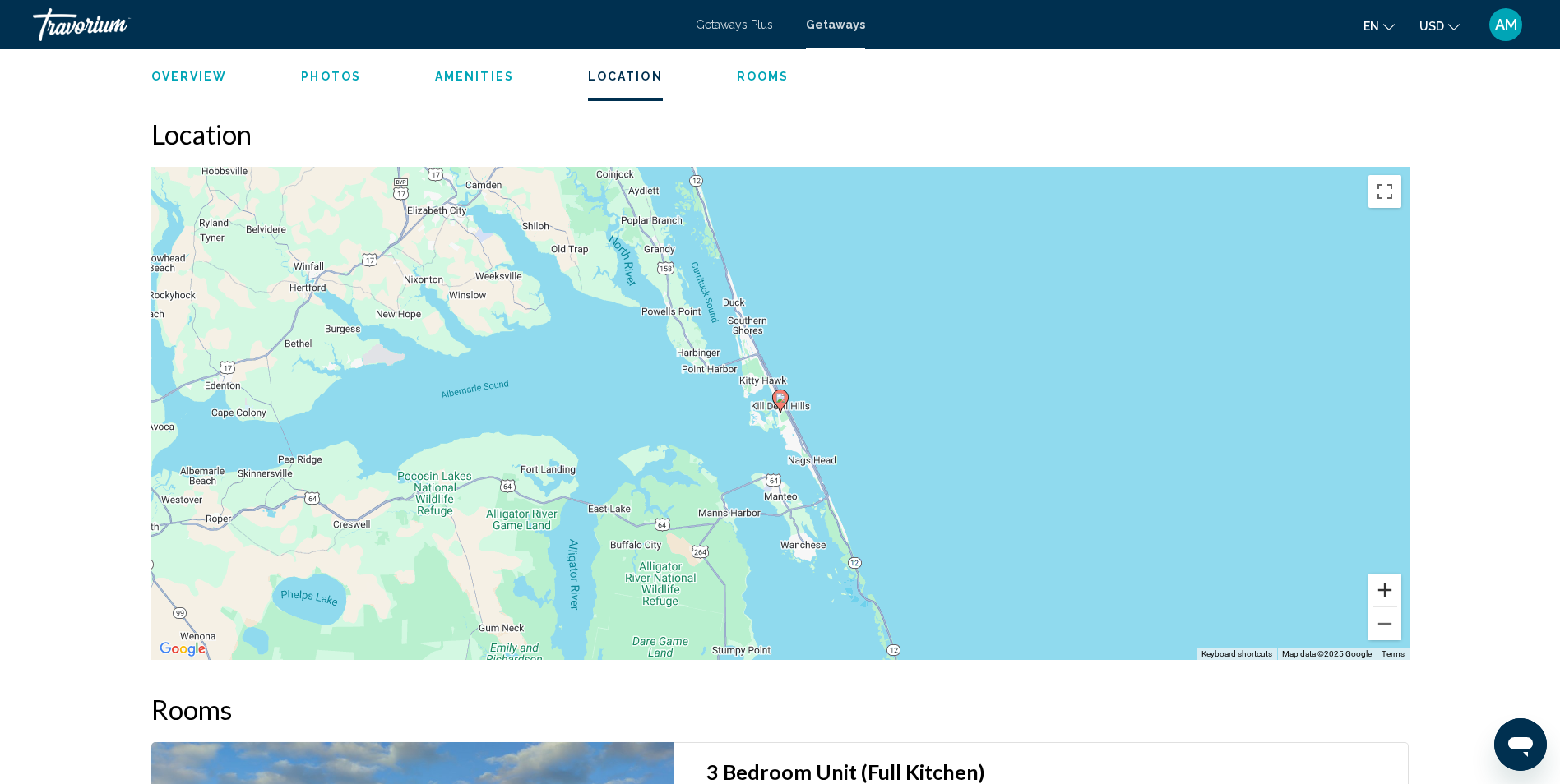
click at [1386, 574] on button "Zoom in" at bounding box center [1385, 590] width 33 height 33
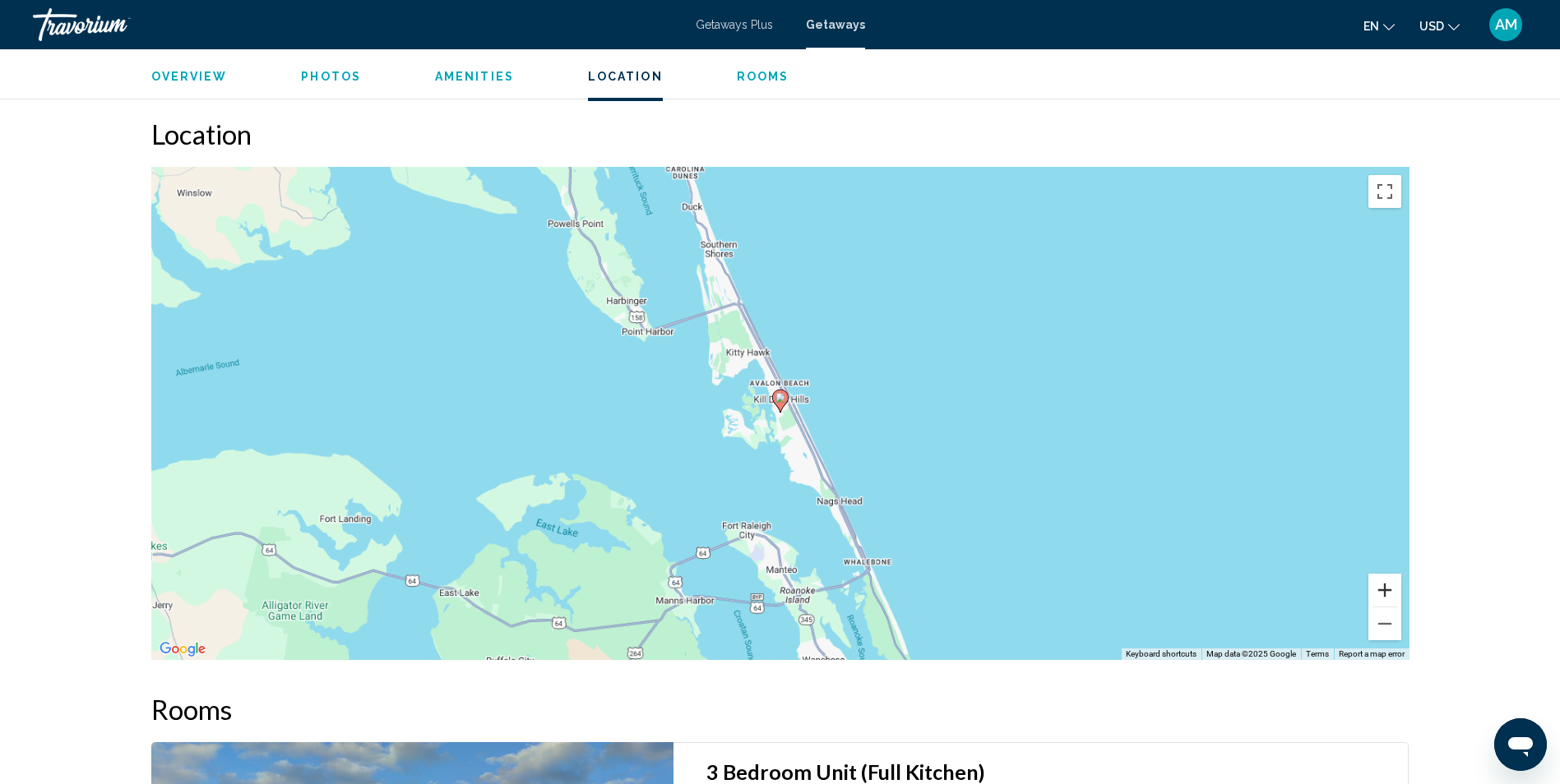
click at [1386, 574] on button "Zoom in" at bounding box center [1385, 590] width 33 height 33
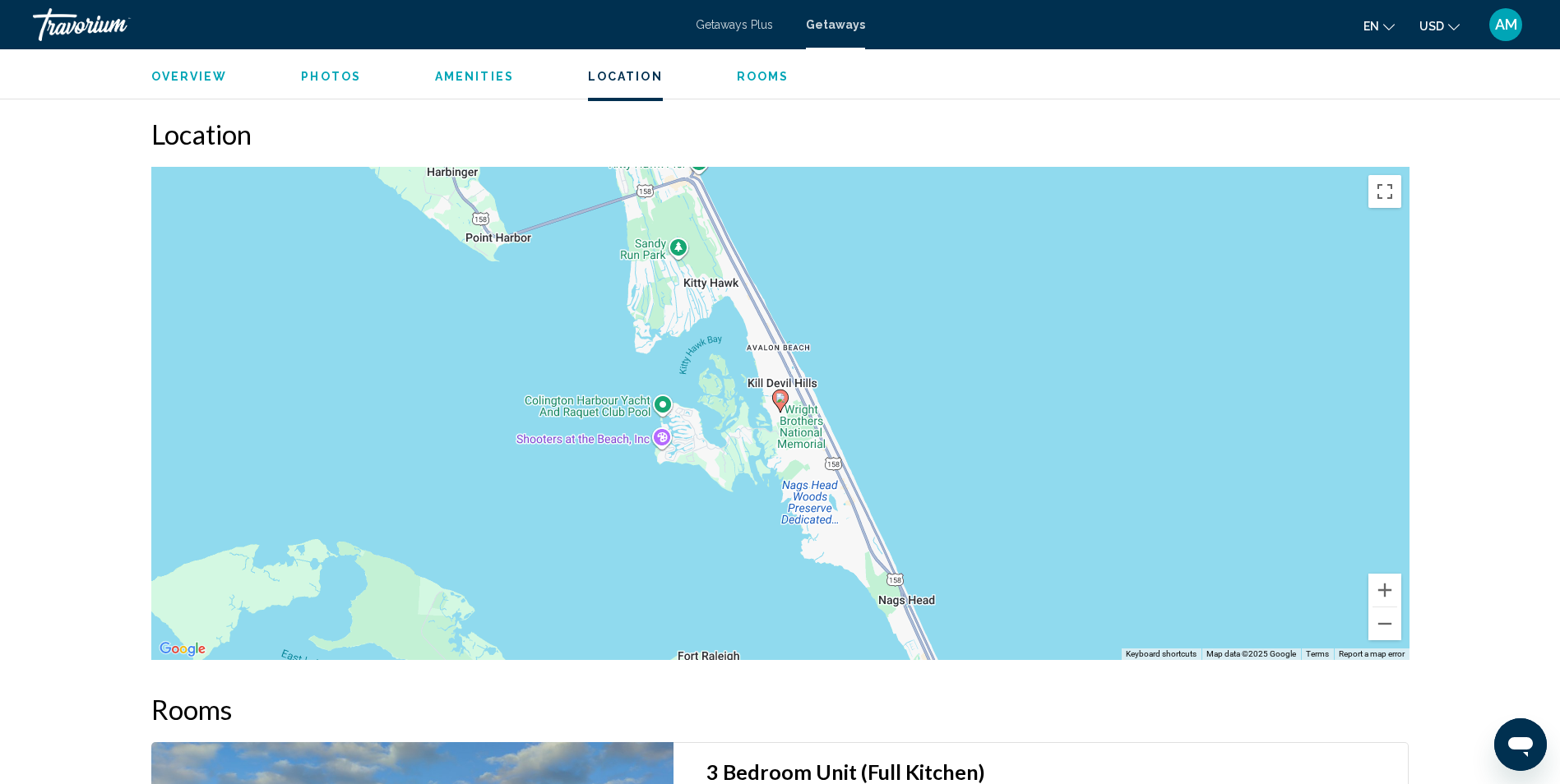
click at [867, 429] on div "To activate drag with keyboard, press Alt + Enter. Once in keyboard drag state,…" at bounding box center [780, 414] width 1258 height 493
click at [171, 73] on span "Overview" at bounding box center [189, 76] width 76 height 13
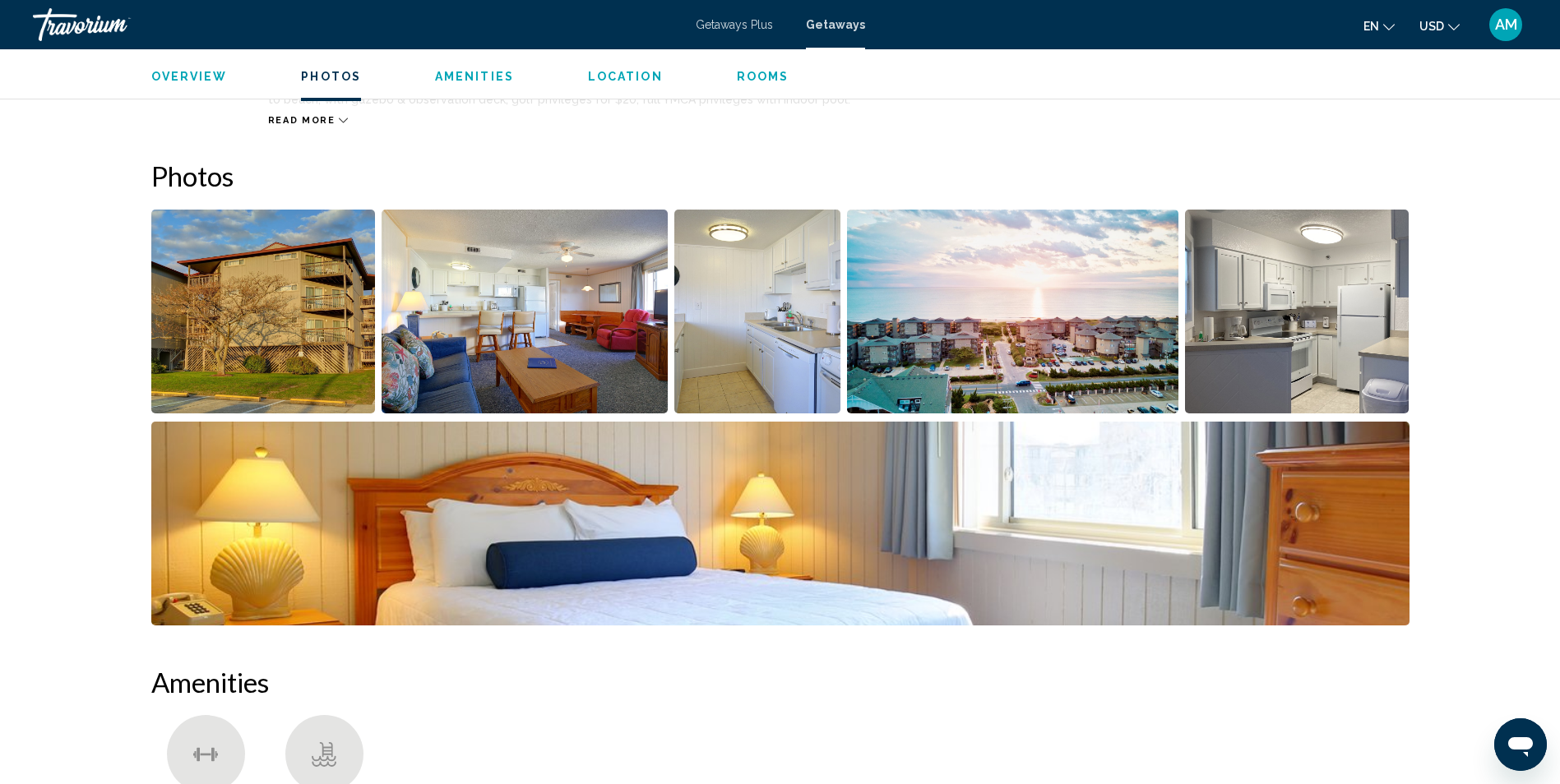
scroll to position [527, 0]
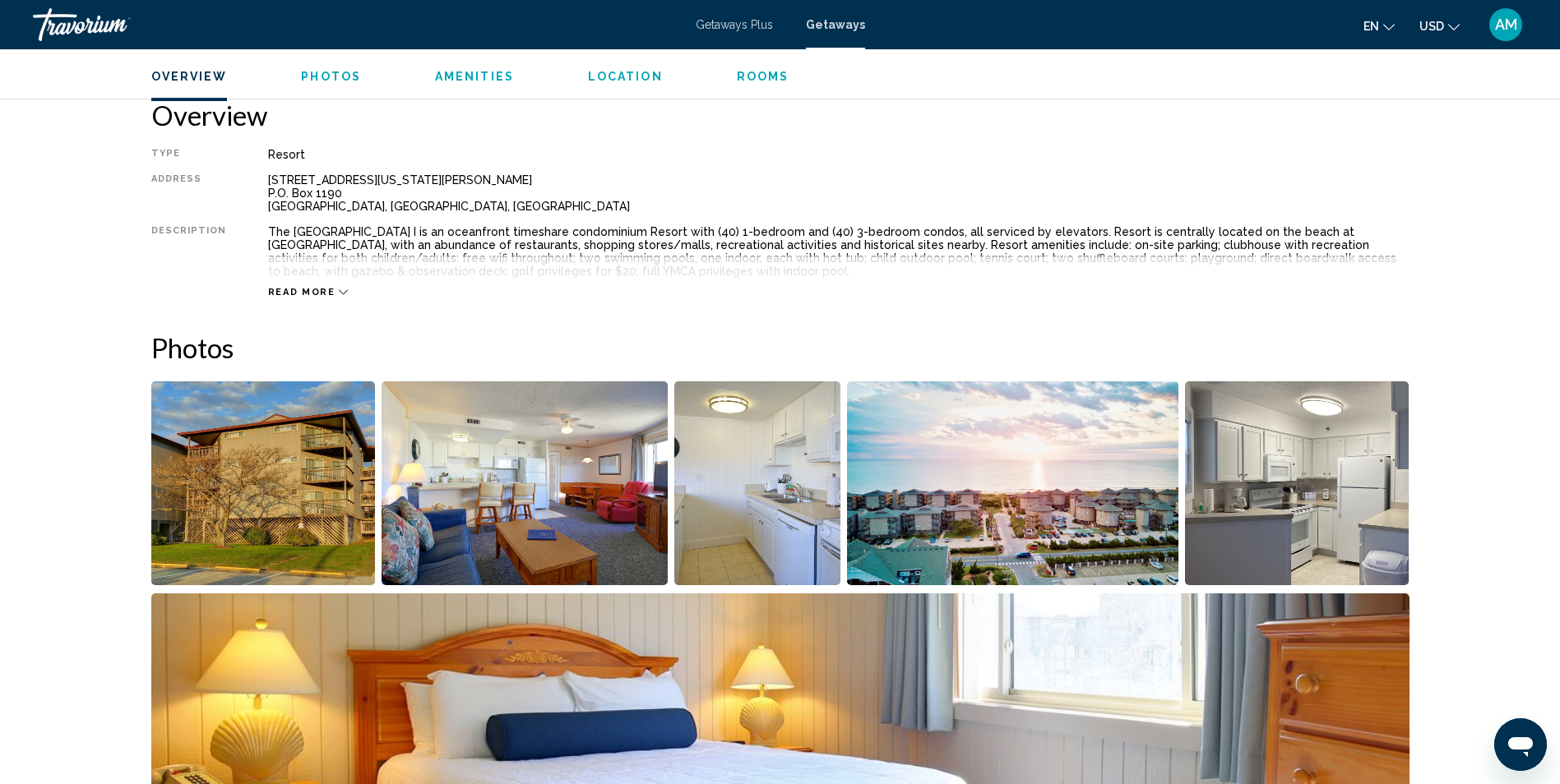
click at [836, 19] on span "Getaways" at bounding box center [836, 24] width 59 height 13
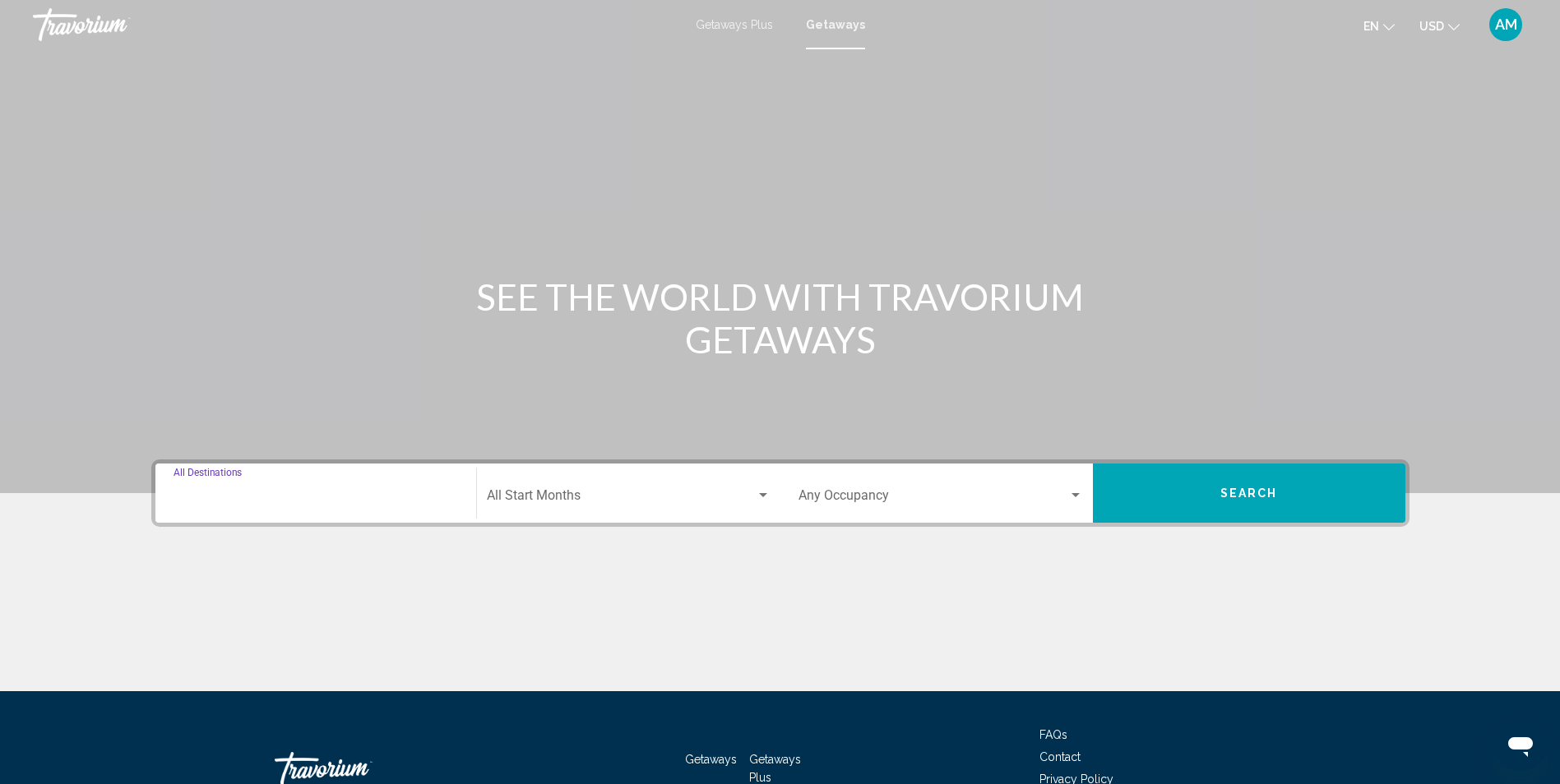
click at [280, 499] on input "Destination All Destinations" at bounding box center [316, 499] width 284 height 14
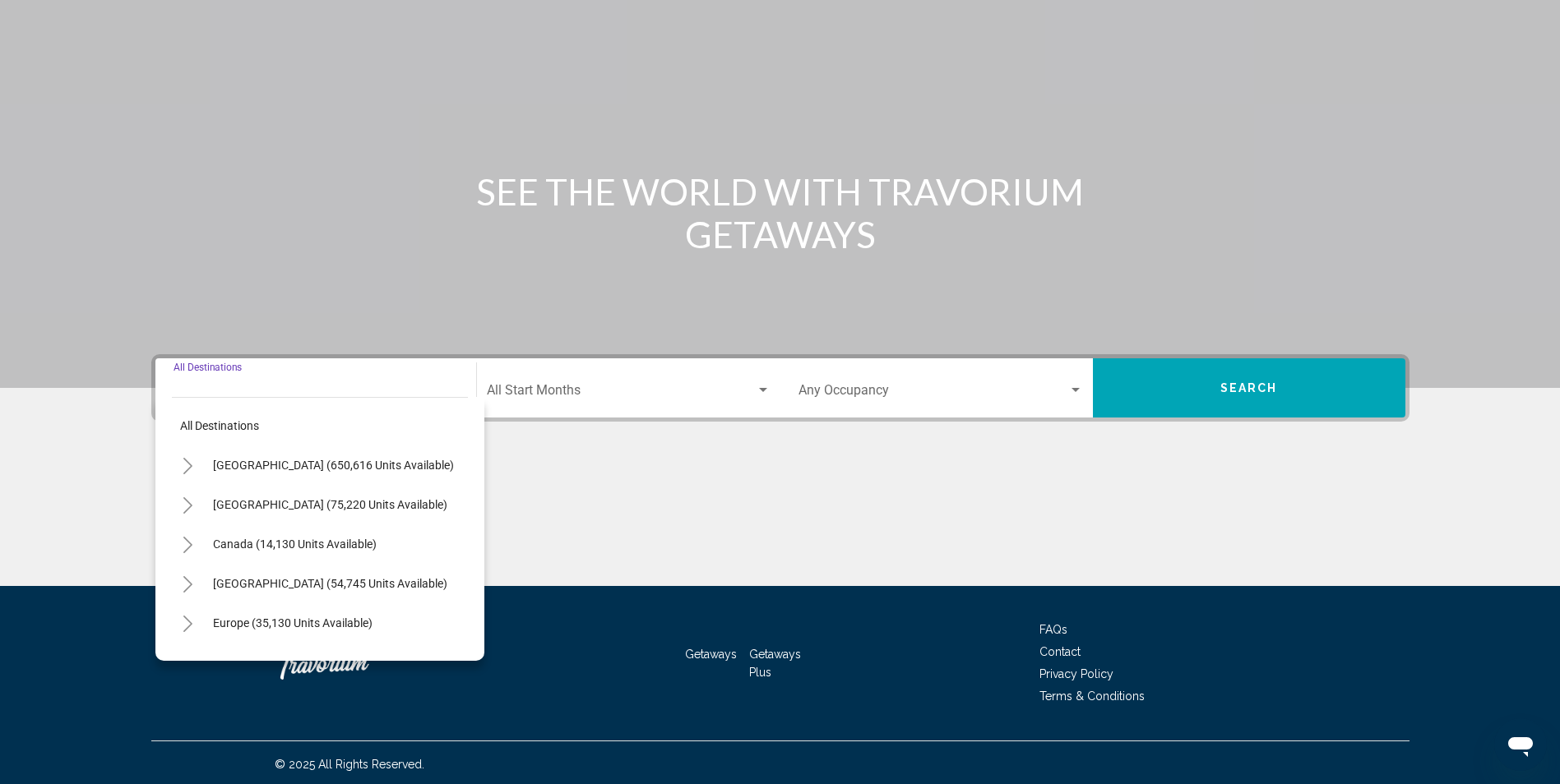
scroll to position [109, 0]
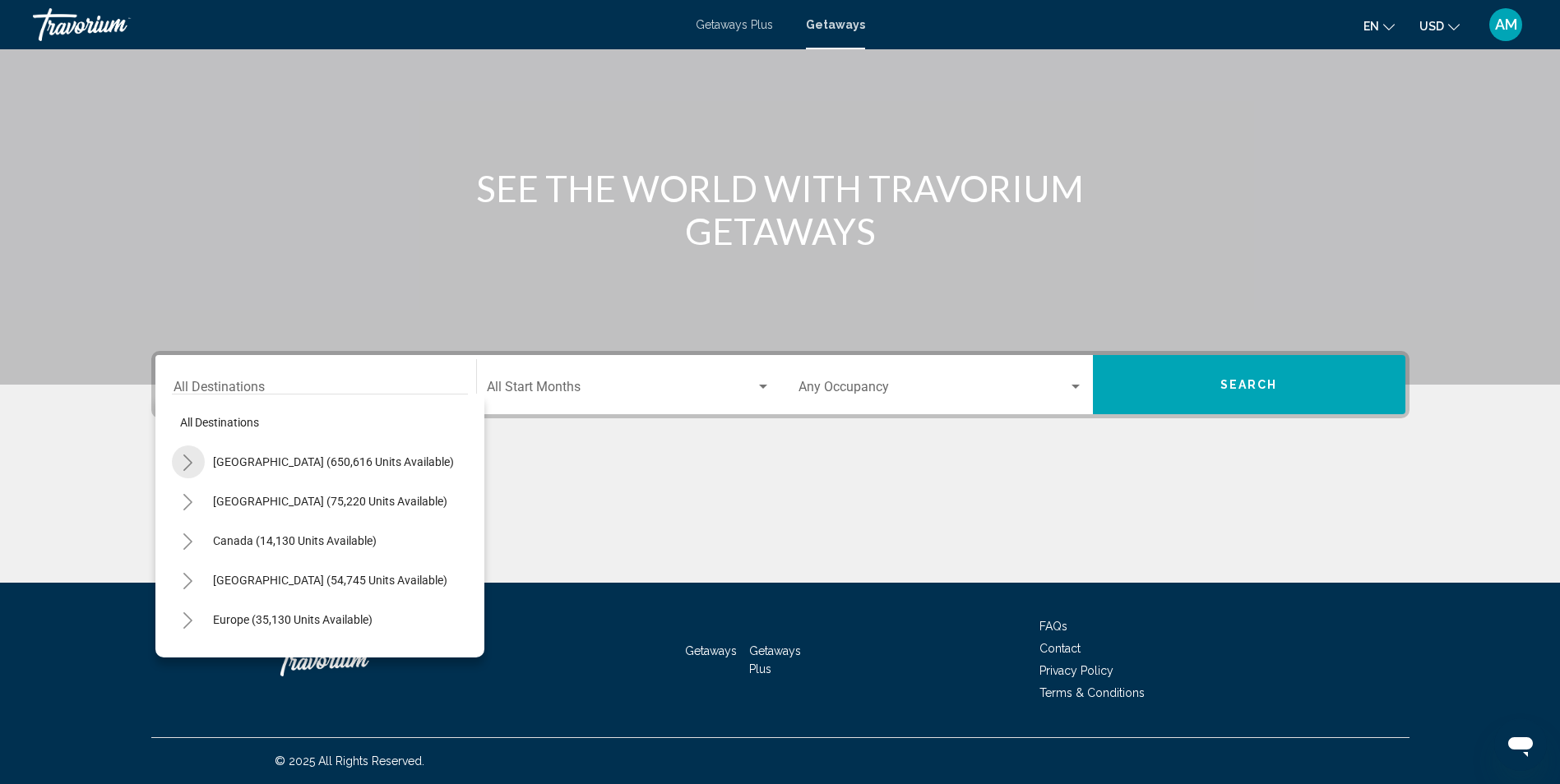
click at [190, 466] on icon "Toggle United States (650,616 units available)" at bounding box center [188, 462] width 13 height 16
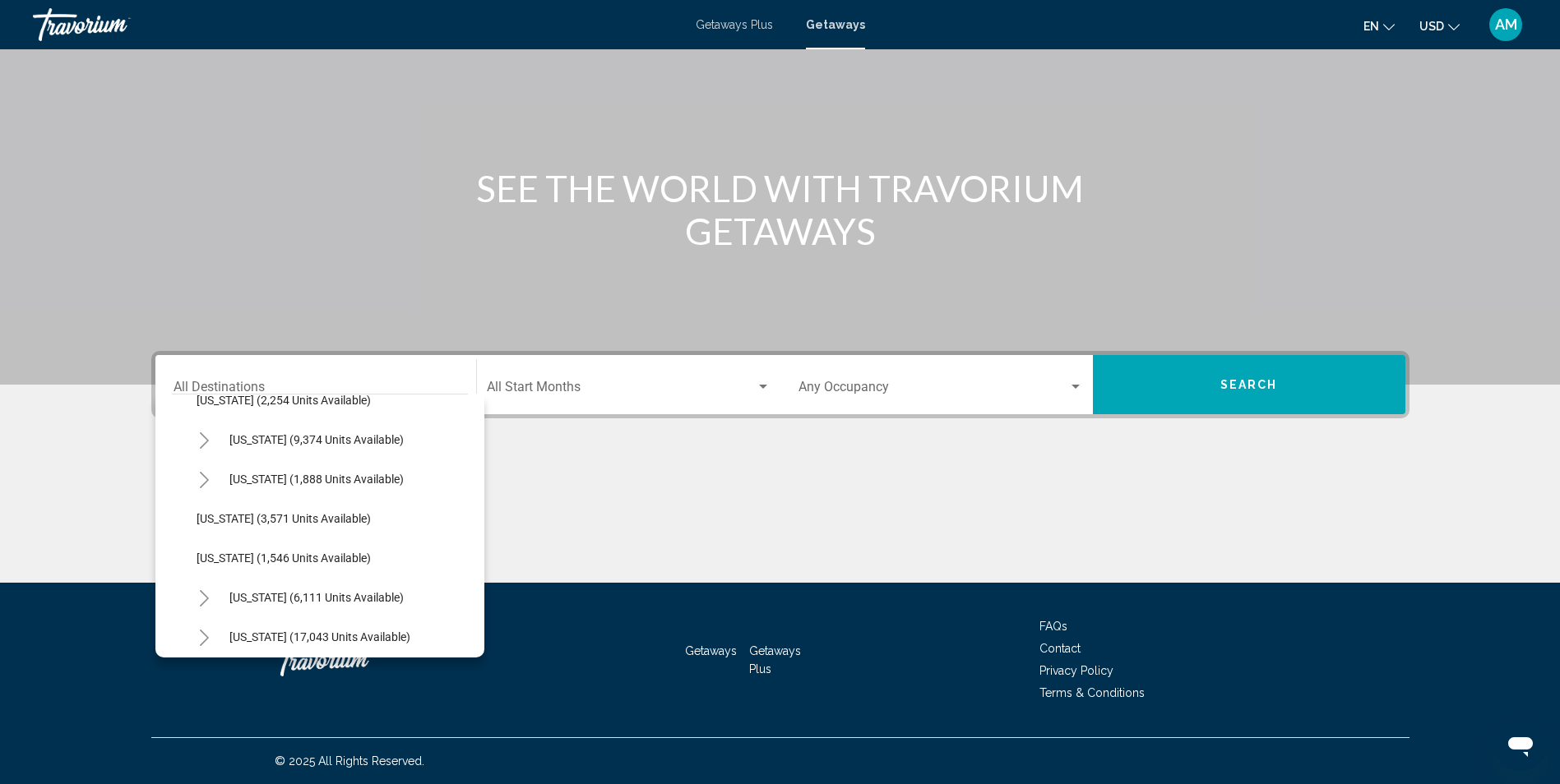
scroll to position [986, 0]
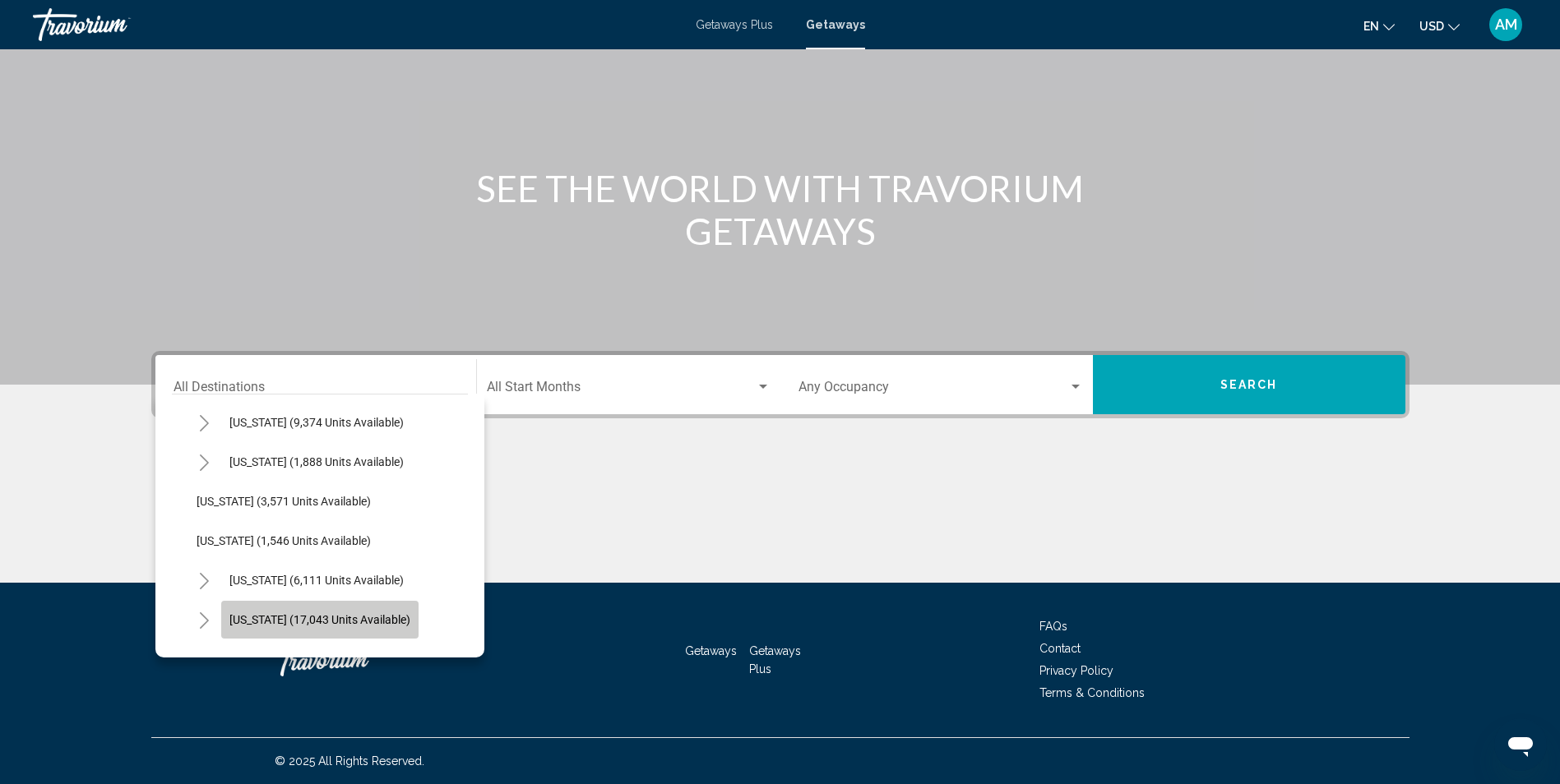
click at [390, 613] on span "North Carolina (17,043 units available)" at bounding box center [319, 619] width 181 height 13
type input "**********"
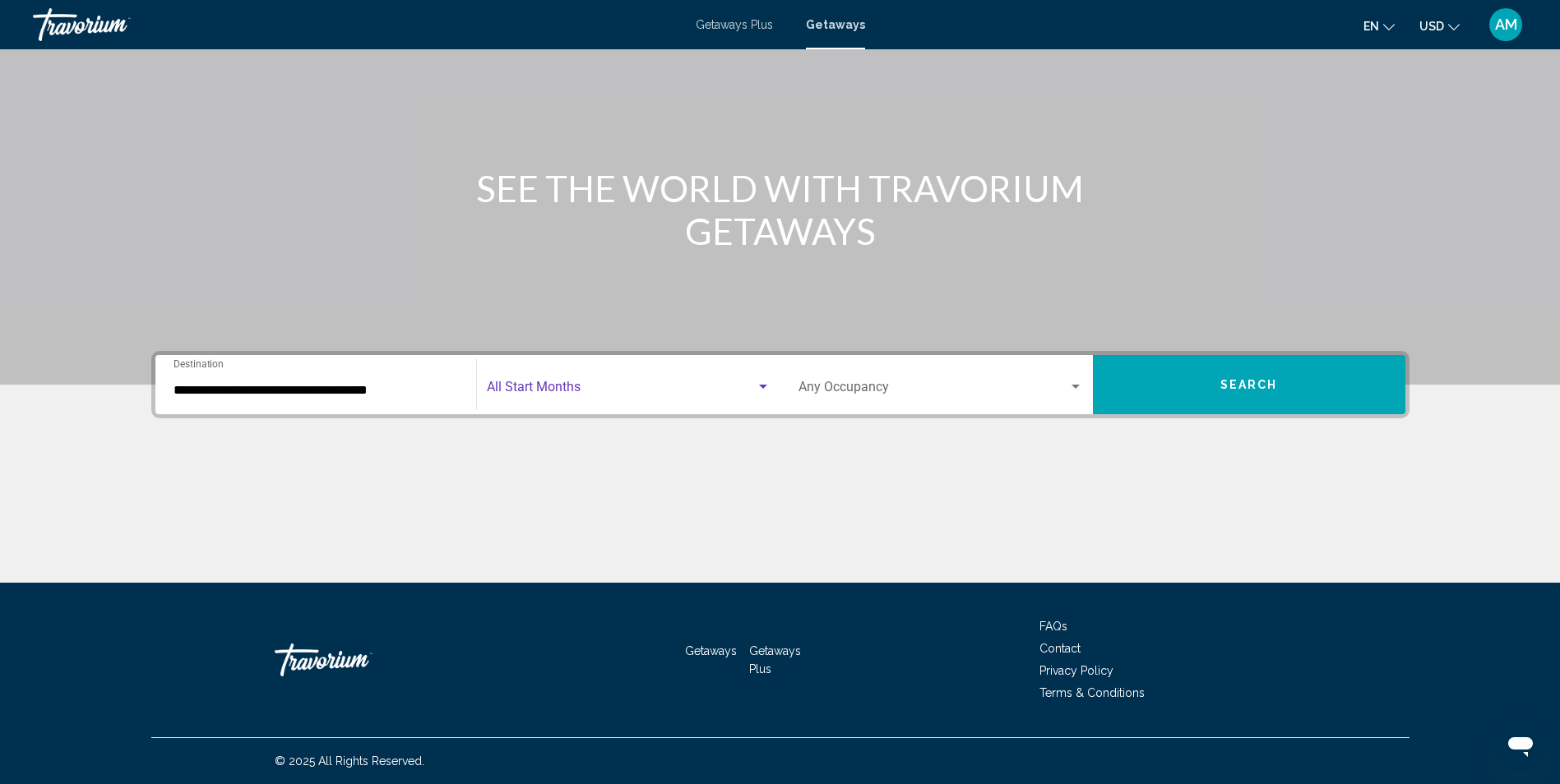
click at [764, 388] on div "Search widget" at bounding box center [763, 387] width 8 height 4
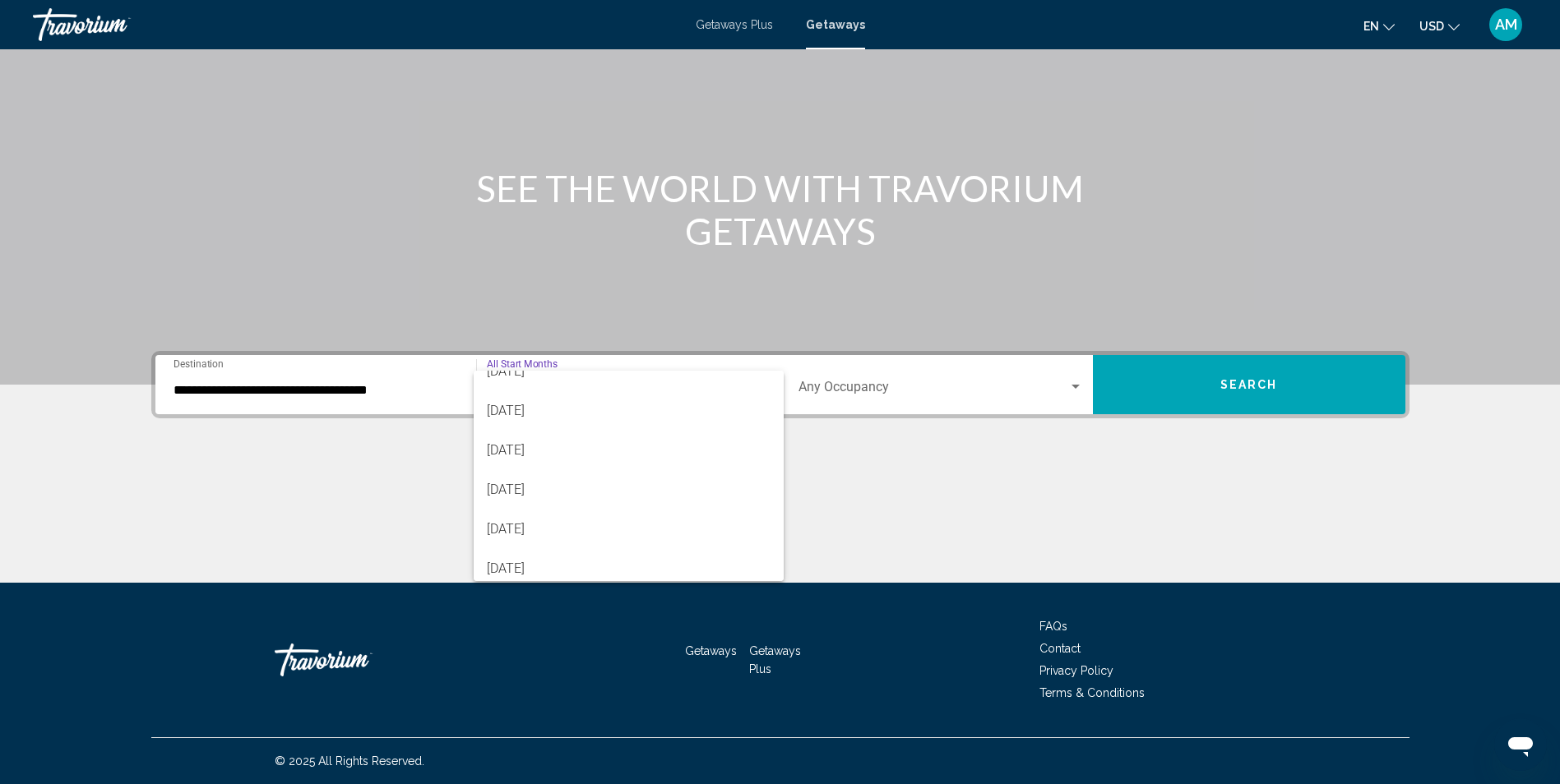
scroll to position [296, 0]
click at [652, 537] on span "June 2026" at bounding box center [628, 529] width 283 height 40
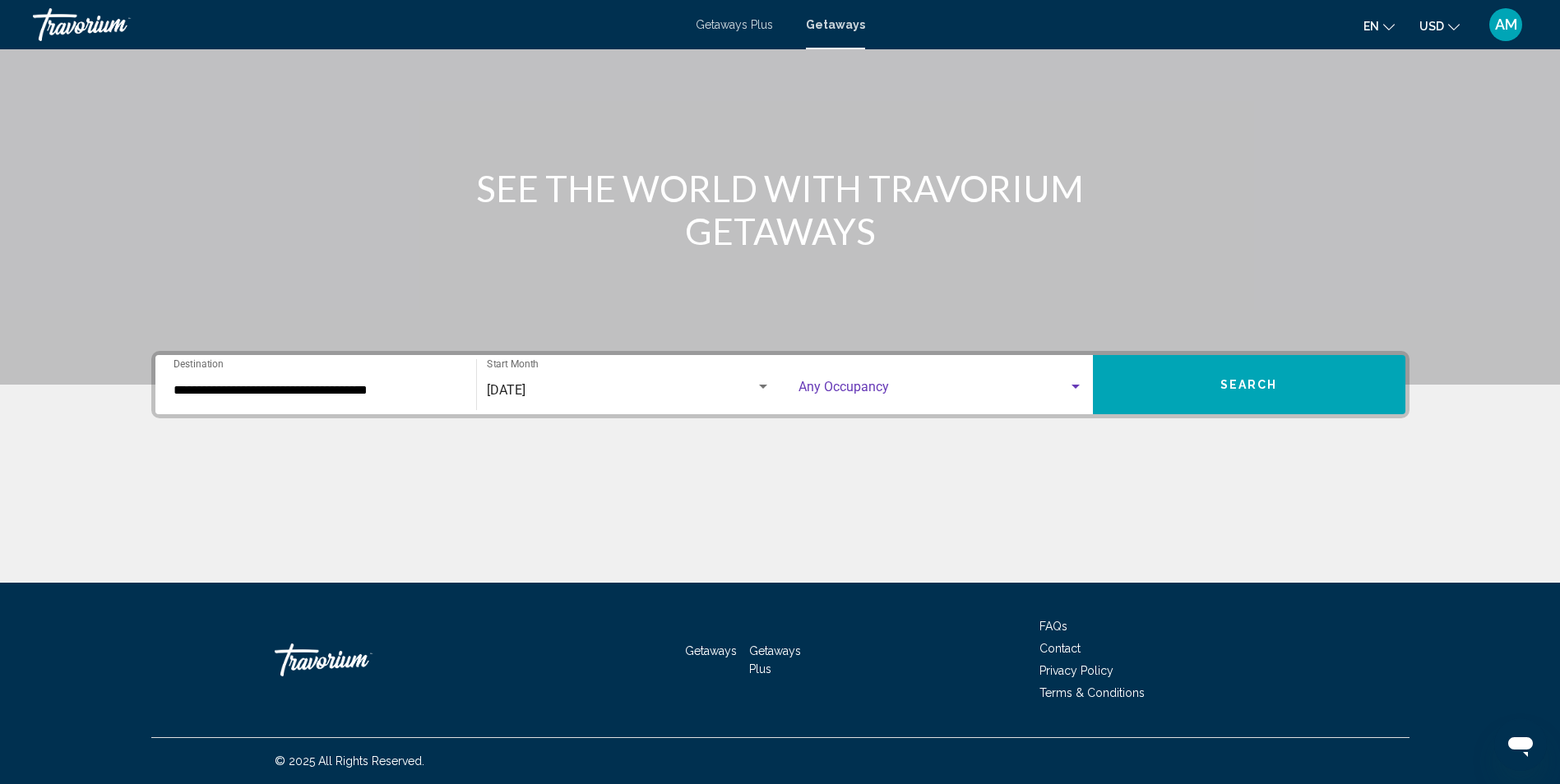
click at [1075, 387] on div "Search widget" at bounding box center [1075, 387] width 8 height 4
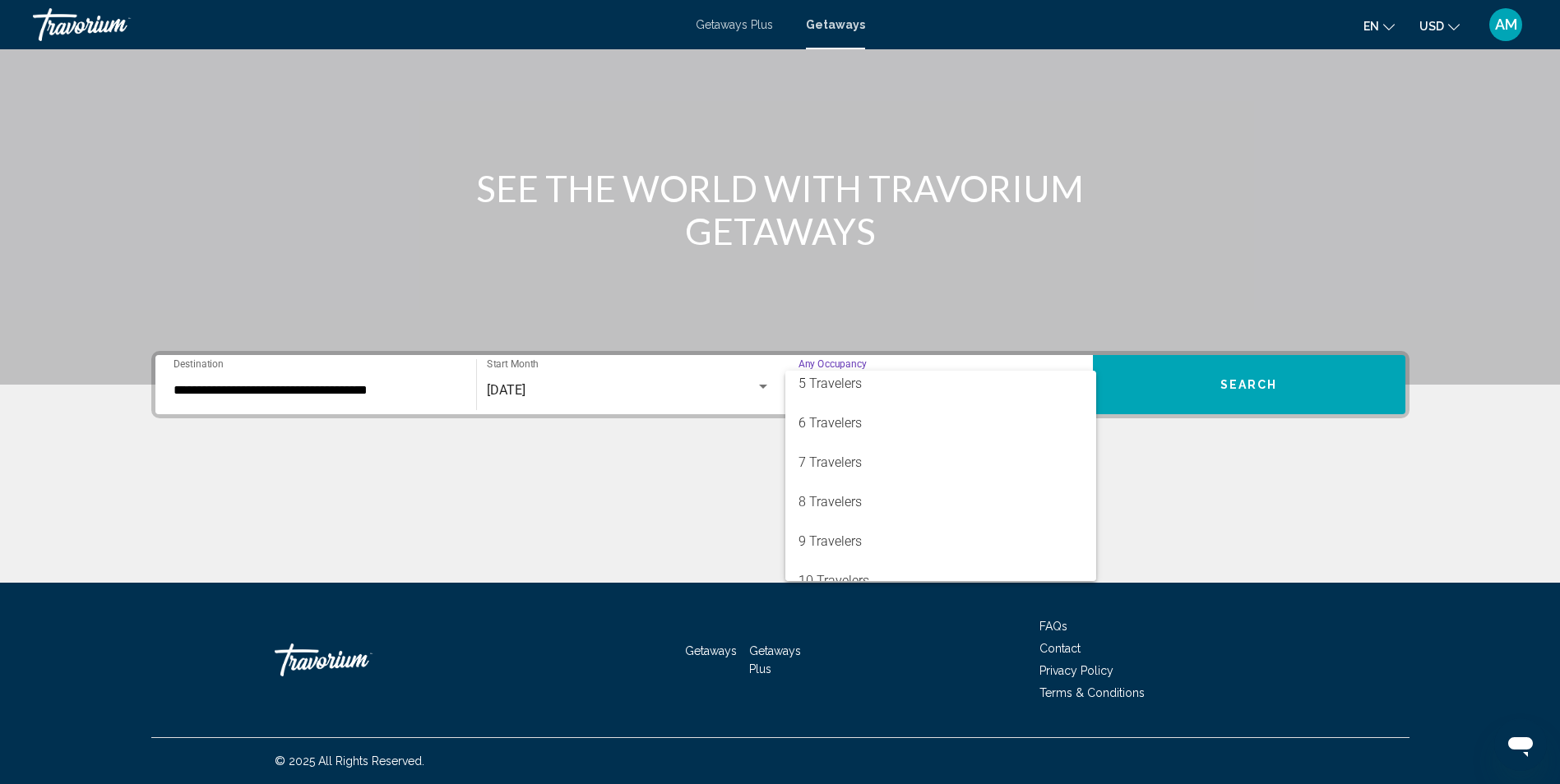
scroll to position [169, 0]
click at [902, 463] on span "7 Travelers" at bounding box center [940, 458] width 284 height 40
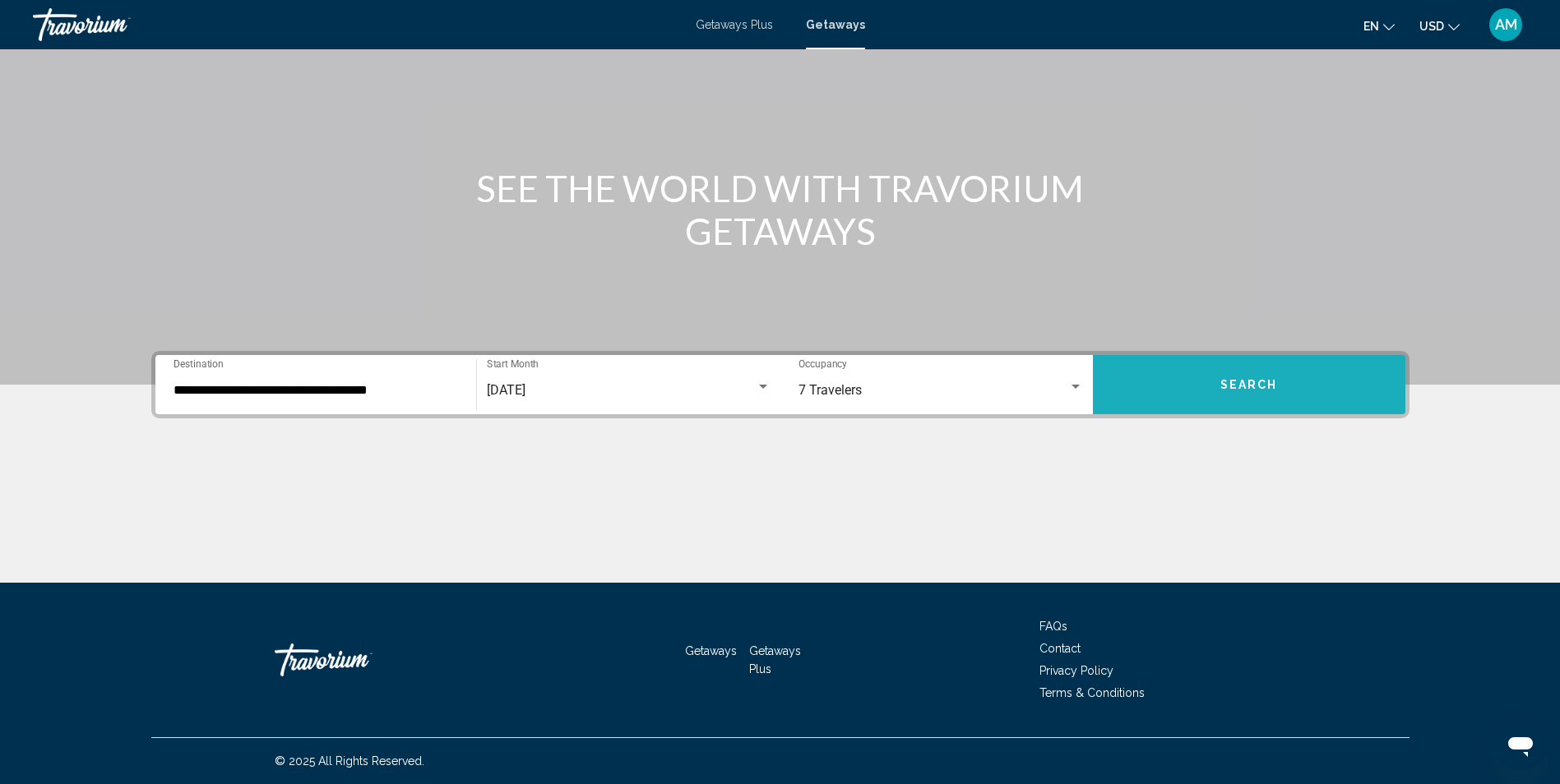
click at [1221, 395] on button "Search" at bounding box center [1249, 385] width 312 height 59
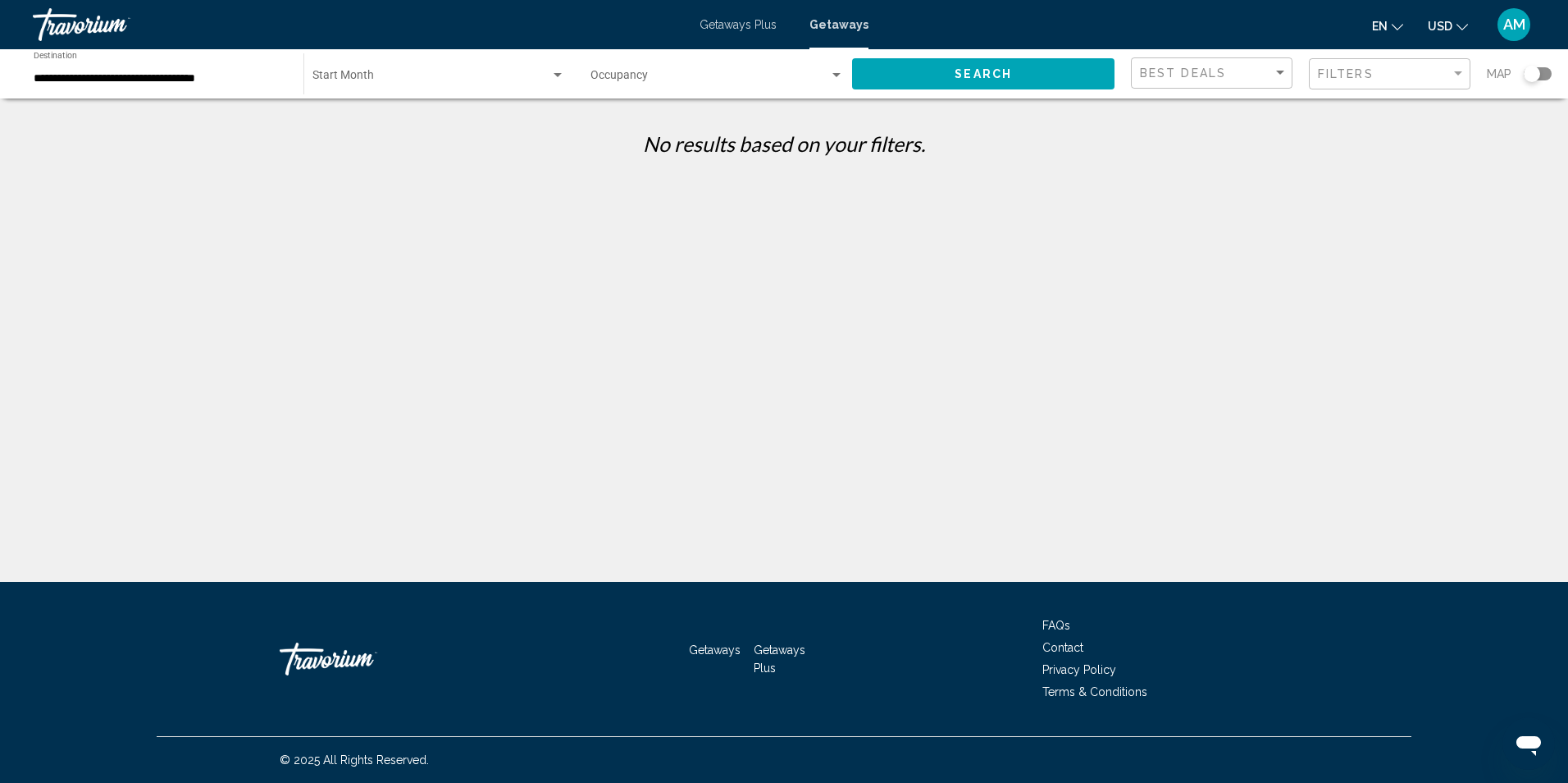
click at [740, 22] on span "Getaways Plus" at bounding box center [739, 24] width 77 height 13
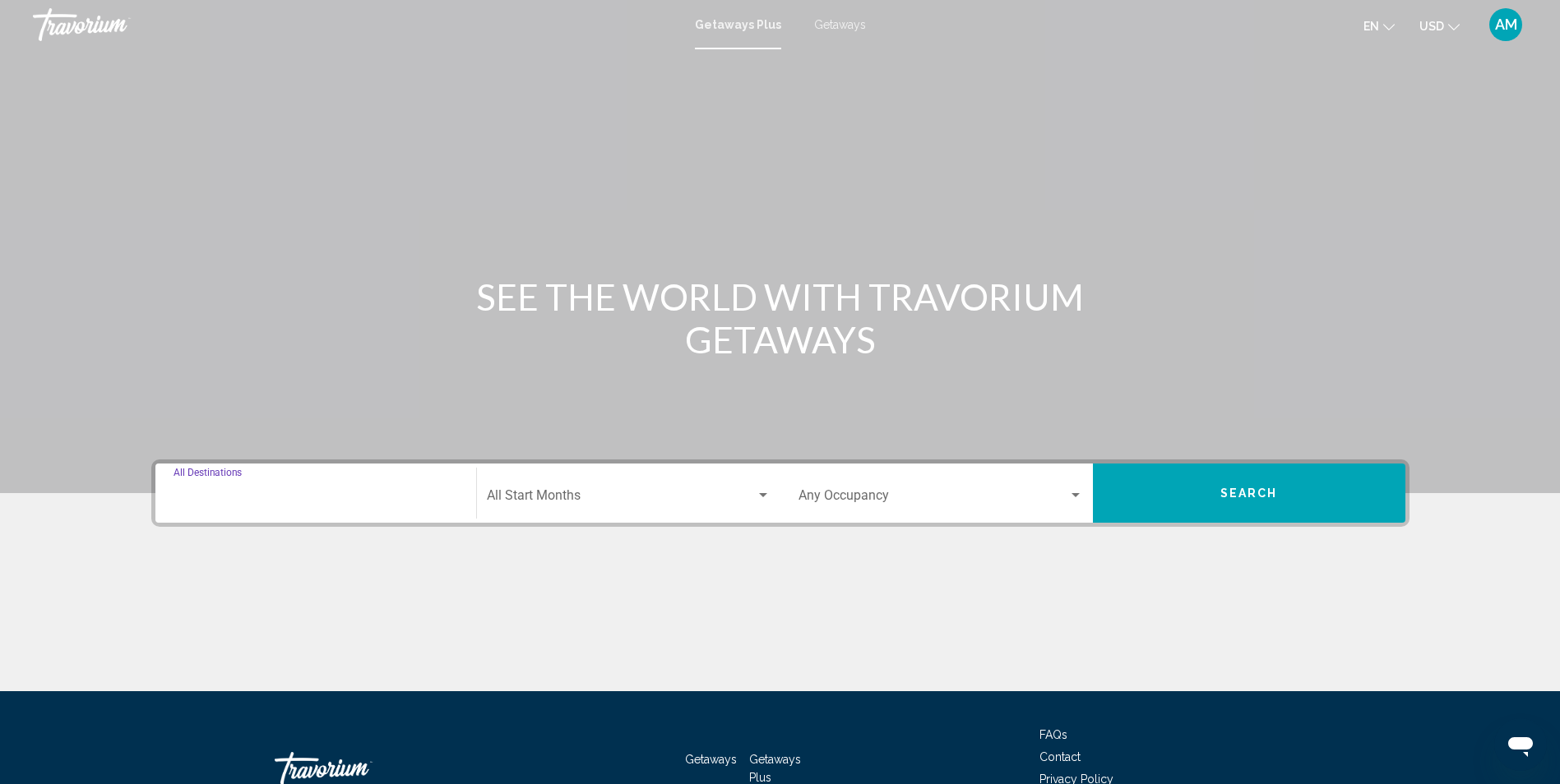
click at [301, 501] on input "Destination All Destinations" at bounding box center [316, 499] width 284 height 14
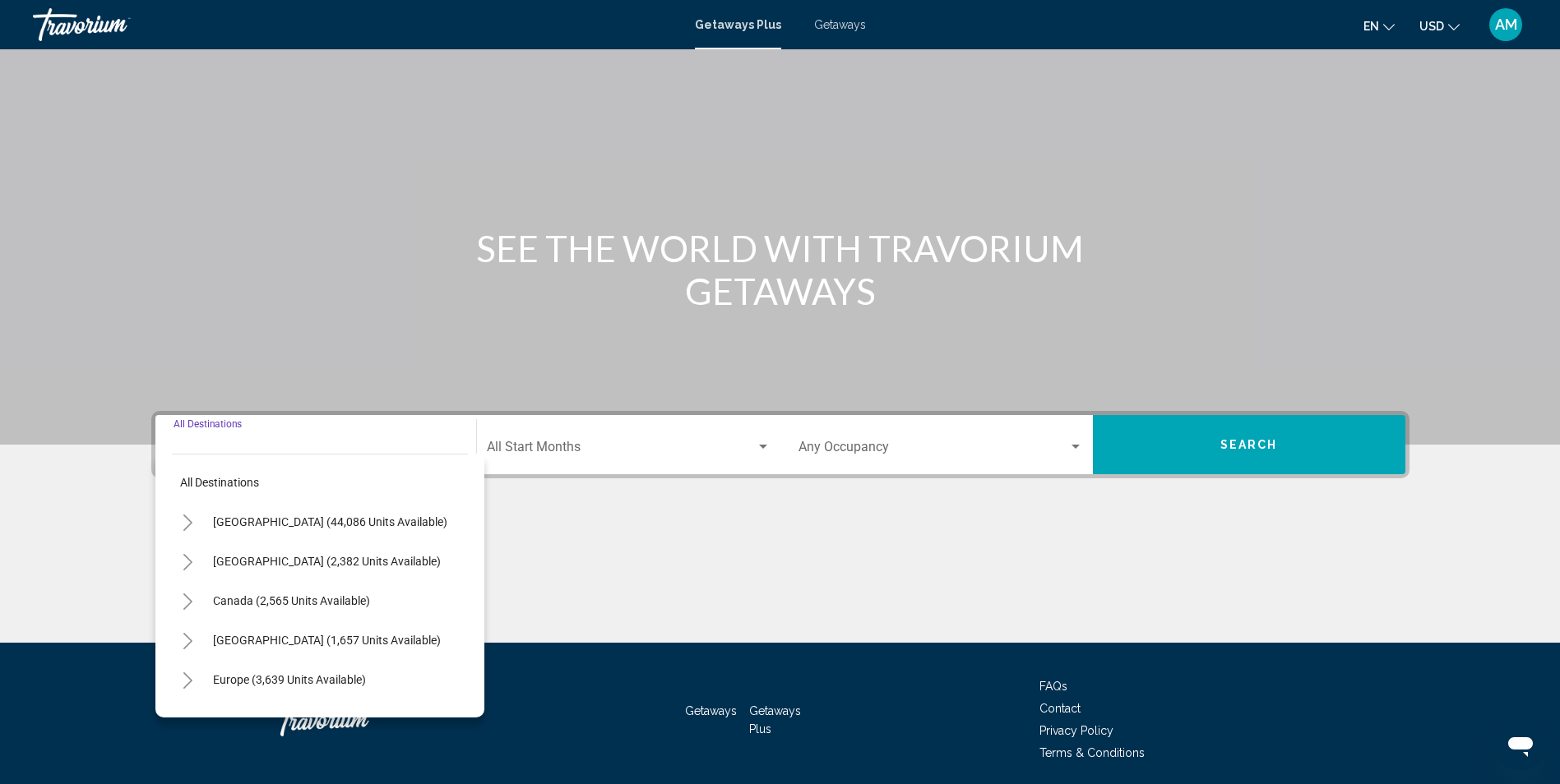
scroll to position [109, 0]
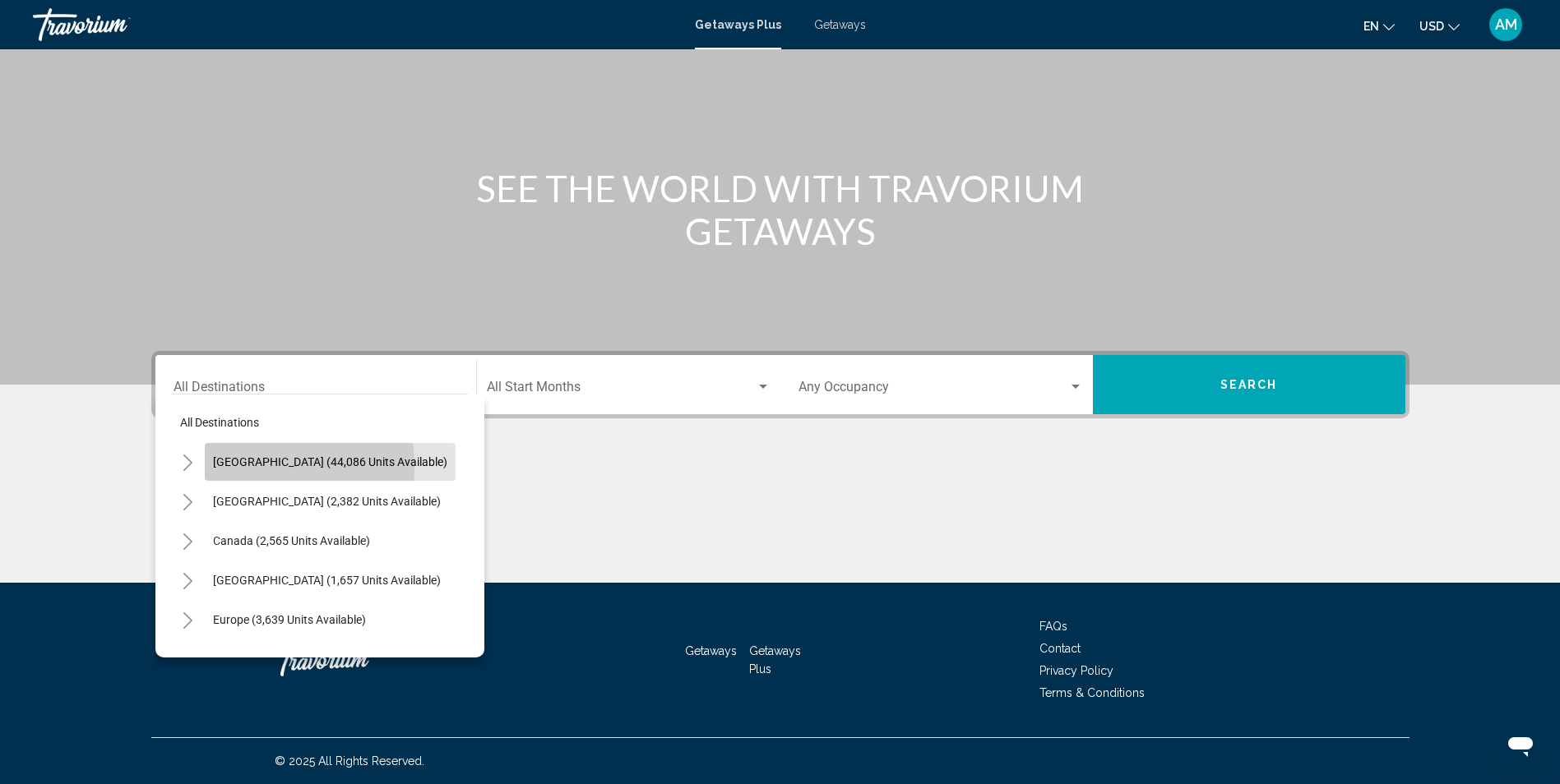
click at [241, 467] on span "United States (44,086 units available)" at bounding box center [330, 461] width 234 height 13
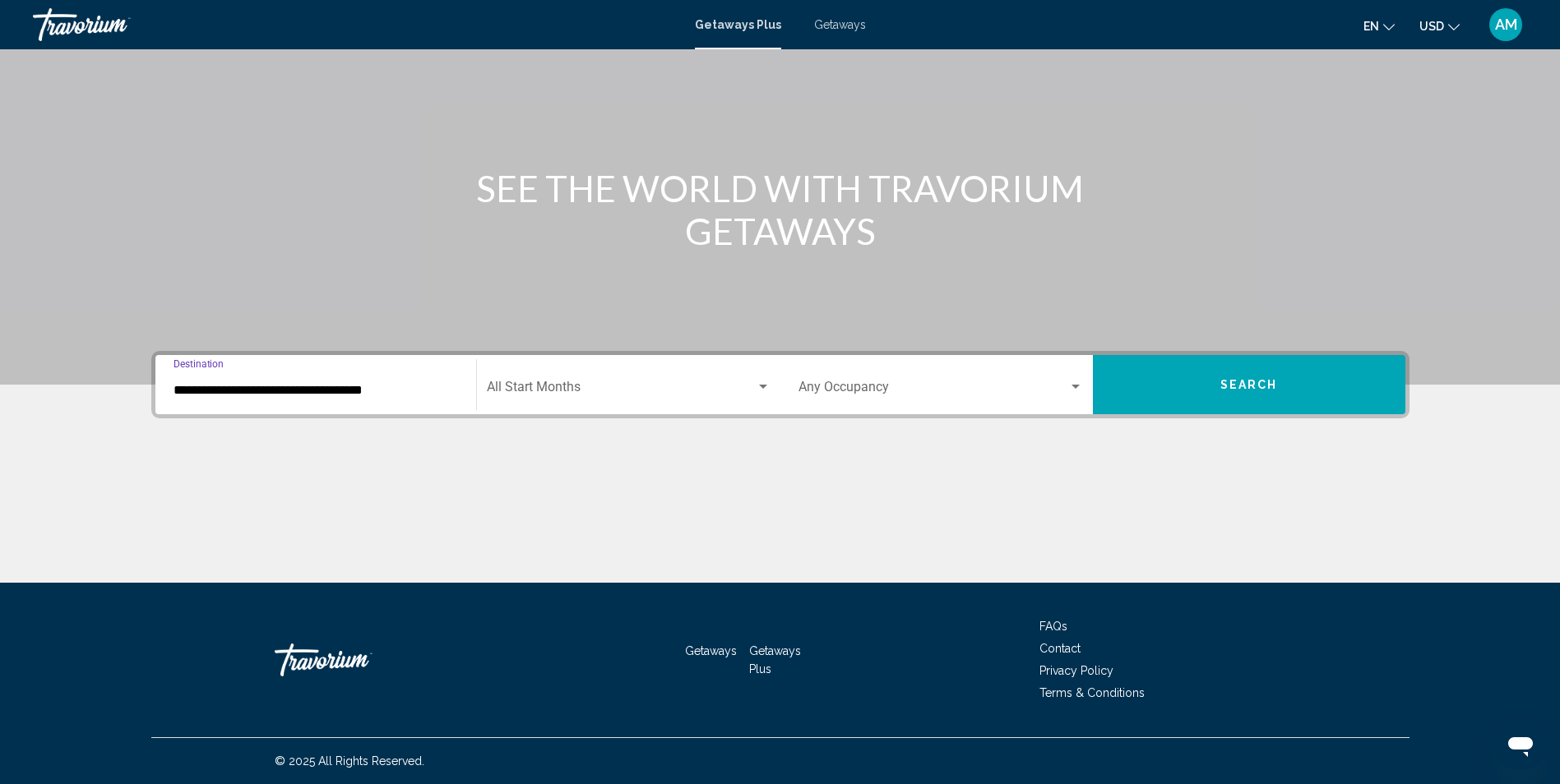
click at [448, 393] on input "**********" at bounding box center [316, 390] width 284 height 14
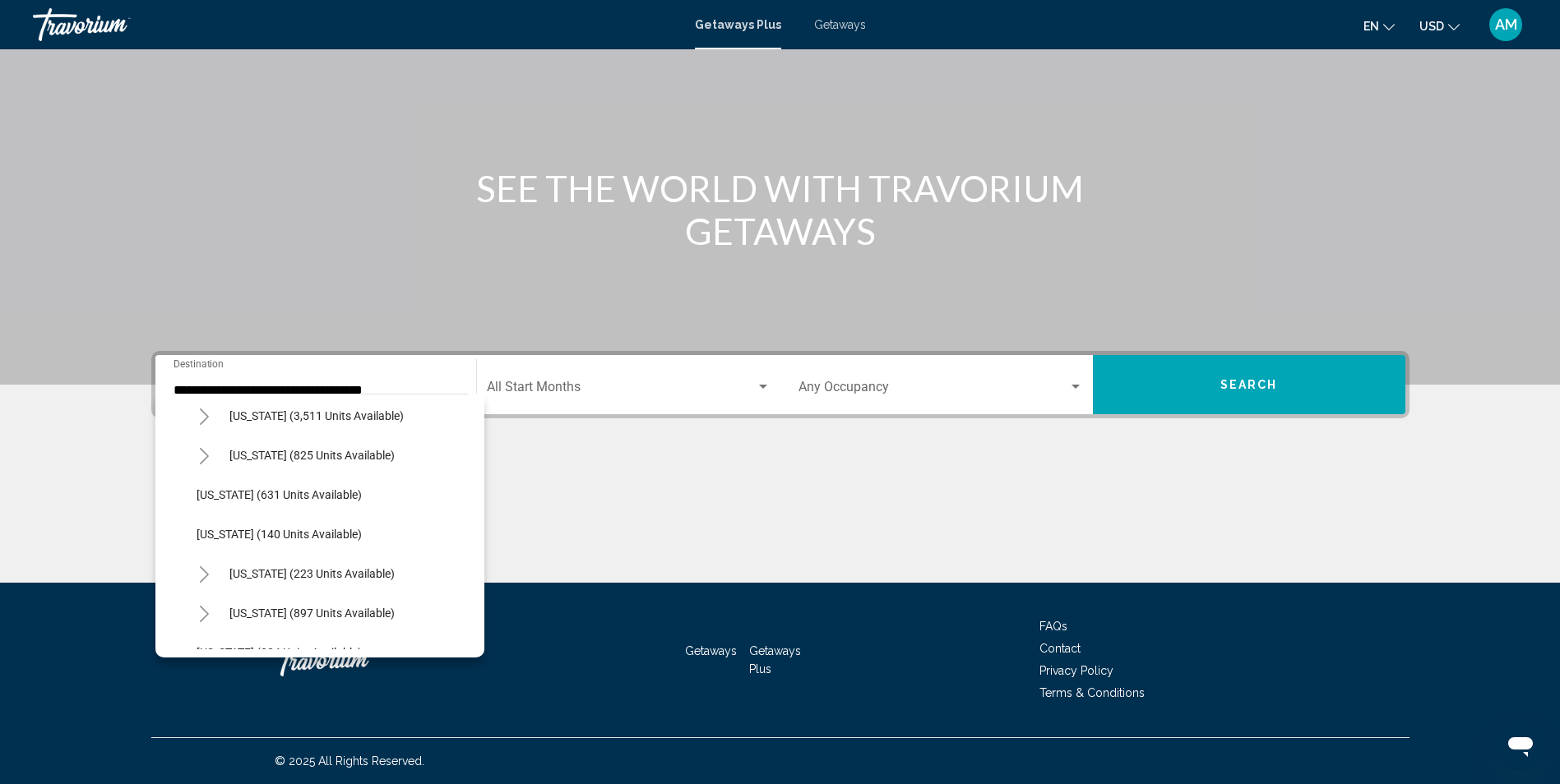
scroll to position [986, 0]
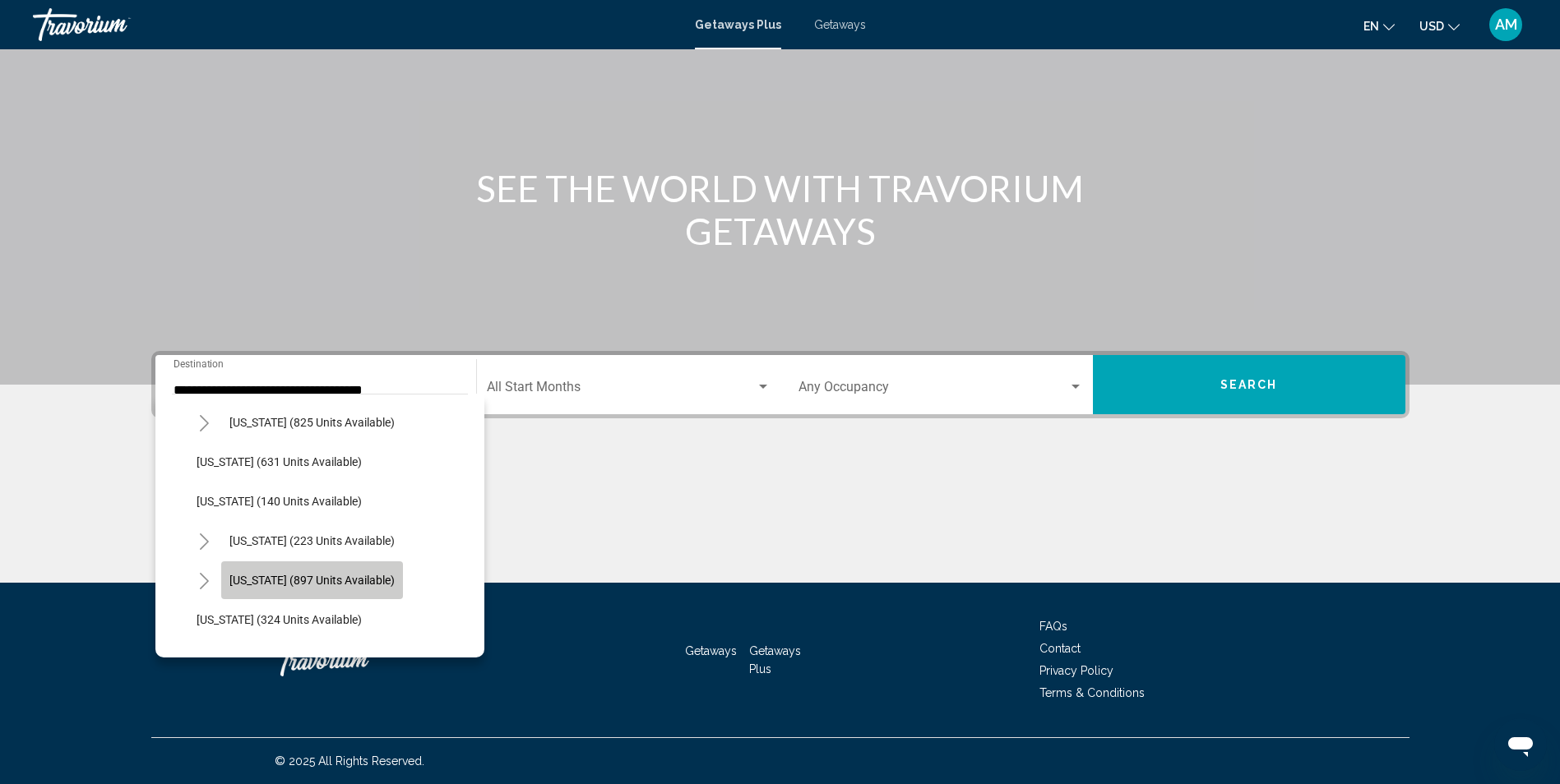
click at [391, 580] on span "North Carolina (897 units available)" at bounding box center [312, 580] width 166 height 13
type input "**********"
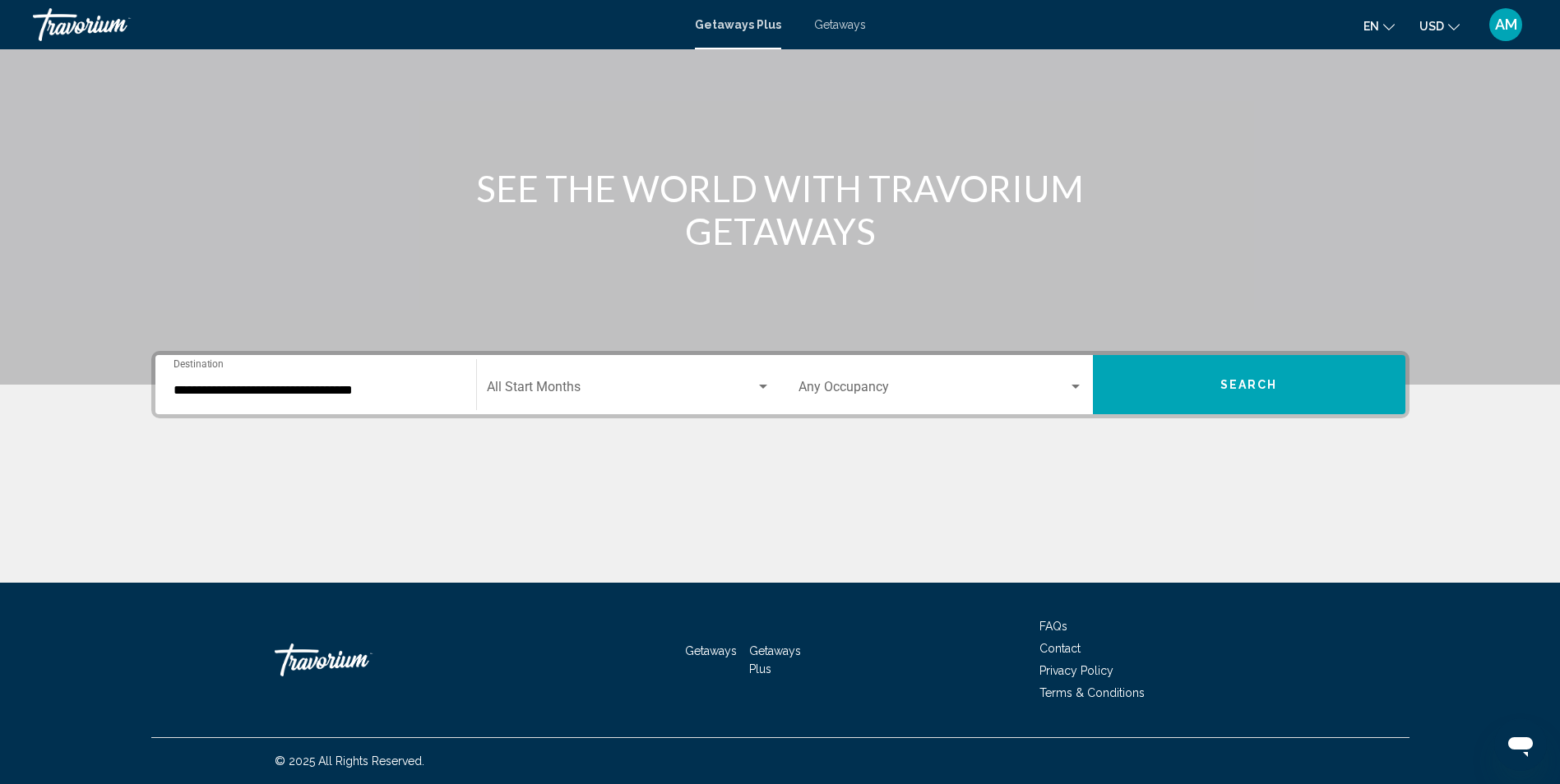
click at [637, 376] on div "Start Month All Start Months" at bounding box center [628, 385] width 283 height 52
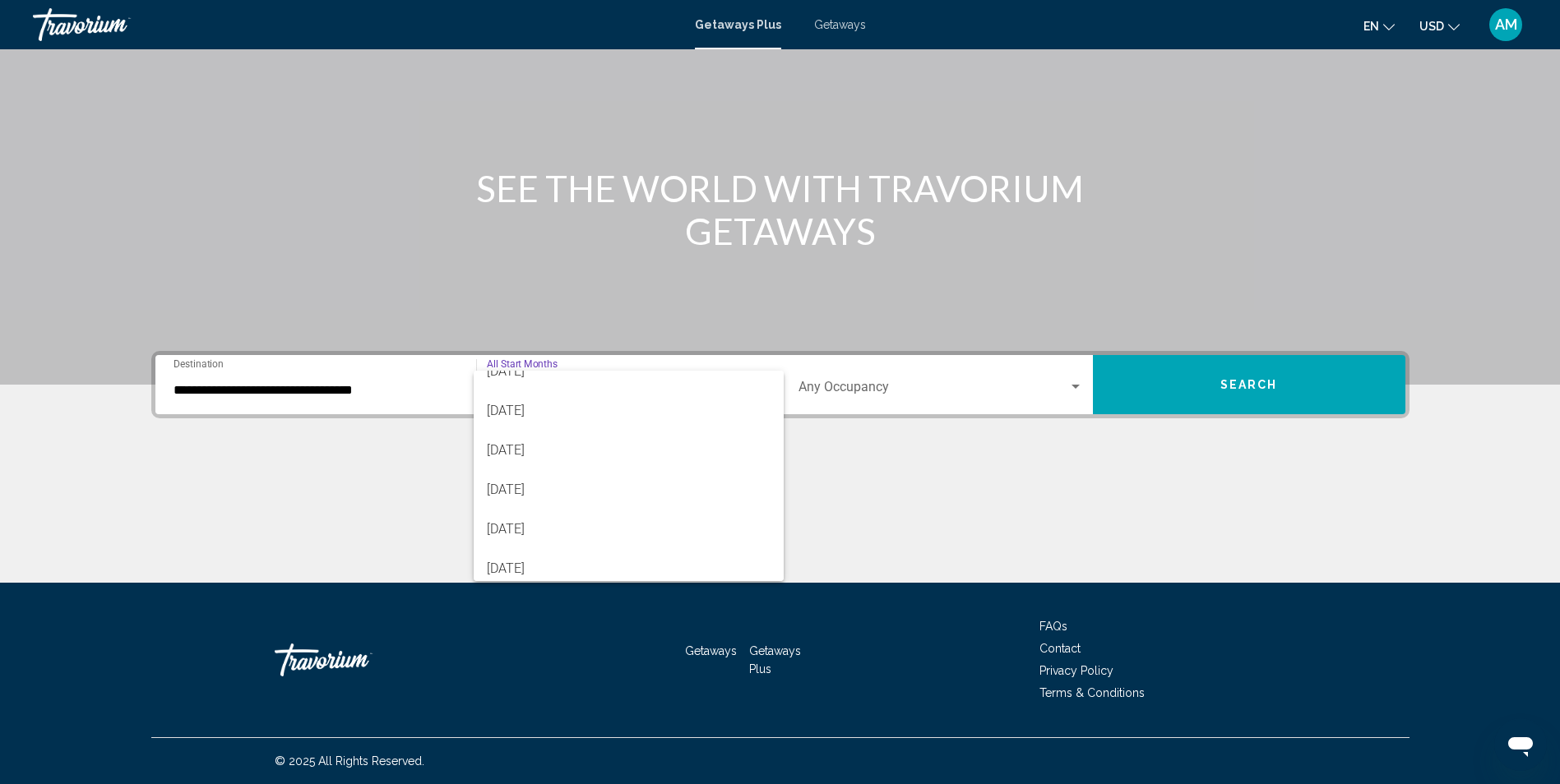
scroll to position [296, 0]
click at [557, 521] on span "June 2026" at bounding box center [628, 529] width 283 height 40
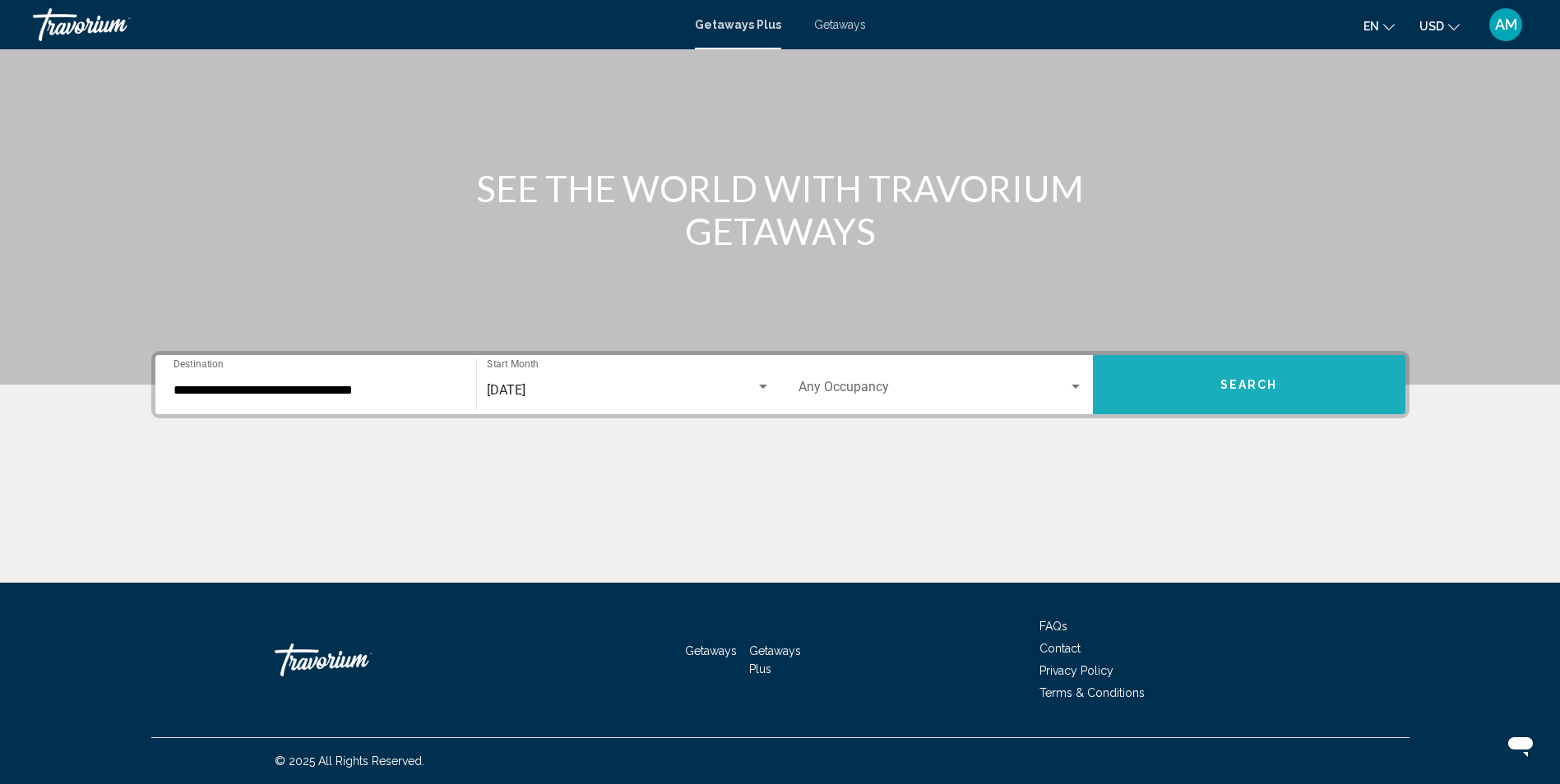
click at [1220, 385] on span "Search" at bounding box center [1249, 385] width 58 height 13
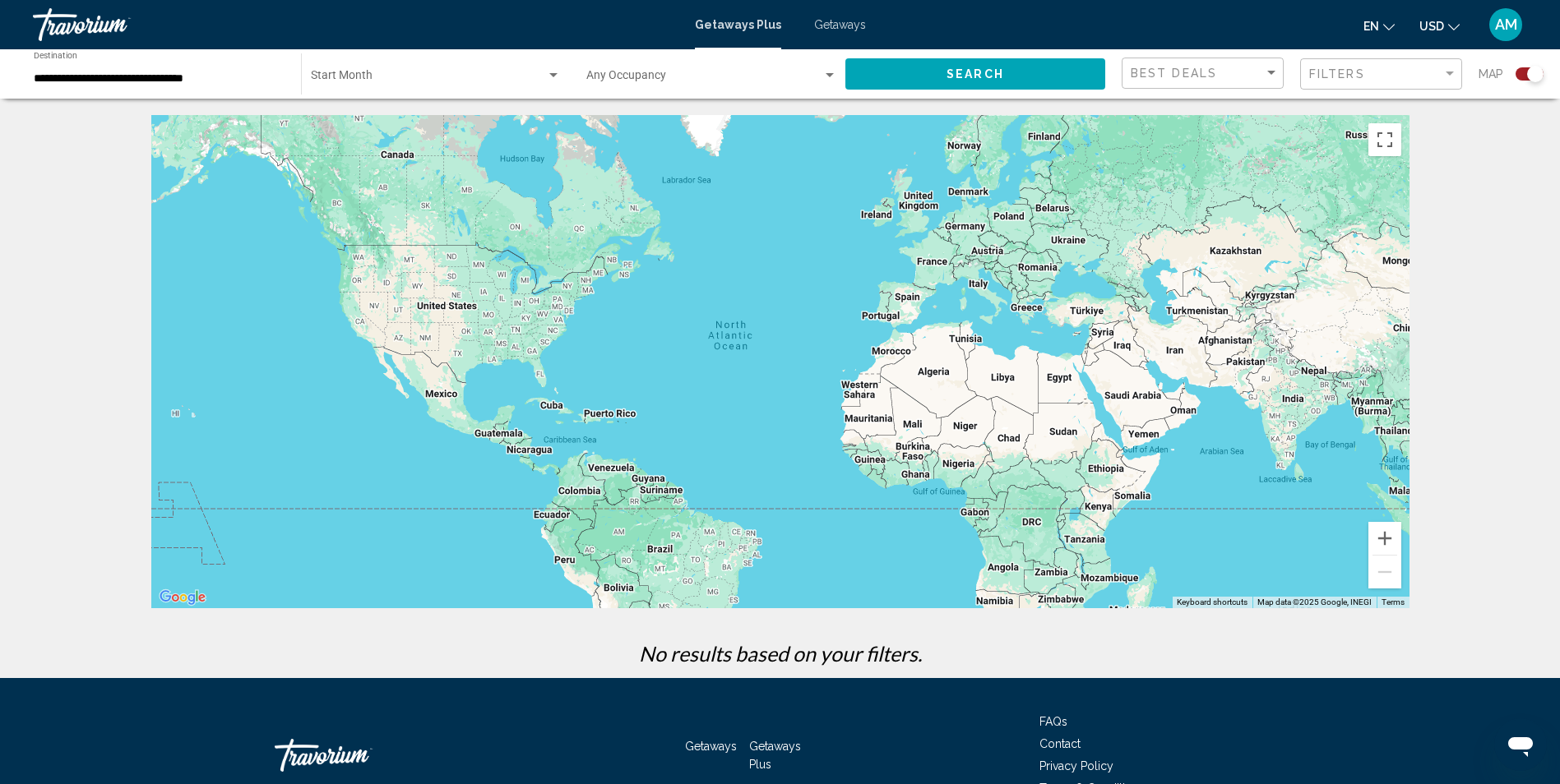
click at [821, 19] on span "Getaways" at bounding box center [840, 24] width 52 height 13
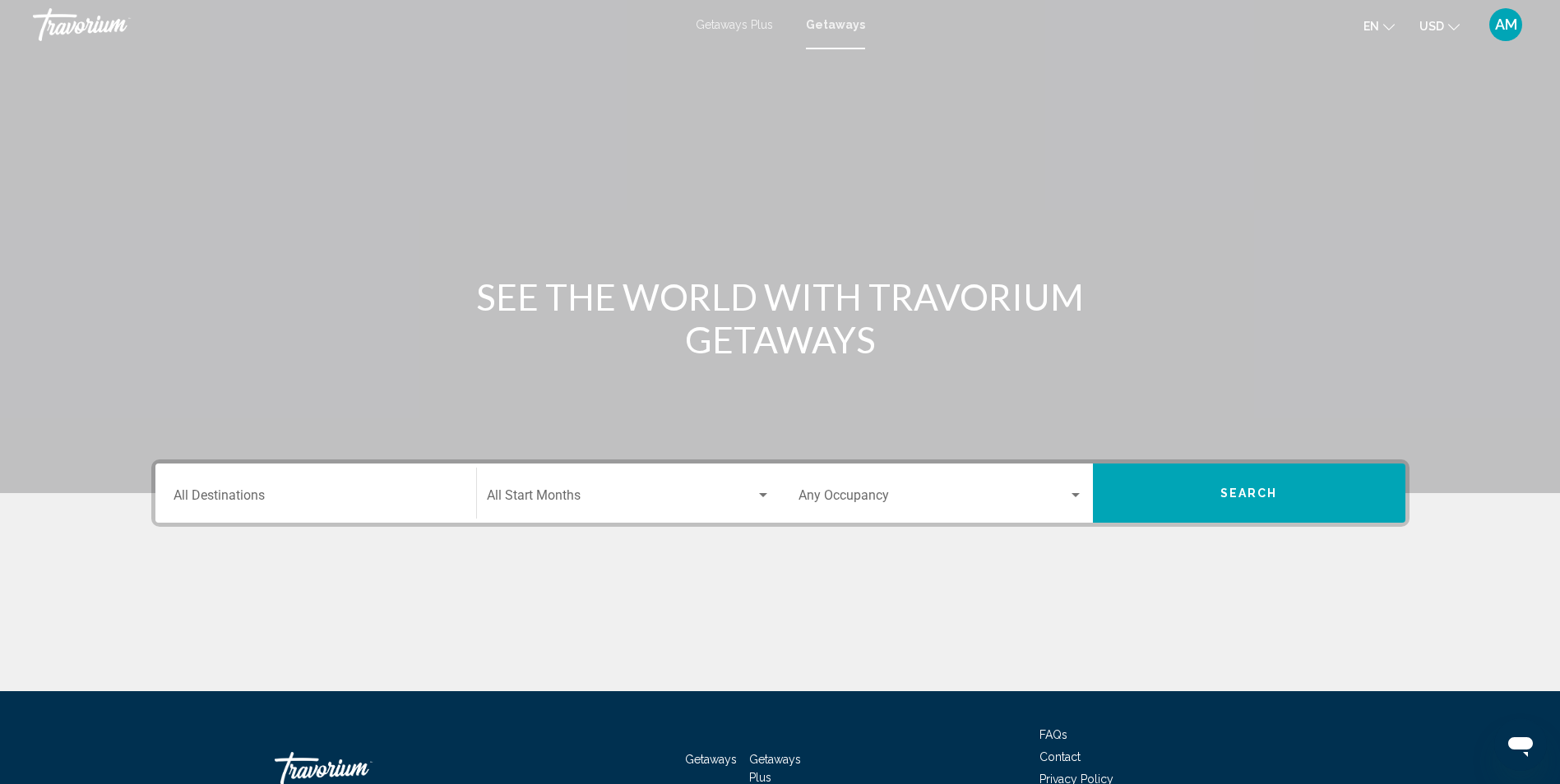
click at [329, 507] on div "Destination All Destinations" at bounding box center [316, 494] width 284 height 52
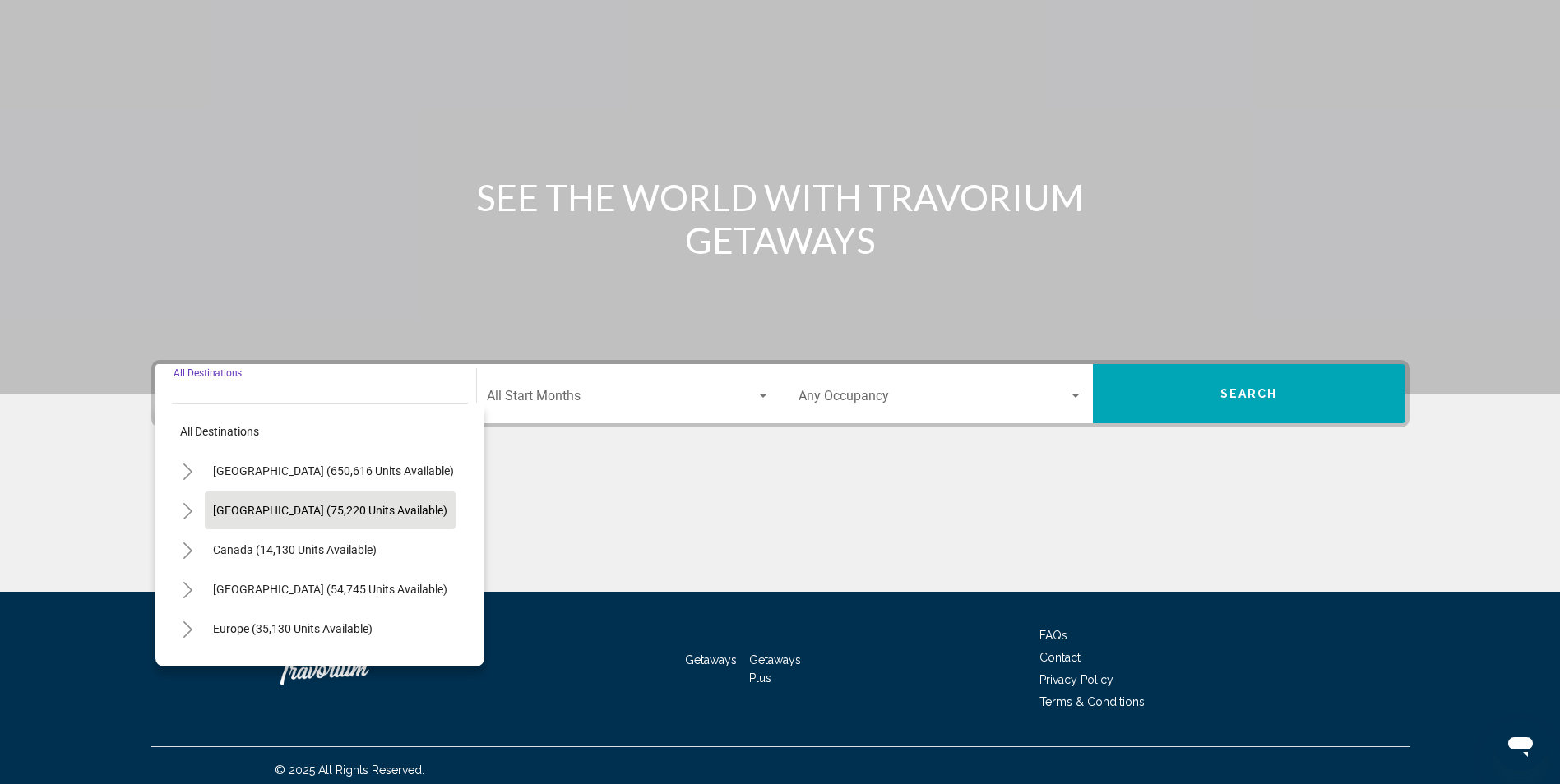
scroll to position [109, 0]
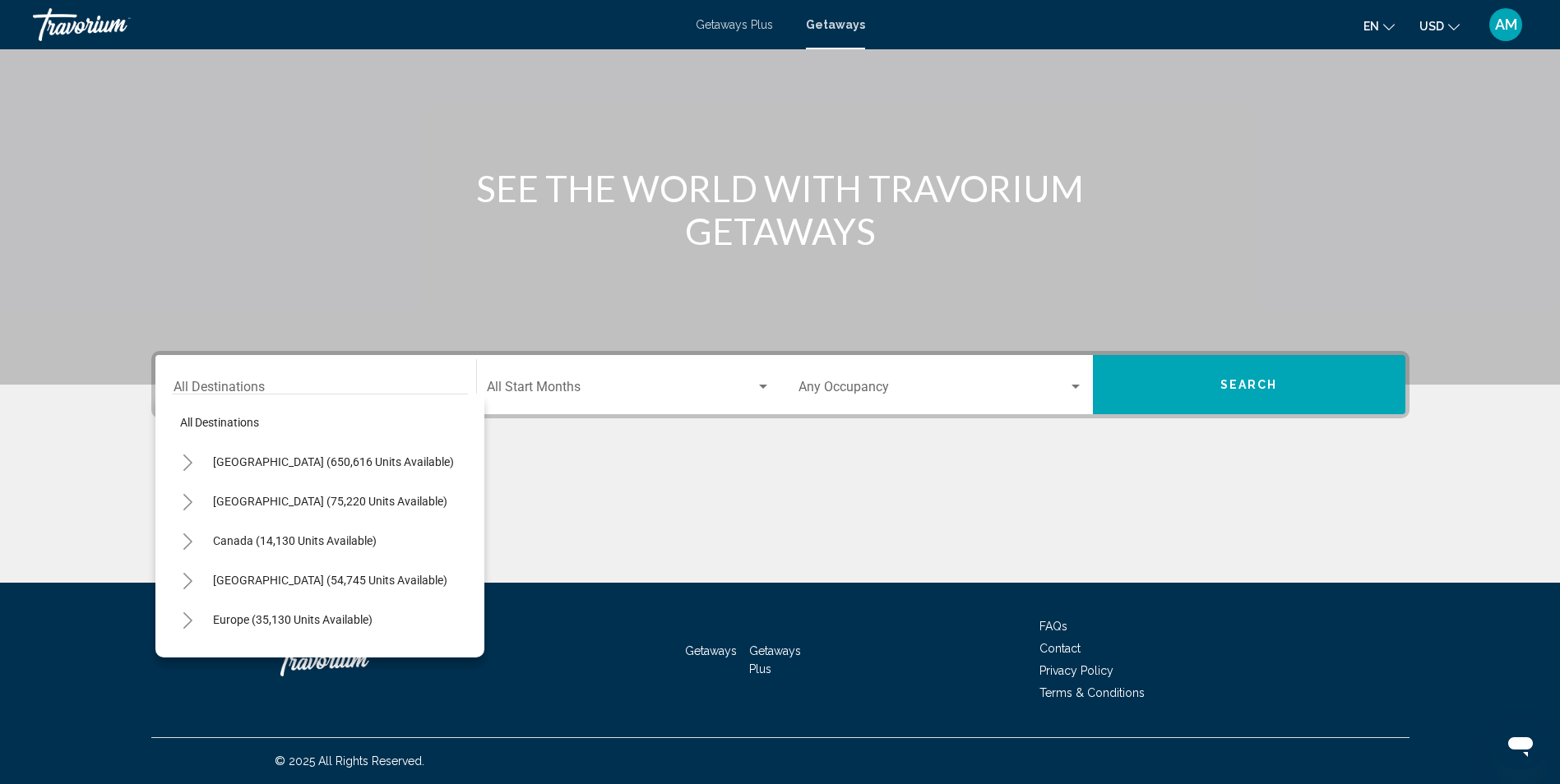
click at [197, 479] on div "United States (650,616 units available)" at bounding box center [317, 462] width 291 height 38
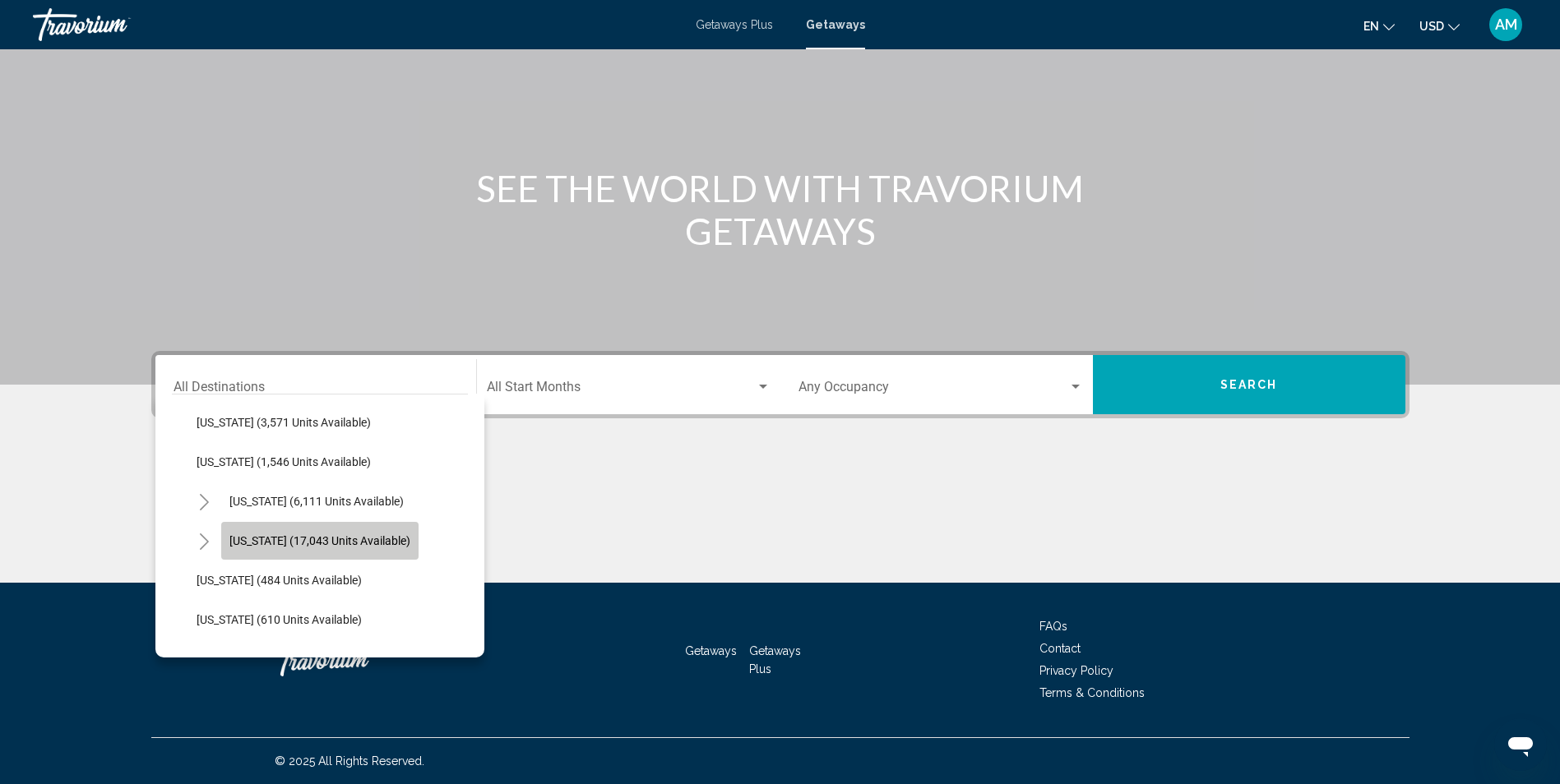
click at [380, 541] on span "North Carolina (17,043 units available)" at bounding box center [319, 540] width 181 height 13
type input "**********"
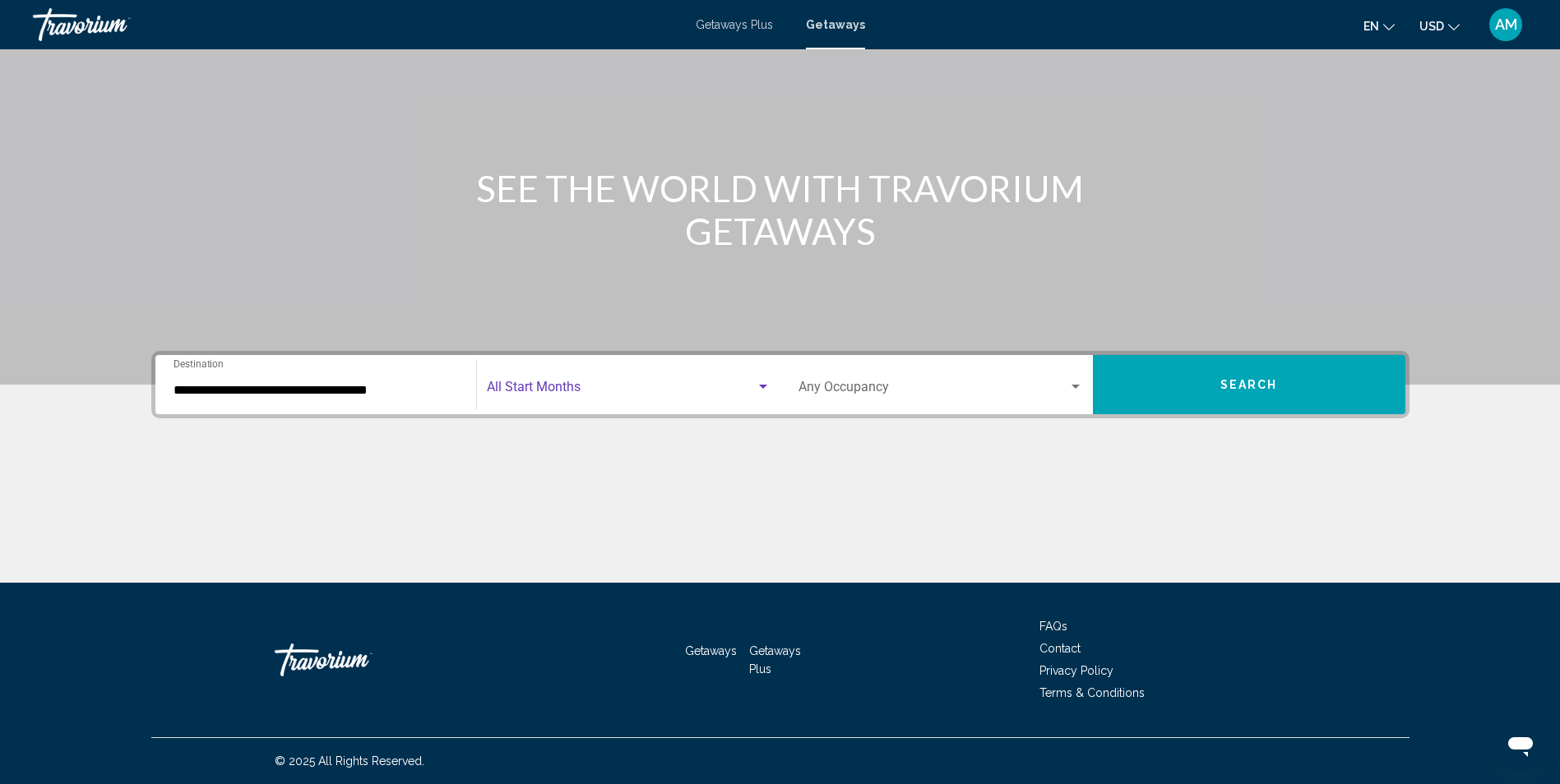
click at [758, 389] on div "Search widget" at bounding box center [763, 387] width 14 height 13
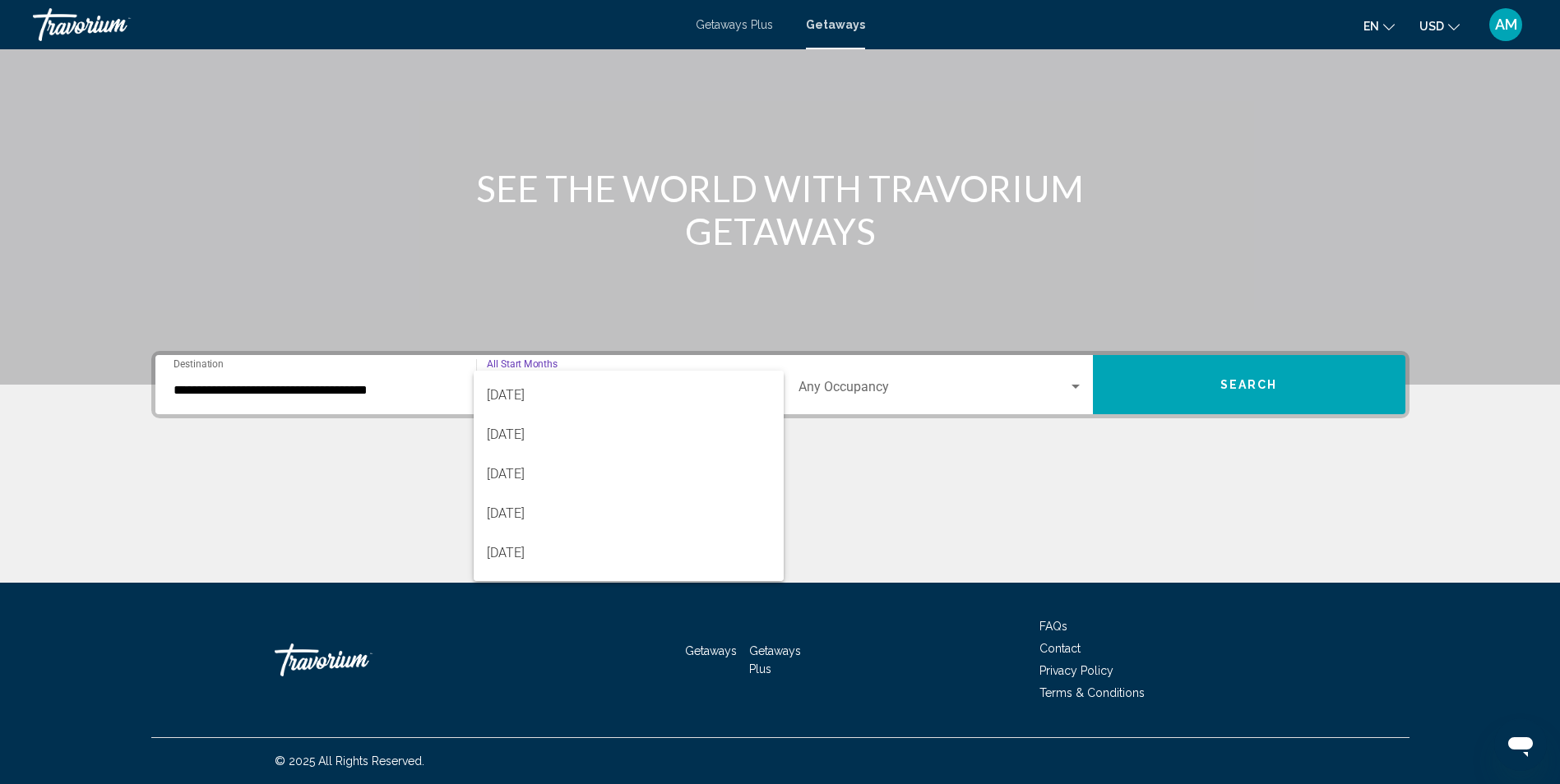
scroll to position [75, 0]
click at [543, 517] on span "December 2025" at bounding box center [628, 512] width 283 height 40
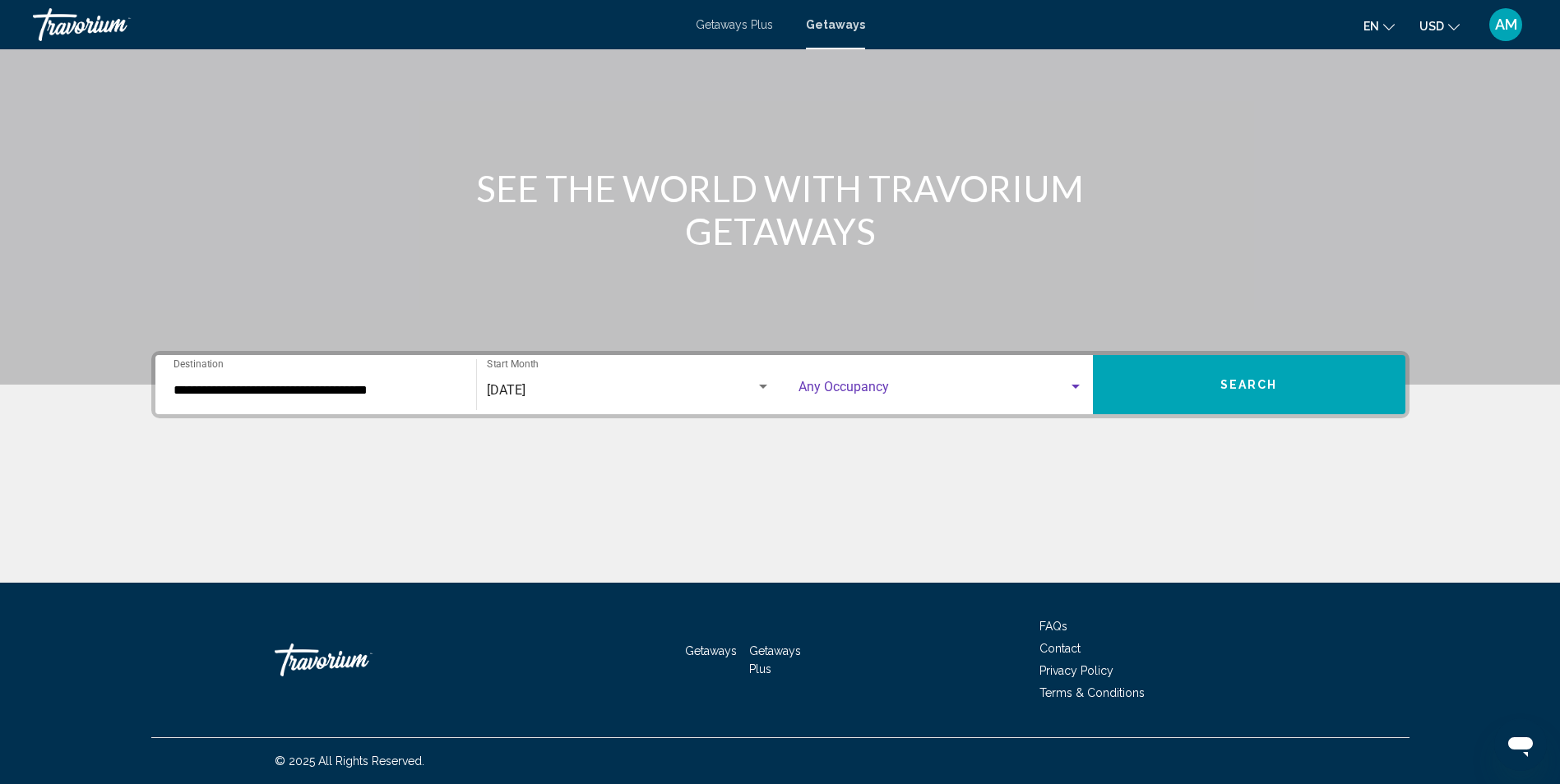
click at [1076, 386] on div "Search widget" at bounding box center [1075, 387] width 8 height 4
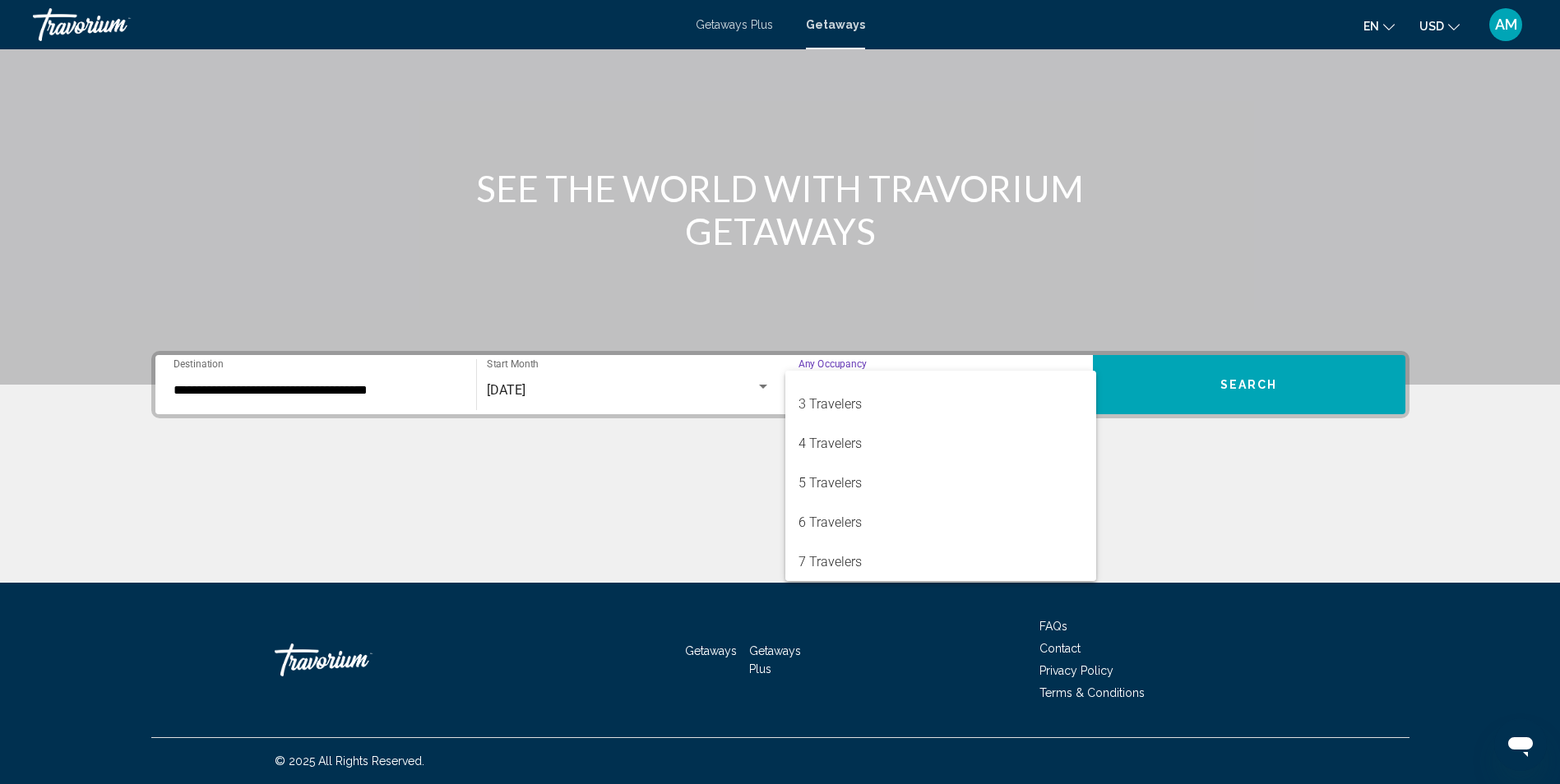
scroll to position [66, 0]
click at [965, 551] on span "7 Travelers" at bounding box center [940, 561] width 284 height 40
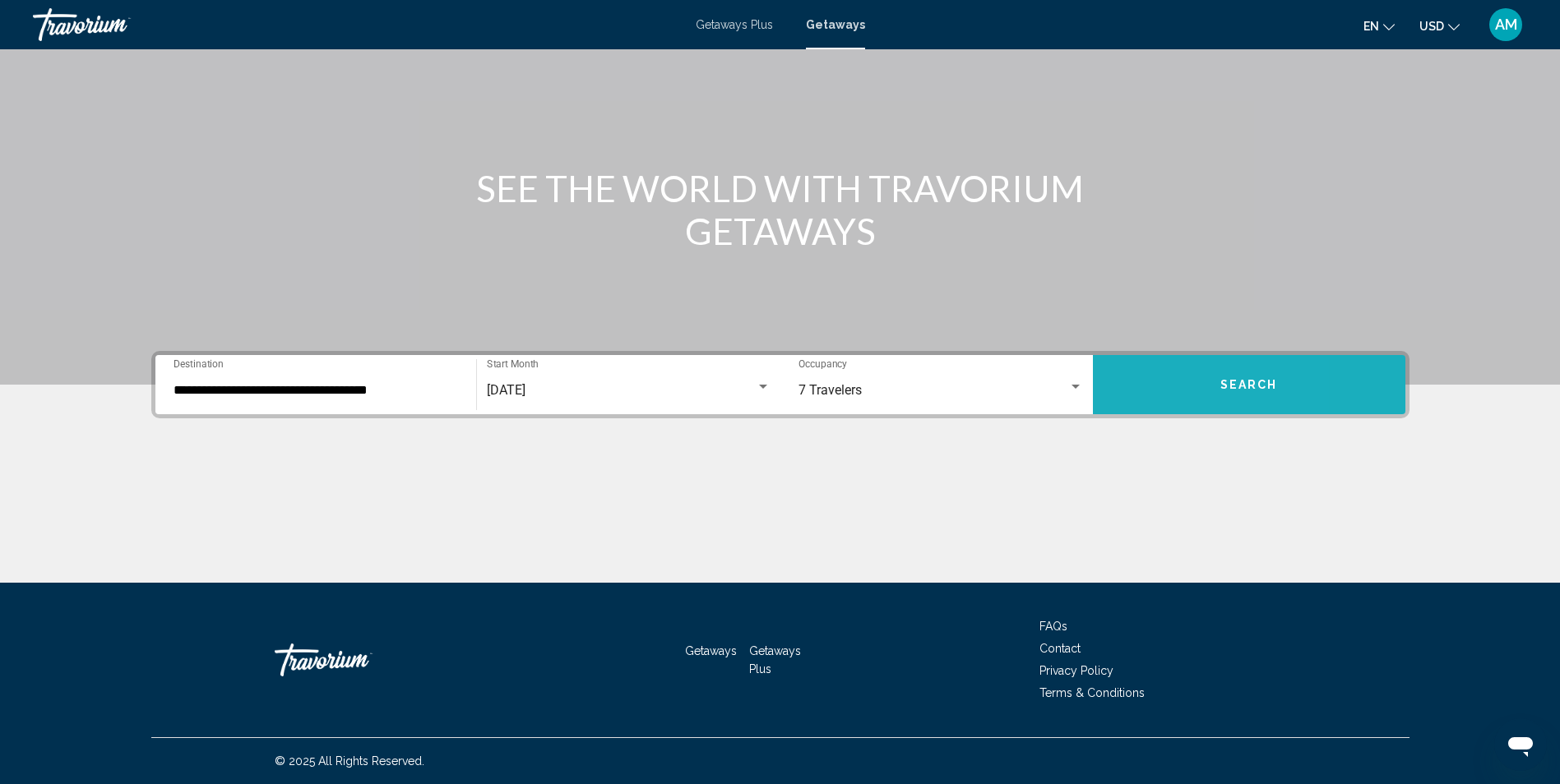
click at [1160, 396] on button "Search" at bounding box center [1249, 385] width 312 height 59
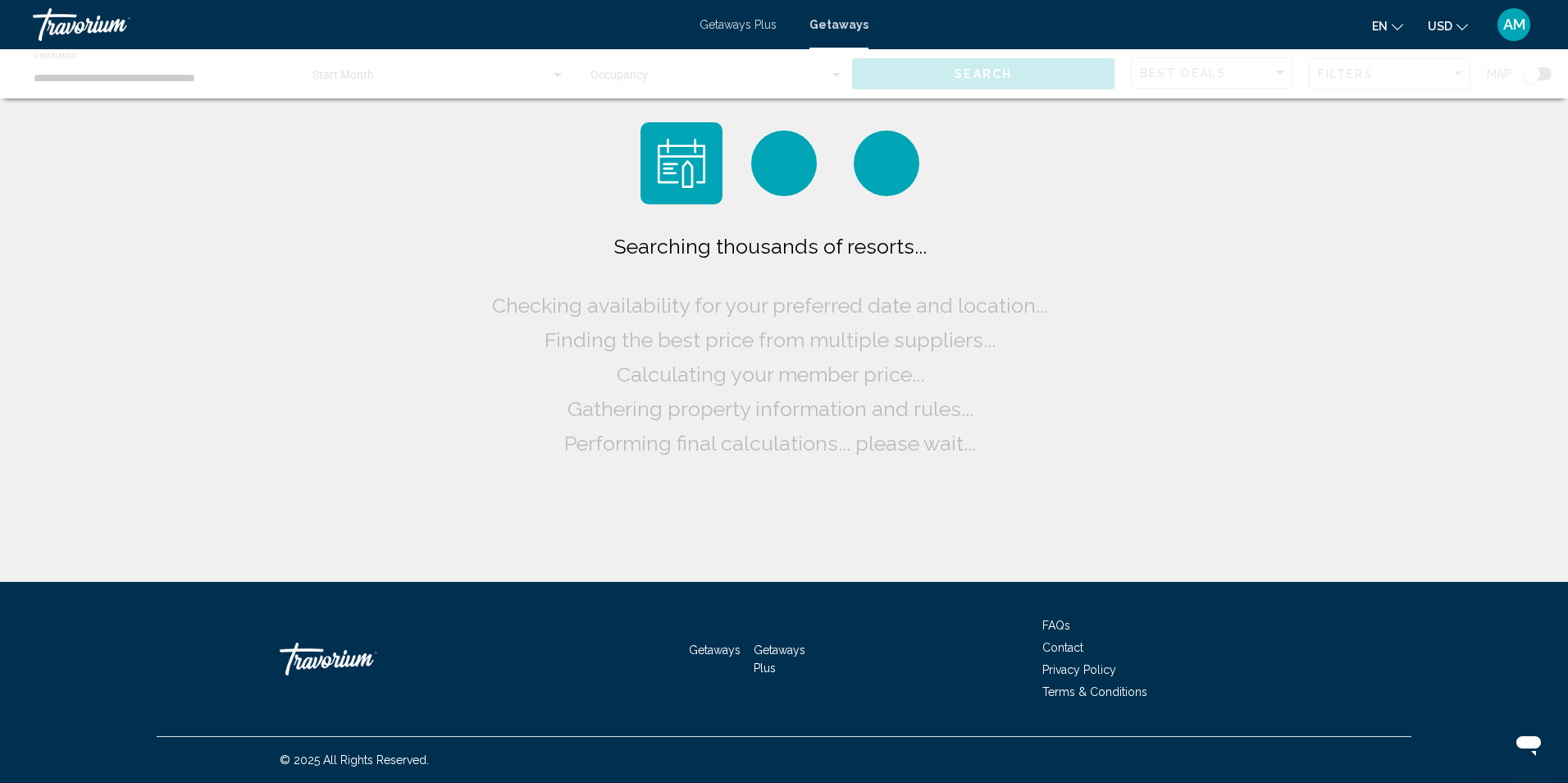
click at [1157, 395] on div "Searching thousands of resorts... Checking availability for your preferred date…" at bounding box center [784, 291] width 1568 height 582
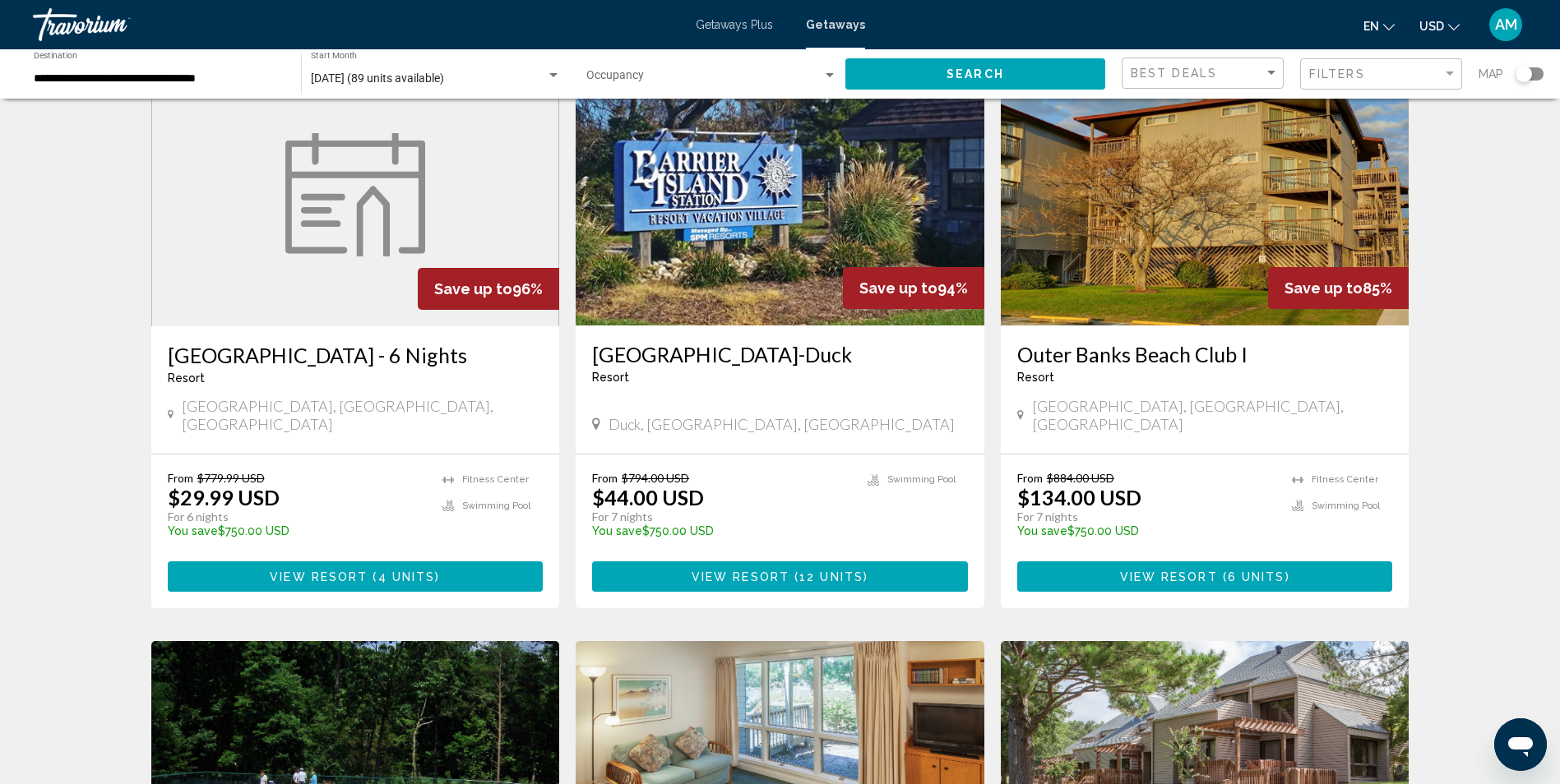
scroll to position [110, 0]
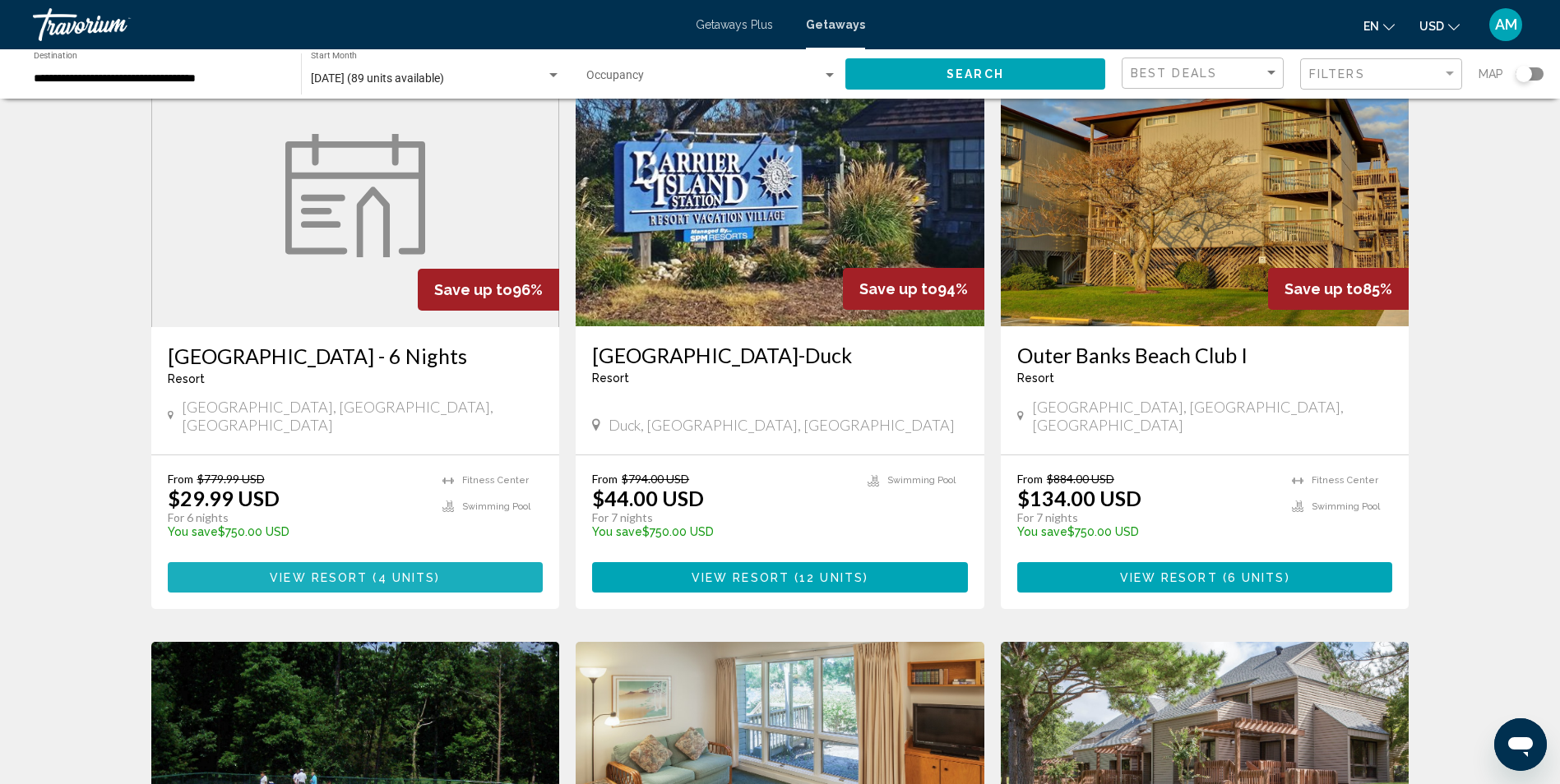
click at [360, 571] on span "View Resort" at bounding box center [318, 577] width 98 height 13
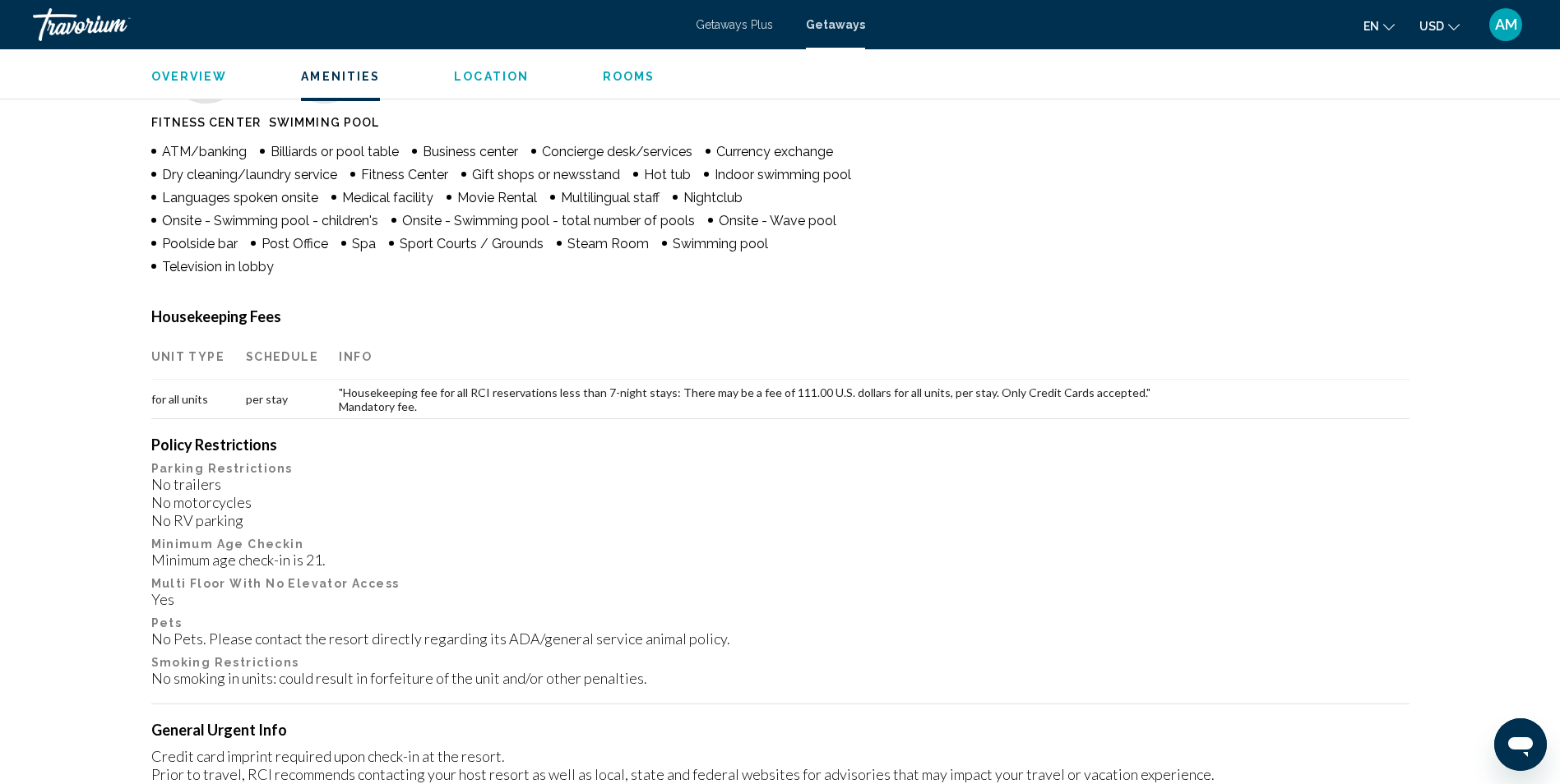
scroll to position [503, 0]
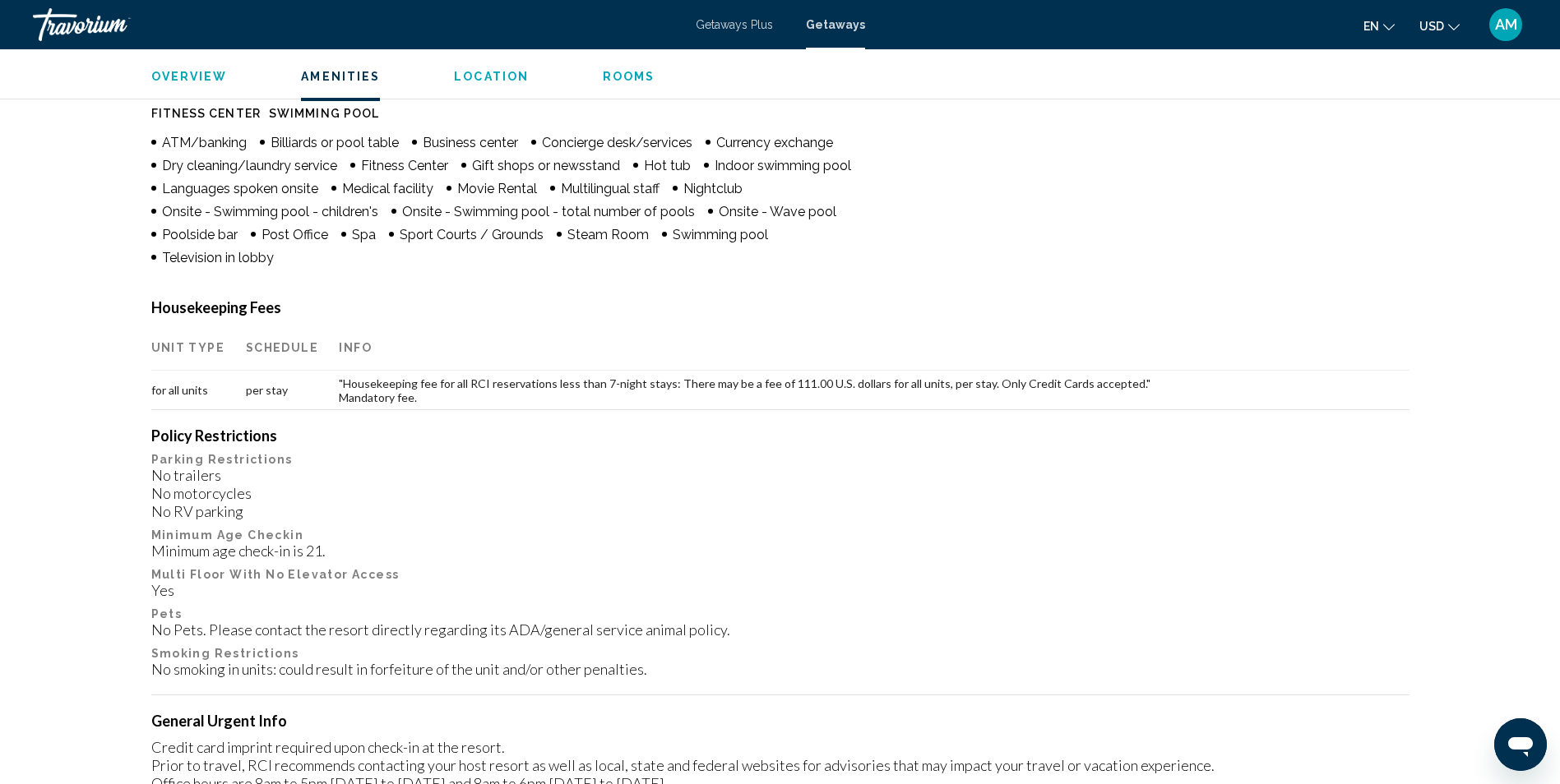
click at [616, 81] on span "Rooms" at bounding box center [629, 76] width 52 height 13
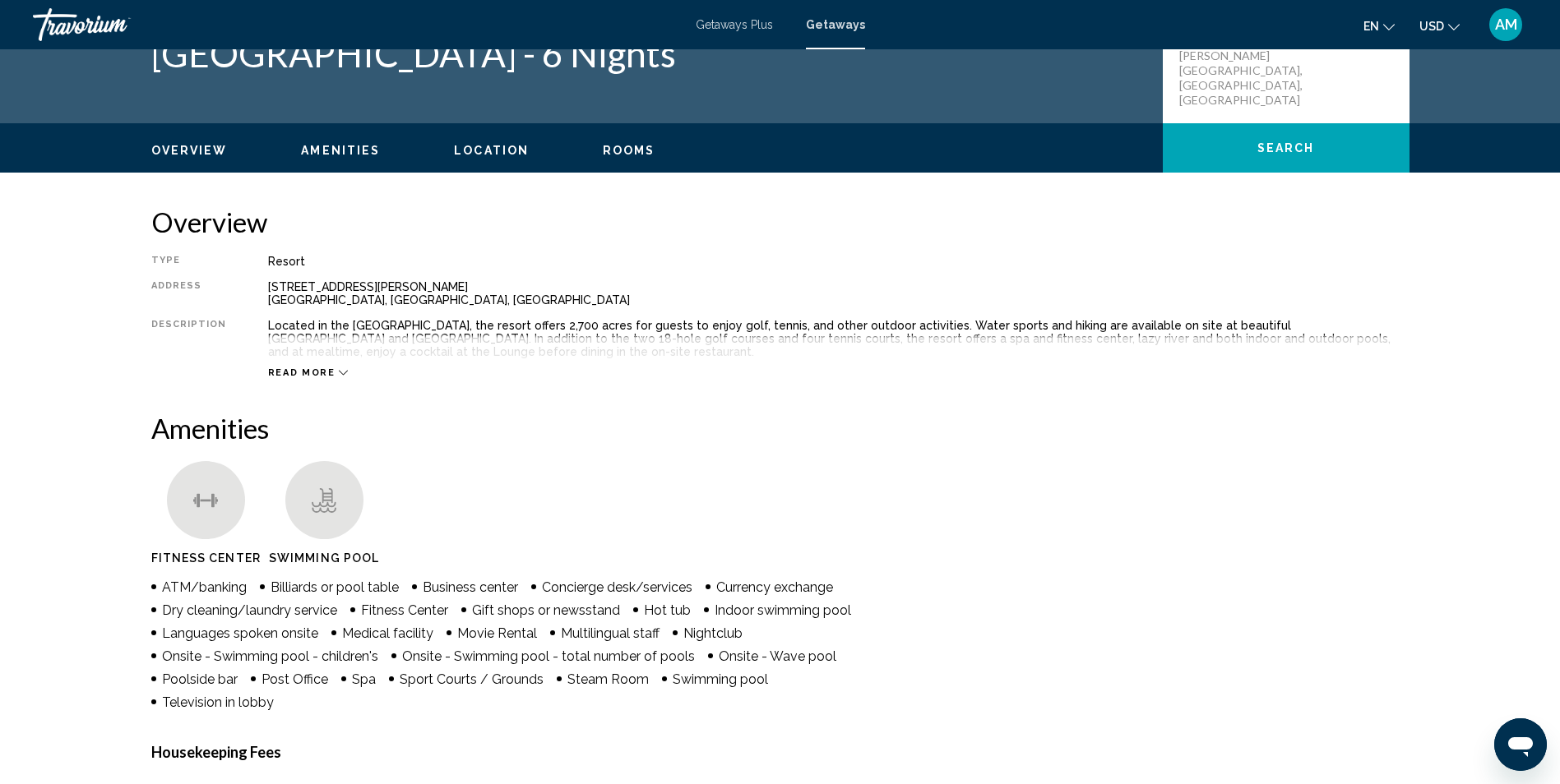
scroll to position [0, 0]
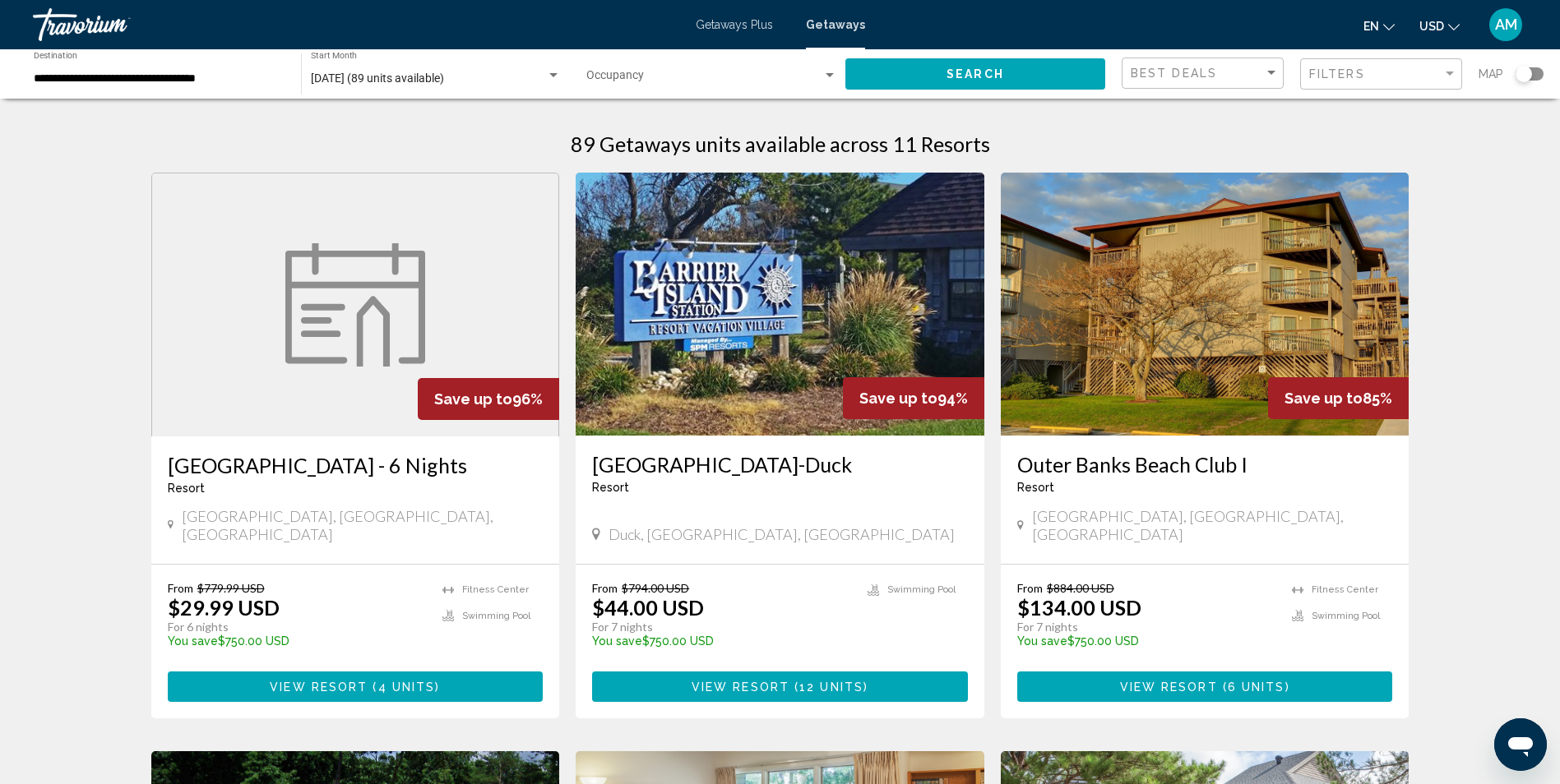
drag, startPoint x: 1542, startPoint y: 4, endPoint x: 1513, endPoint y: 517, distance: 513.8
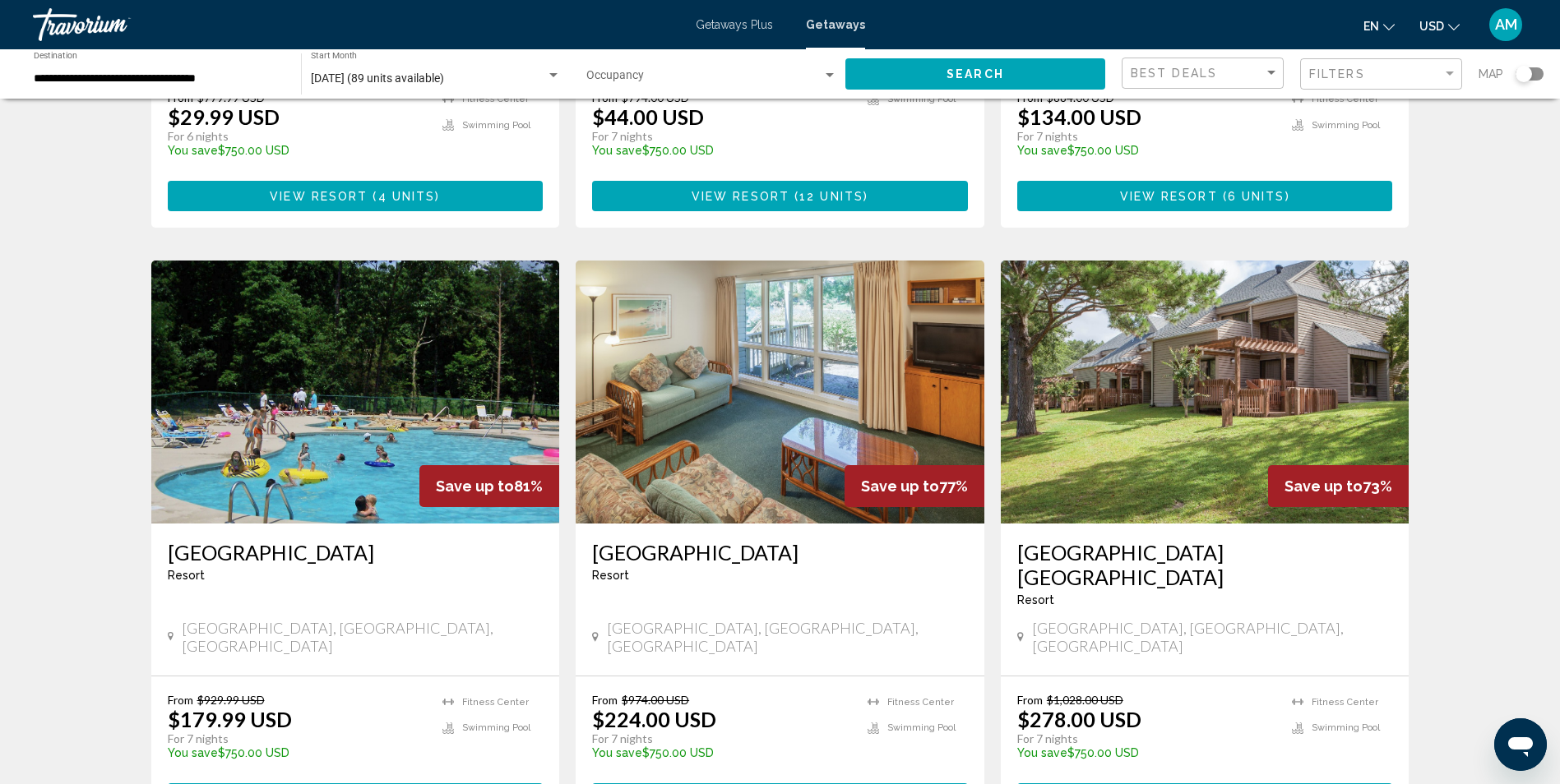
scroll to position [486, 0]
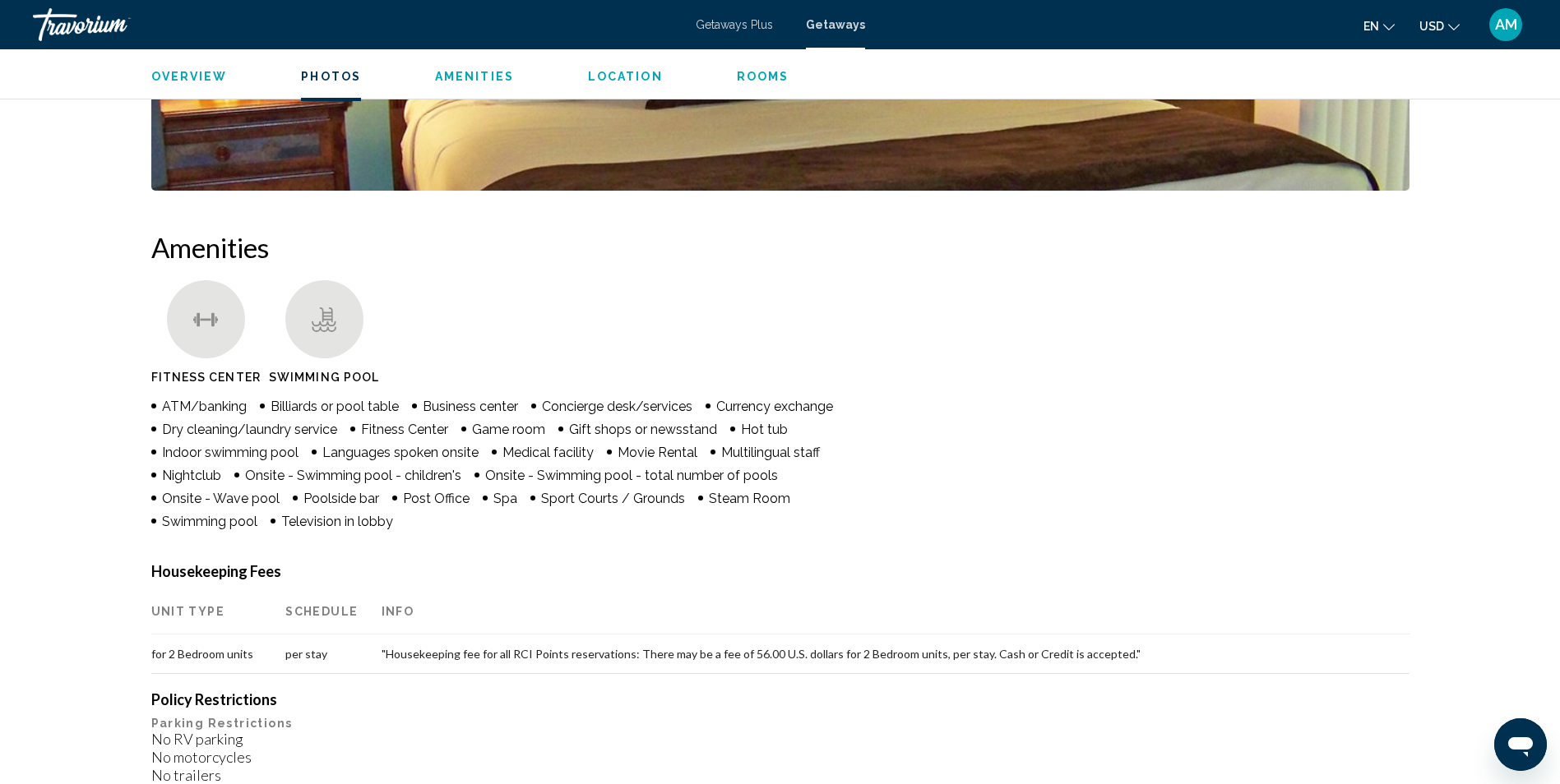
scroll to position [1129, 0]
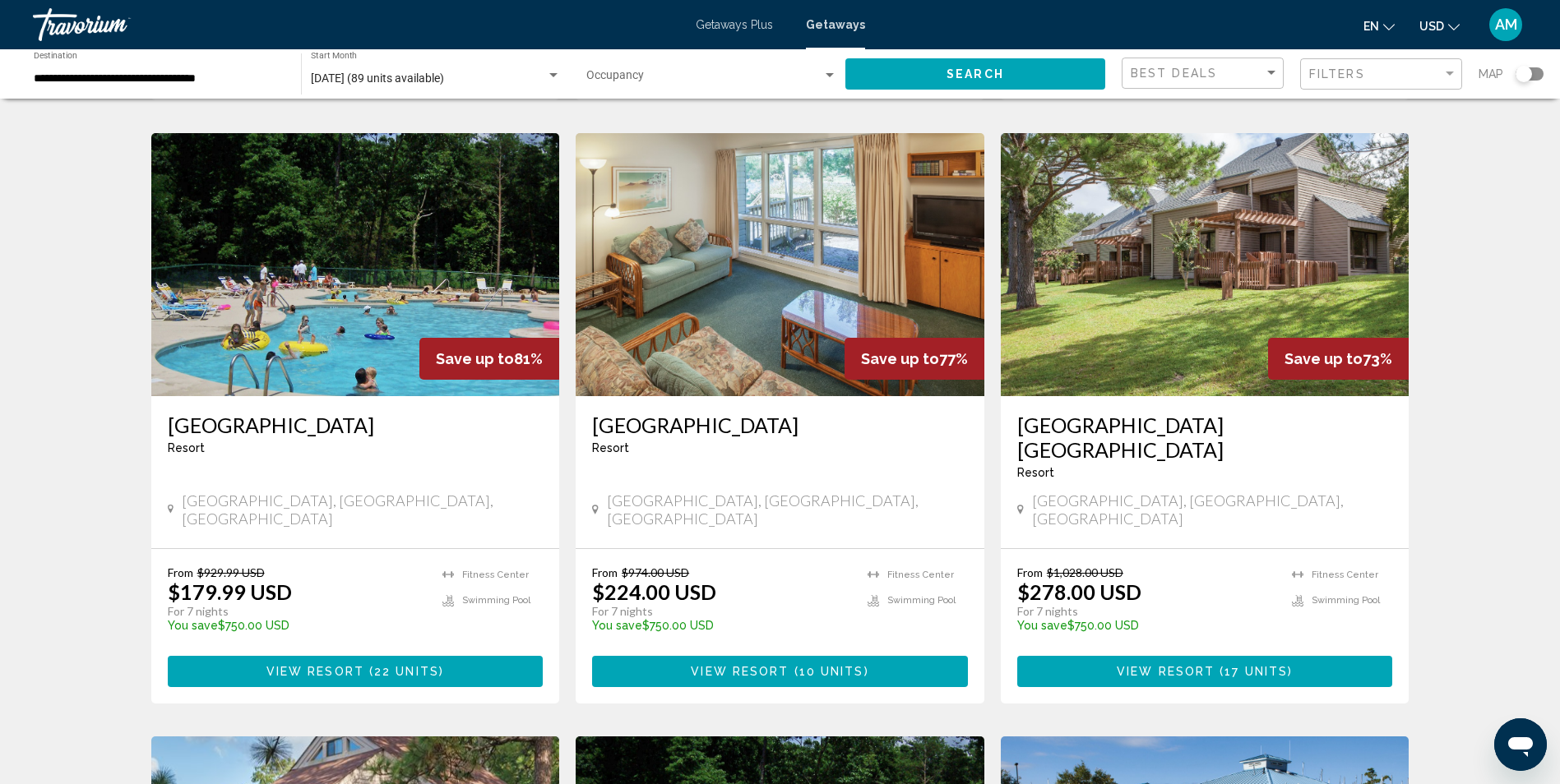
scroll to position [636, 0]
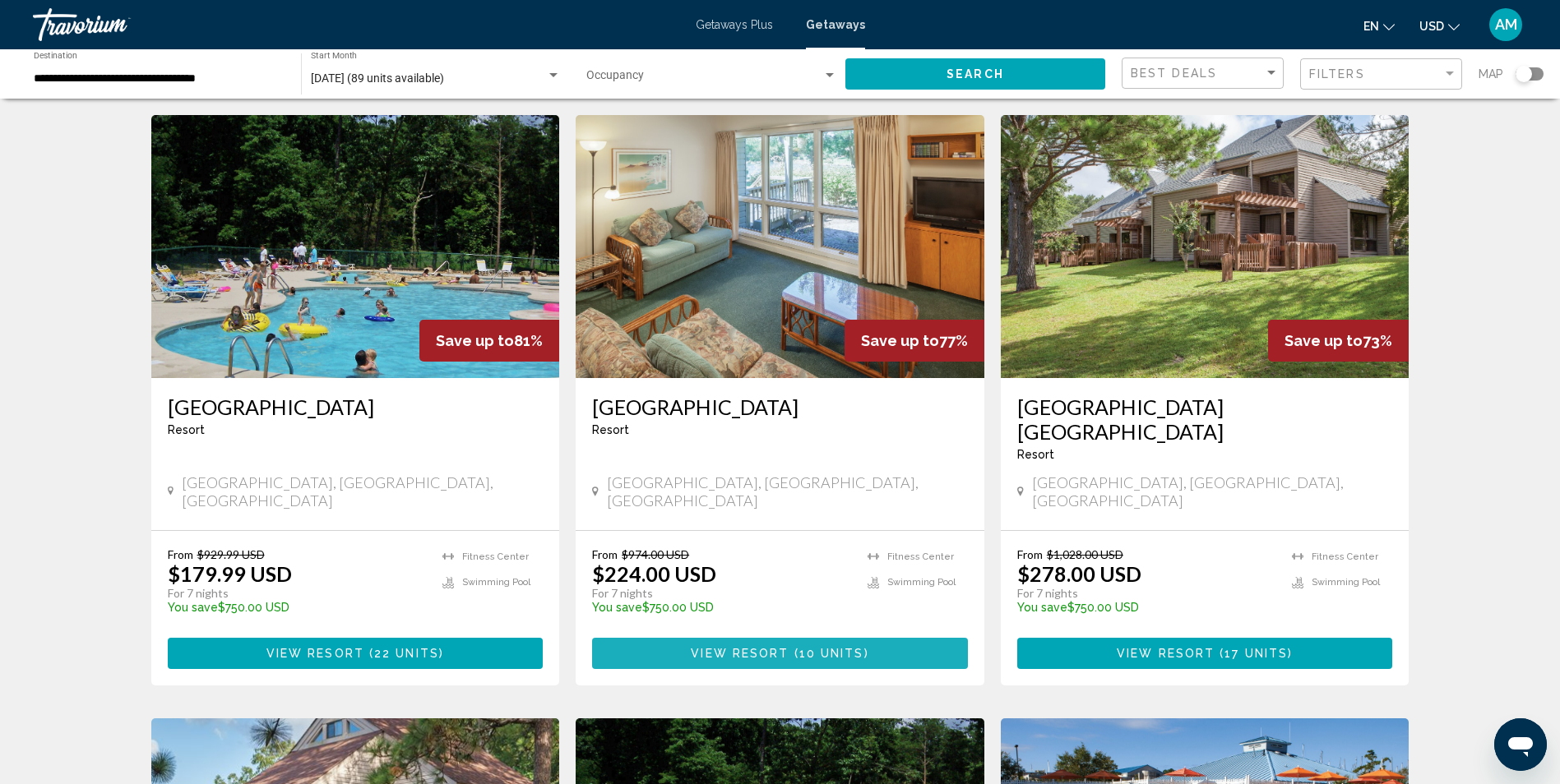
click at [734, 647] on span "View Resort" at bounding box center [740, 654] width 98 height 13
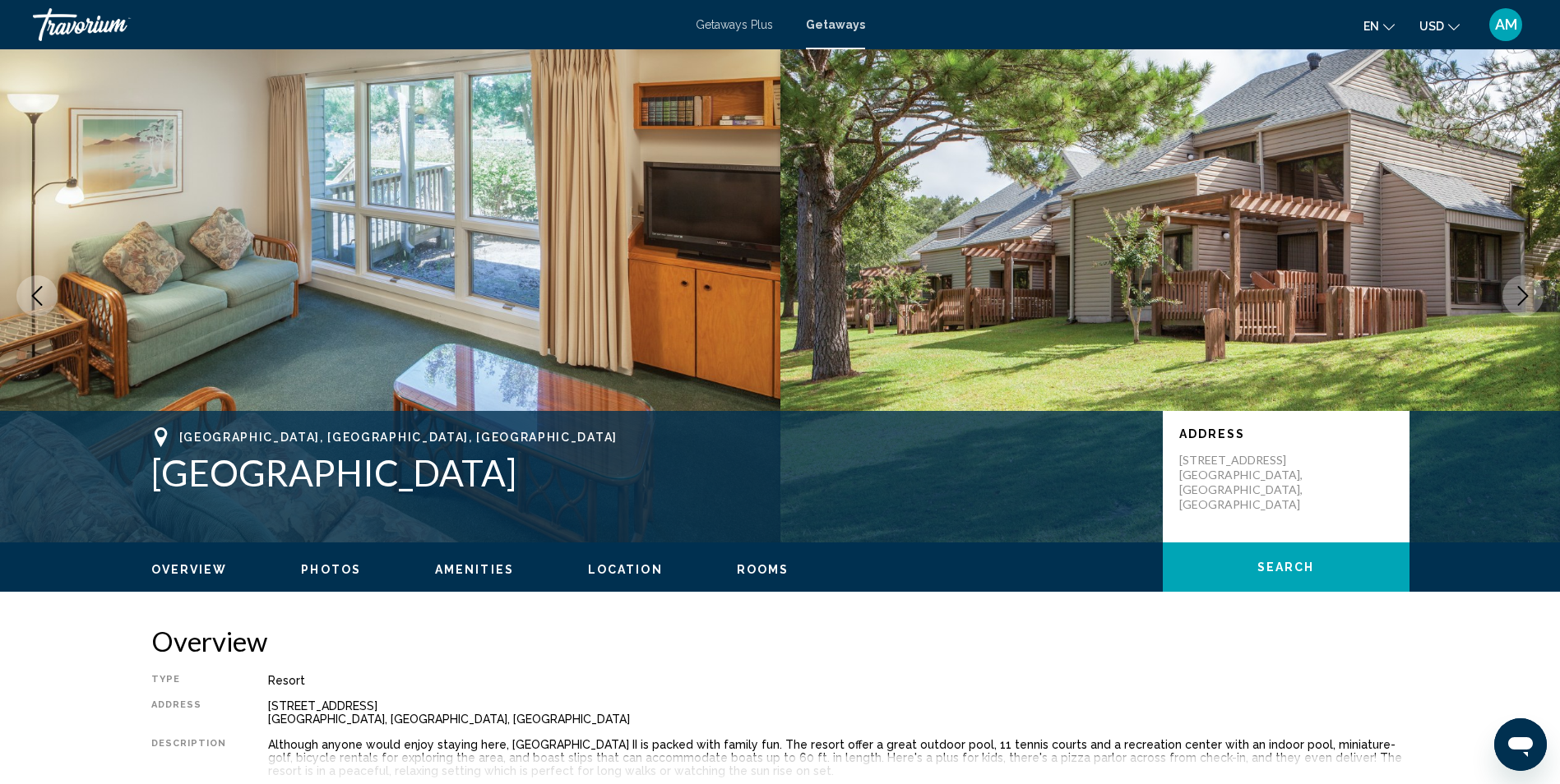
click at [614, 566] on span "Location" at bounding box center [624, 569] width 75 height 13
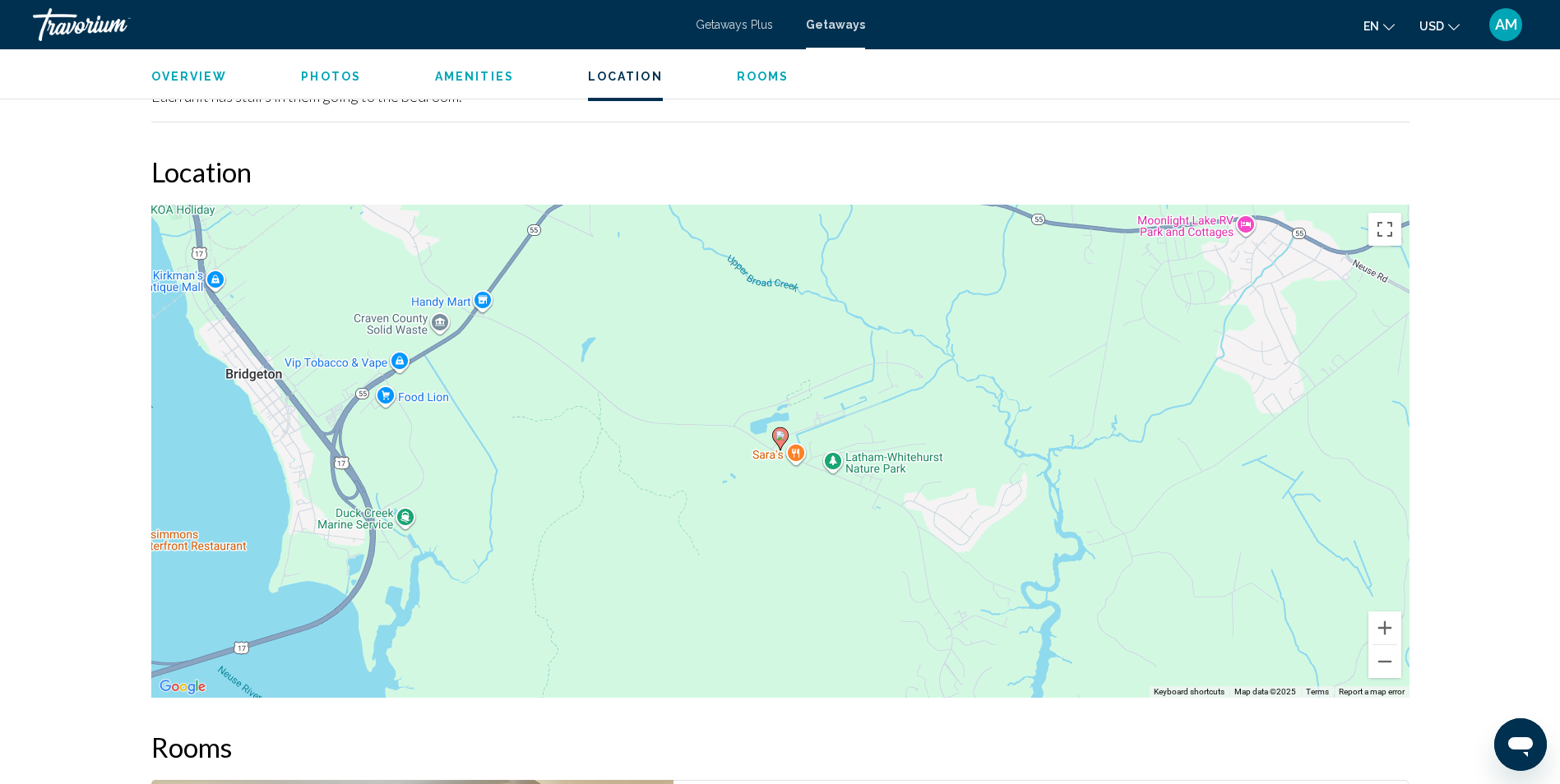
scroll to position [2062, 0]
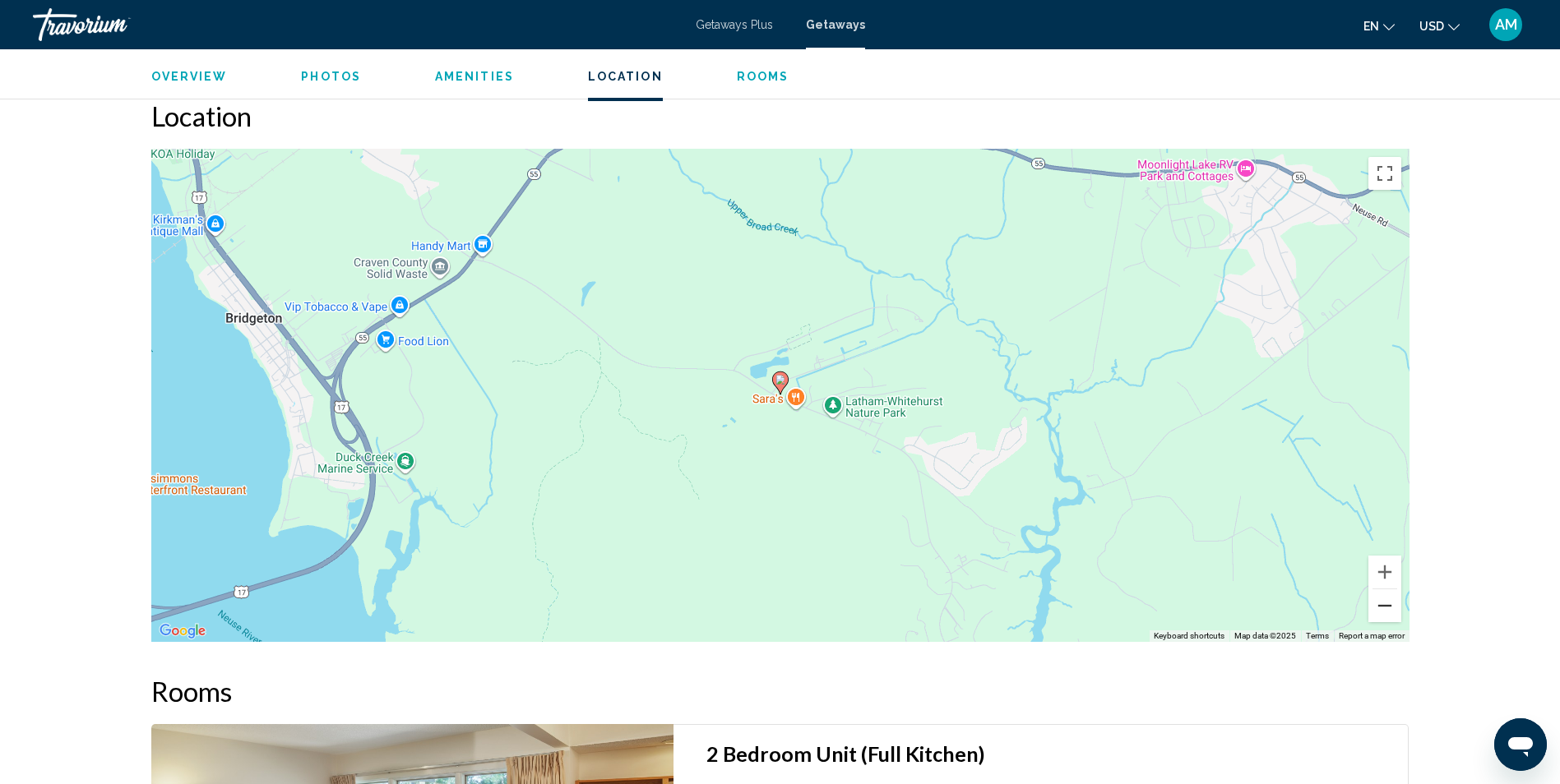
click at [1385, 610] on button "Zoom out" at bounding box center [1385, 605] width 33 height 33
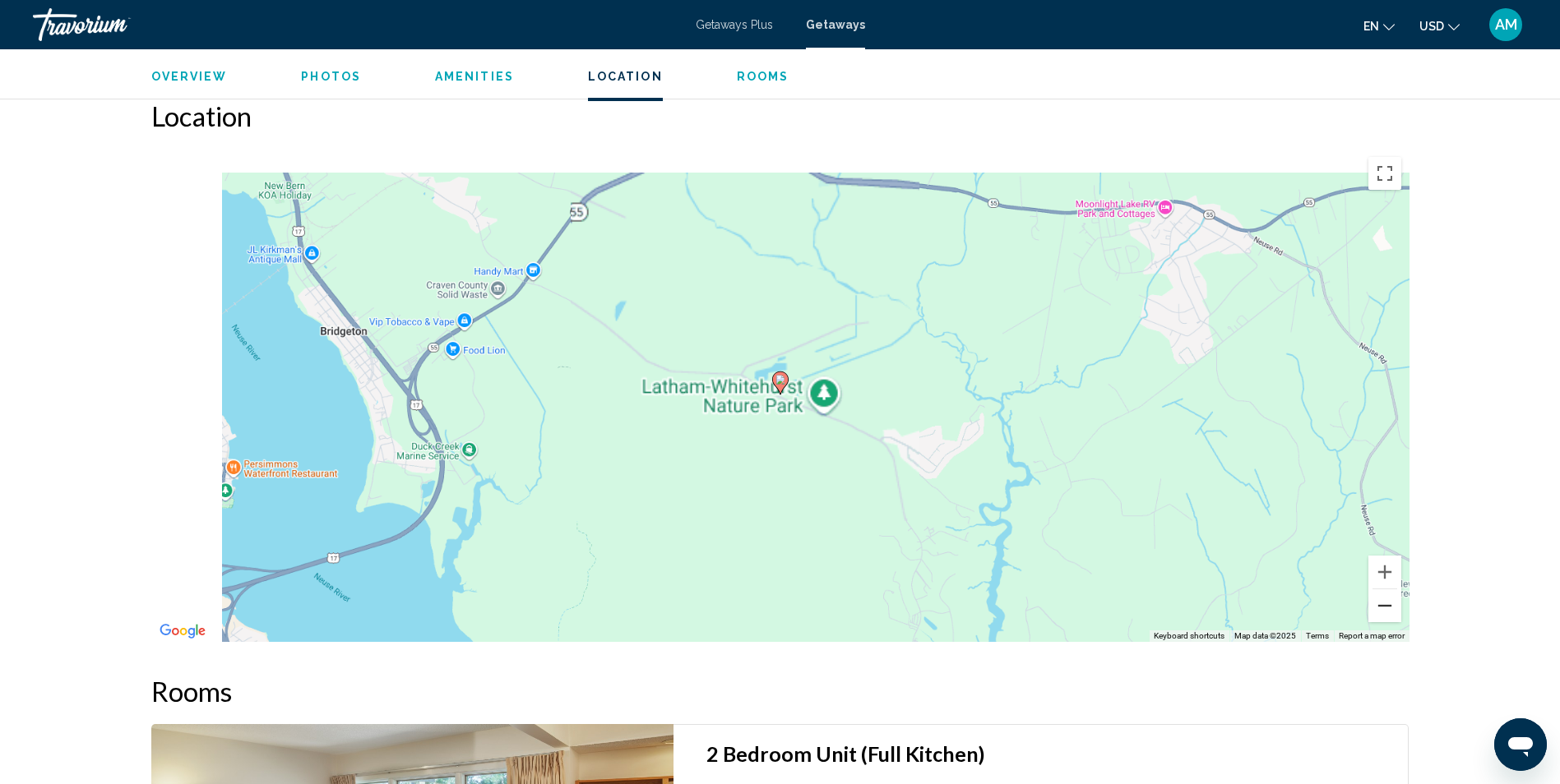
click at [1385, 610] on button "Zoom out" at bounding box center [1385, 605] width 33 height 33
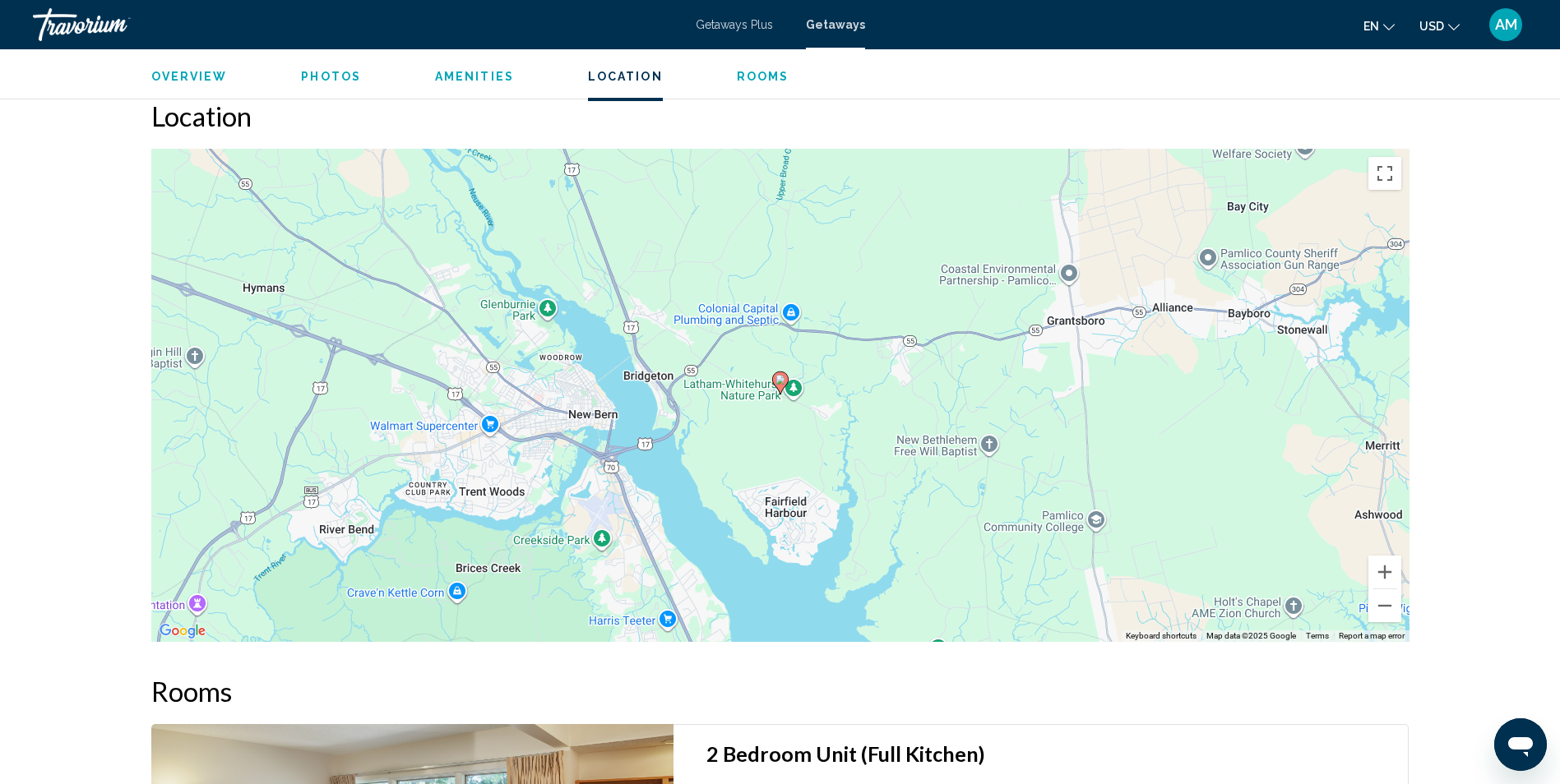
click at [171, 73] on span "Overview" at bounding box center [189, 76] width 76 height 13
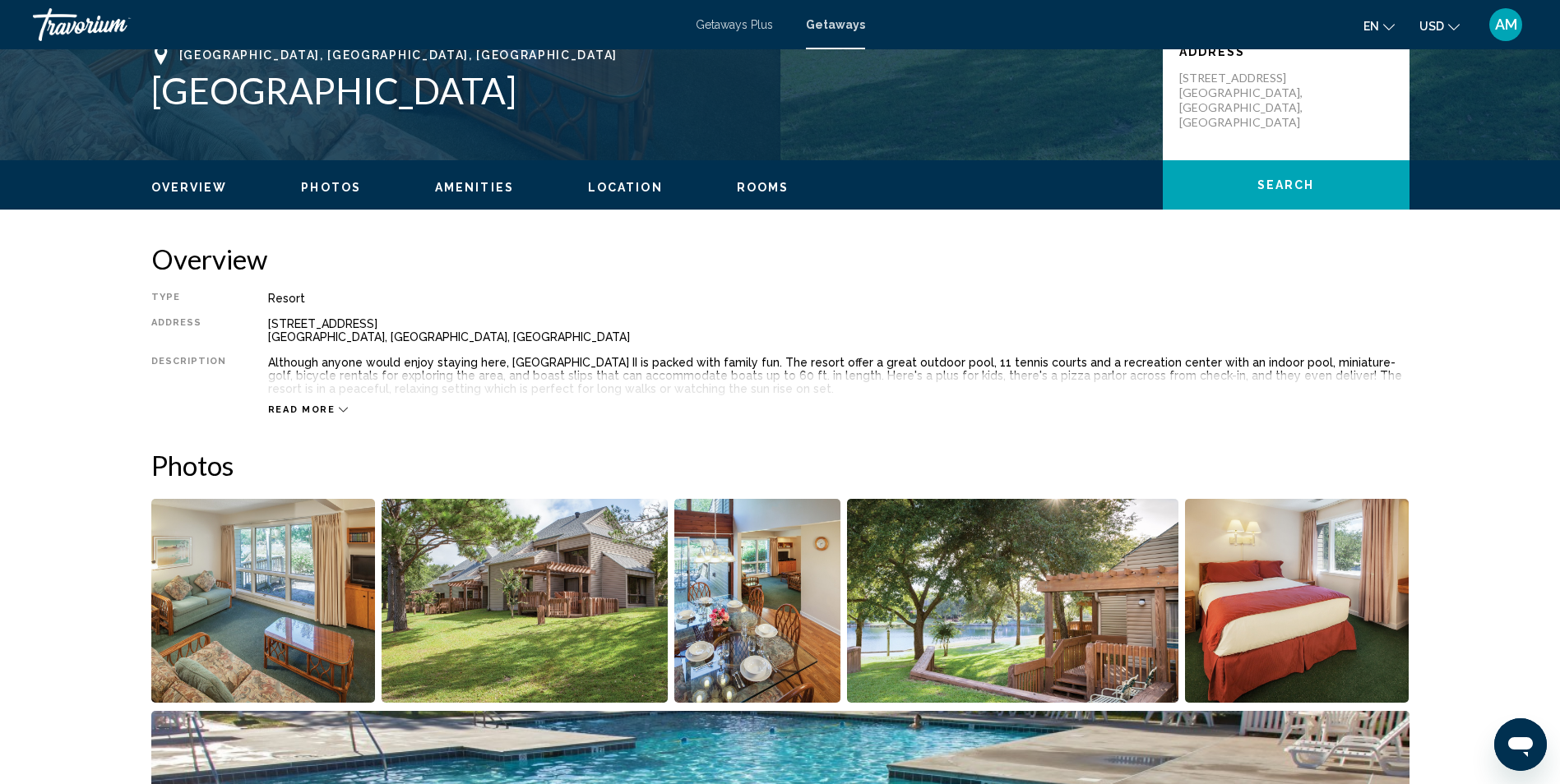
scroll to position [323, 0]
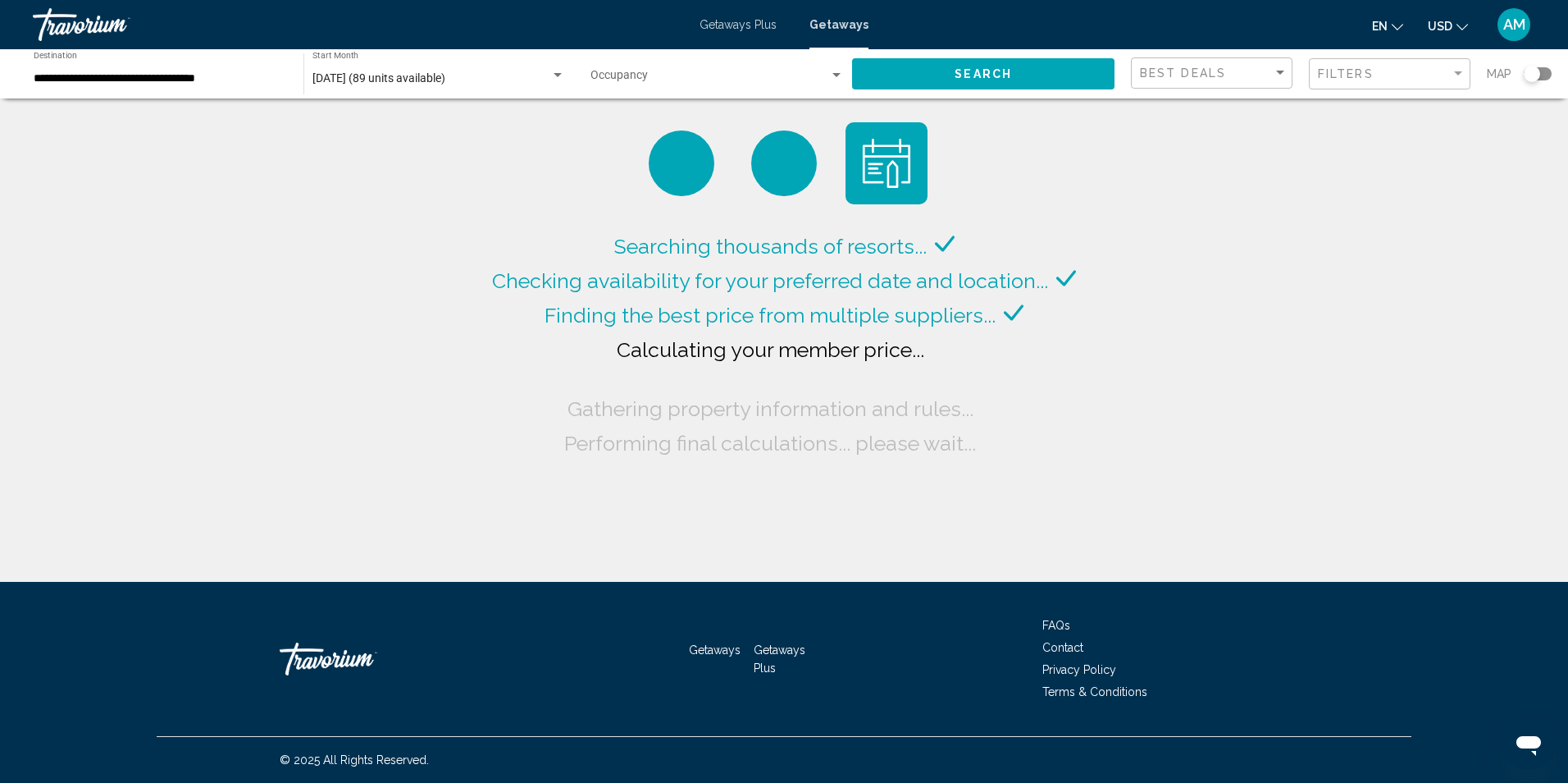
click at [748, 30] on span "Getaways Plus" at bounding box center [739, 24] width 77 height 13
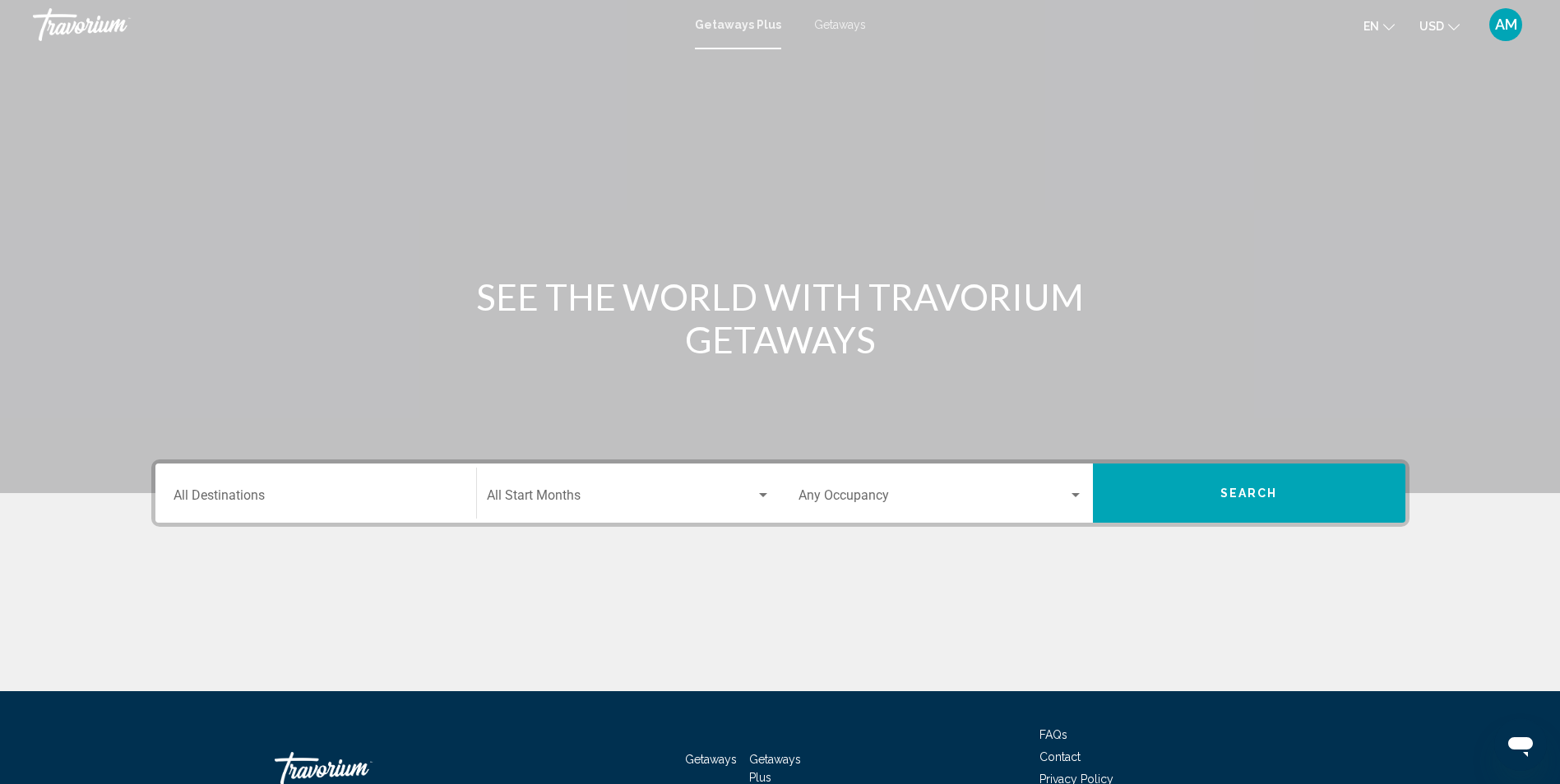
click at [272, 506] on div "Destination All Destinations" at bounding box center [316, 494] width 284 height 52
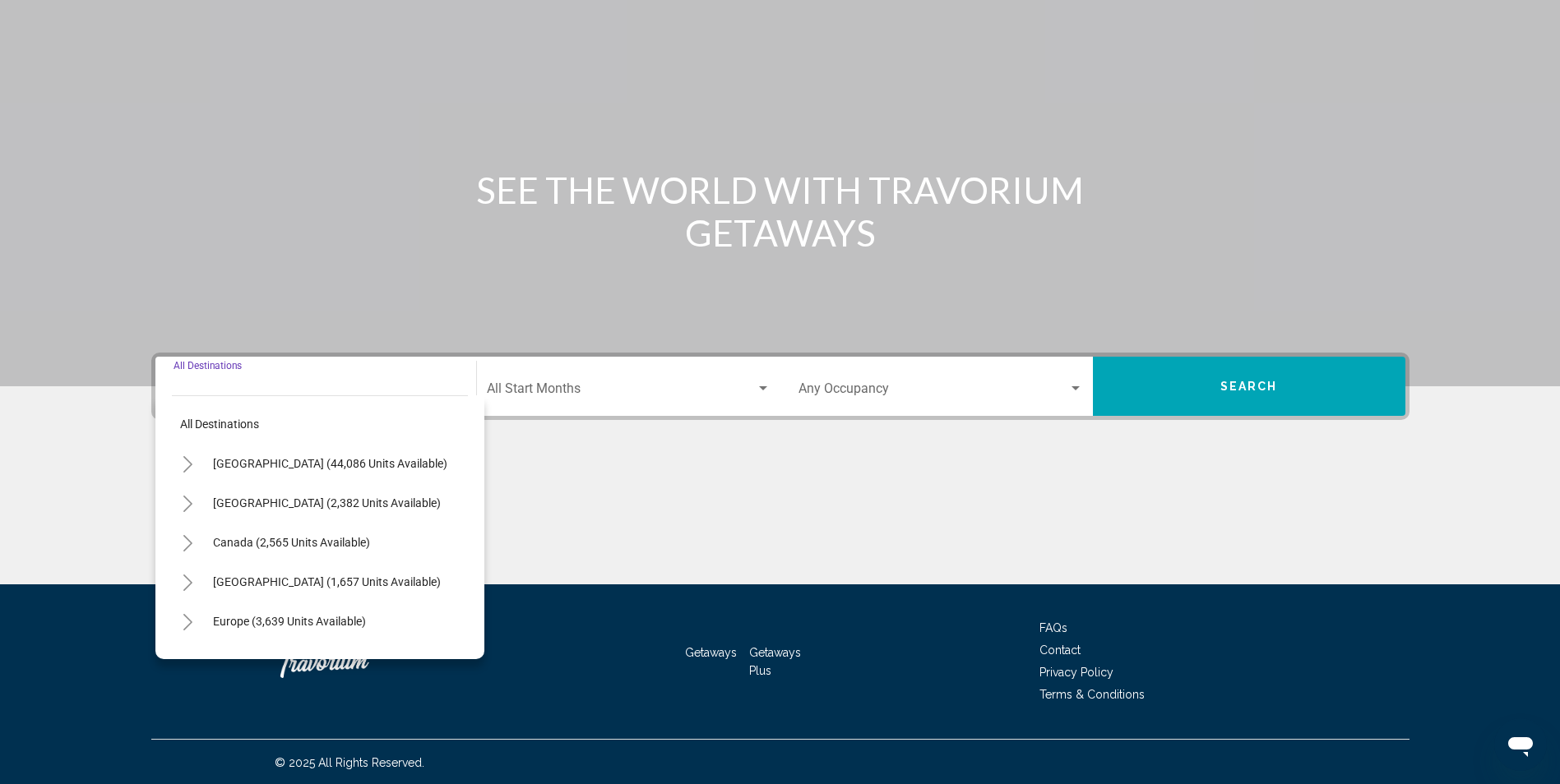
scroll to position [109, 0]
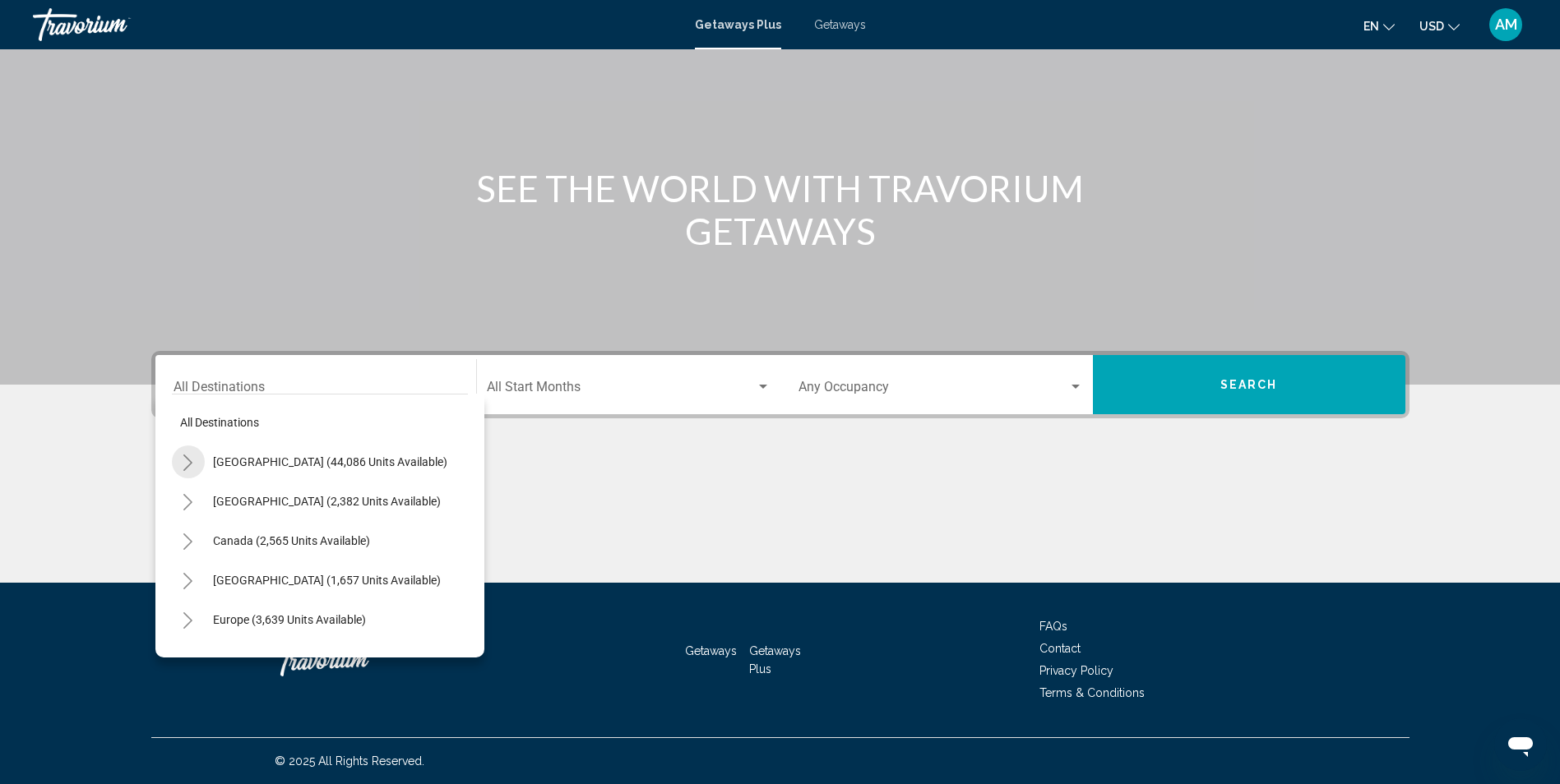
click at [184, 469] on icon "Toggle United States (44,086 units available)" at bounding box center [188, 462] width 13 height 16
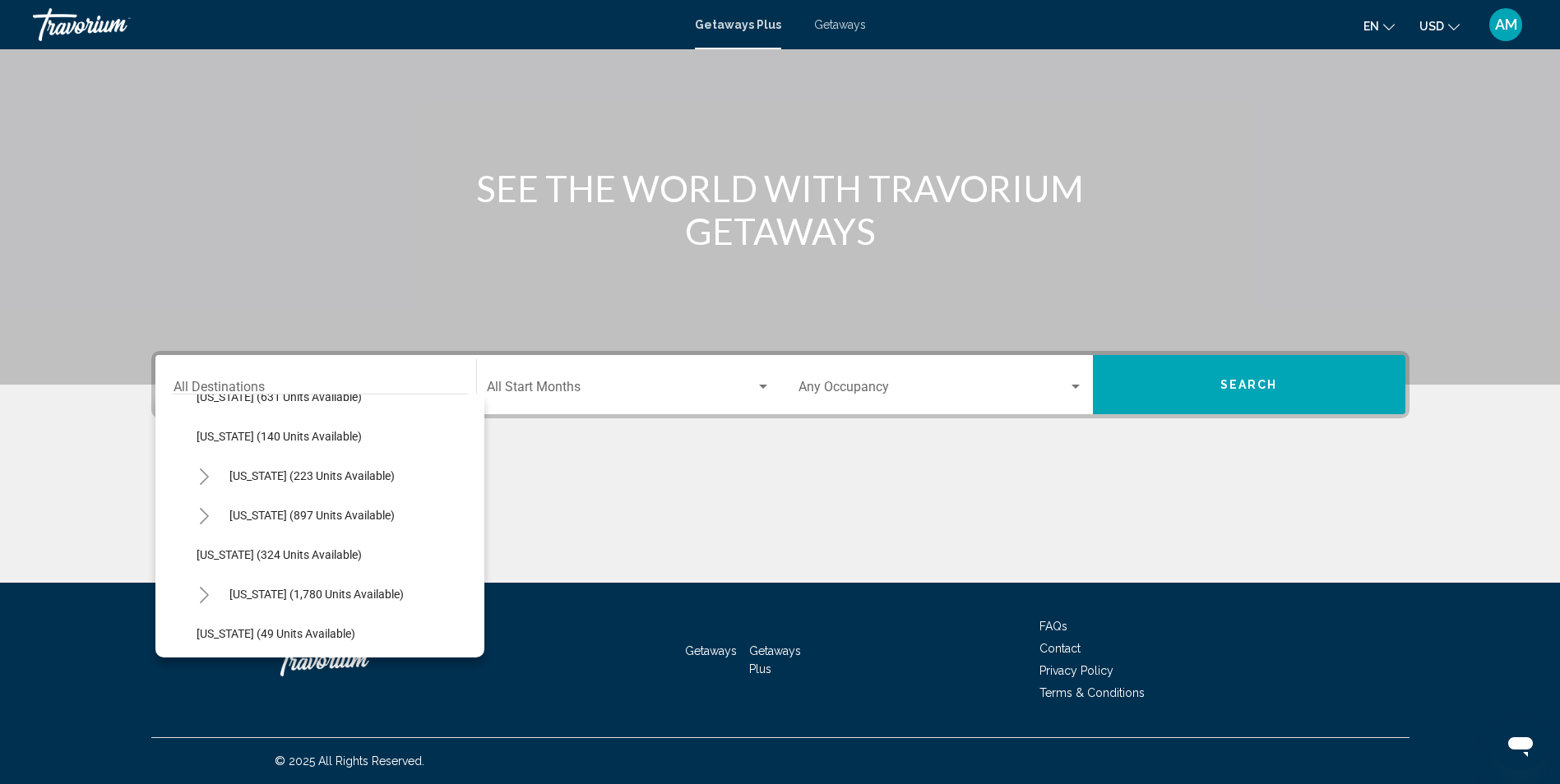
scroll to position [1052, 0]
click at [358, 513] on span "[US_STATE] (897 units available)" at bounding box center [312, 514] width 166 height 13
type input "**********"
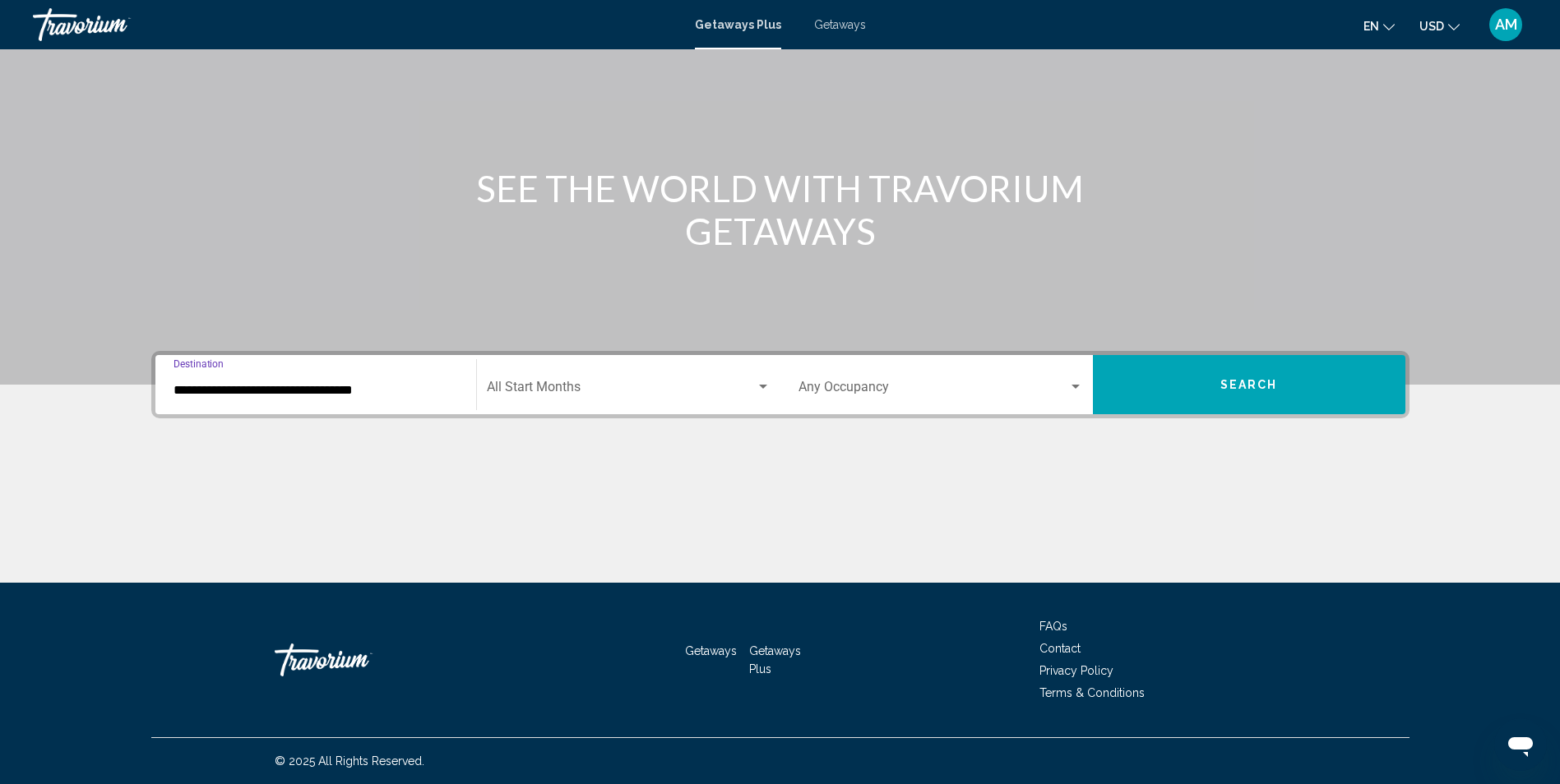
click at [759, 386] on div "Search widget" at bounding box center [763, 387] width 8 height 4
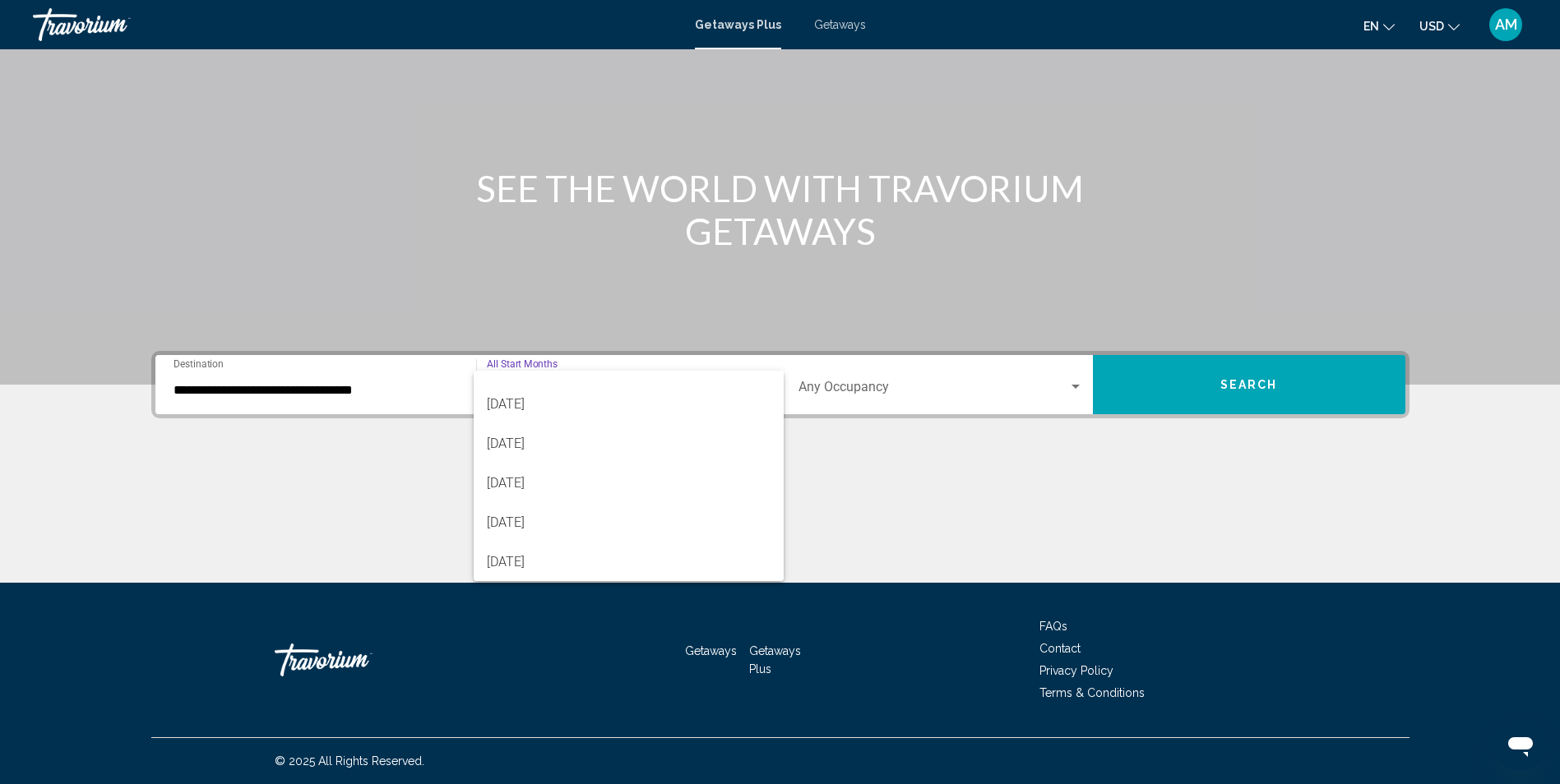
scroll to position [66, 0]
click at [586, 517] on span "[DATE]" at bounding box center [628, 521] width 283 height 40
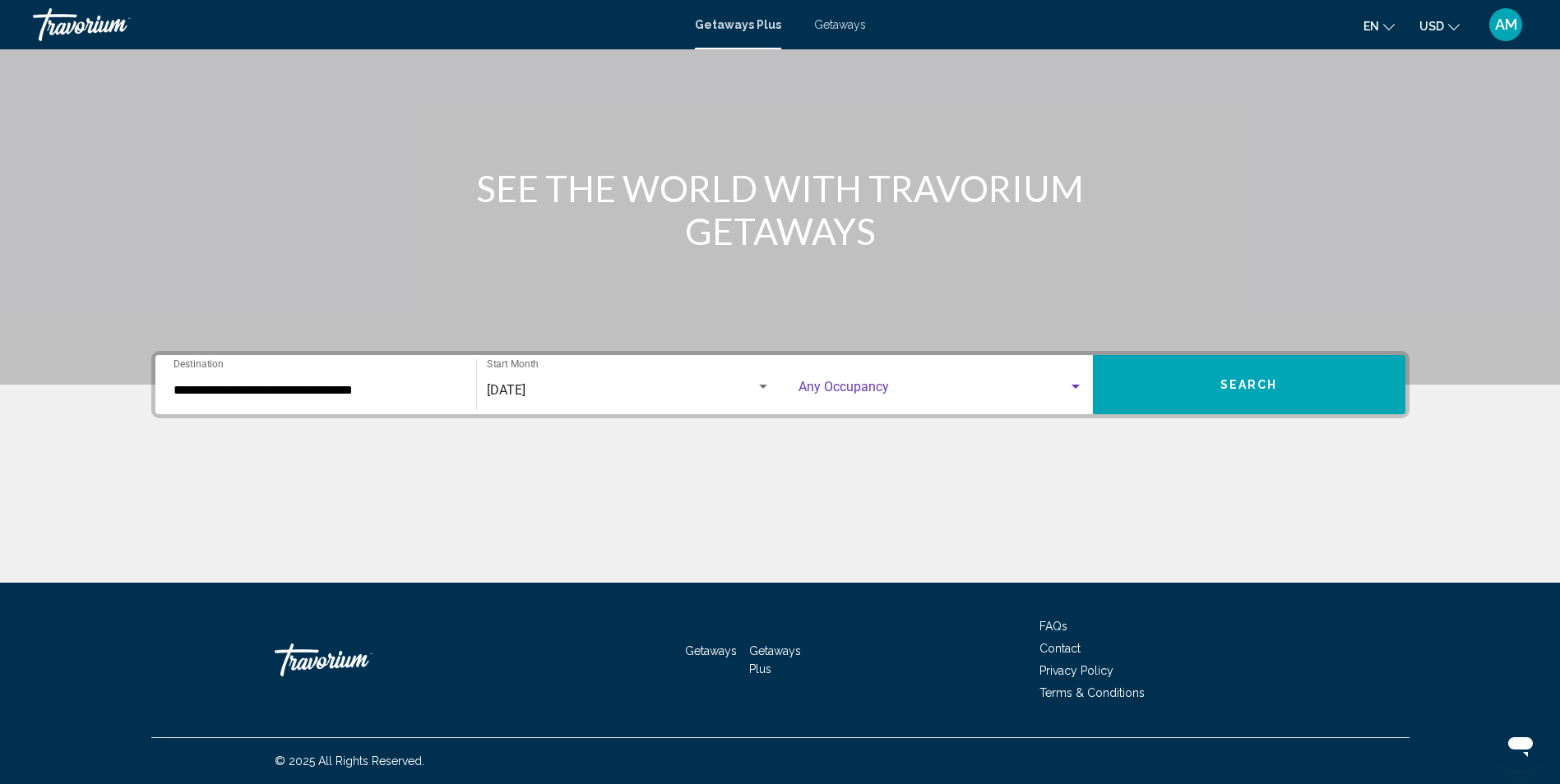
click at [1077, 385] on div "Search widget" at bounding box center [1075, 387] width 8 height 4
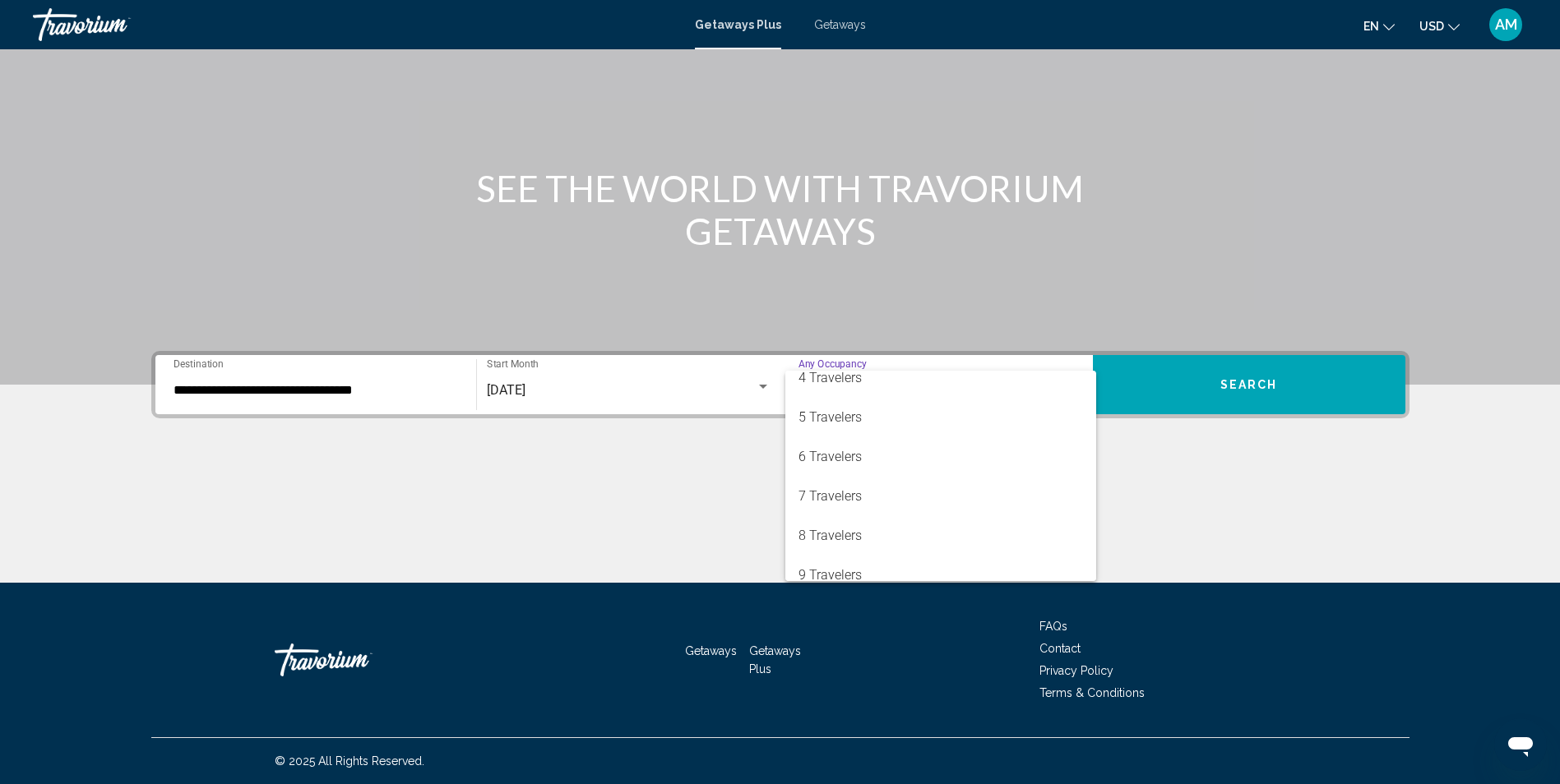
scroll to position [131, 0]
click at [892, 492] on span "7 Travelers" at bounding box center [940, 495] width 284 height 40
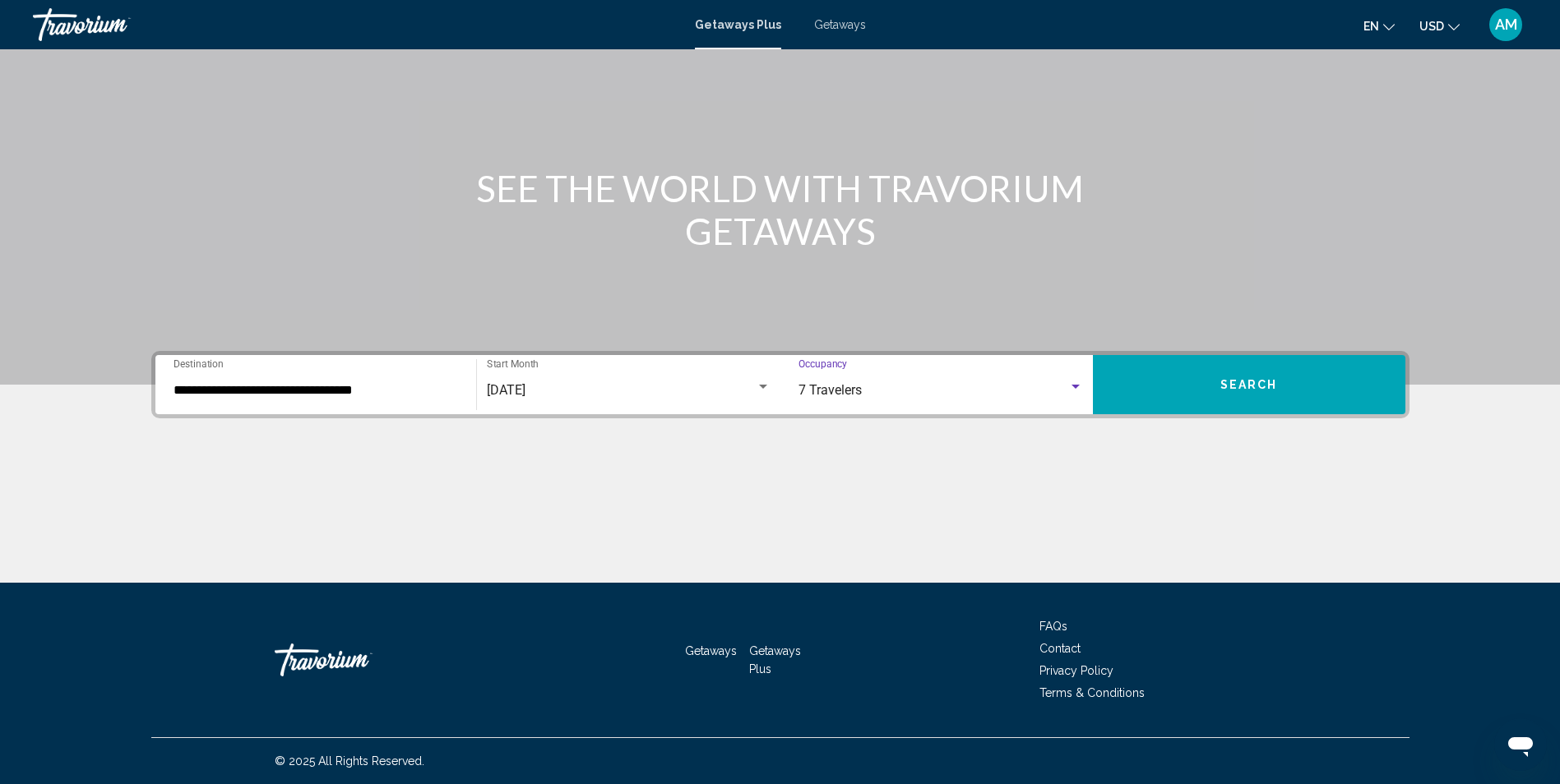
click at [1225, 388] on span "Search" at bounding box center [1249, 385] width 58 height 13
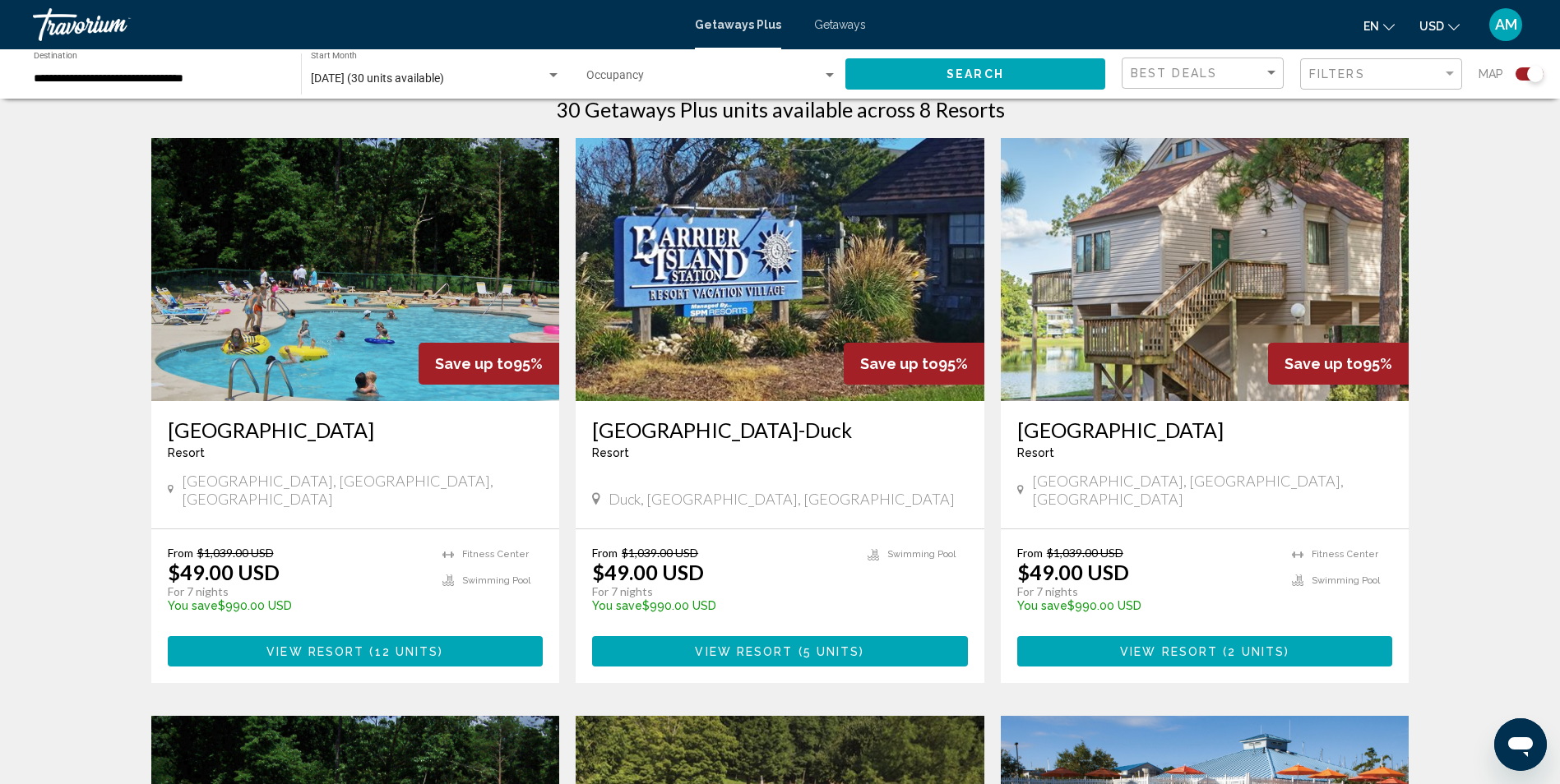
scroll to position [590, 0]
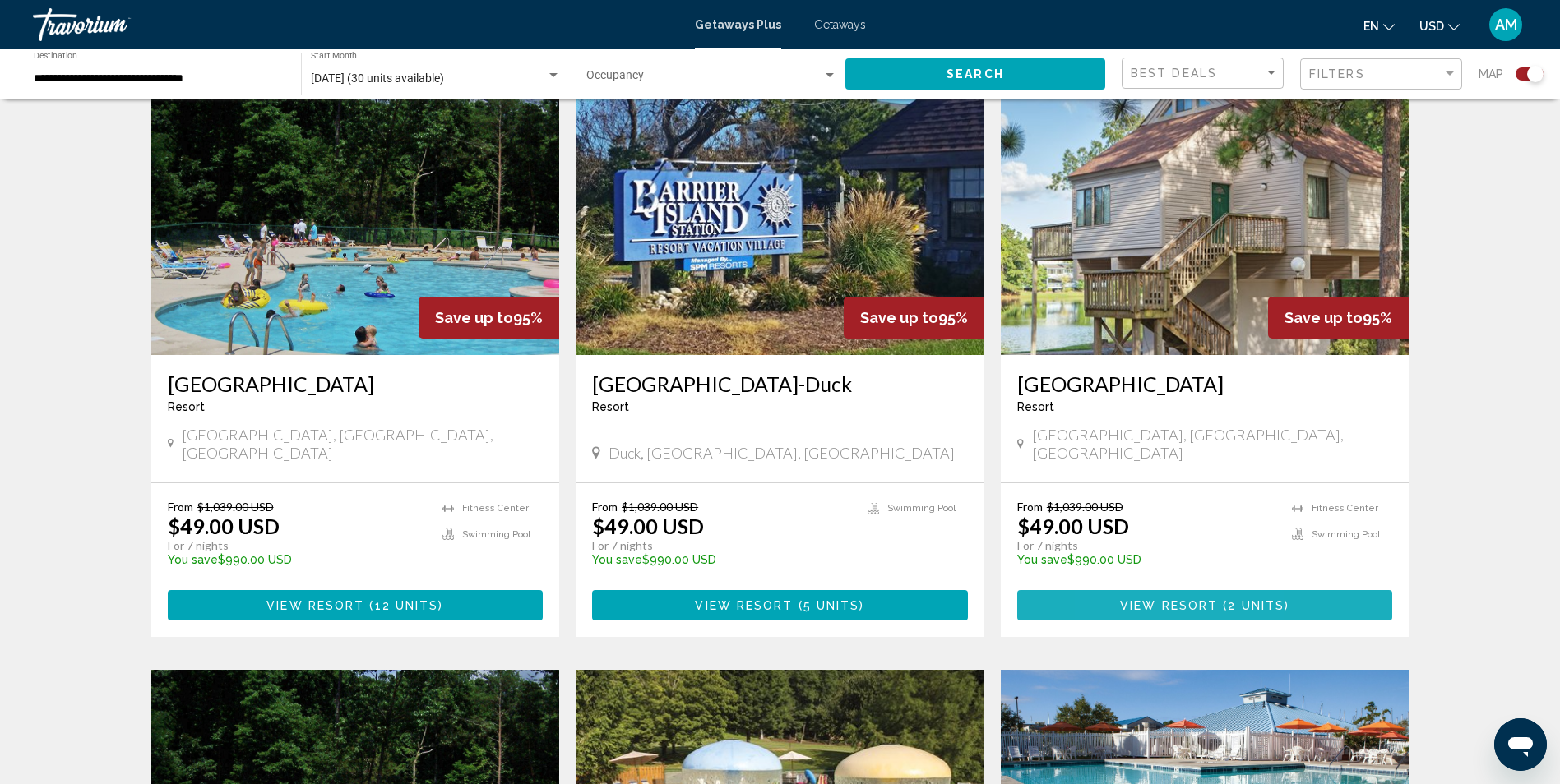
click at [1129, 599] on span "View Resort" at bounding box center [1169, 605] width 98 height 13
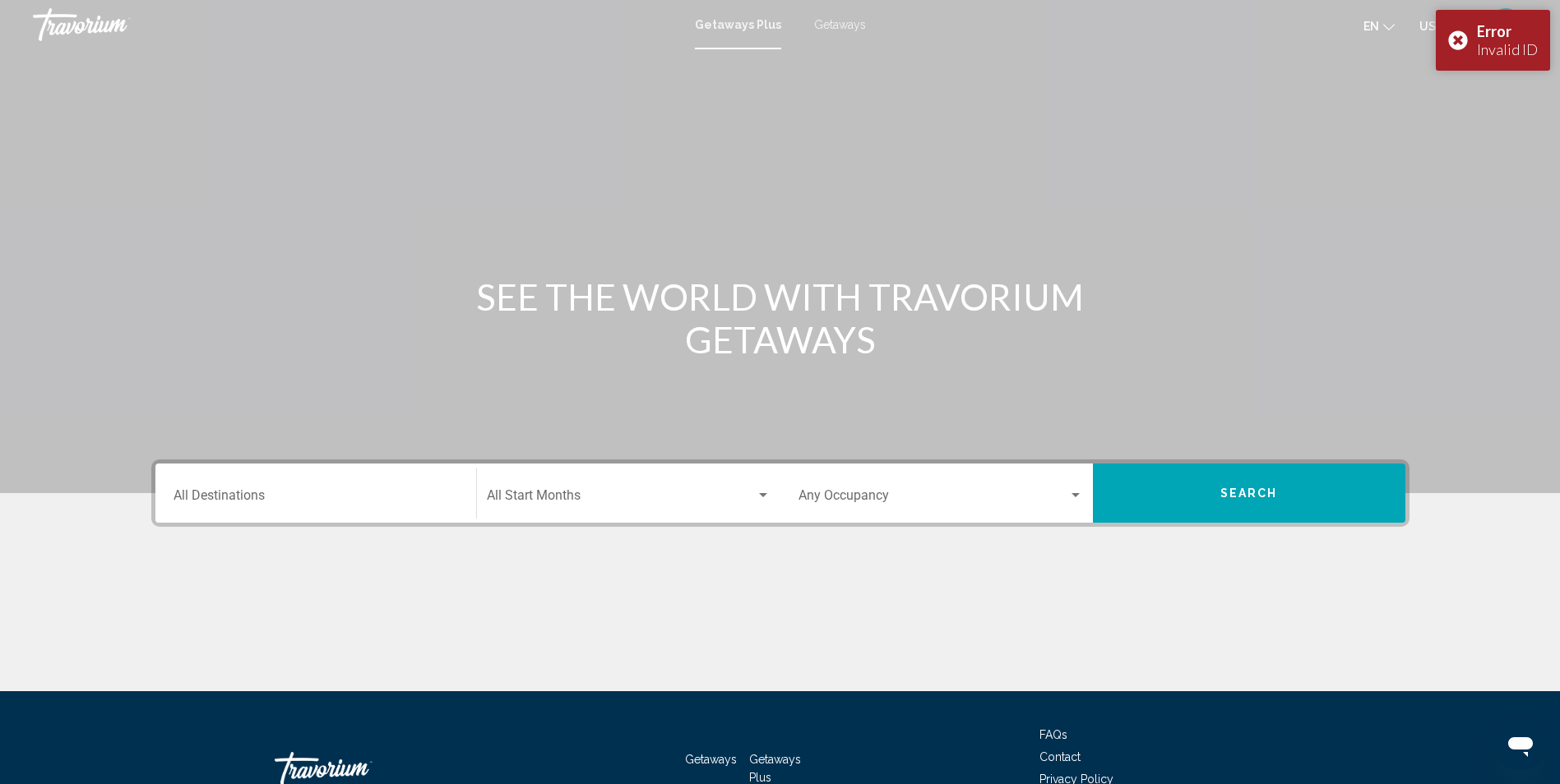
click at [731, 21] on span "Getaways Plus" at bounding box center [738, 24] width 86 height 13
click at [211, 492] on input "Destination All Destinations" at bounding box center [316, 499] width 284 height 14
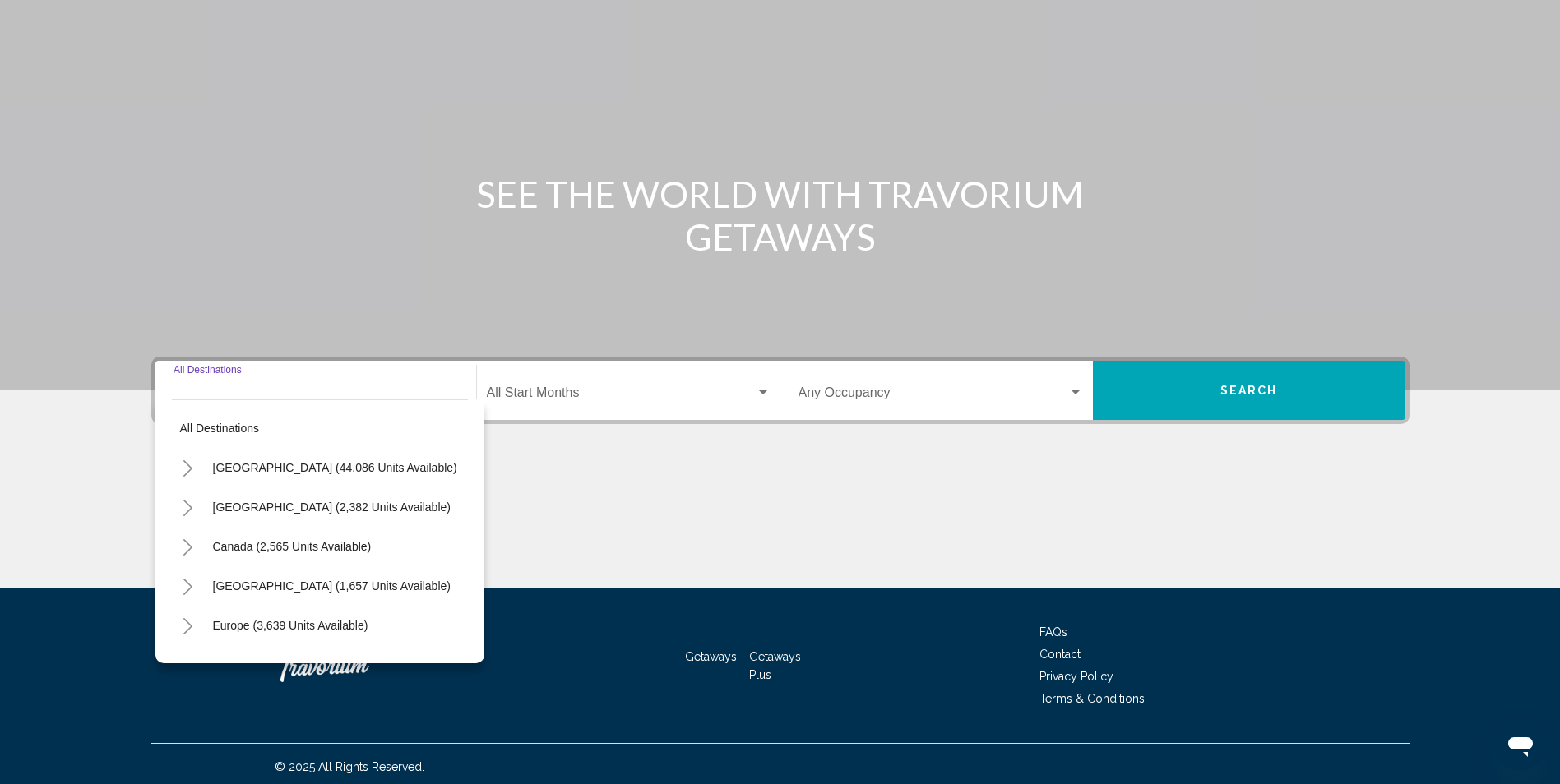
scroll to position [109, 0]
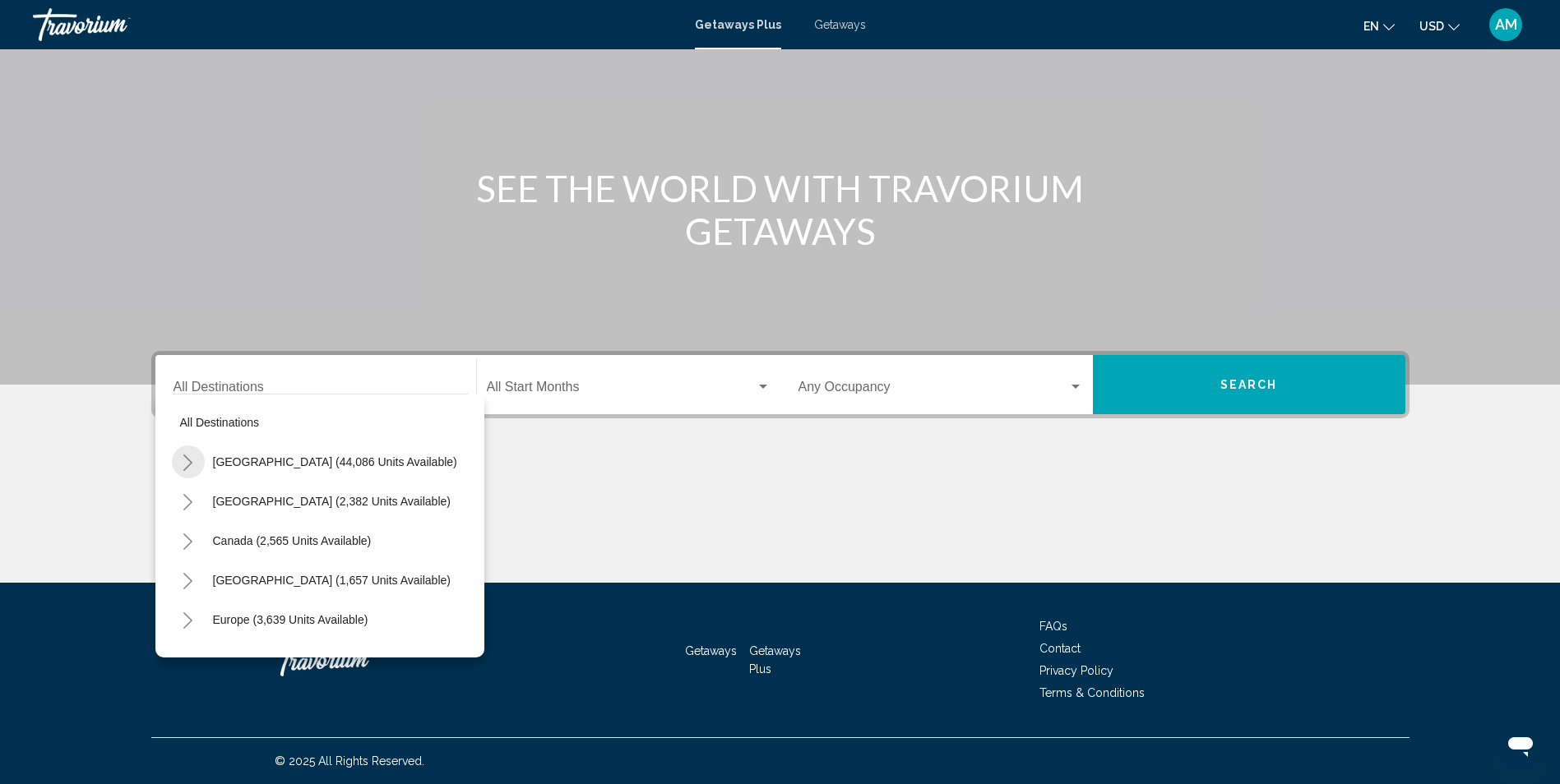
click at [187, 462] on icon "Toggle United States (44,086 units available)" at bounding box center [188, 462] width 13 height 16
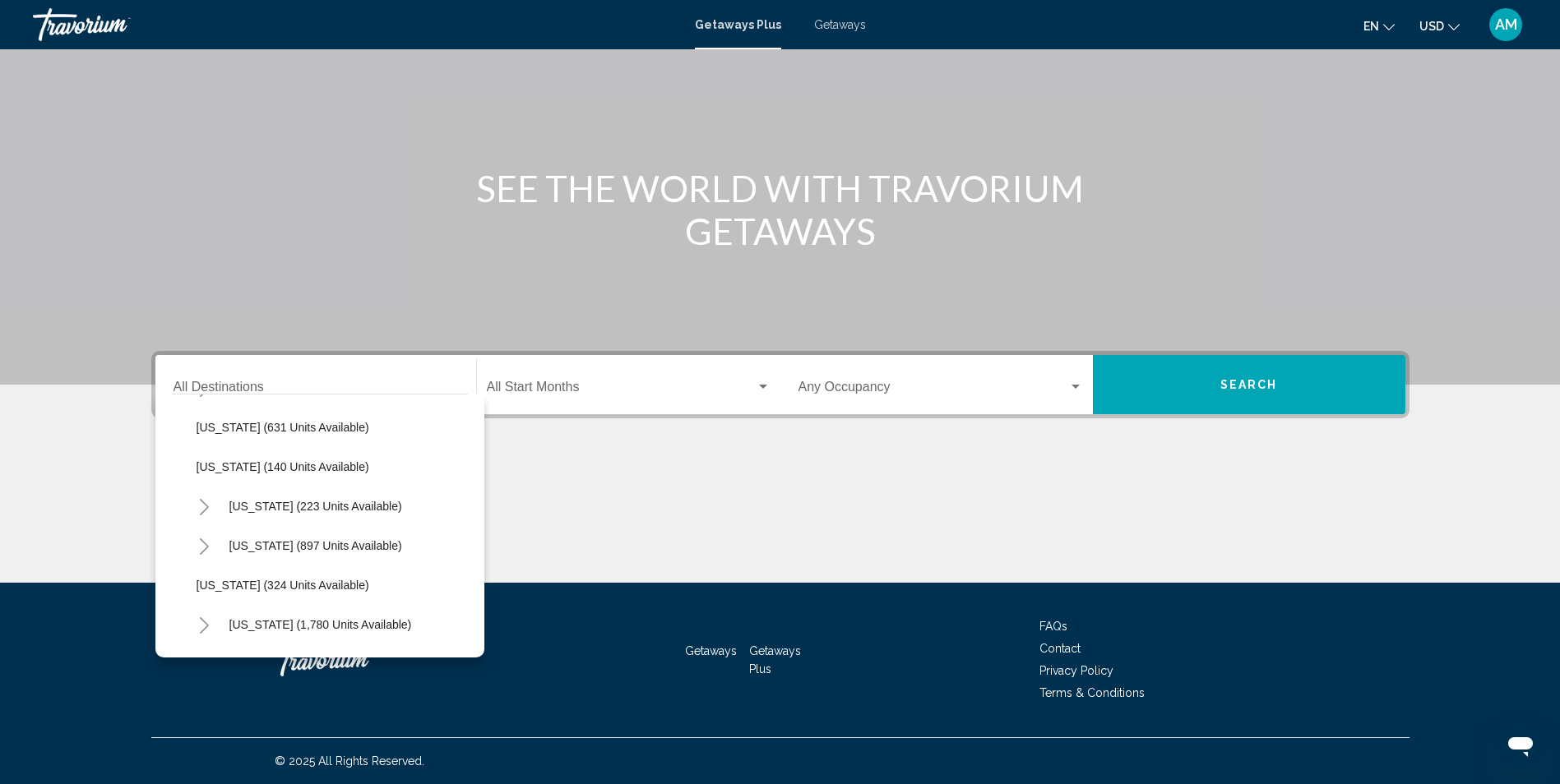
scroll to position [1022, 0]
click at [359, 535] on button "[US_STATE] (897 units available)" at bounding box center [316, 544] width 189 height 38
type input "**********"
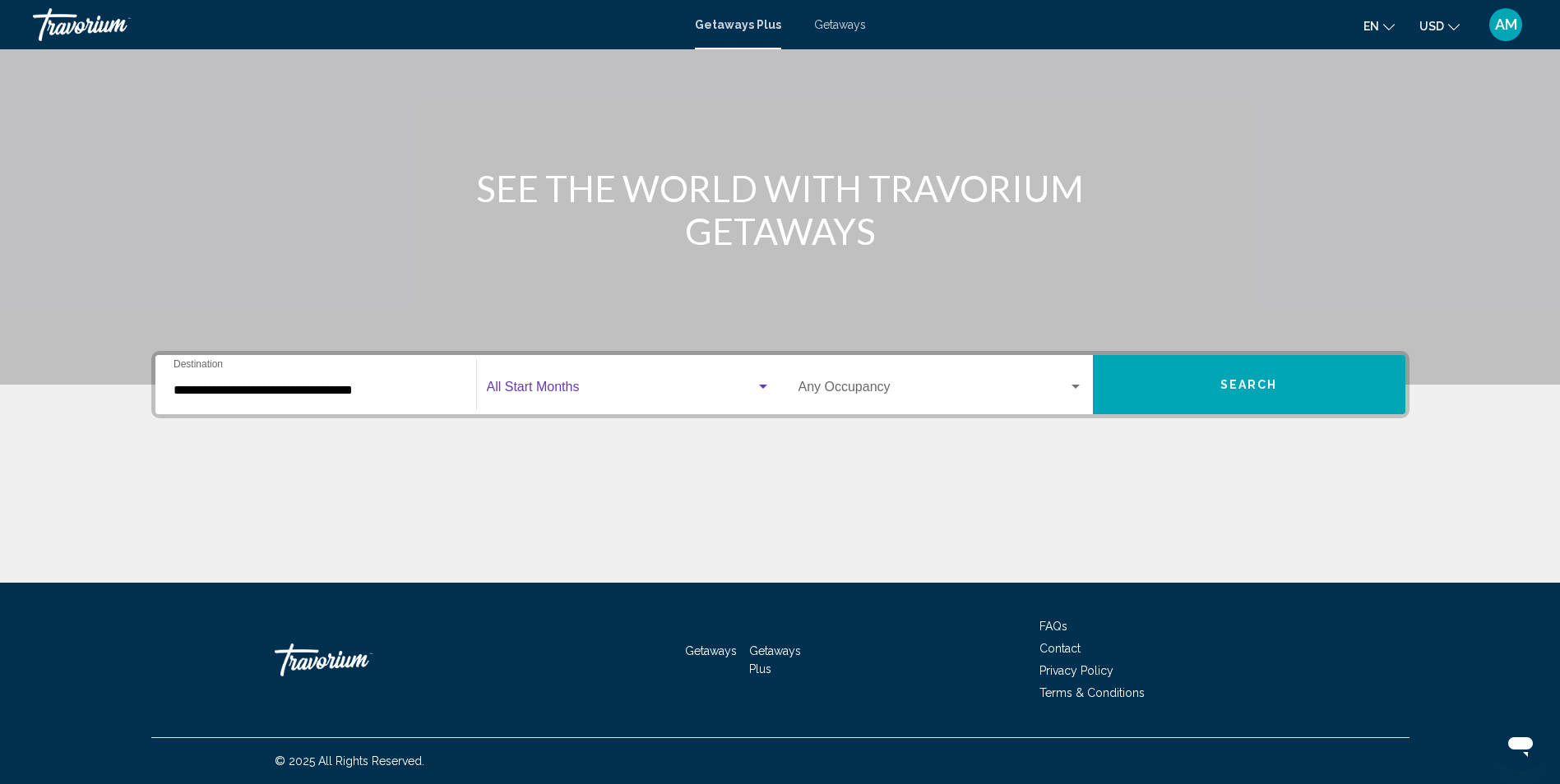
click at [762, 387] on div "Search widget" at bounding box center [763, 387] width 8 height 4
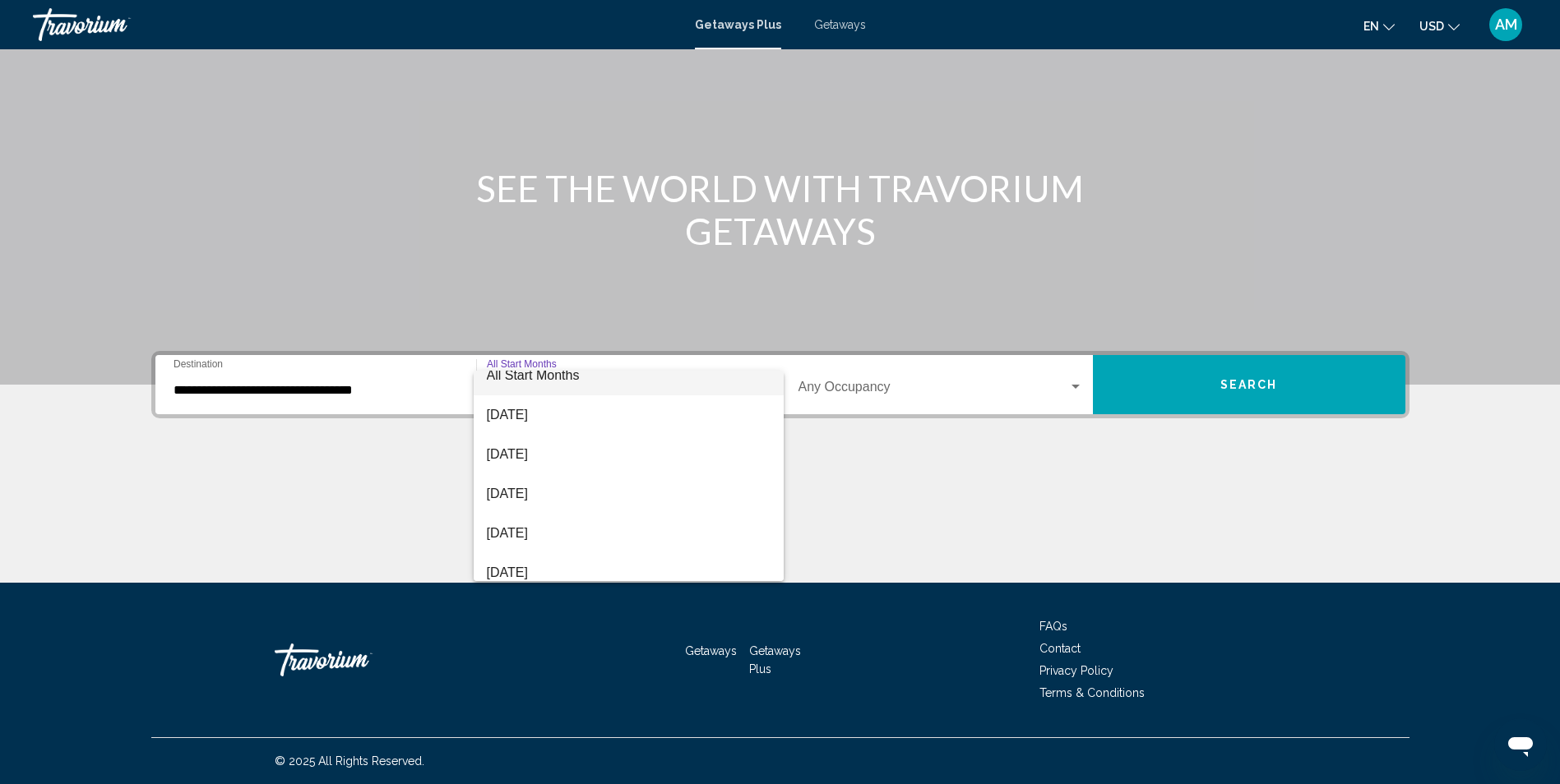
scroll to position [33, 0]
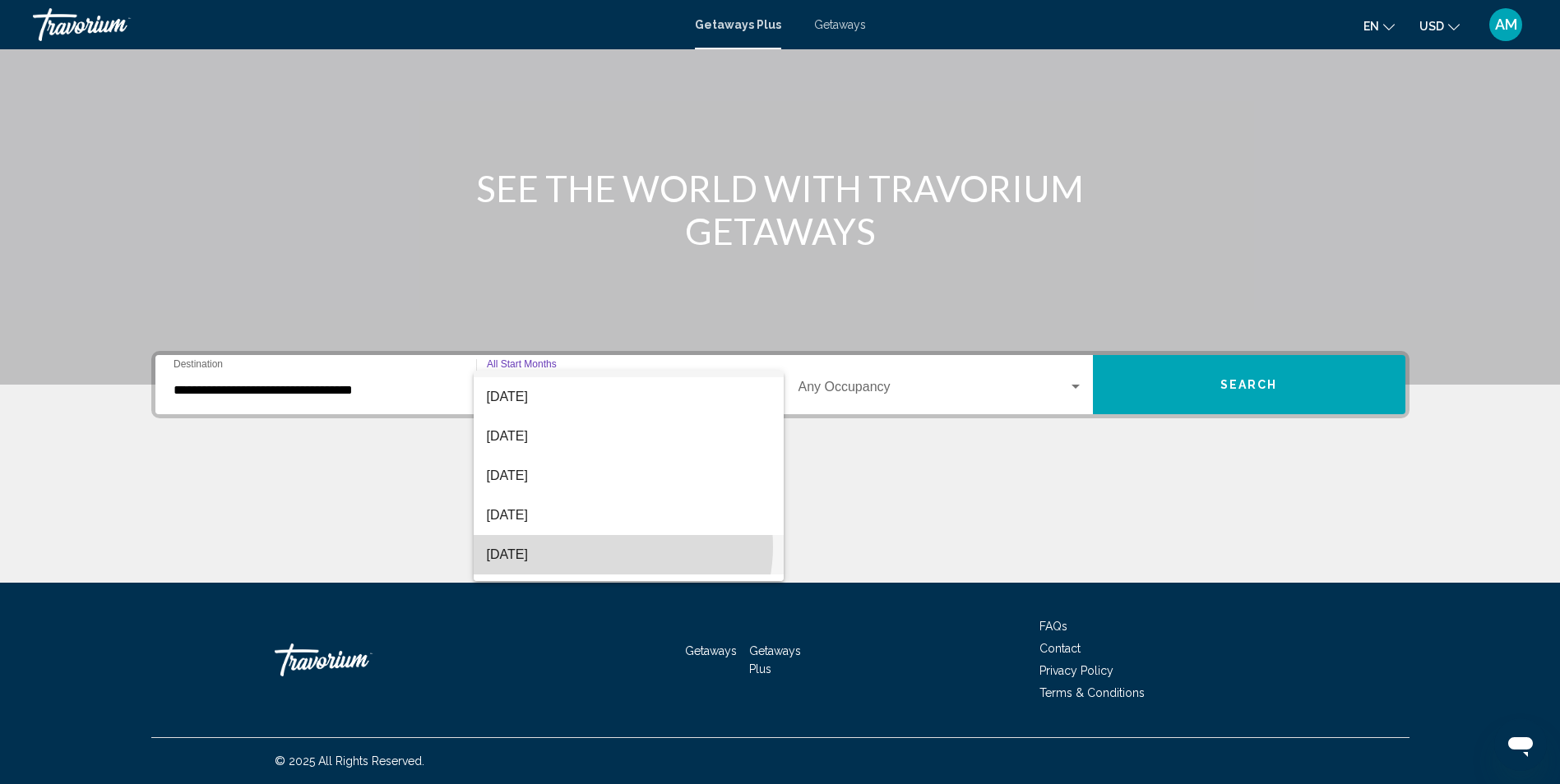
click at [605, 547] on span "[DATE]" at bounding box center [628, 555] width 283 height 40
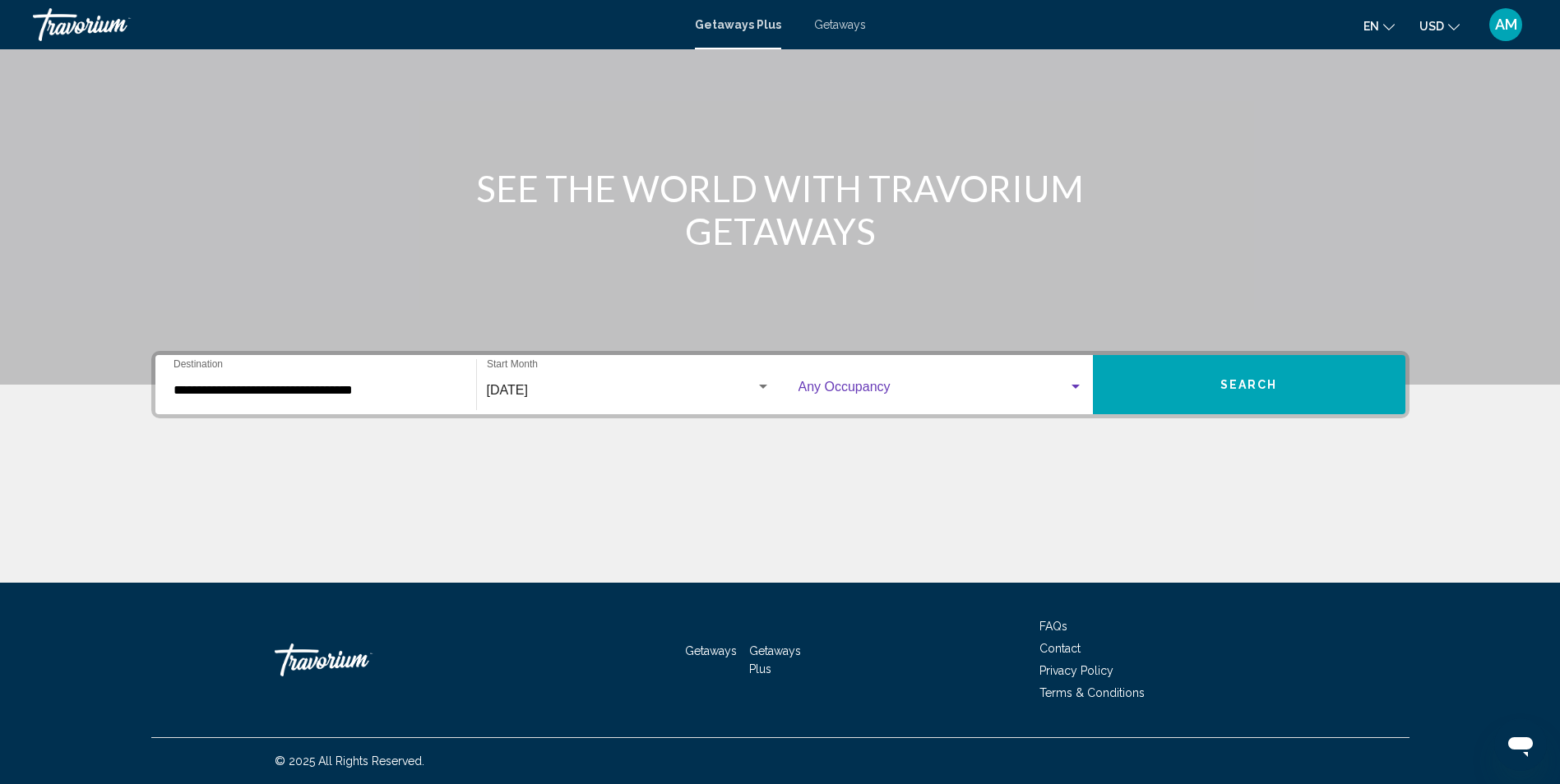
click at [1075, 387] on div "Search widget" at bounding box center [1075, 387] width 8 height 4
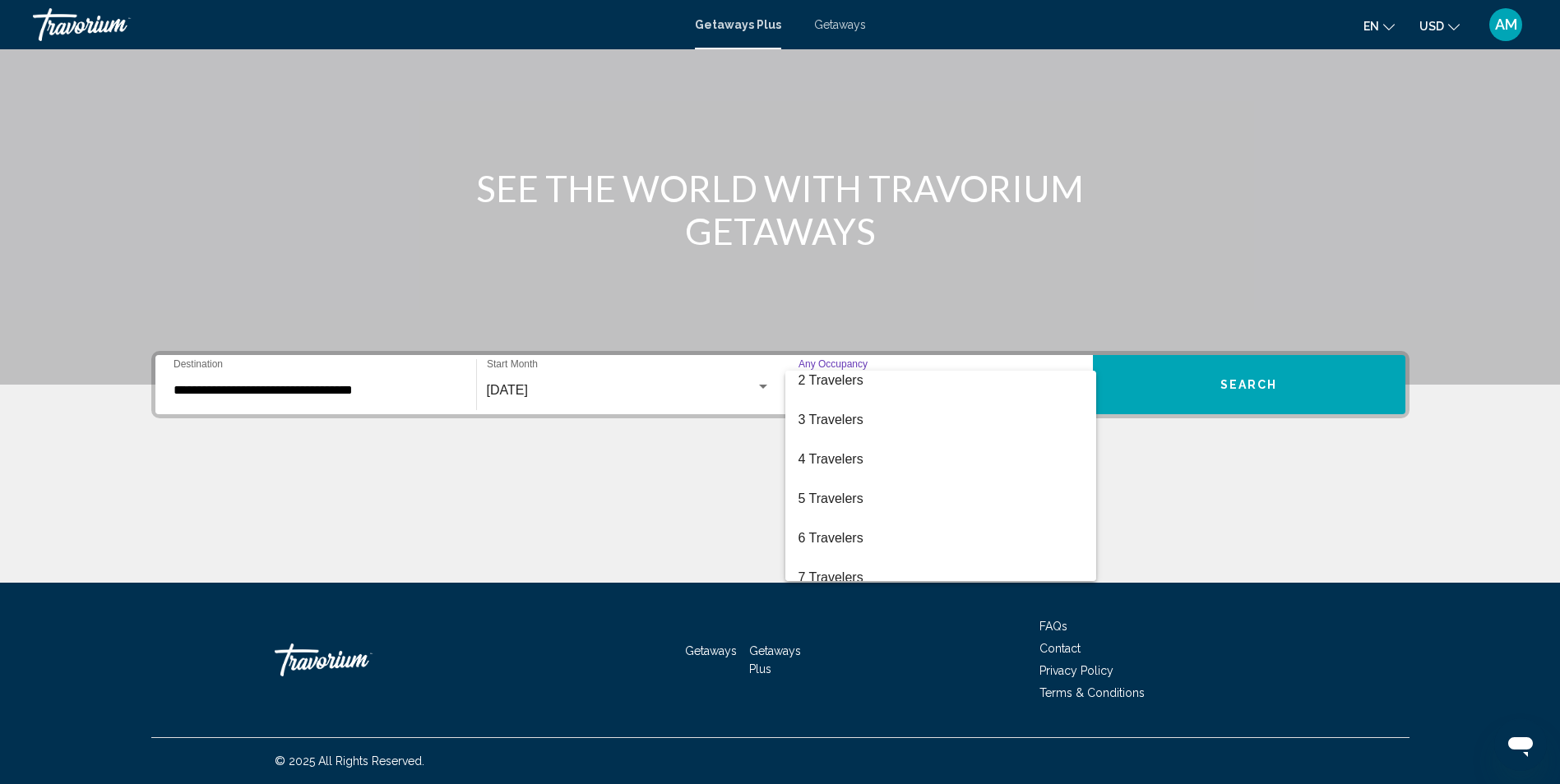
scroll to position [66, 0]
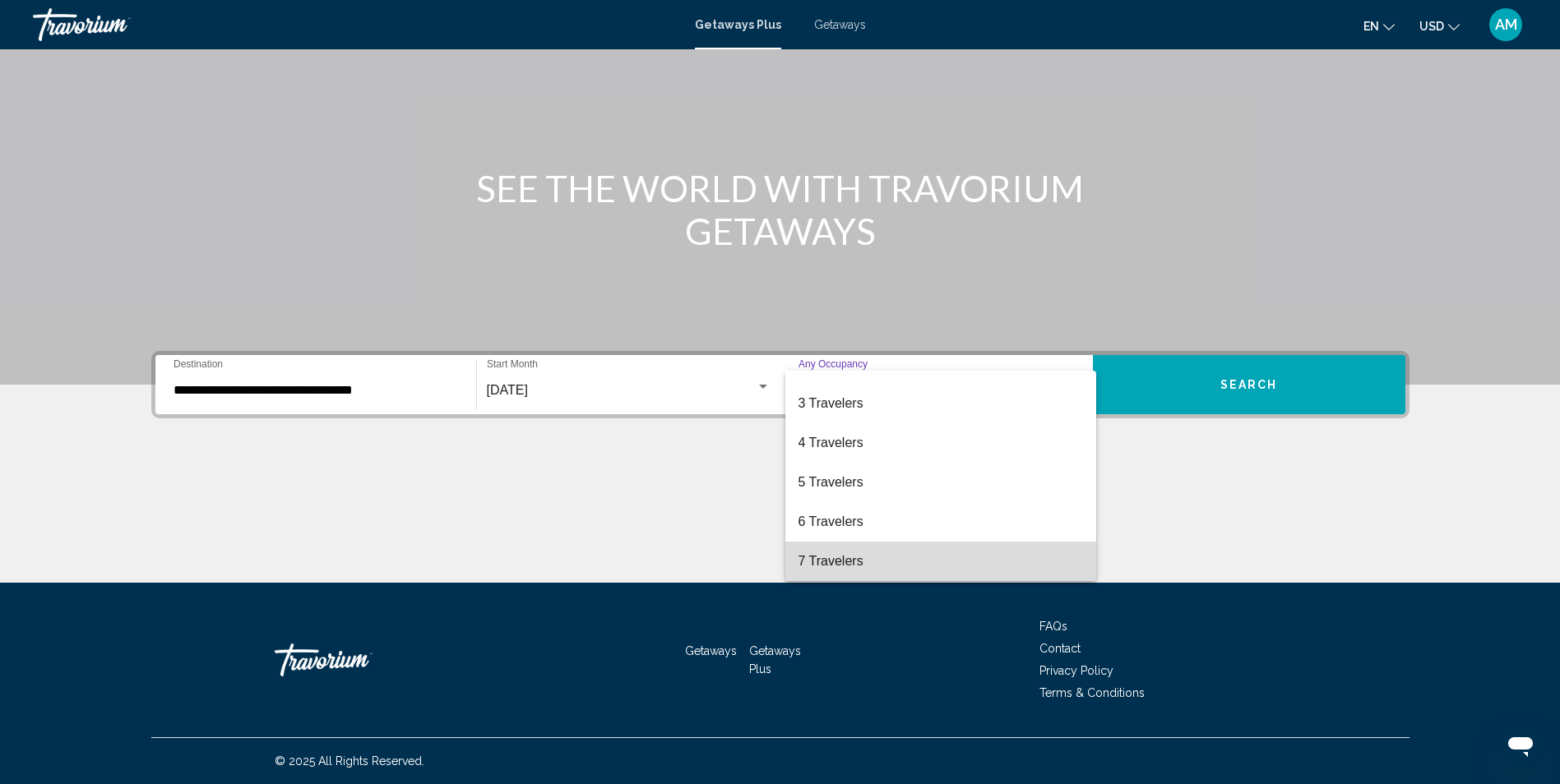
click at [1036, 559] on span "7 Travelers" at bounding box center [940, 561] width 284 height 40
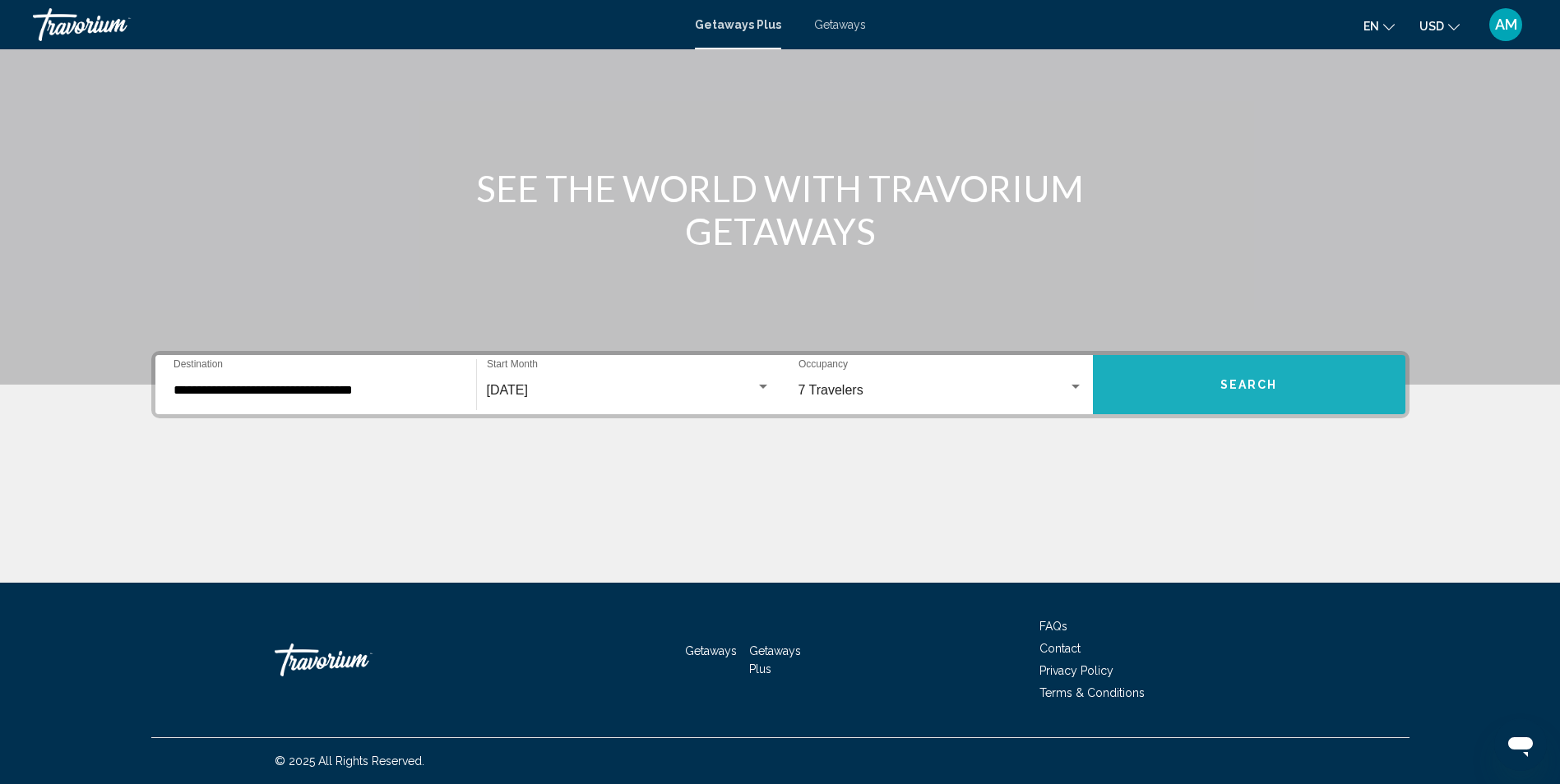
click at [1212, 396] on button "Search" at bounding box center [1249, 385] width 312 height 59
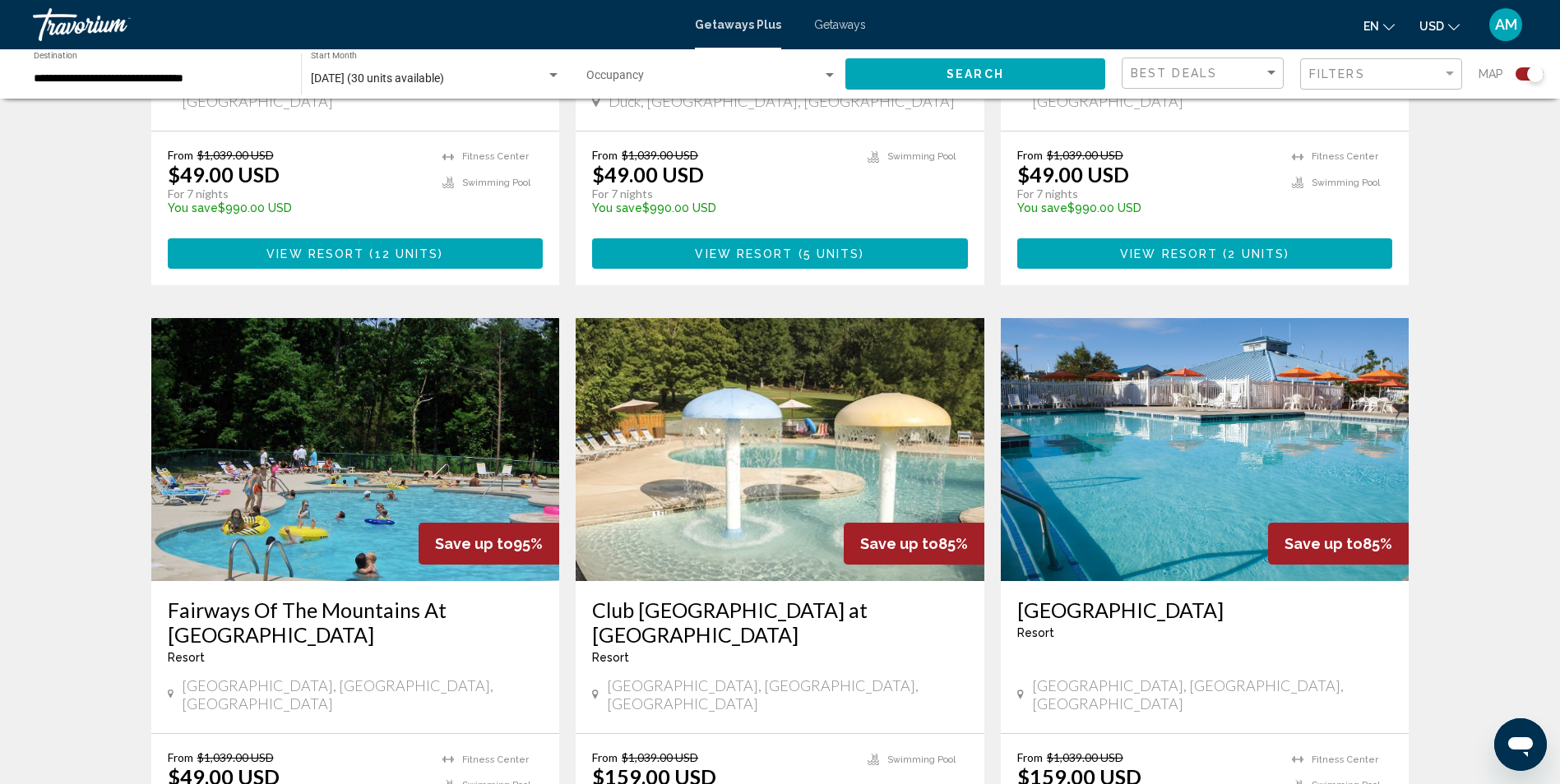
scroll to position [942, 0]
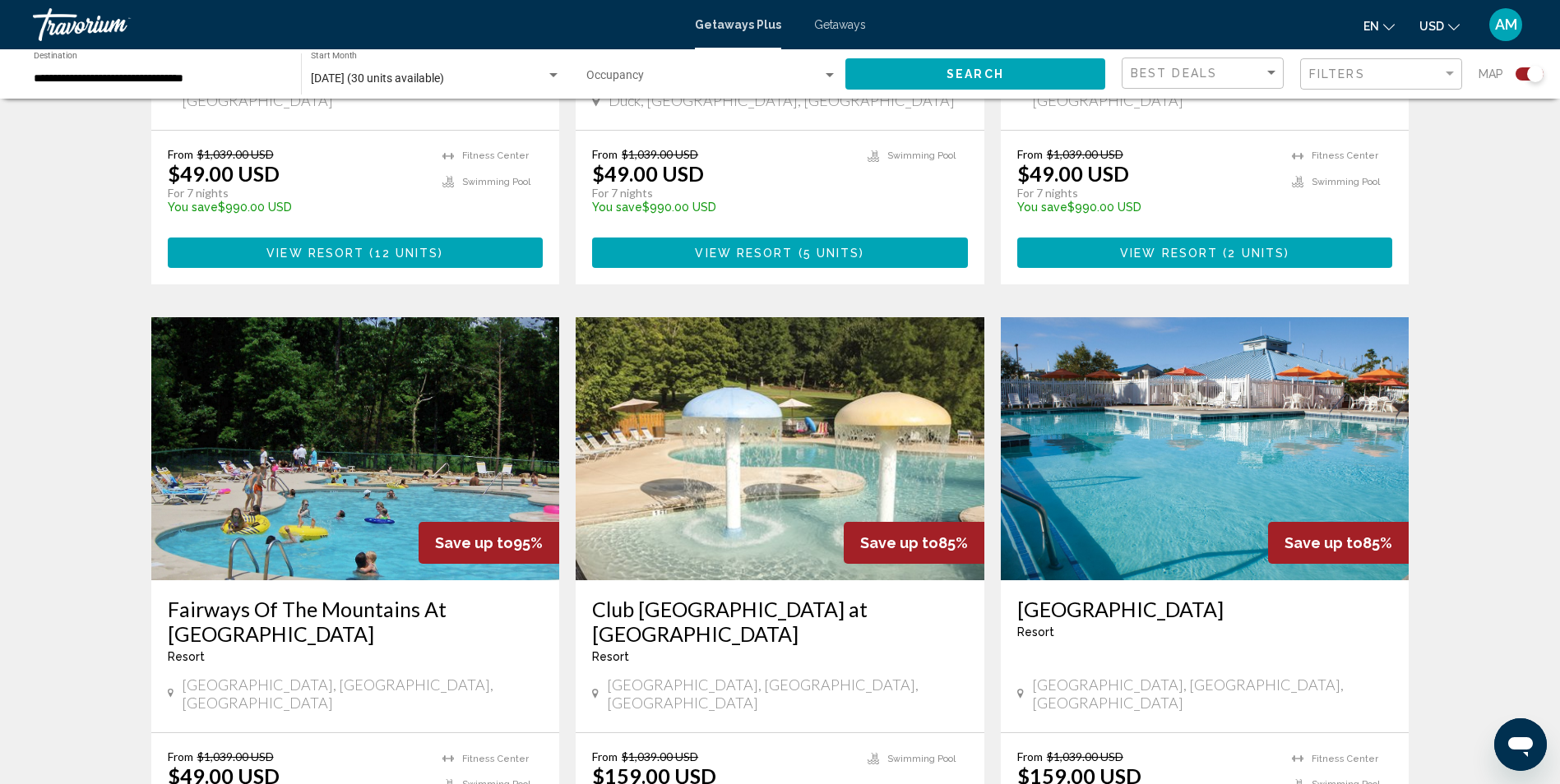
click at [695, 596] on h3 "Club [GEOGRAPHIC_DATA] at [GEOGRAPHIC_DATA]" at bounding box center [780, 620] width 376 height 49
